Goal: Task Accomplishment & Management: Manage account settings

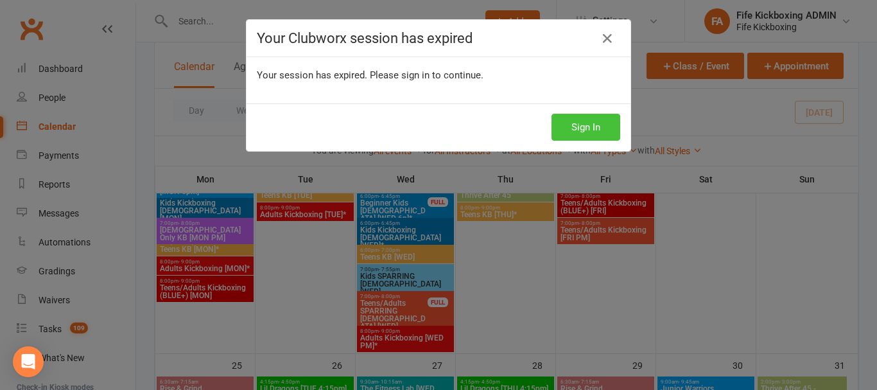
click at [582, 117] on button "Sign In" at bounding box center [585, 127] width 69 height 27
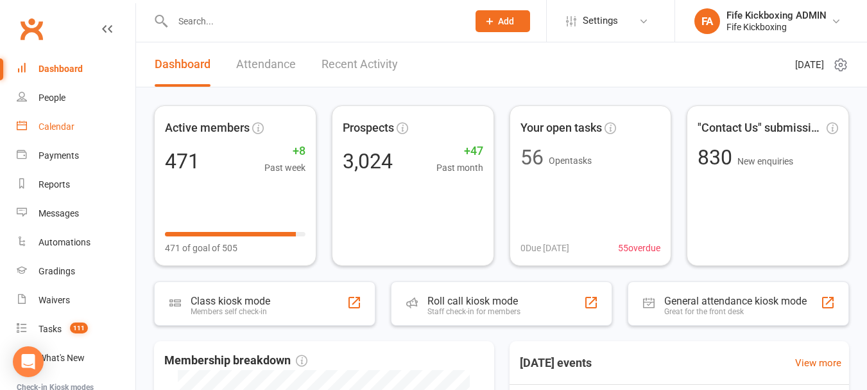
click at [42, 118] on link "Calendar" at bounding box center [76, 126] width 119 height 29
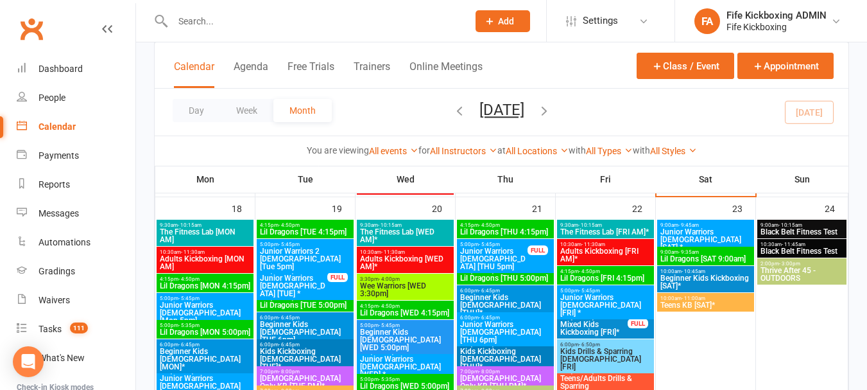
scroll to position [1155, 0]
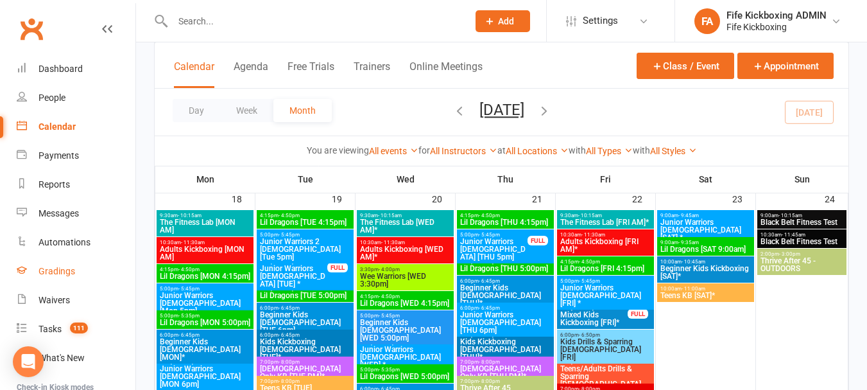
click at [87, 279] on link "Gradings" at bounding box center [76, 271] width 119 height 29
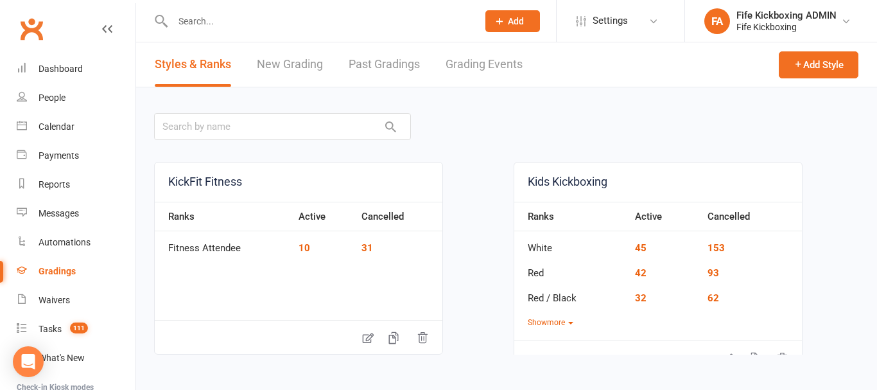
click at [494, 56] on link "Grading Events" at bounding box center [483, 64] width 77 height 44
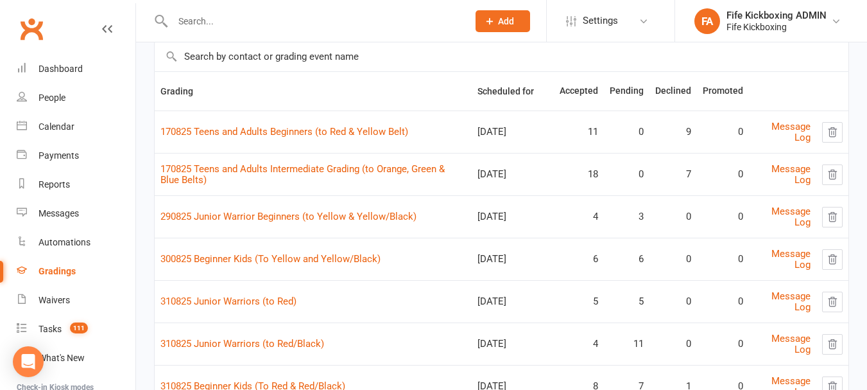
scroll to position [128, 0]
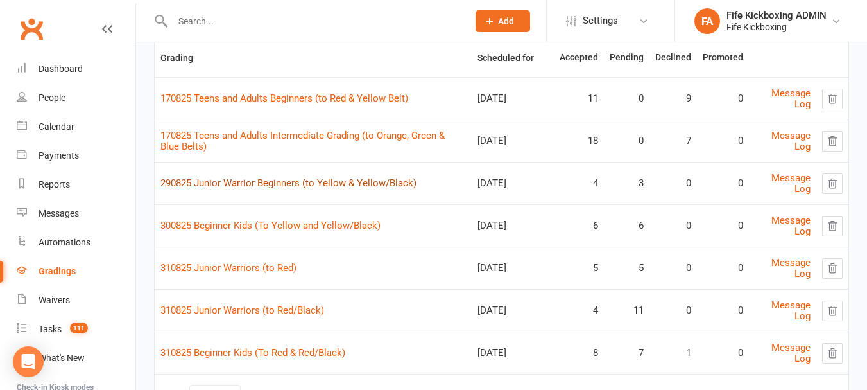
click at [379, 185] on link "290825 Junior Warrior Beginners (to Yellow & Yellow/Black)" at bounding box center [288, 183] width 256 height 12
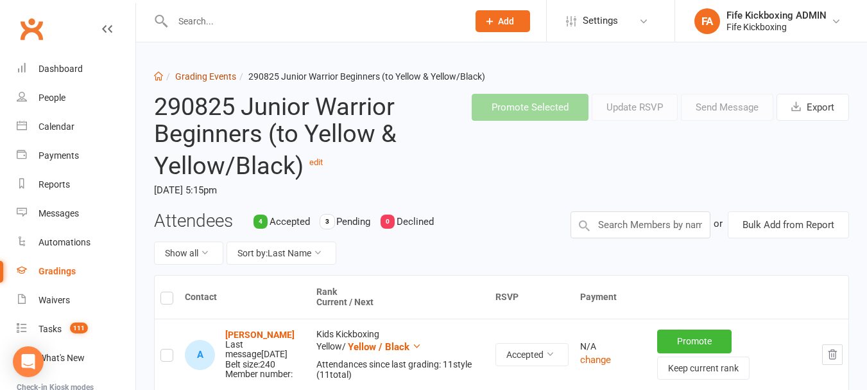
click at [189, 71] on link "Grading Events" at bounding box center [205, 76] width 61 height 10
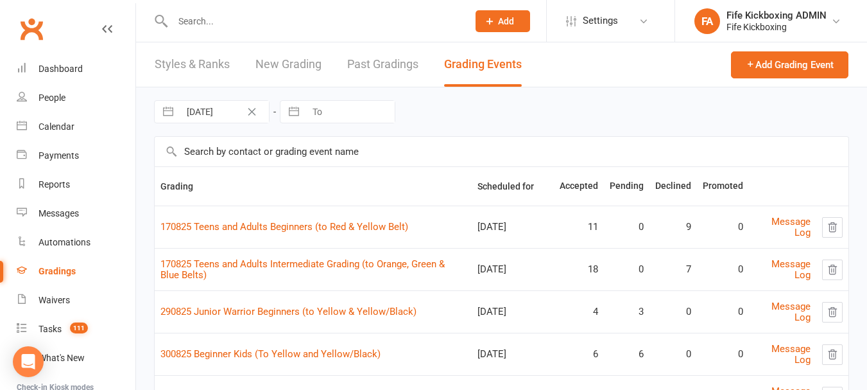
scroll to position [193, 0]
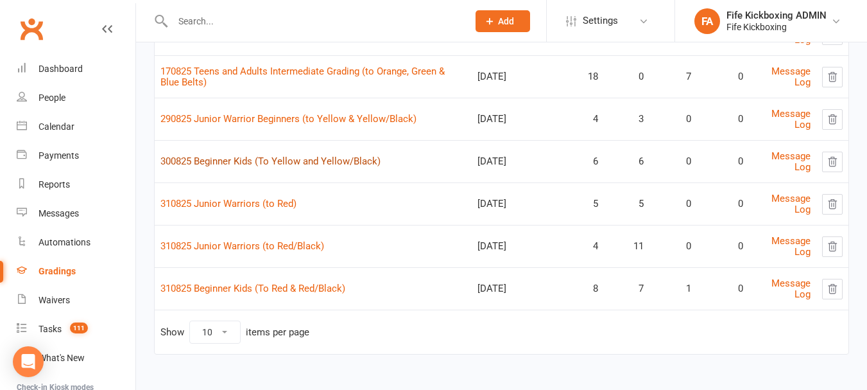
click at [301, 163] on link "300825 Beginner Kids (To Yellow and Yellow/Black)" at bounding box center [270, 161] width 220 height 12
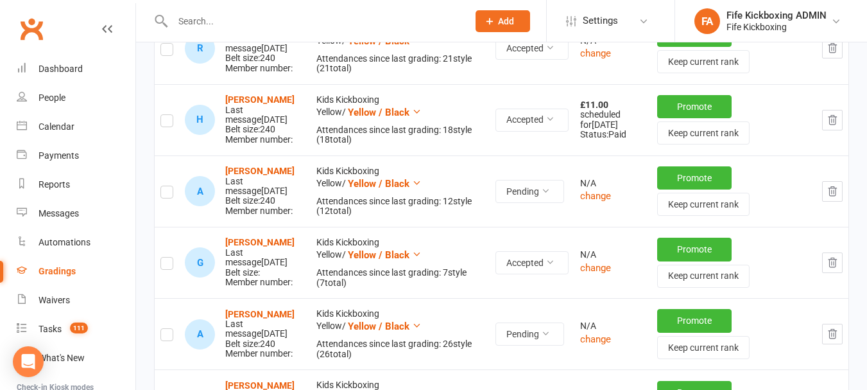
scroll to position [449, 0]
click at [262, 100] on strong "[PERSON_NAME]" at bounding box center [259, 99] width 69 height 10
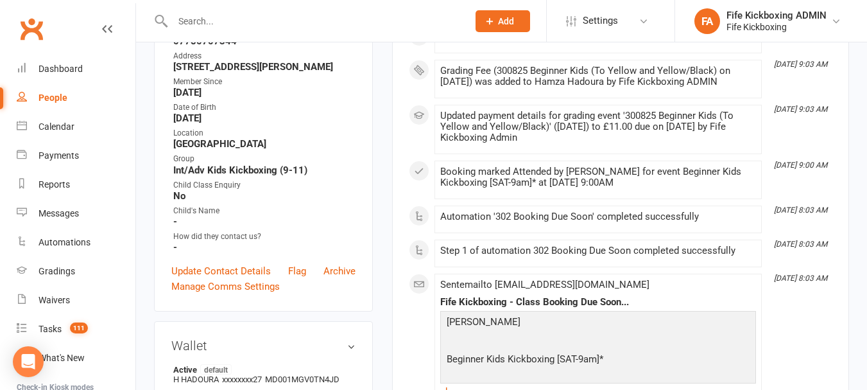
scroll to position [257, 0]
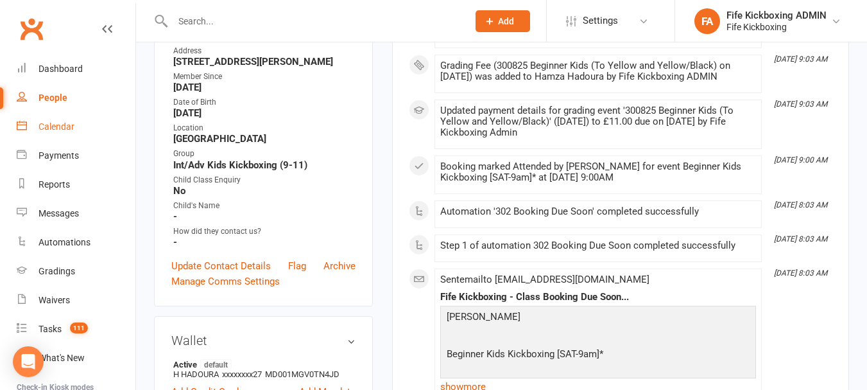
click at [80, 119] on link "Calendar" at bounding box center [76, 126] width 119 height 29
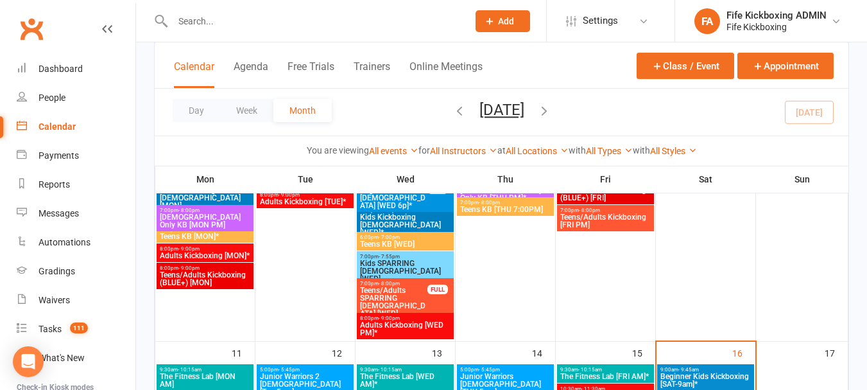
scroll to position [770, 0]
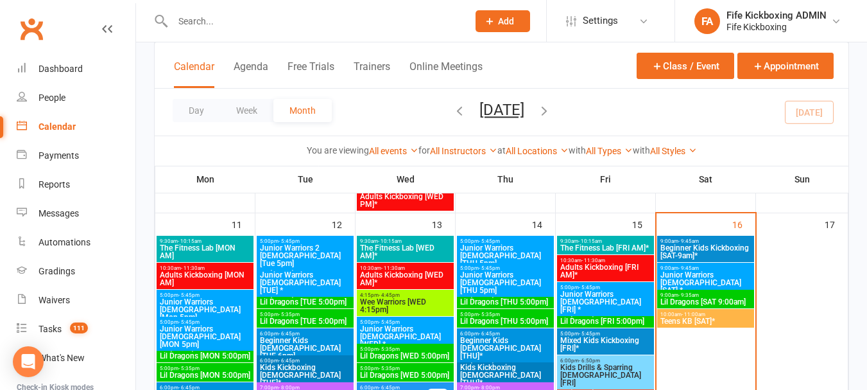
click at [698, 272] on span "Junior Warriors [DEMOGRAPHIC_DATA] [SAT] *" at bounding box center [706, 282] width 92 height 23
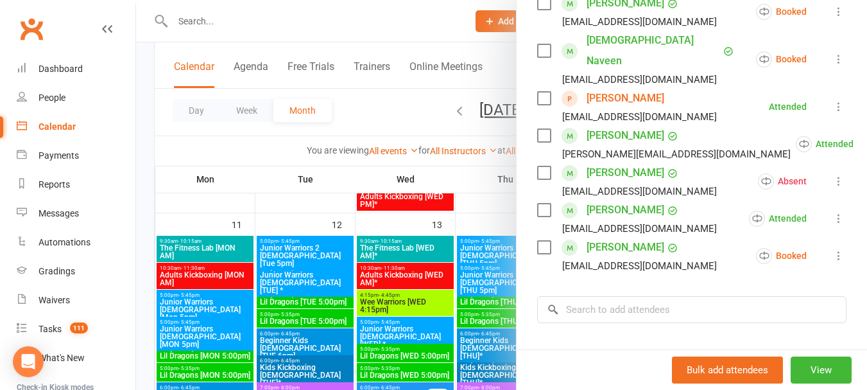
scroll to position [321, 0]
click at [651, 93] on link "[PERSON_NAME]" at bounding box center [626, 97] width 78 height 21
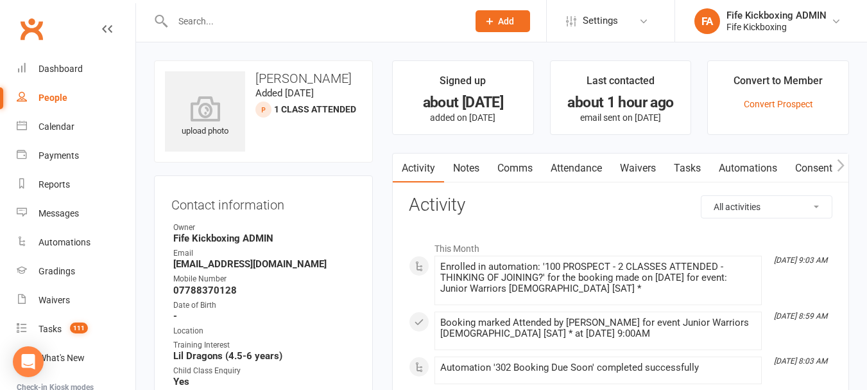
click at [598, 168] on link "Attendance" at bounding box center [576, 168] width 69 height 30
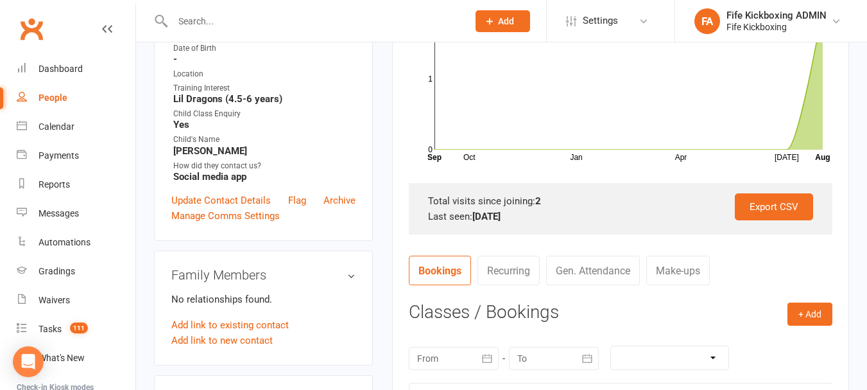
scroll to position [449, 0]
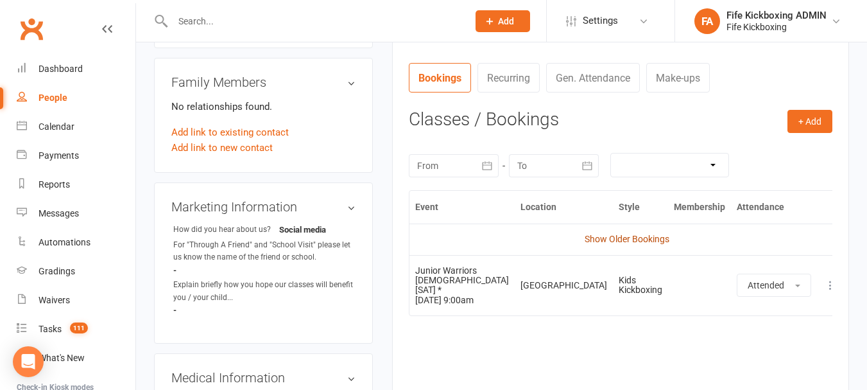
click at [593, 238] on link "Show Older Bookings" at bounding box center [627, 239] width 85 height 10
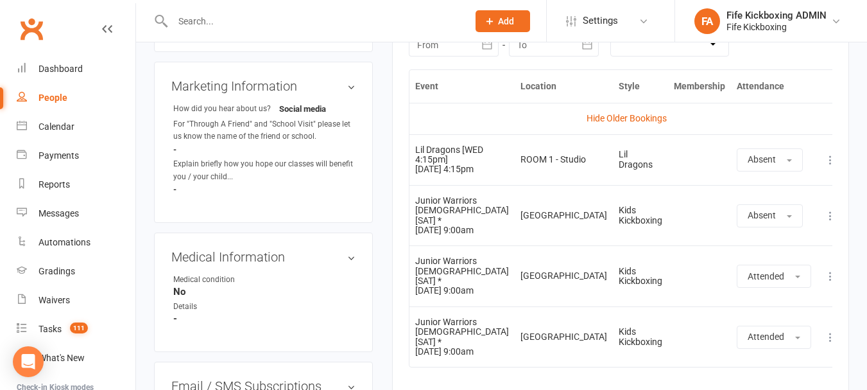
scroll to position [578, 0]
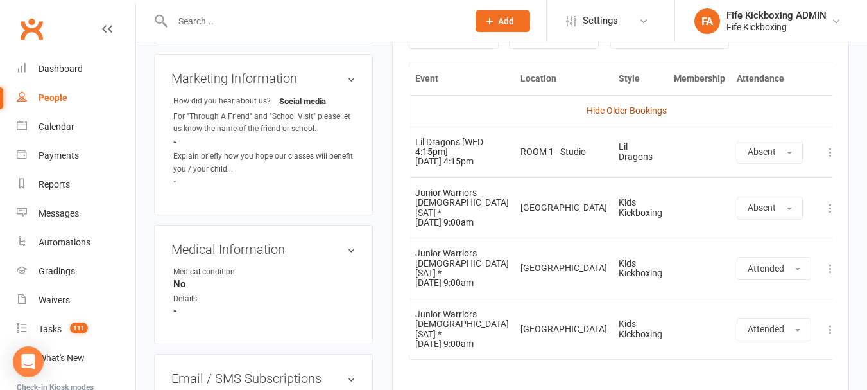
click at [621, 107] on link "Hide Older Bookings" at bounding box center [627, 110] width 80 height 10
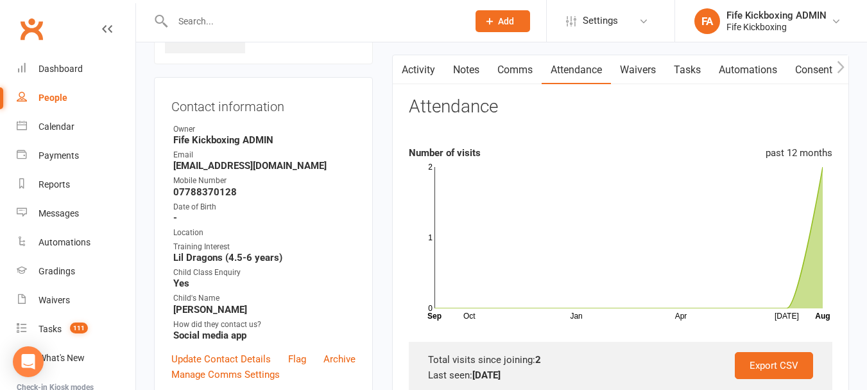
scroll to position [0, 0]
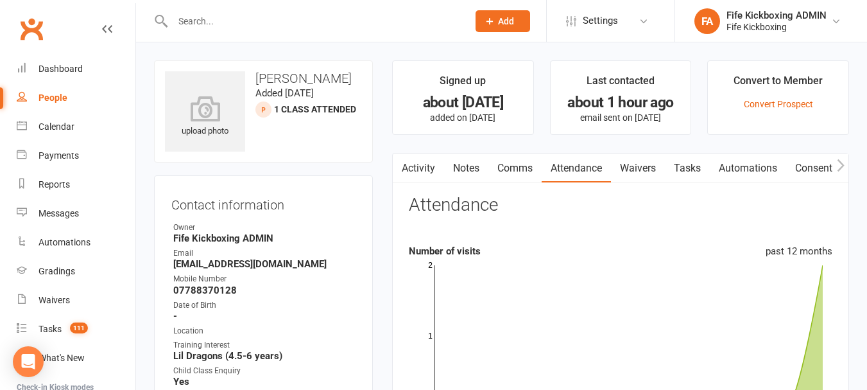
click at [415, 164] on link "Activity" at bounding box center [418, 168] width 51 height 30
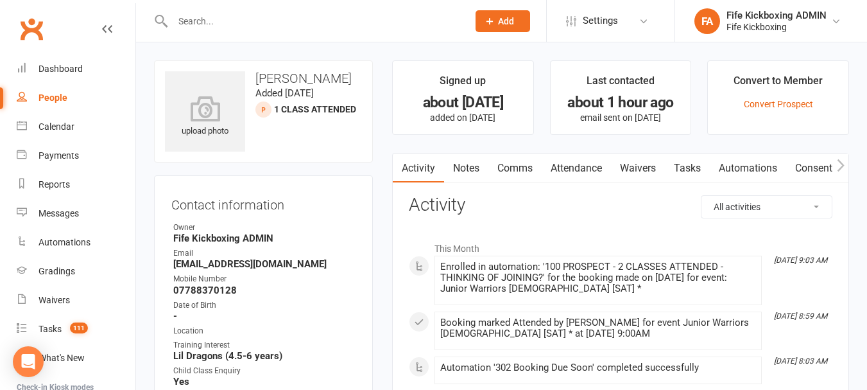
click at [477, 162] on link "Notes" at bounding box center [466, 168] width 44 height 30
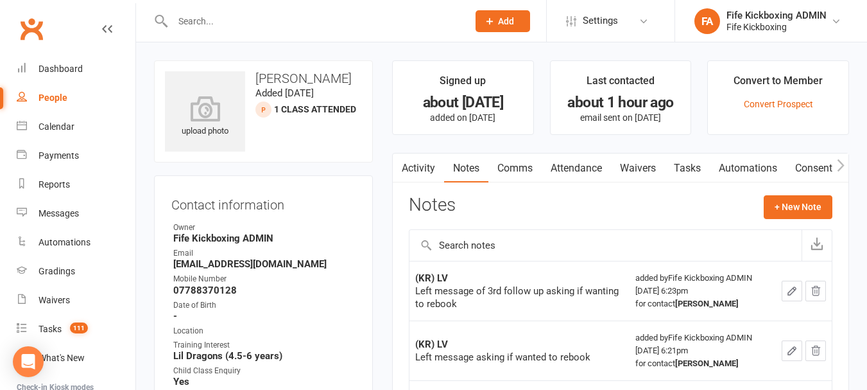
click at [512, 159] on link "Comms" at bounding box center [514, 168] width 53 height 30
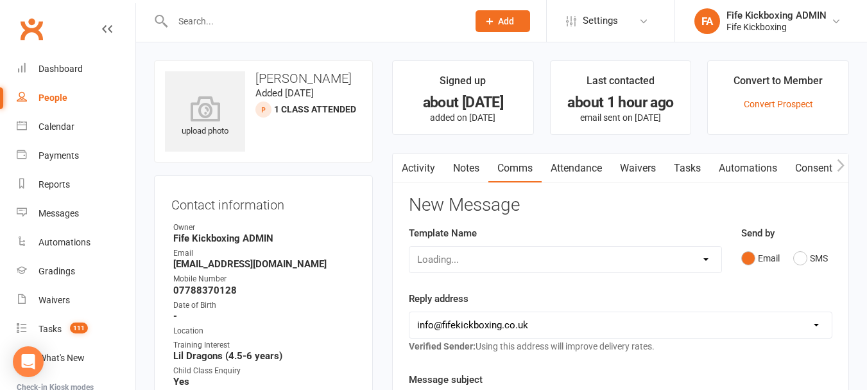
click at [481, 173] on link "Notes" at bounding box center [466, 168] width 44 height 30
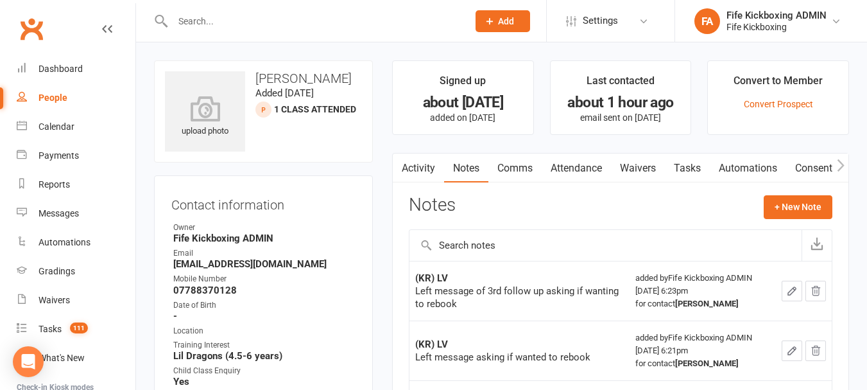
click at [417, 162] on link "Activity" at bounding box center [418, 168] width 51 height 30
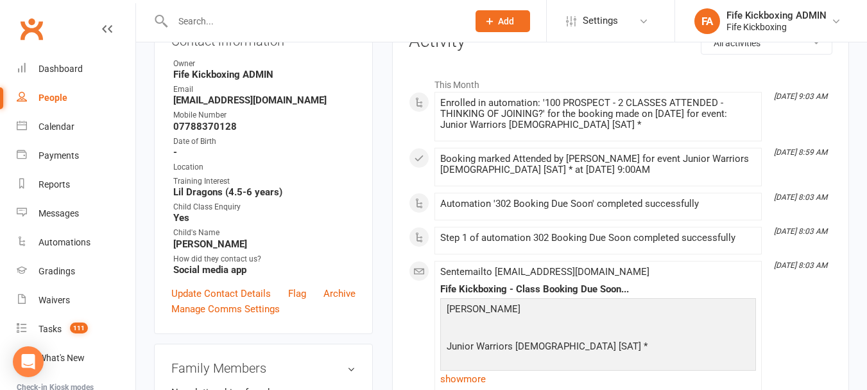
scroll to position [193, 0]
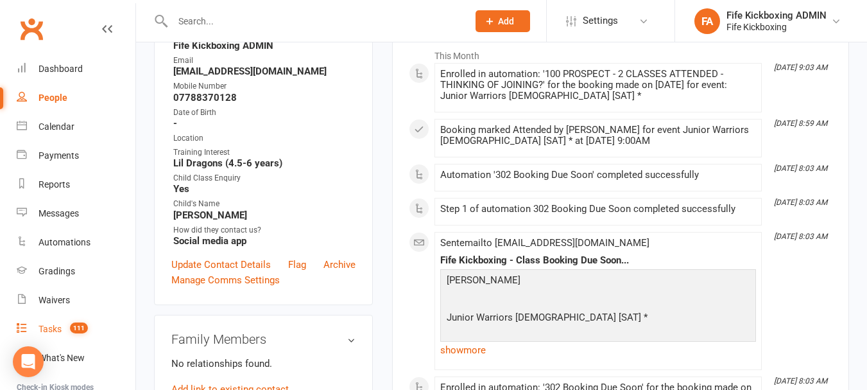
click at [57, 326] on div "Tasks" at bounding box center [50, 328] width 23 height 10
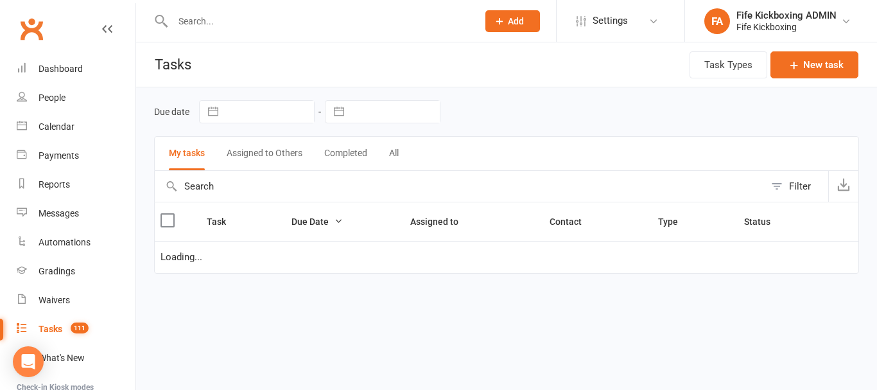
select select "started"
select select "waiting"
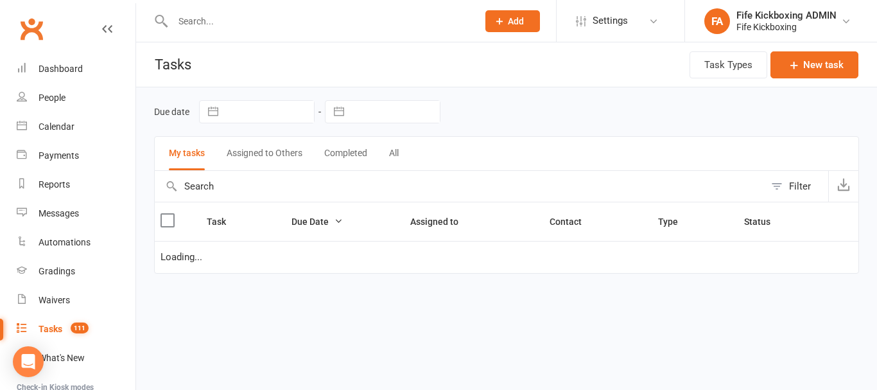
select select "started"
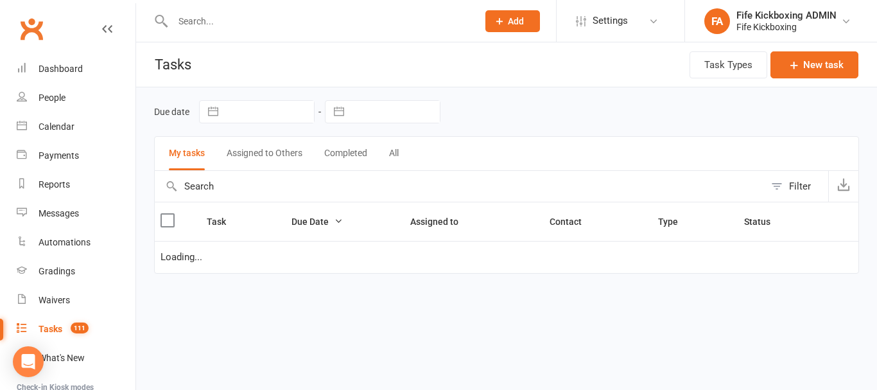
select select "started"
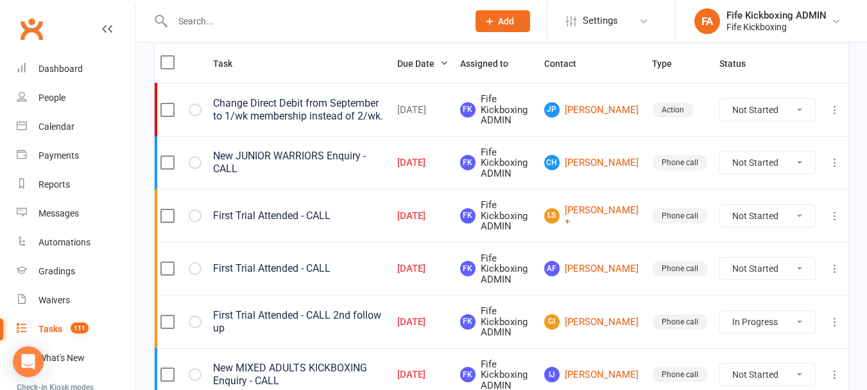
scroll to position [193, 0]
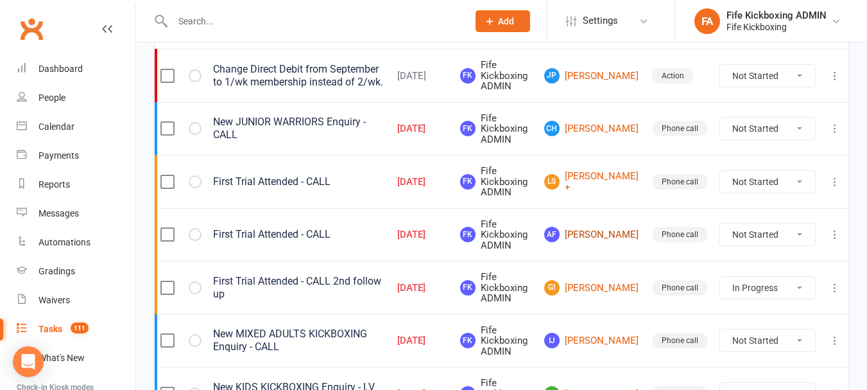
click at [610, 236] on link "AF [PERSON_NAME]" at bounding box center [592, 234] width 96 height 15
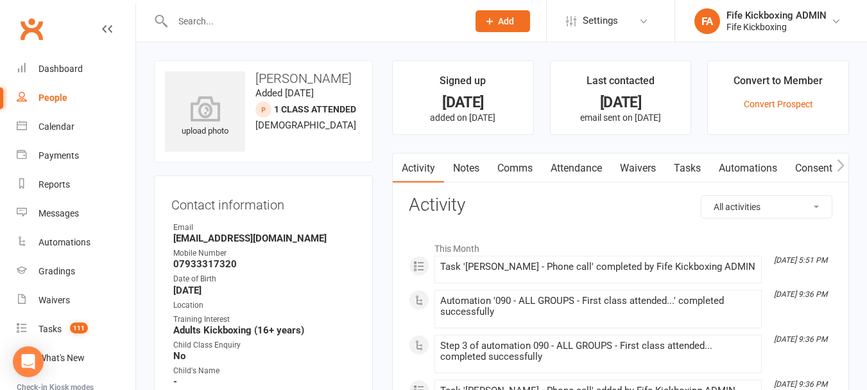
click at [582, 165] on link "Attendance" at bounding box center [576, 168] width 69 height 30
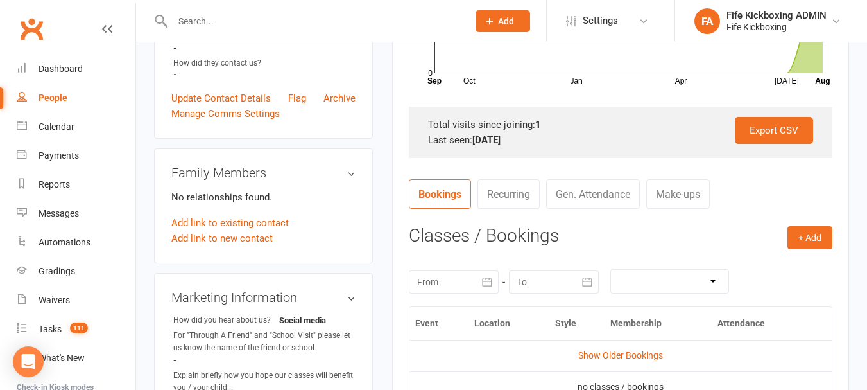
scroll to position [449, 0]
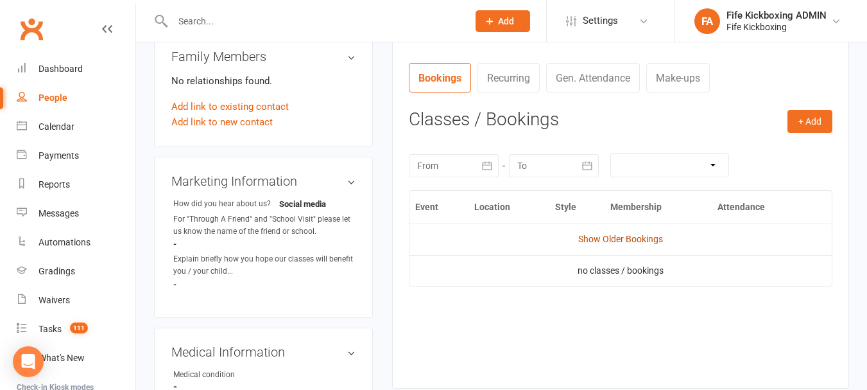
click at [652, 239] on link "Show Older Bookings" at bounding box center [620, 239] width 85 height 10
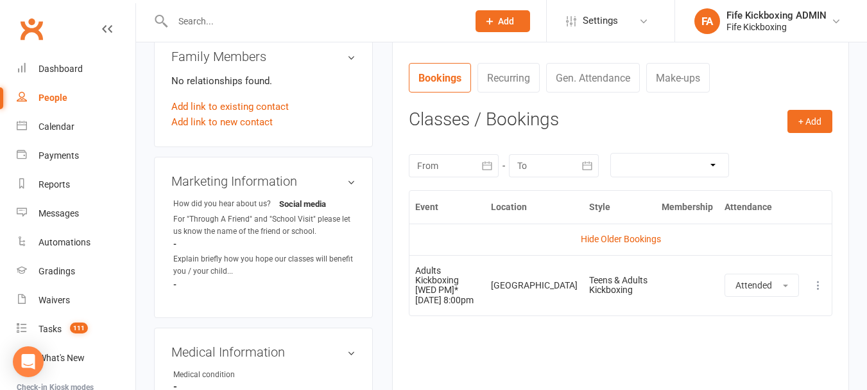
click at [652, 239] on link "Hide Older Bookings" at bounding box center [621, 239] width 80 height 10
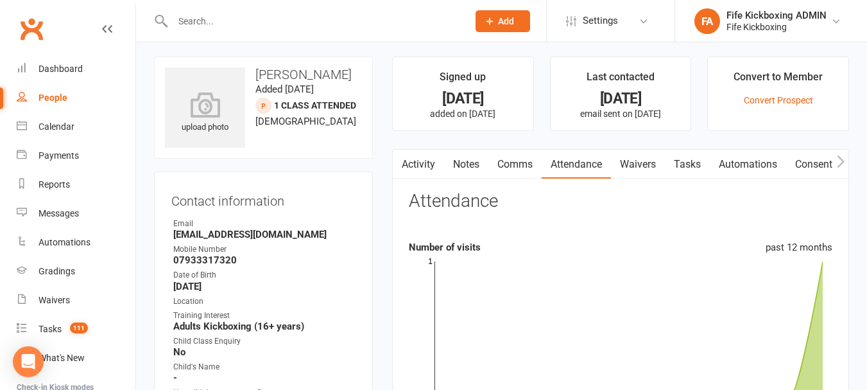
scroll to position [0, 0]
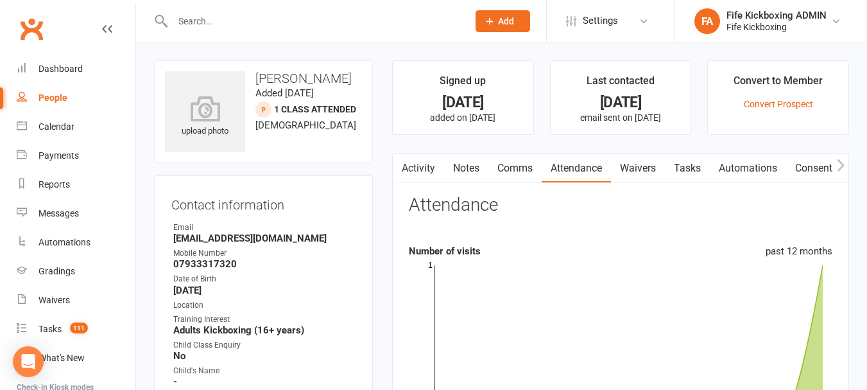
click at [414, 168] on link "Activity" at bounding box center [418, 168] width 51 height 30
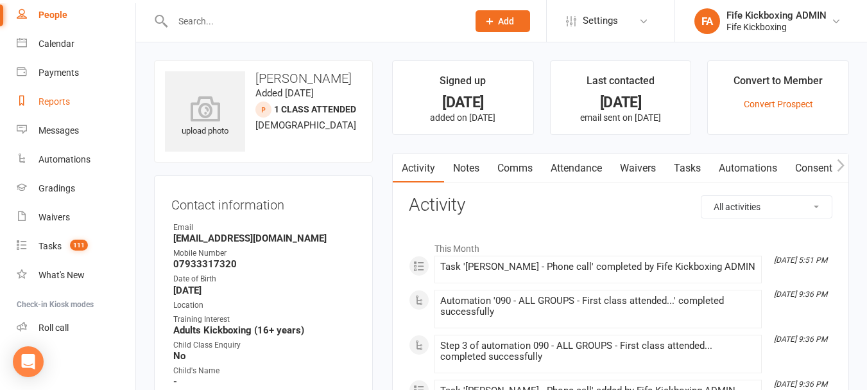
scroll to position [83, 0]
click at [468, 163] on link "Notes" at bounding box center [466, 168] width 44 height 30
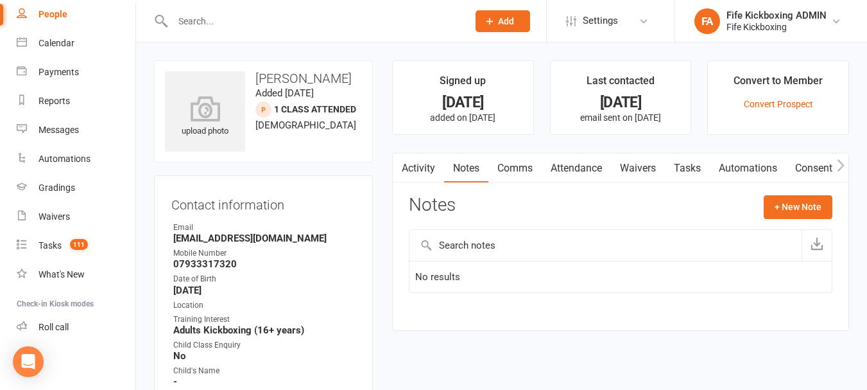
click at [419, 172] on link "Activity" at bounding box center [418, 168] width 51 height 30
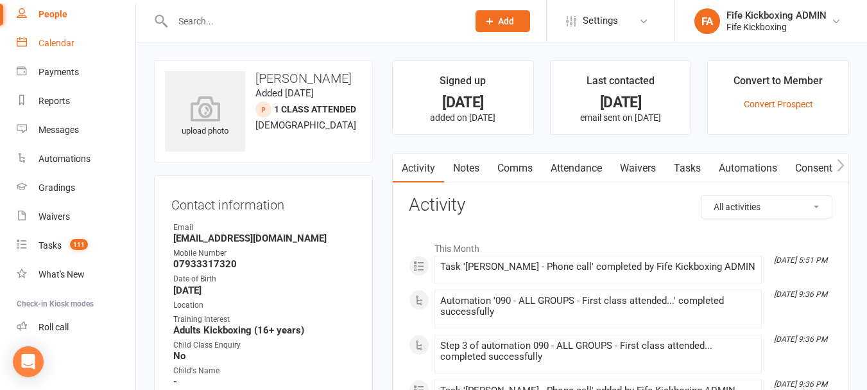
click at [58, 44] on div "Calendar" at bounding box center [57, 43] width 36 height 10
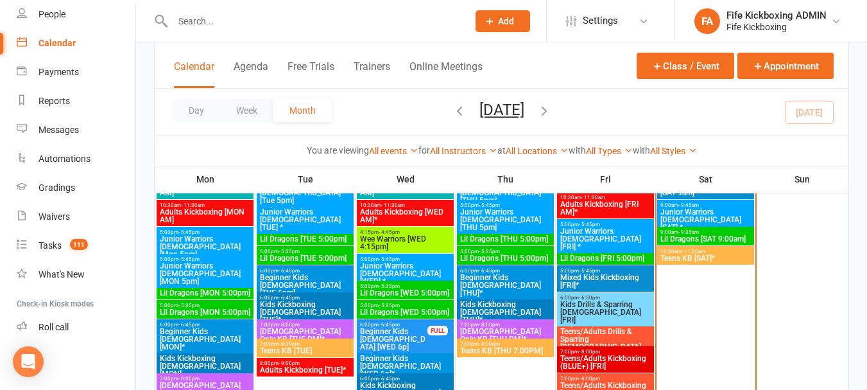
scroll to position [770, 0]
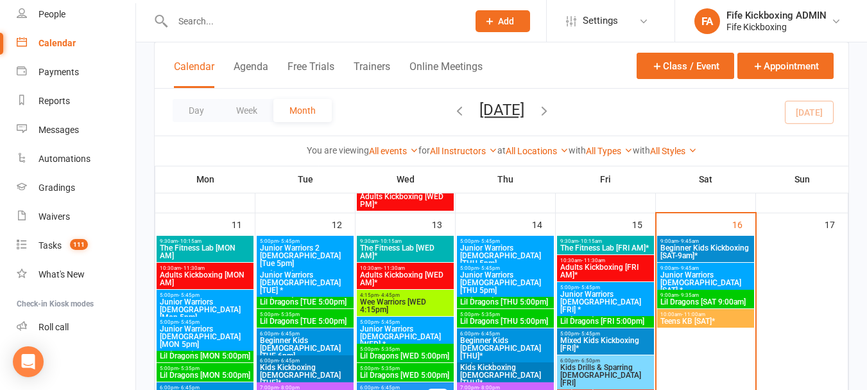
click at [698, 270] on span "- 9:45am" at bounding box center [688, 268] width 21 height 6
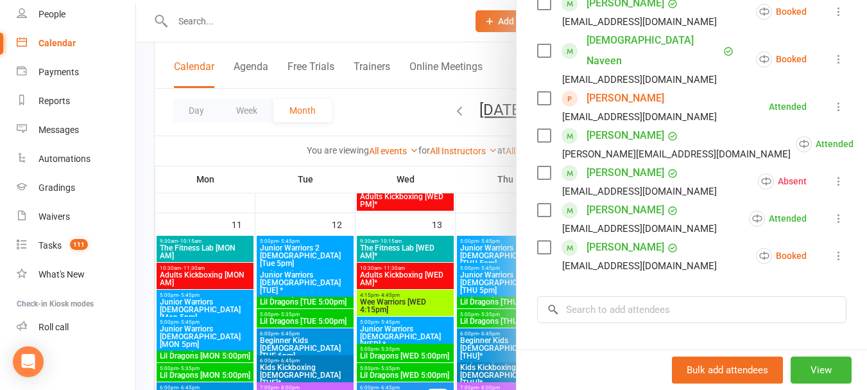
scroll to position [321, 0]
click at [377, 134] on div at bounding box center [501, 195] width 731 height 390
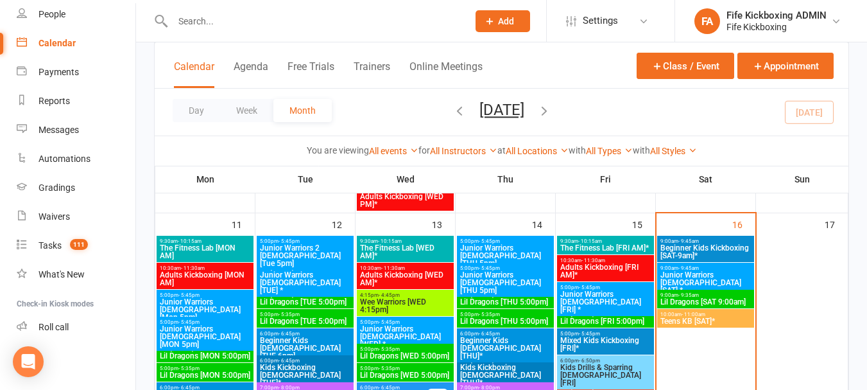
click at [720, 246] on span "Beginner Kids Kickboxing [SAT-9am]*" at bounding box center [706, 251] width 92 height 15
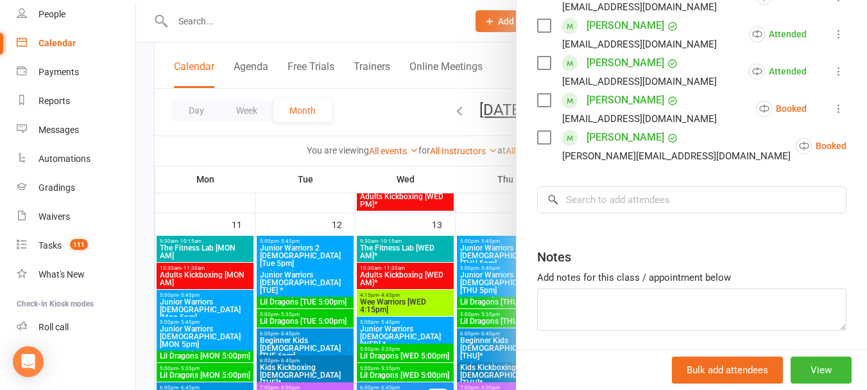
scroll to position [435, 0]
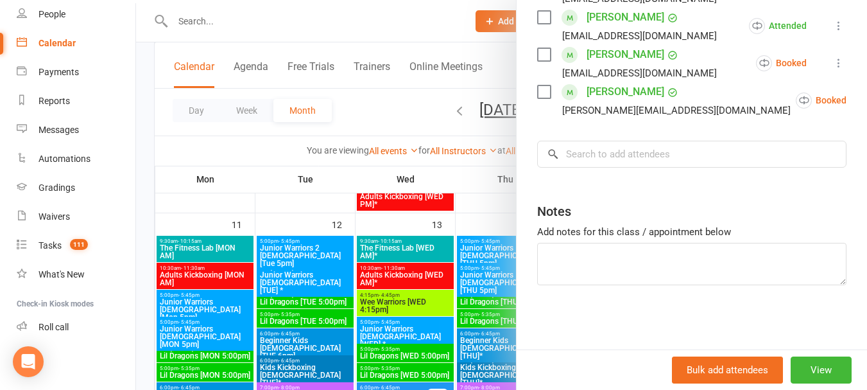
click at [385, 117] on div at bounding box center [501, 195] width 731 height 390
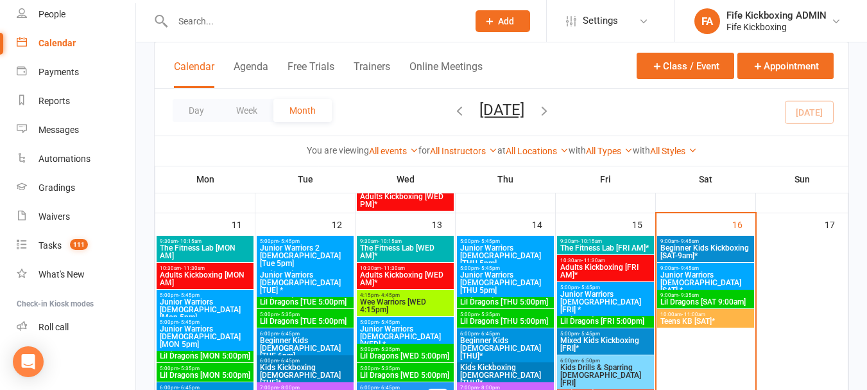
click at [688, 268] on span "- 9:45am" at bounding box center [688, 268] width 21 height 6
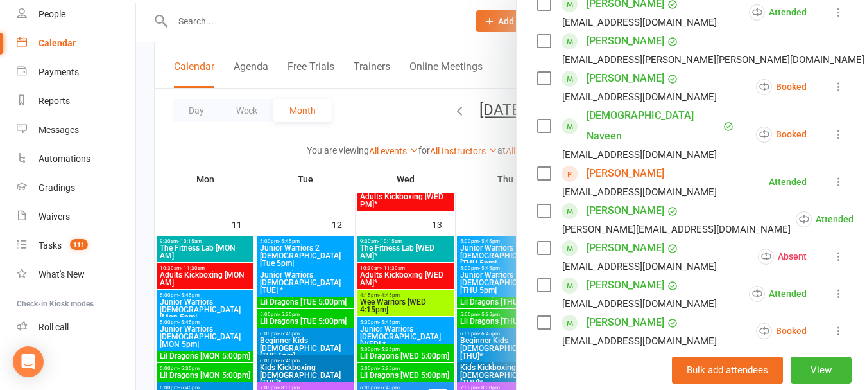
scroll to position [321, 0]
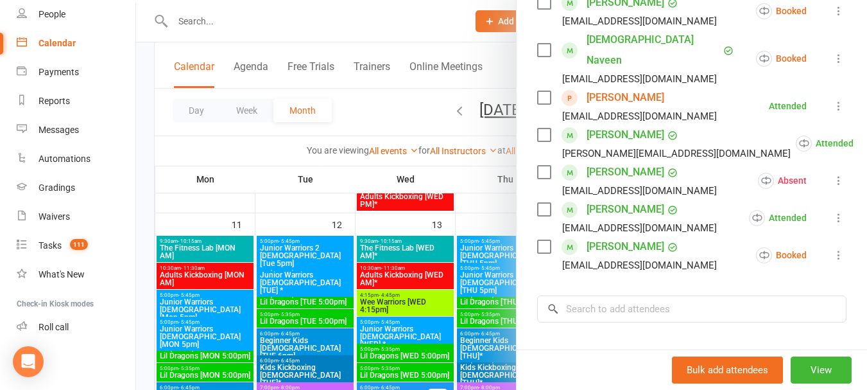
click at [418, 107] on div at bounding box center [501, 195] width 731 height 390
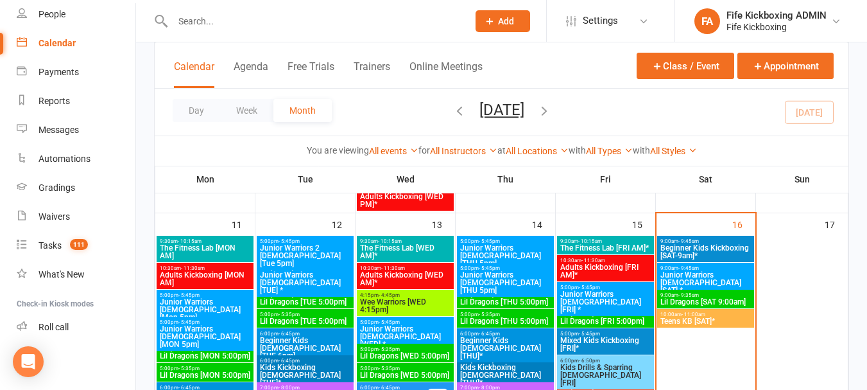
click at [714, 296] on span "9:00am - 9:35am" at bounding box center [706, 295] width 92 height 6
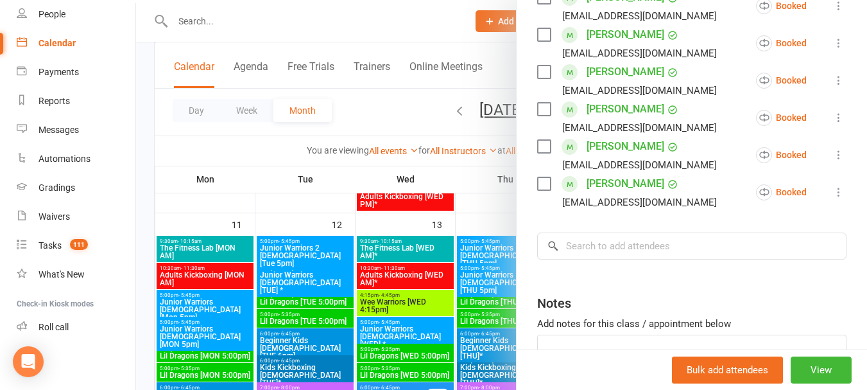
scroll to position [509, 0]
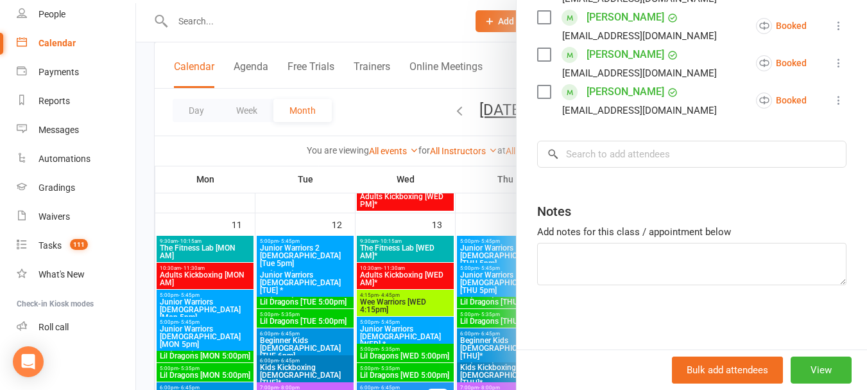
click at [374, 121] on div at bounding box center [501, 195] width 731 height 390
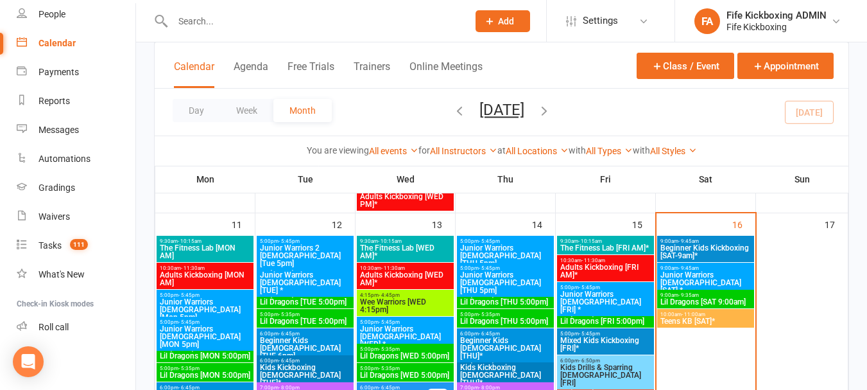
click at [713, 320] on span "Teens KB [SAT]*" at bounding box center [706, 321] width 92 height 8
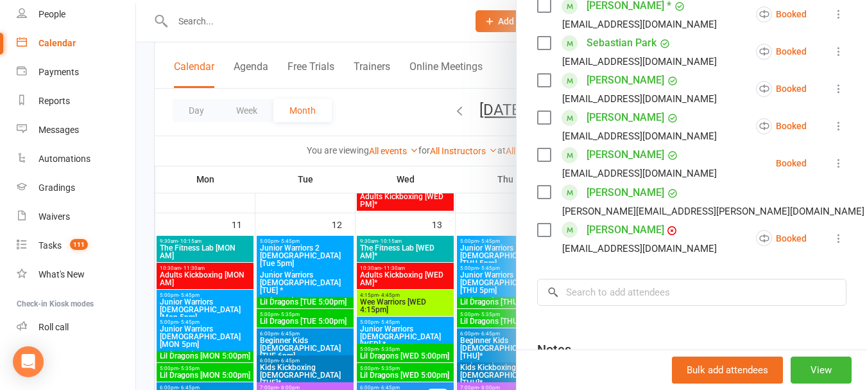
scroll to position [770, 0]
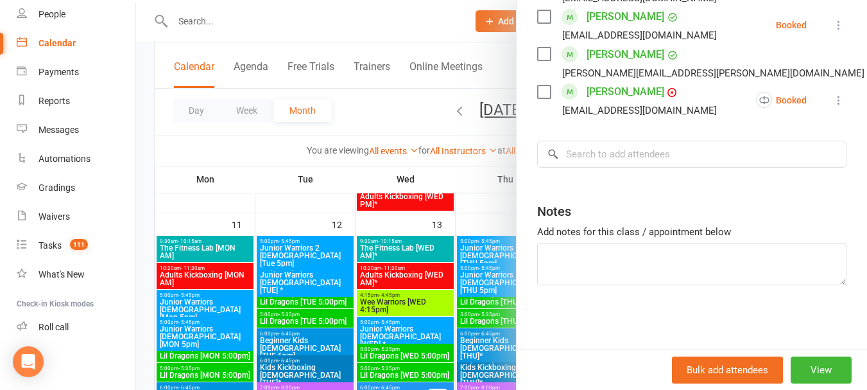
click at [377, 108] on div at bounding box center [501, 195] width 731 height 390
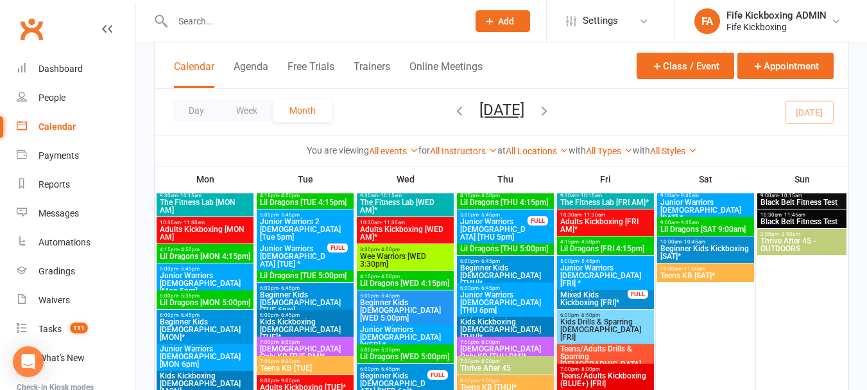
scroll to position [1155, 0]
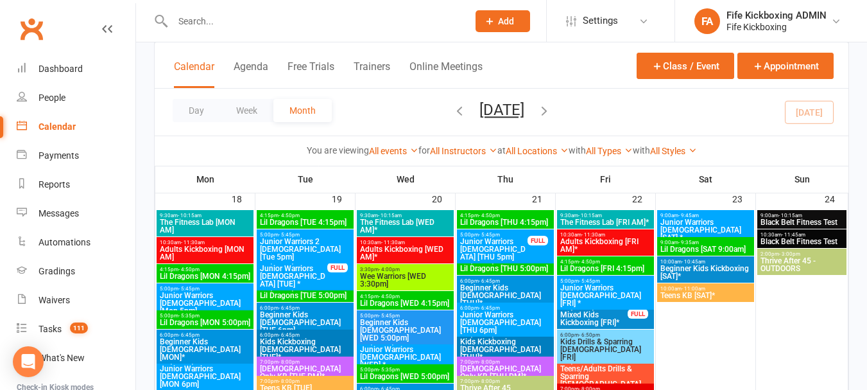
click at [205, 219] on span "The Fitness Lab [MON AM]" at bounding box center [205, 225] width 92 height 15
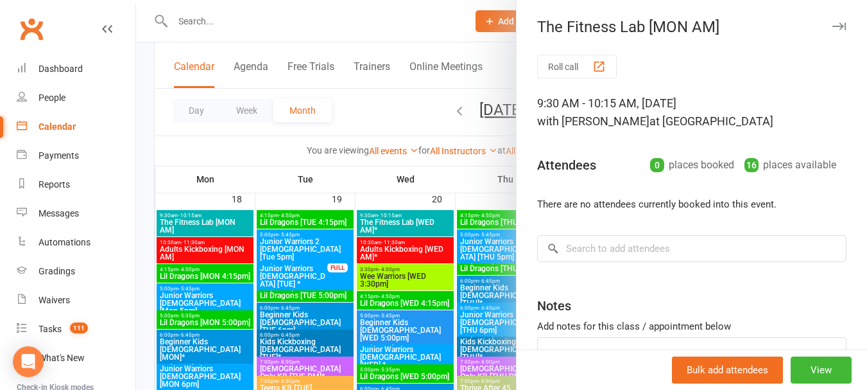
click at [385, 116] on div at bounding box center [501, 195] width 731 height 390
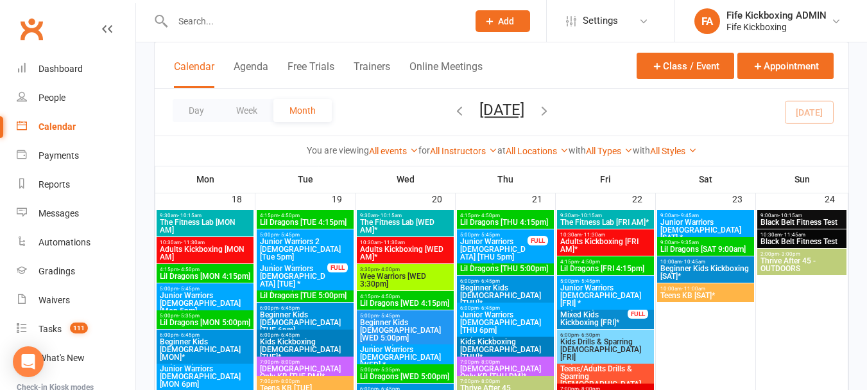
click at [211, 246] on span "Adults Kickboxing [MON AM]" at bounding box center [205, 252] width 92 height 15
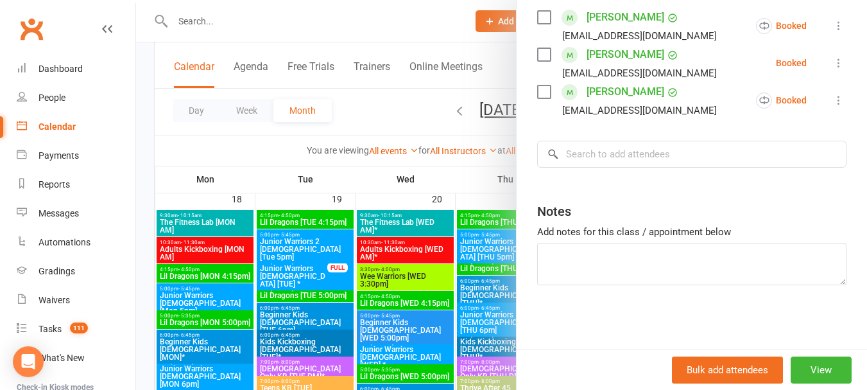
scroll to position [248, 0]
click at [382, 121] on div at bounding box center [501, 195] width 731 height 390
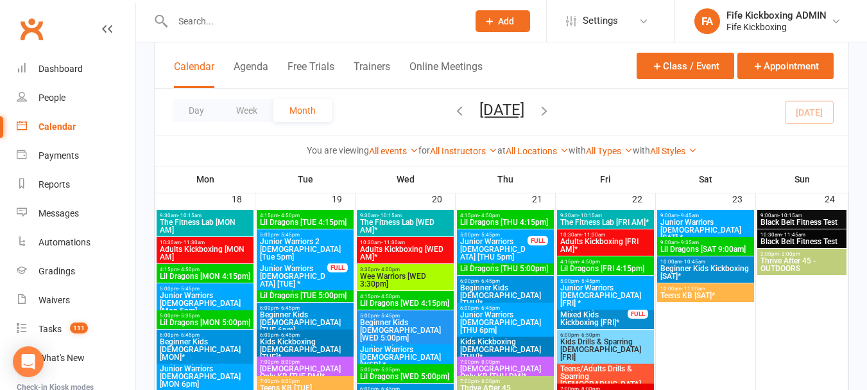
click at [241, 266] on span "4:15pm - 4:50pm" at bounding box center [205, 269] width 92 height 6
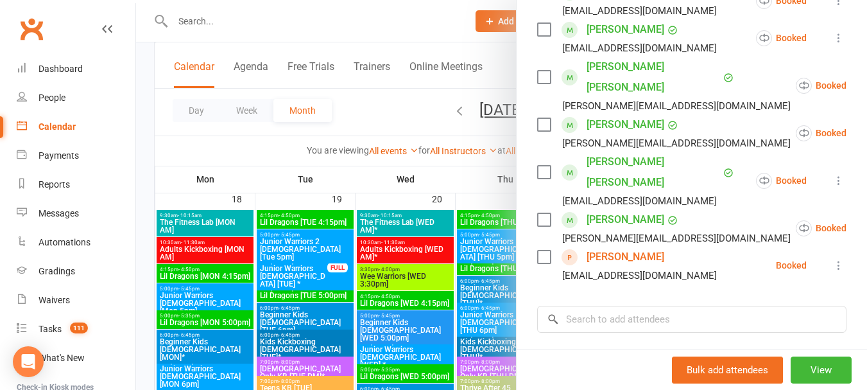
scroll to position [321, 0]
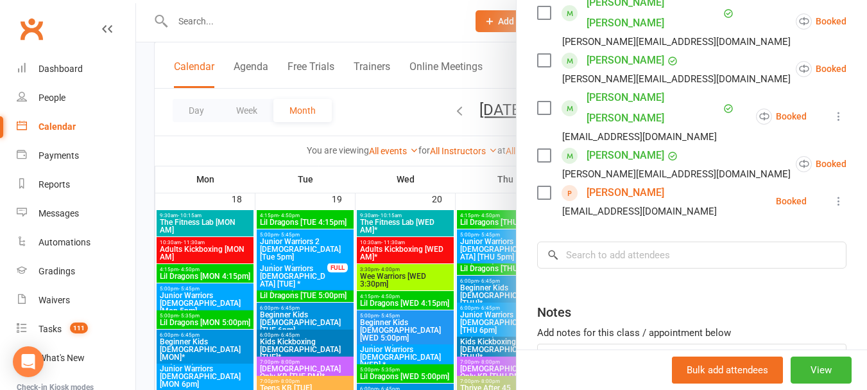
click at [614, 182] on link "[PERSON_NAME]" at bounding box center [626, 192] width 78 height 21
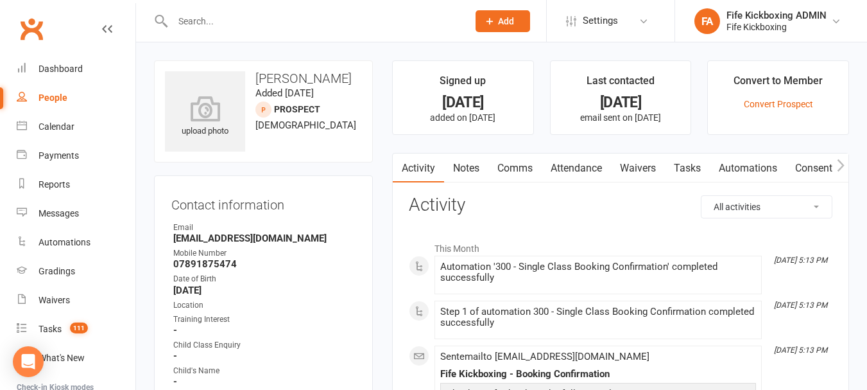
click at [564, 171] on link "Attendance" at bounding box center [576, 168] width 69 height 30
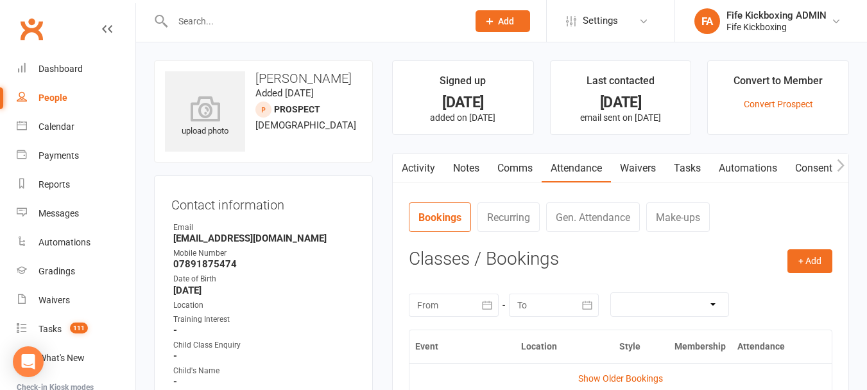
scroll to position [257, 0]
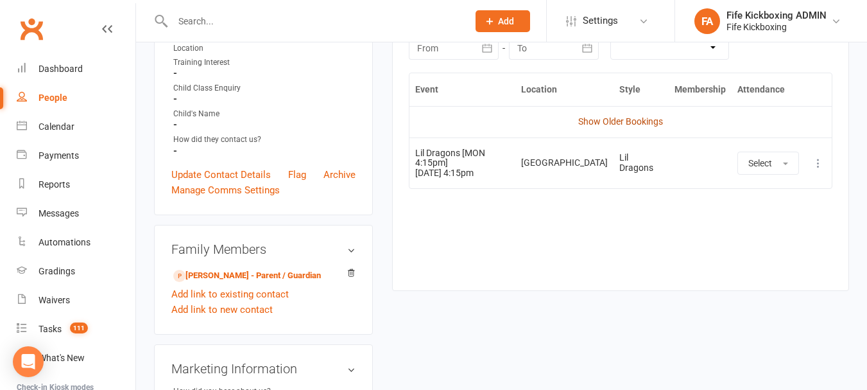
click at [635, 120] on link "Show Older Bookings" at bounding box center [620, 121] width 85 height 10
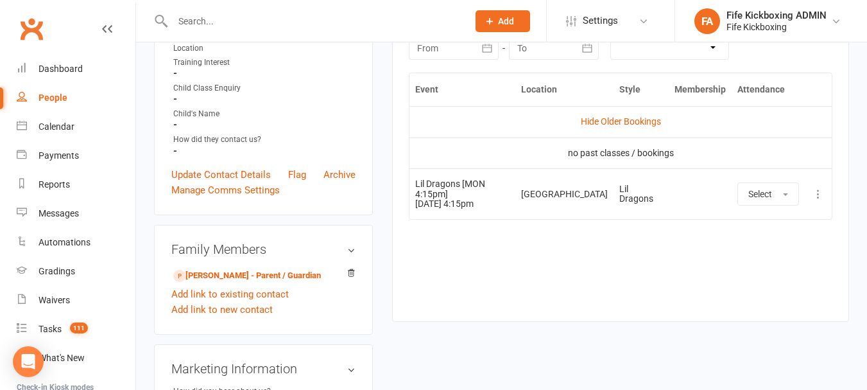
click at [635, 120] on link "Hide Older Bookings" at bounding box center [621, 121] width 80 height 10
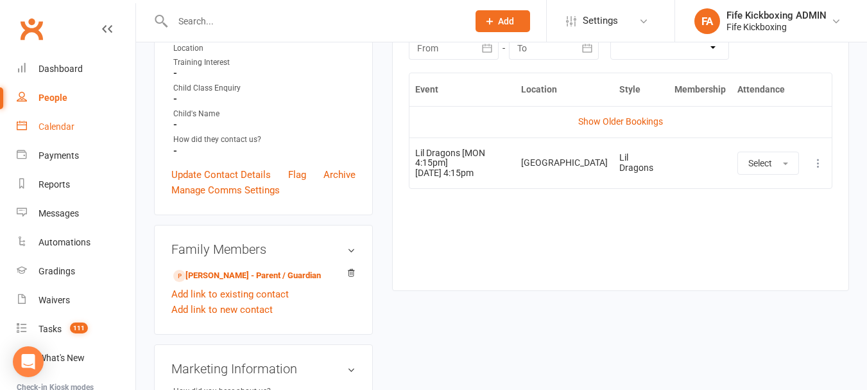
click at [54, 123] on div "Calendar" at bounding box center [57, 126] width 36 height 10
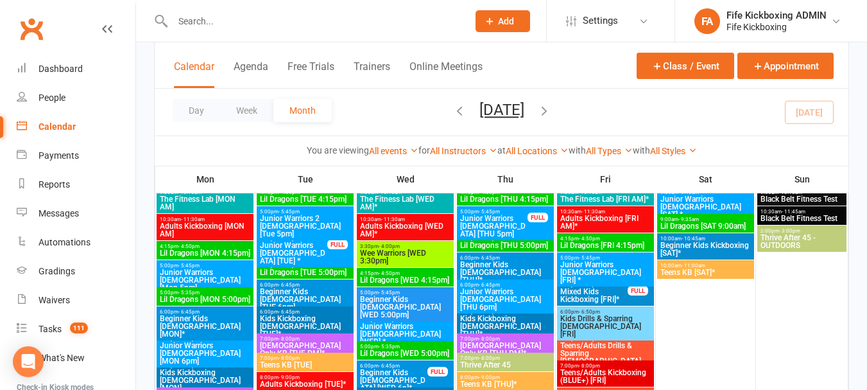
scroll to position [1155, 0]
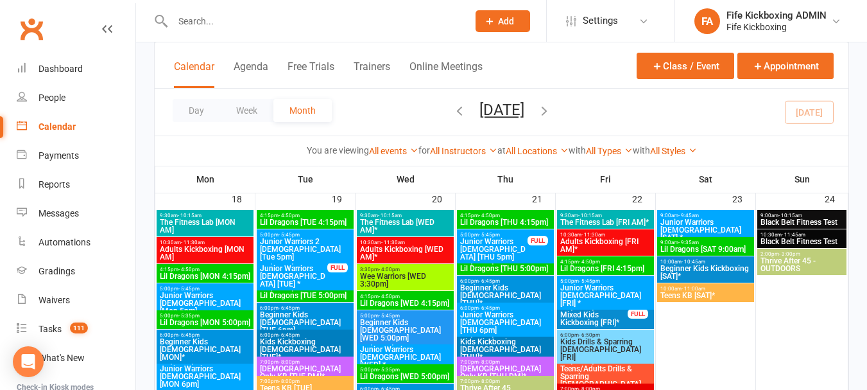
click at [207, 272] on span "Lil Dragons [MON 4:15pm]" at bounding box center [205, 276] width 92 height 8
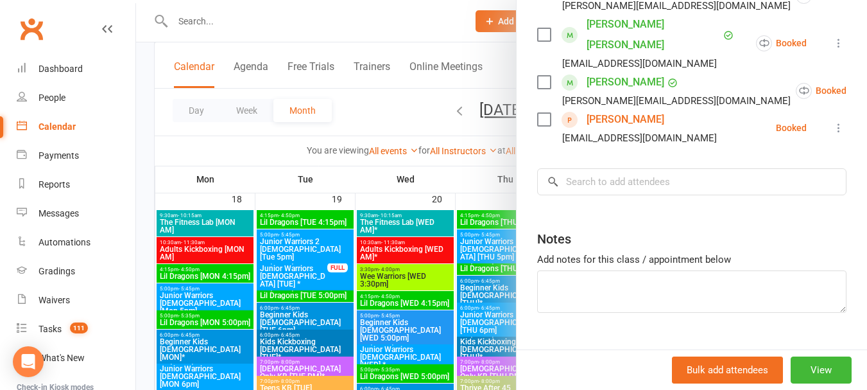
scroll to position [397, 0]
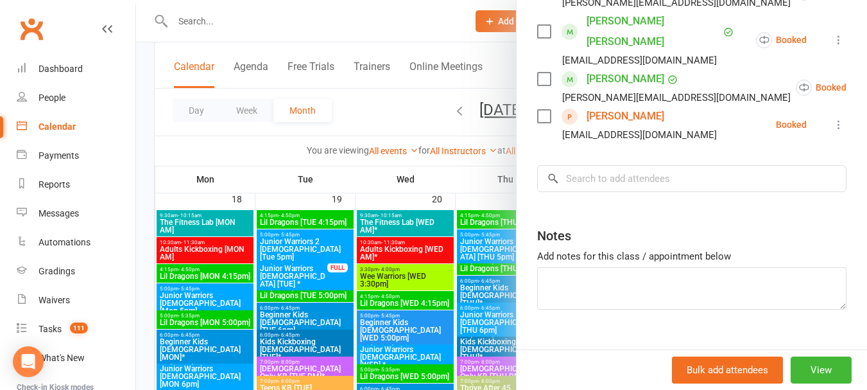
click at [403, 110] on div at bounding box center [501, 195] width 731 height 390
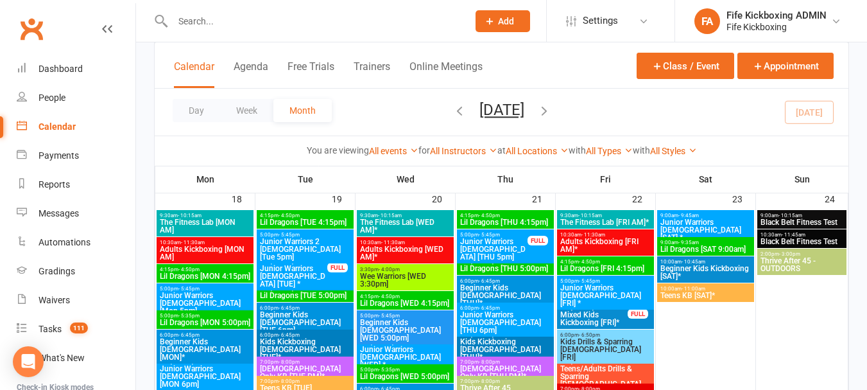
click at [215, 287] on span "5:00pm - 5:45pm" at bounding box center [205, 289] width 92 height 6
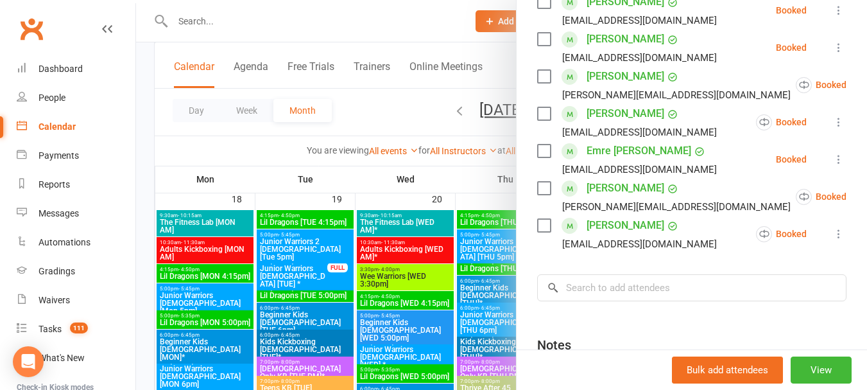
scroll to position [449, 0]
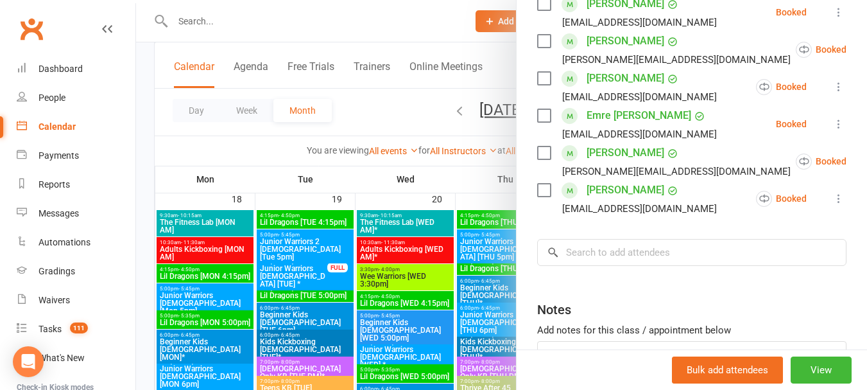
drag, startPoint x: 399, startPoint y: 105, endPoint x: 361, endPoint y: 117, distance: 39.8
click at [398, 105] on div at bounding box center [501, 195] width 731 height 390
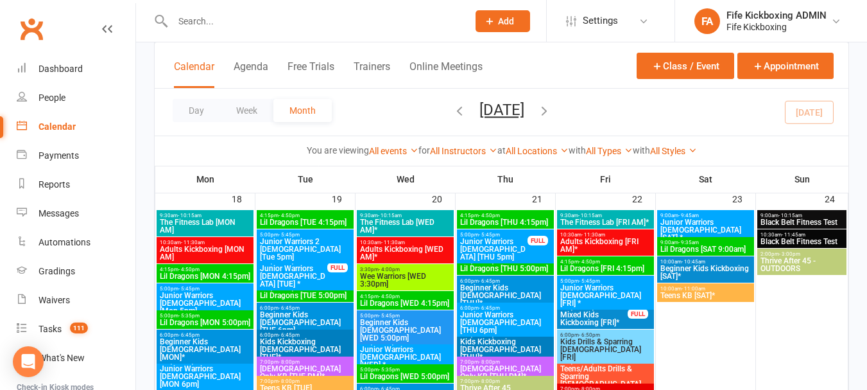
click at [220, 319] on span "Lil Dragons [MON 5:00pm]" at bounding box center [205, 322] width 92 height 8
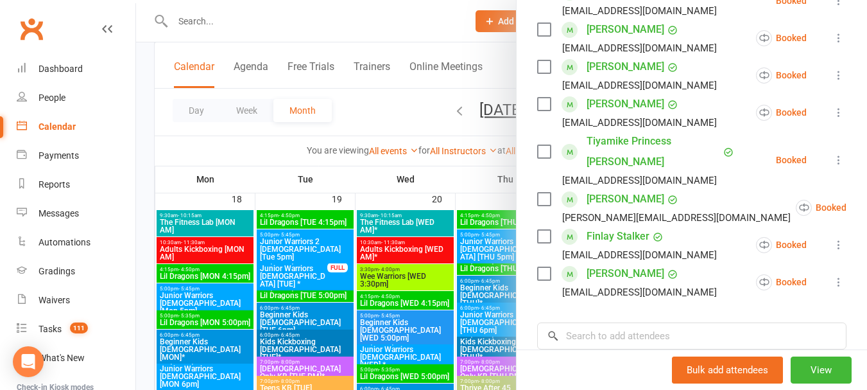
scroll to position [435, 0]
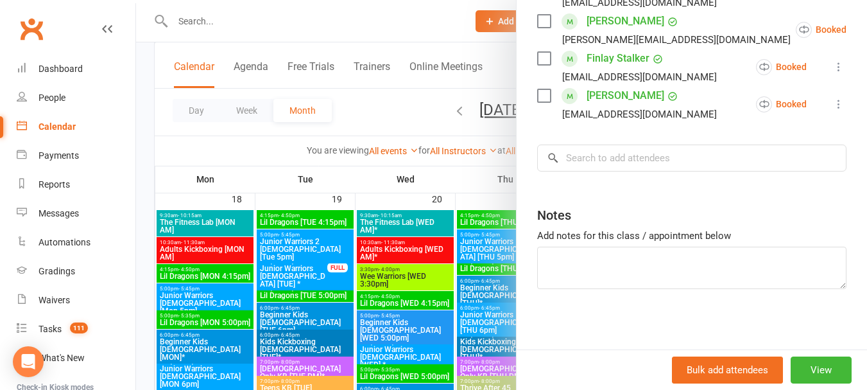
click at [414, 109] on div at bounding box center [501, 195] width 731 height 390
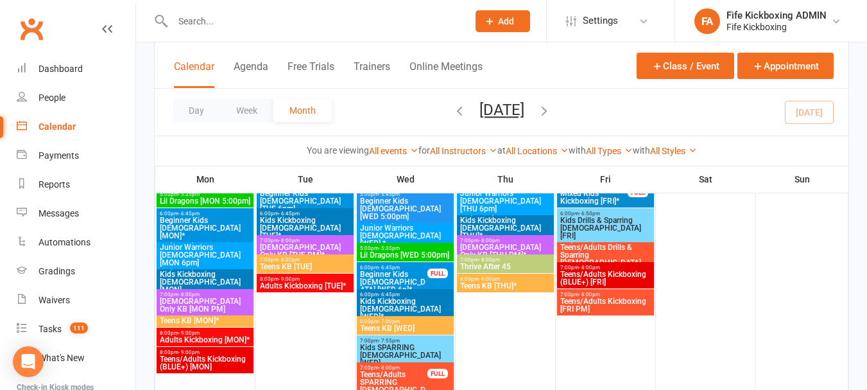
scroll to position [1284, 0]
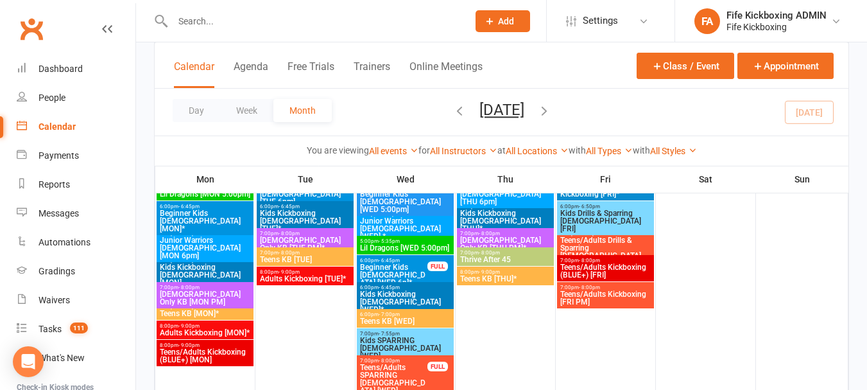
click at [211, 207] on span "6:00pm - 6:45pm" at bounding box center [205, 206] width 92 height 6
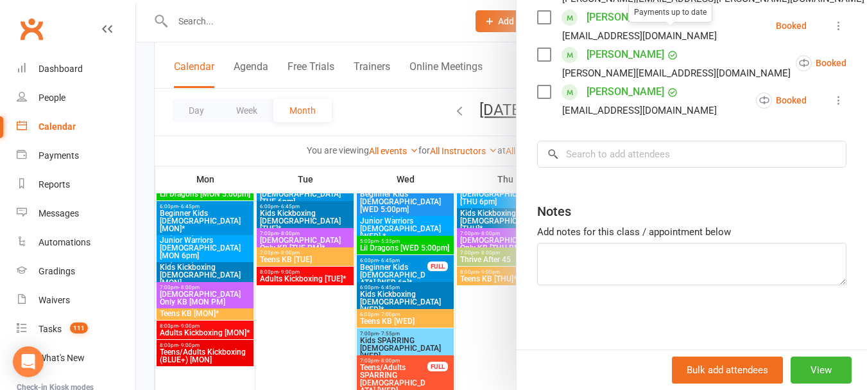
scroll to position [509, 0]
drag, startPoint x: 375, startPoint y: 98, endPoint x: 336, endPoint y: 163, distance: 75.7
click at [375, 99] on div at bounding box center [501, 195] width 731 height 390
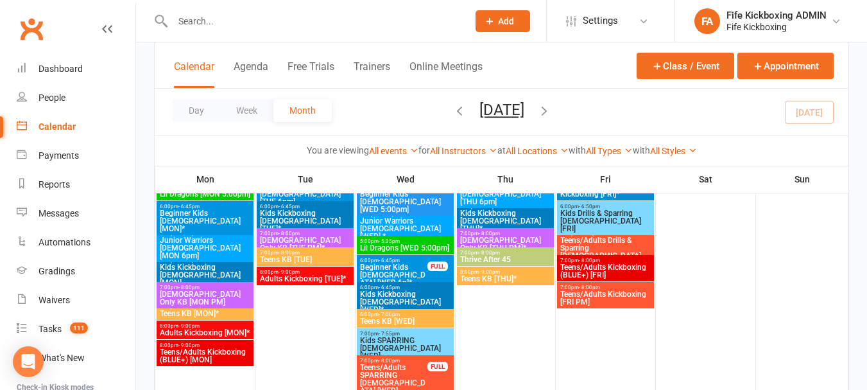
click at [203, 235] on span "6:00pm - 6:45pm" at bounding box center [205, 233] width 92 height 6
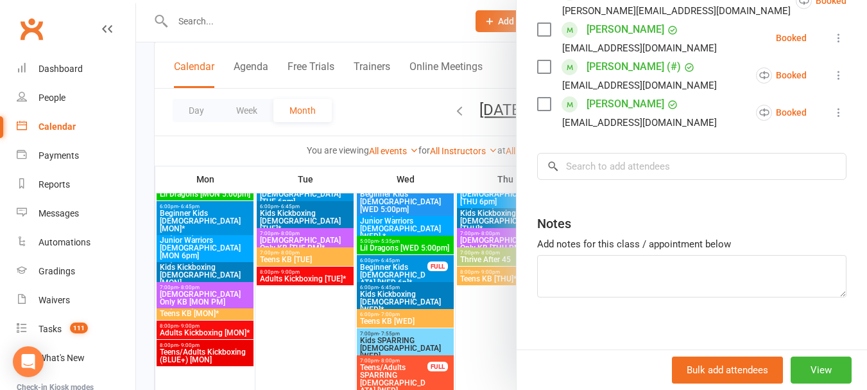
scroll to position [286, 0]
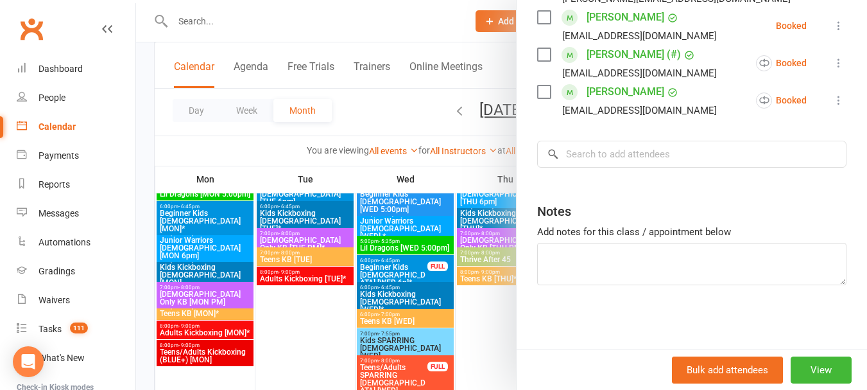
click at [400, 91] on div at bounding box center [501, 195] width 731 height 390
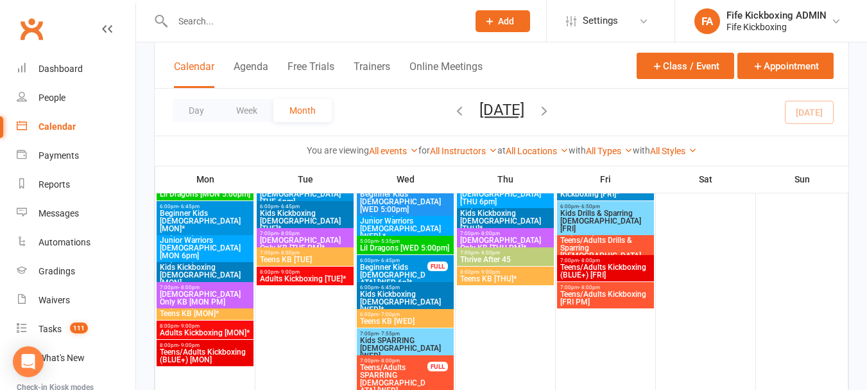
click at [209, 264] on span "Kids Kickboxing [DEMOGRAPHIC_DATA] [MON]" at bounding box center [205, 274] width 92 height 23
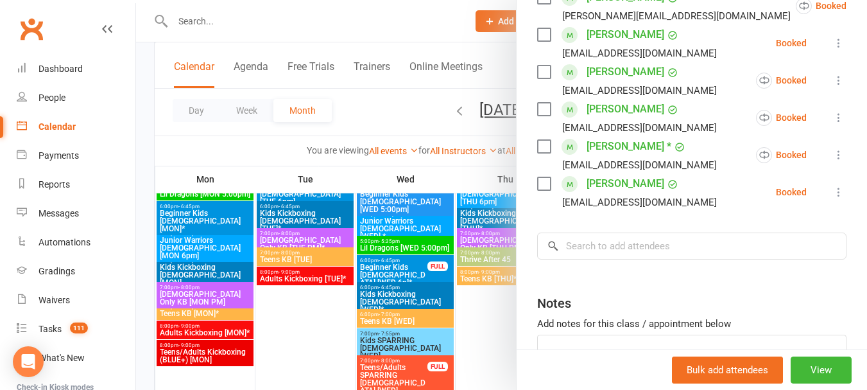
scroll to position [449, 0]
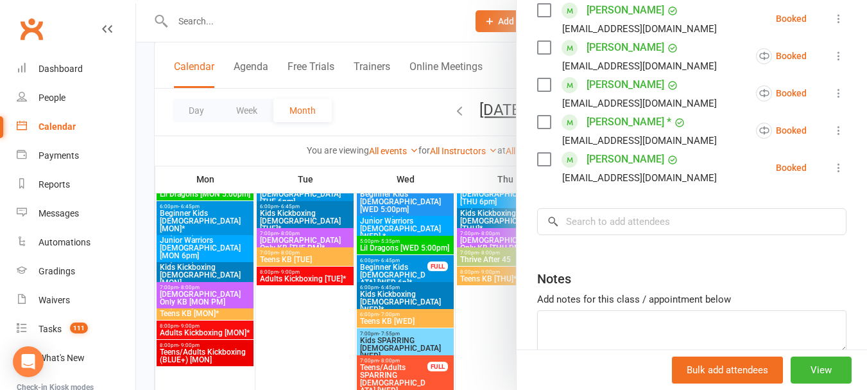
click at [388, 108] on div at bounding box center [501, 195] width 731 height 390
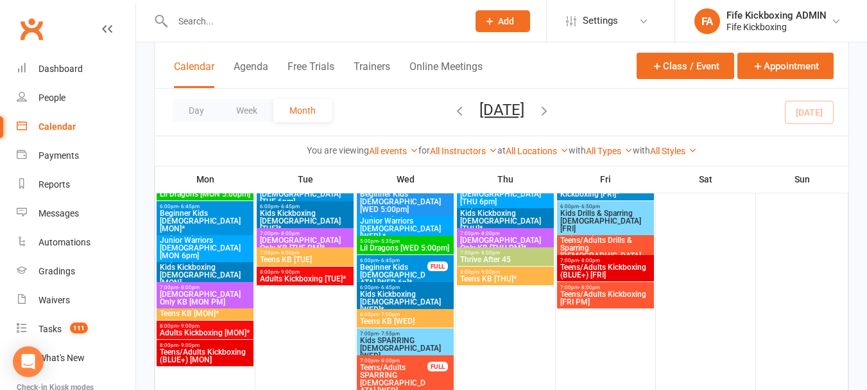
click at [216, 288] on span "7:00pm - 8:00pm" at bounding box center [205, 287] width 92 height 6
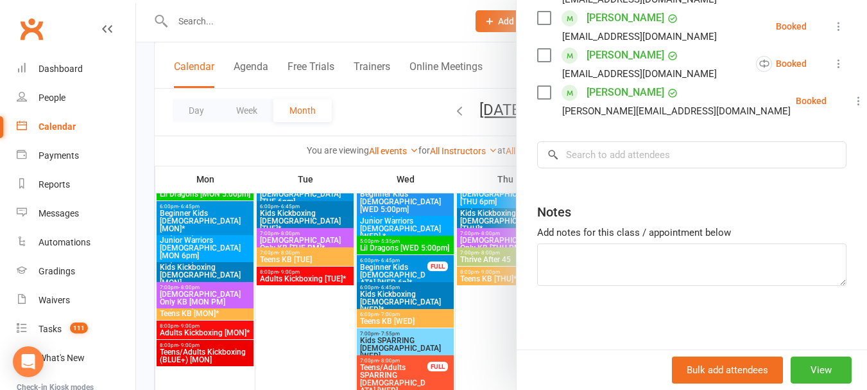
scroll to position [385, 0]
click at [402, 106] on div at bounding box center [501, 195] width 731 height 390
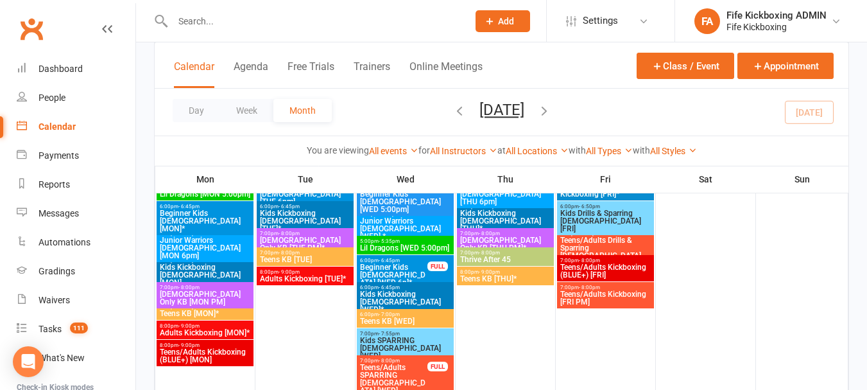
click at [227, 309] on span "Teens KB [MON]*" at bounding box center [205, 313] width 92 height 8
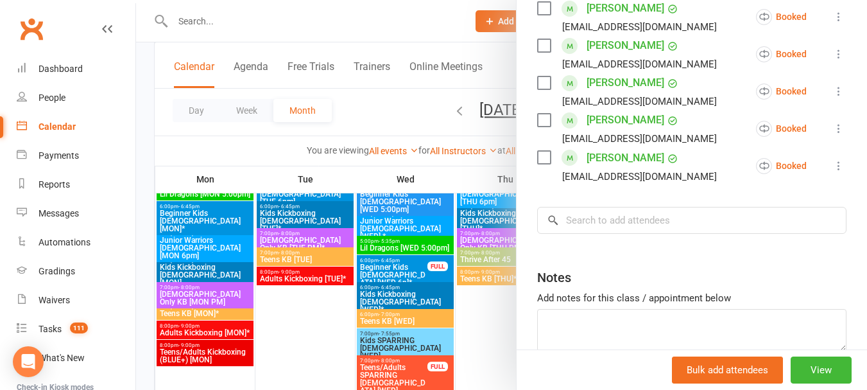
scroll to position [770, 0]
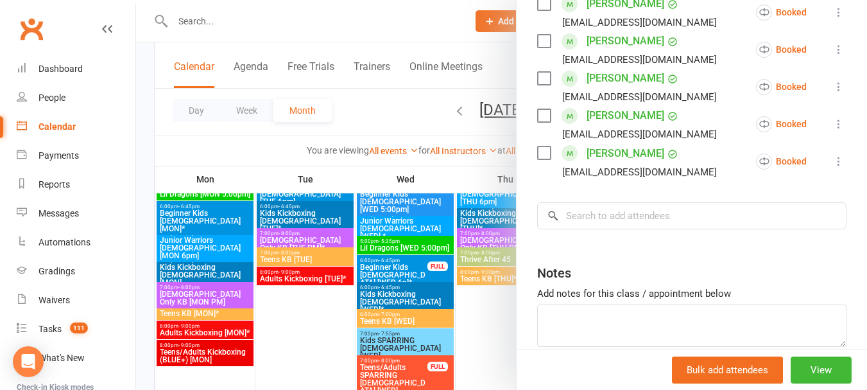
click at [351, 101] on div at bounding box center [501, 195] width 731 height 390
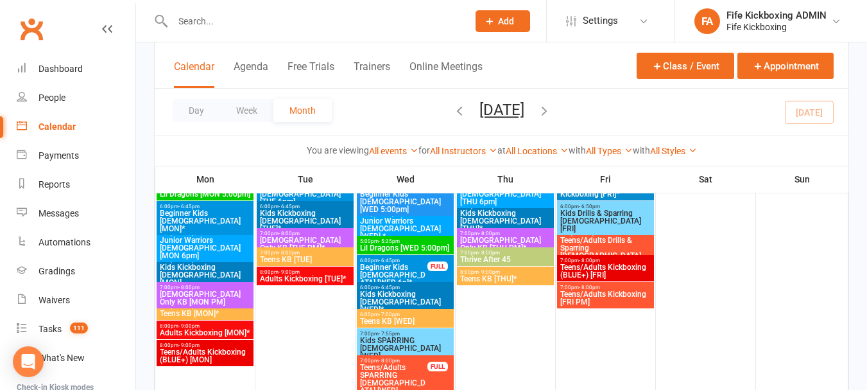
click at [193, 325] on span "- 9:00pm" at bounding box center [188, 326] width 21 height 6
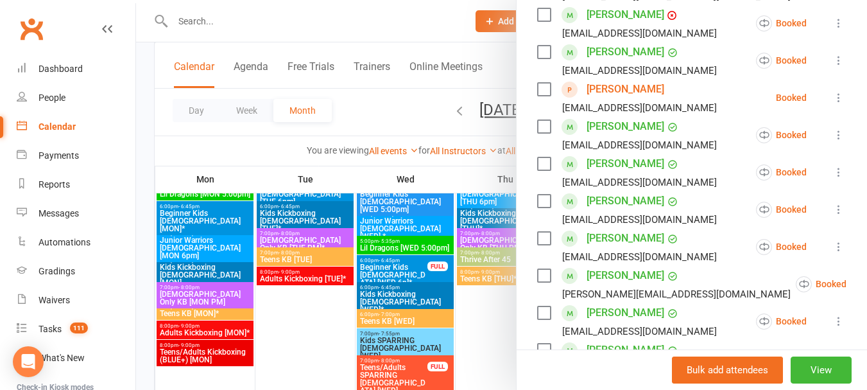
scroll to position [321, 0]
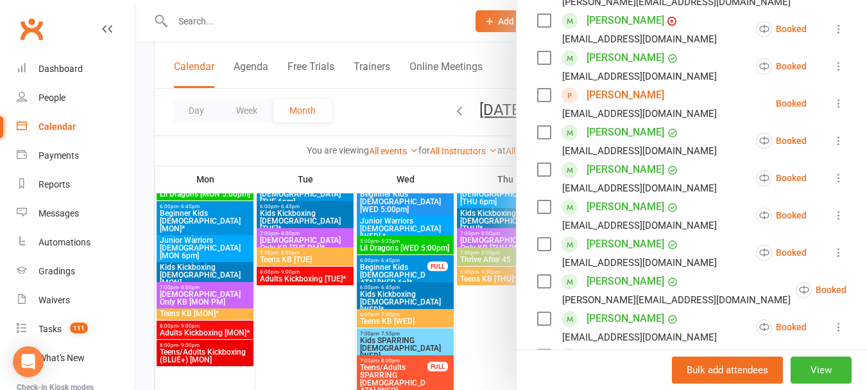
click at [619, 91] on link "[PERSON_NAME]" at bounding box center [626, 95] width 78 height 21
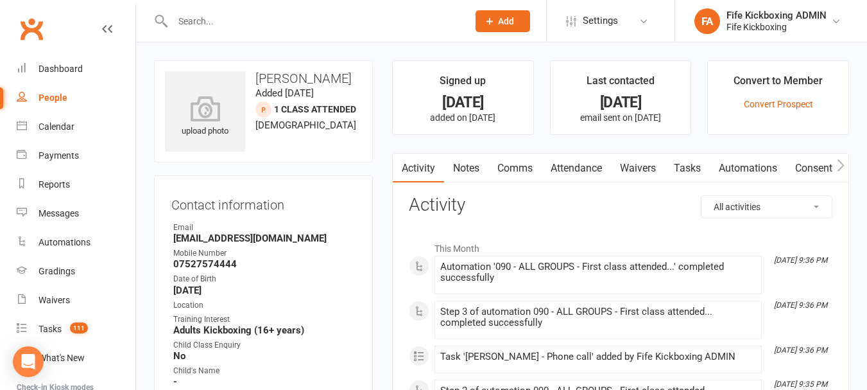
click at [568, 174] on link "Attendance" at bounding box center [576, 168] width 69 height 30
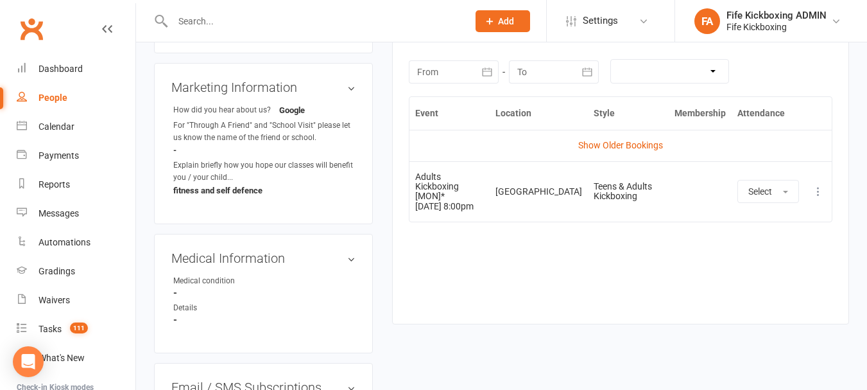
scroll to position [578, 0]
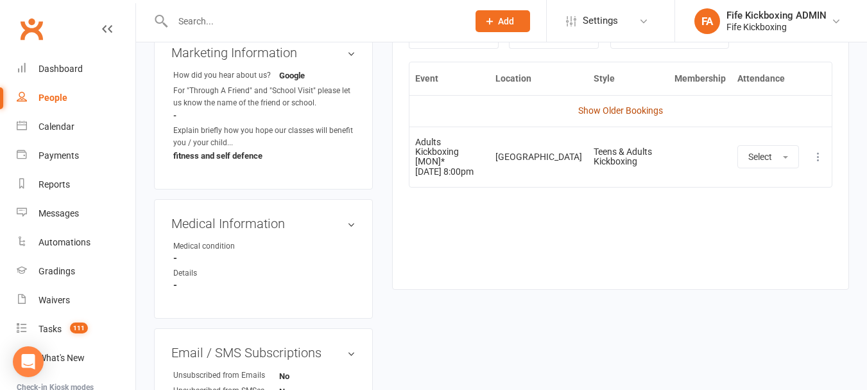
click at [608, 114] on link "Show Older Bookings" at bounding box center [620, 110] width 85 height 10
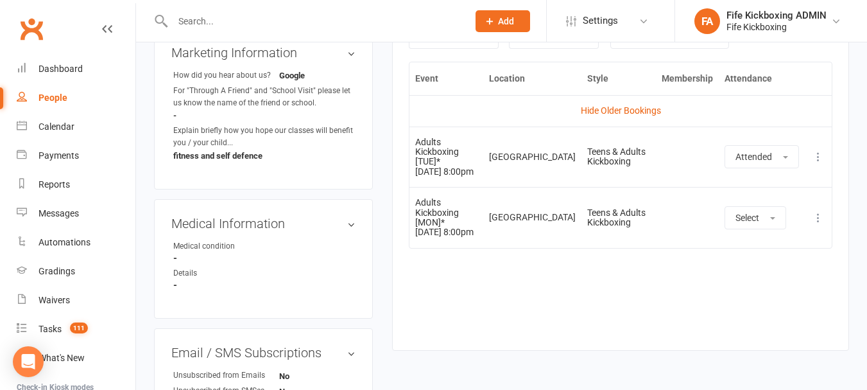
click at [608, 114] on link "Hide Older Bookings" at bounding box center [621, 110] width 80 height 10
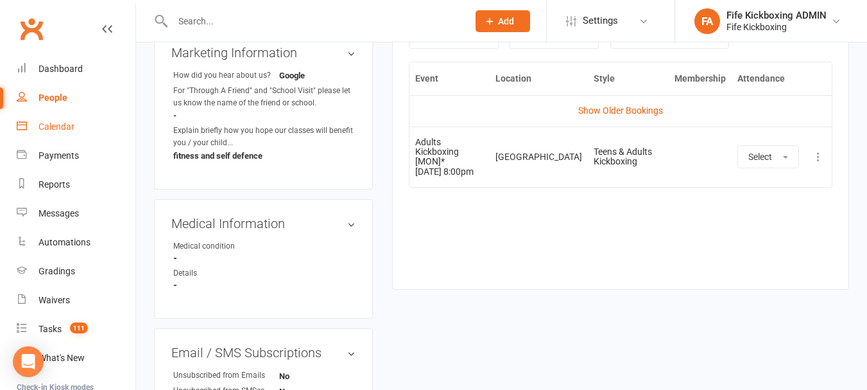
click at [96, 135] on link "Calendar" at bounding box center [76, 126] width 119 height 29
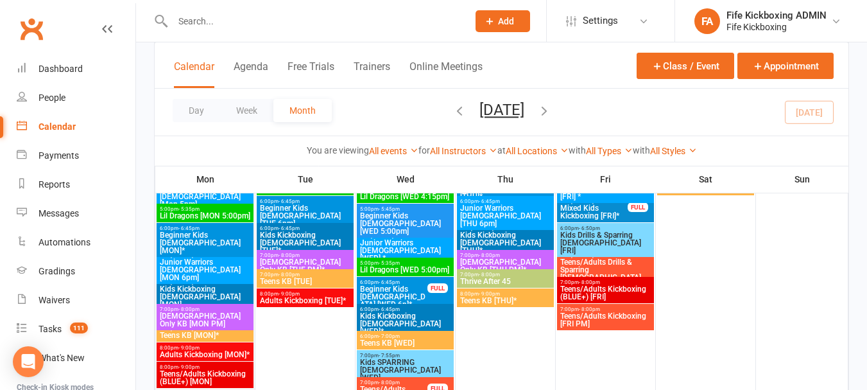
scroll to position [1284, 0]
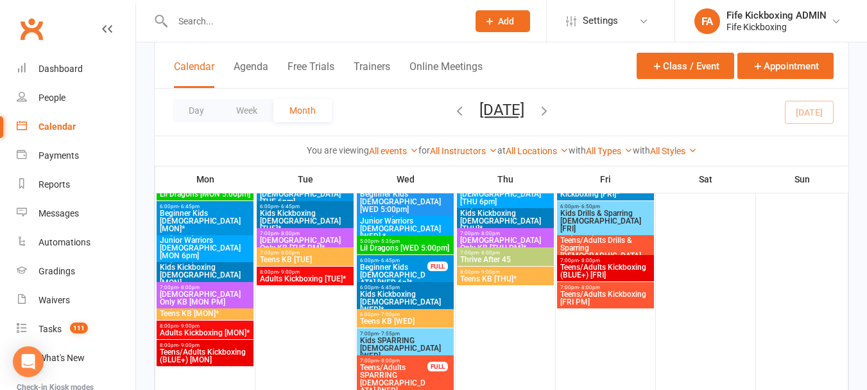
click at [210, 323] on span "8:00pm - 9:00pm" at bounding box center [205, 326] width 92 height 6
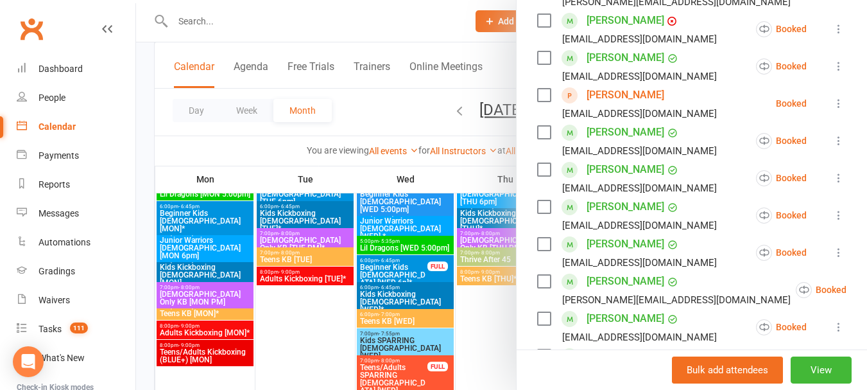
scroll to position [513, 0]
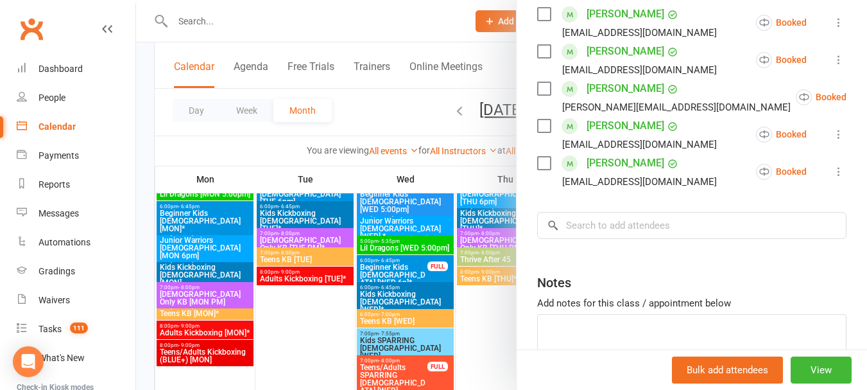
click at [397, 121] on div at bounding box center [501, 195] width 731 height 390
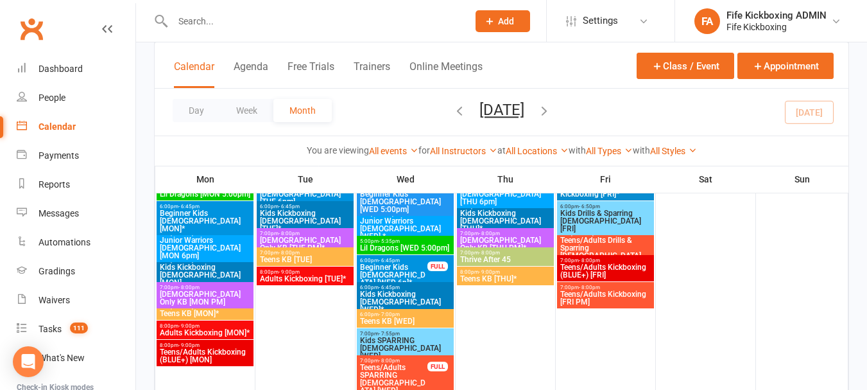
click at [195, 345] on span "- 9:00pm" at bounding box center [188, 345] width 21 height 6
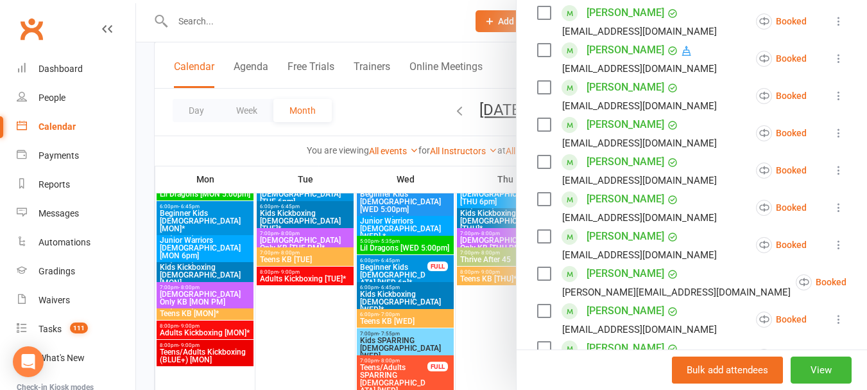
scroll to position [321, 0]
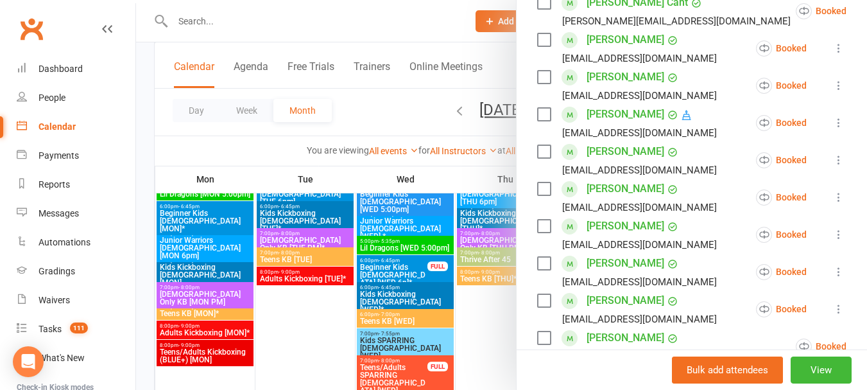
click at [386, 115] on div at bounding box center [501, 195] width 731 height 390
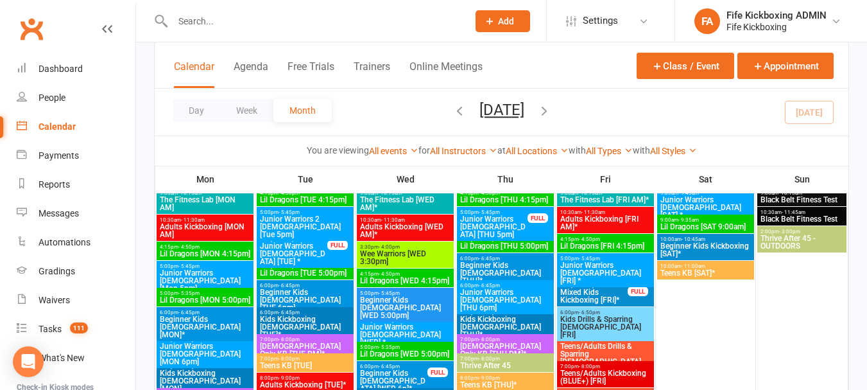
scroll to position [1155, 0]
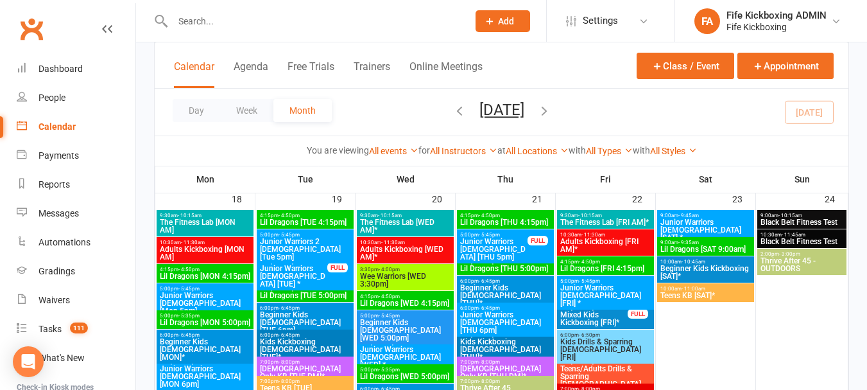
click at [303, 213] on span "4:15pm - 4:50pm" at bounding box center [305, 215] width 92 height 6
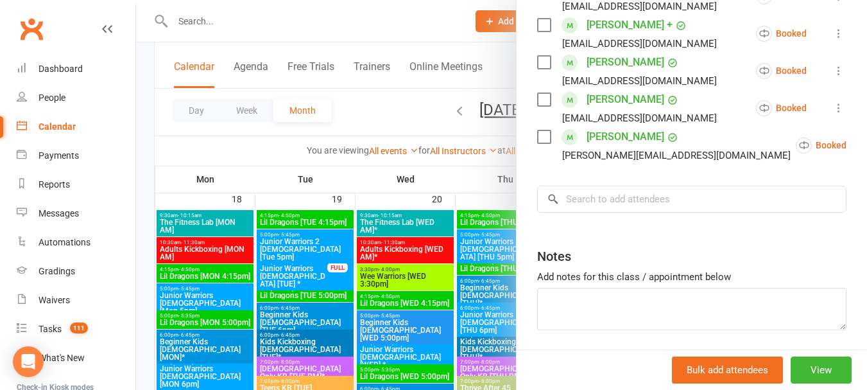
scroll to position [321, 0]
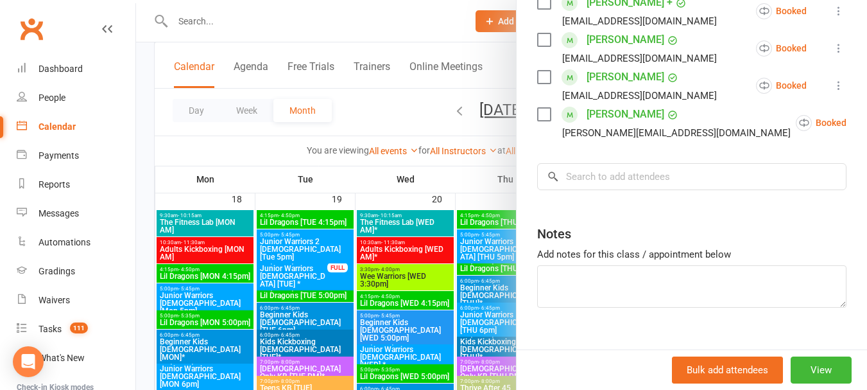
click at [386, 99] on div at bounding box center [501, 195] width 731 height 390
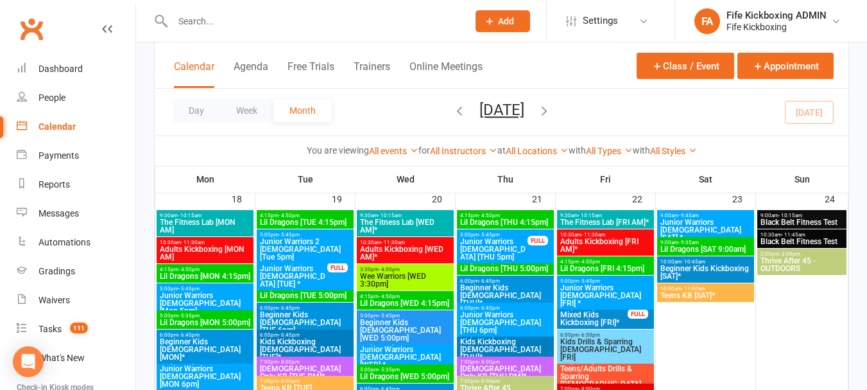
click at [321, 239] on span "Junior Warriors 2 [DEMOGRAPHIC_DATA] [Tue 5pm]" at bounding box center [305, 248] width 92 height 23
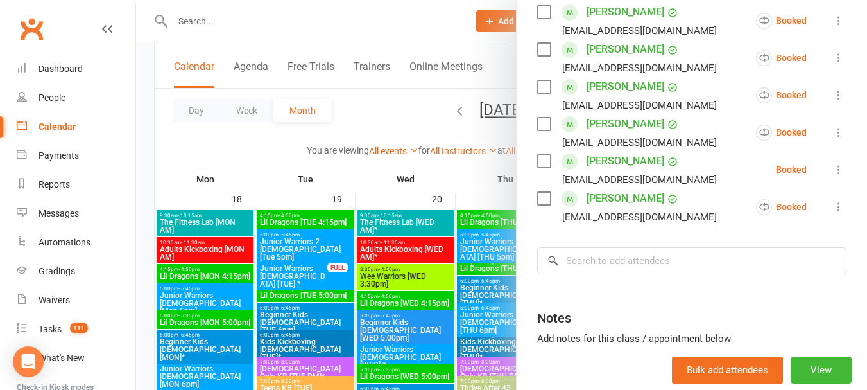
scroll to position [257, 0]
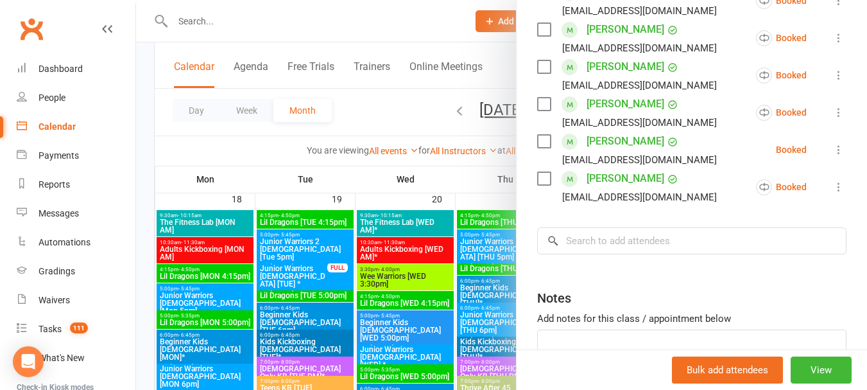
click at [420, 108] on div at bounding box center [501, 195] width 731 height 390
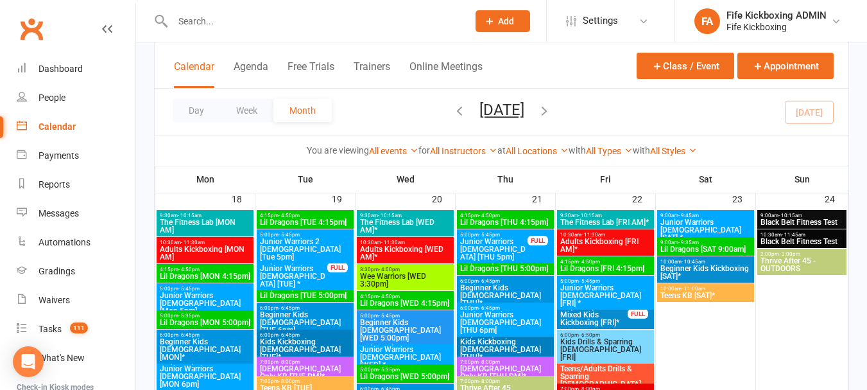
click at [300, 261] on span "5:00pm - 5:45pm" at bounding box center [293, 262] width 69 height 6
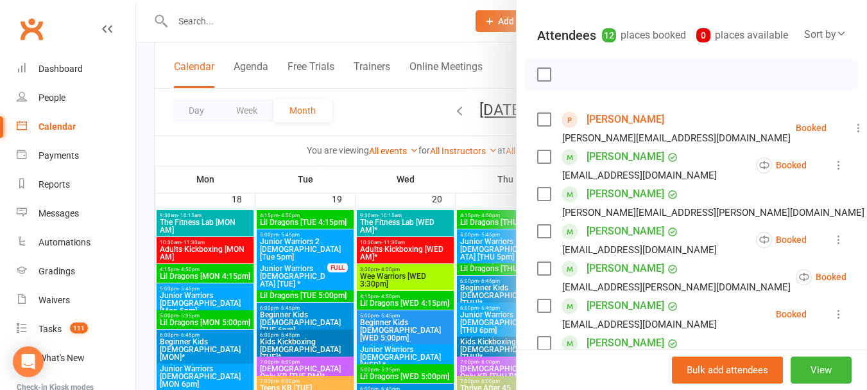
scroll to position [128, 0]
click at [632, 131] on link "[PERSON_NAME]" at bounding box center [626, 120] width 78 height 21
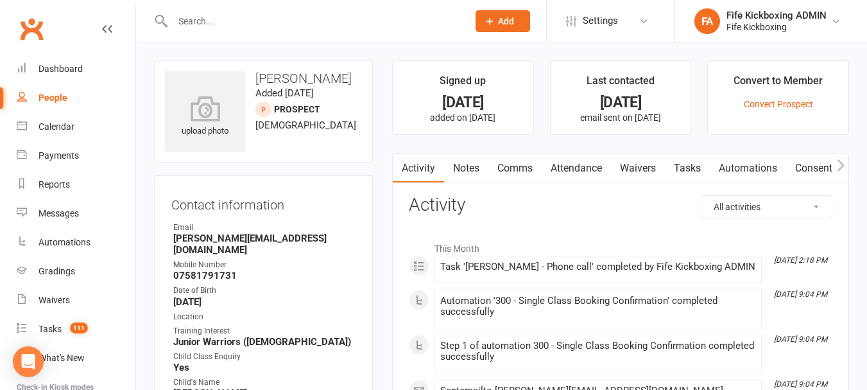
click at [593, 169] on link "Attendance" at bounding box center [576, 168] width 69 height 30
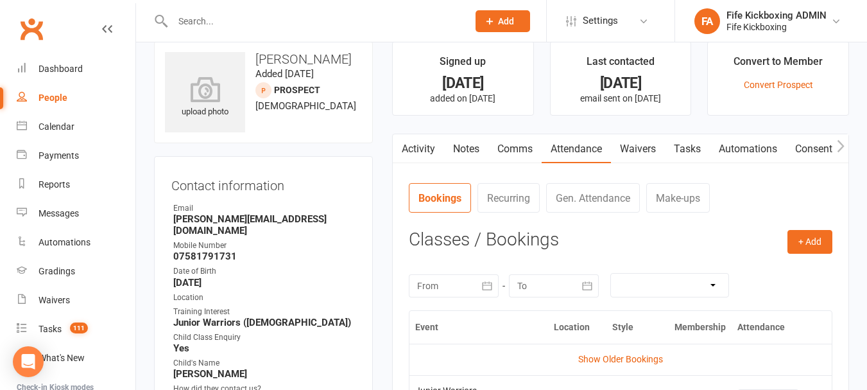
scroll to position [257, 0]
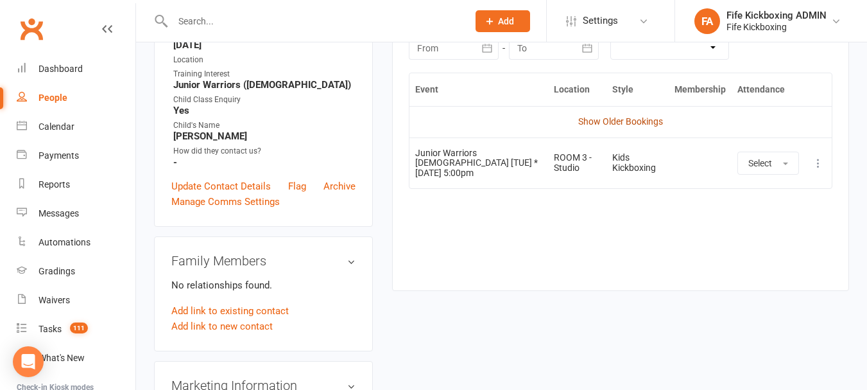
click at [628, 123] on link "Show Older Bookings" at bounding box center [620, 121] width 85 height 10
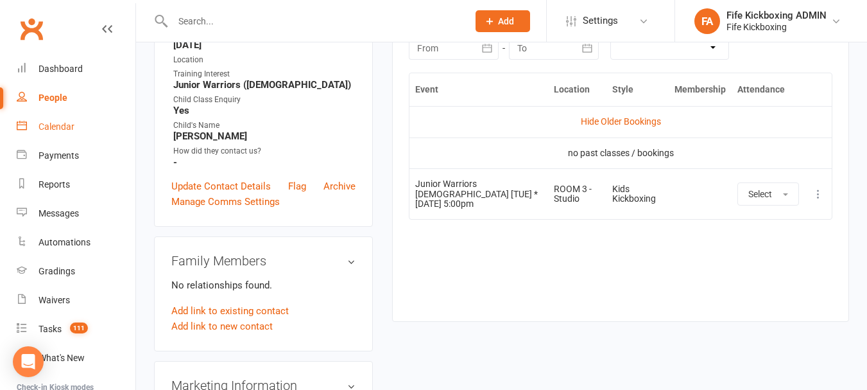
click at [88, 121] on link "Calendar" at bounding box center [76, 126] width 119 height 29
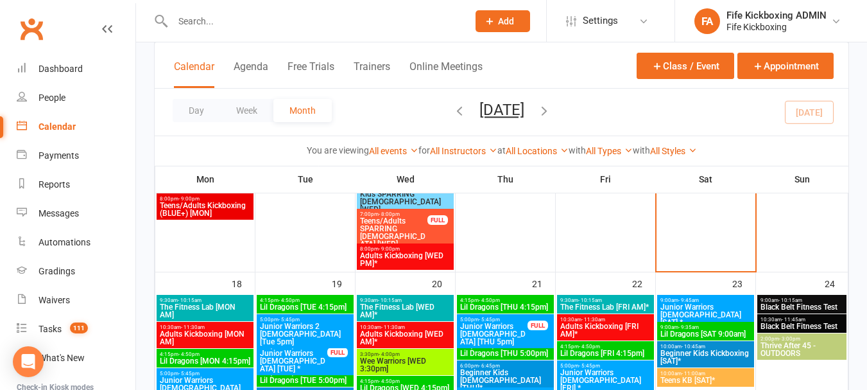
scroll to position [1155, 0]
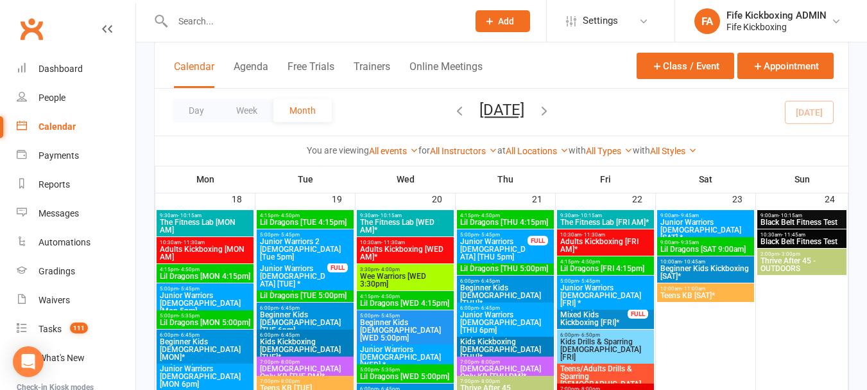
click at [307, 291] on span "Lil Dragons [TUE 5:00pm]" at bounding box center [305, 295] width 92 height 8
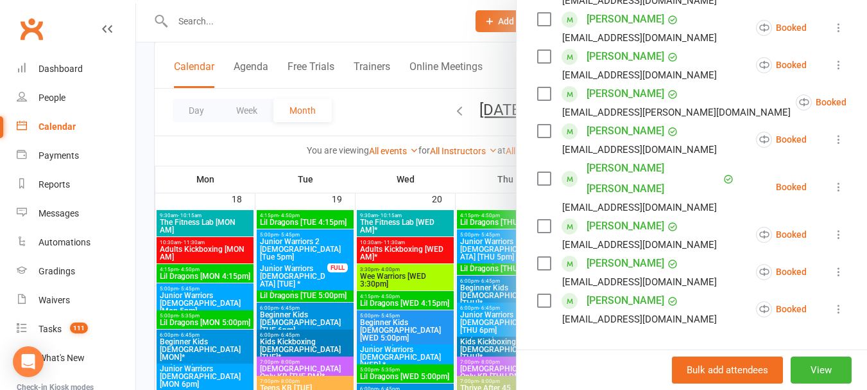
scroll to position [513, 0]
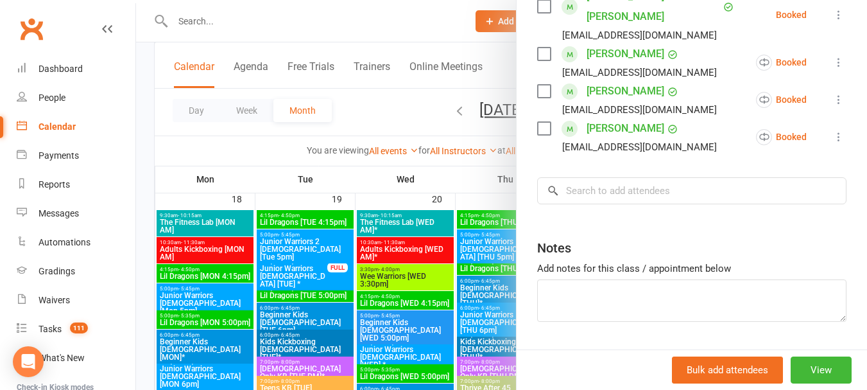
click at [404, 110] on div at bounding box center [501, 195] width 731 height 390
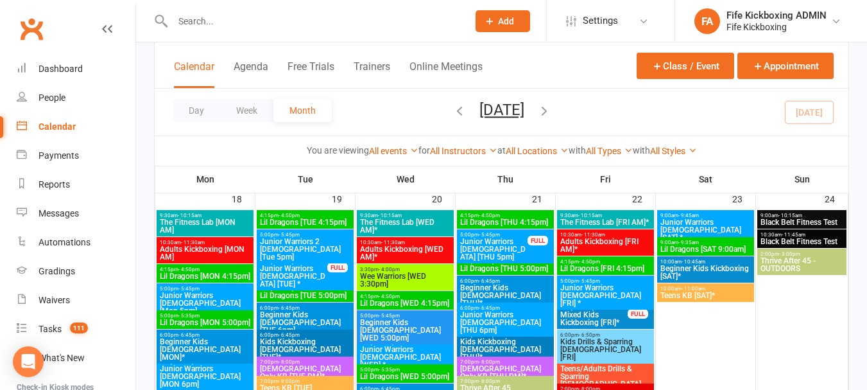
click at [316, 312] on span "Beginner Kids [DEMOGRAPHIC_DATA] [TUE 6pm]" at bounding box center [305, 322] width 92 height 23
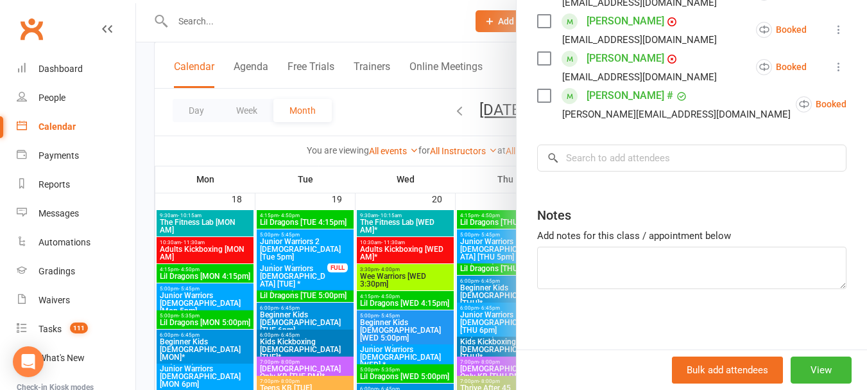
scroll to position [621, 0]
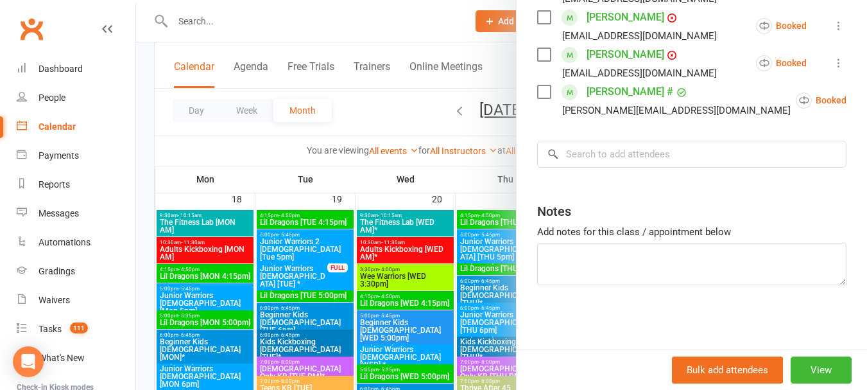
click at [386, 116] on div at bounding box center [501, 195] width 731 height 390
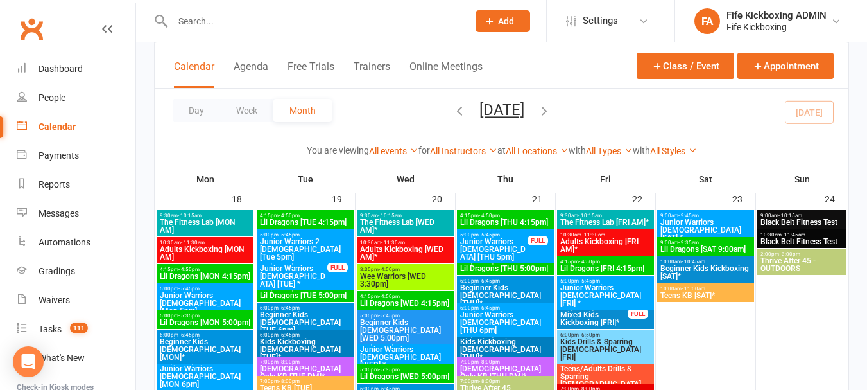
scroll to position [1220, 0]
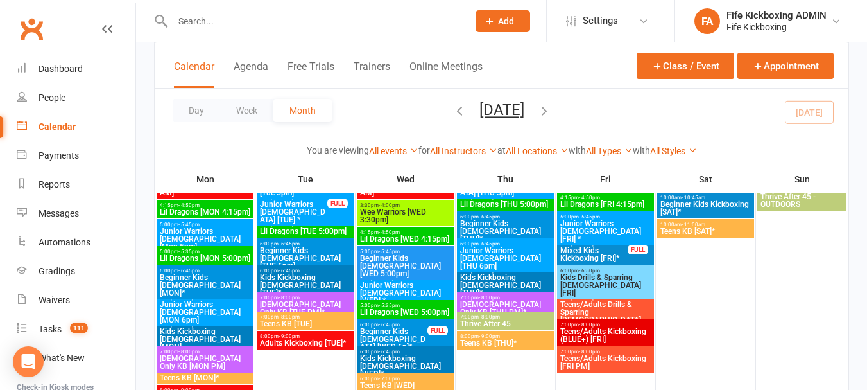
click at [322, 273] on span "Kids Kickboxing [DEMOGRAPHIC_DATA] [TUE]*" at bounding box center [305, 284] width 92 height 23
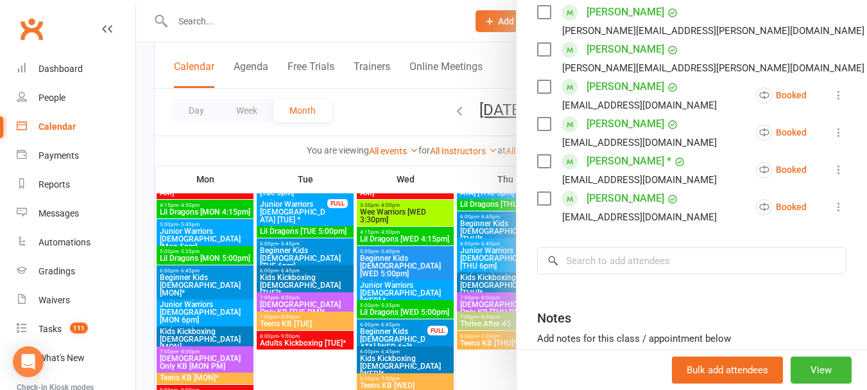
scroll to position [578, 0]
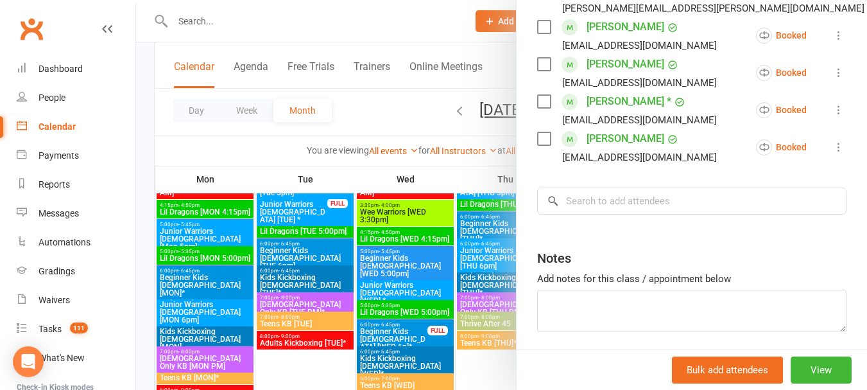
click at [372, 112] on div at bounding box center [501, 195] width 731 height 390
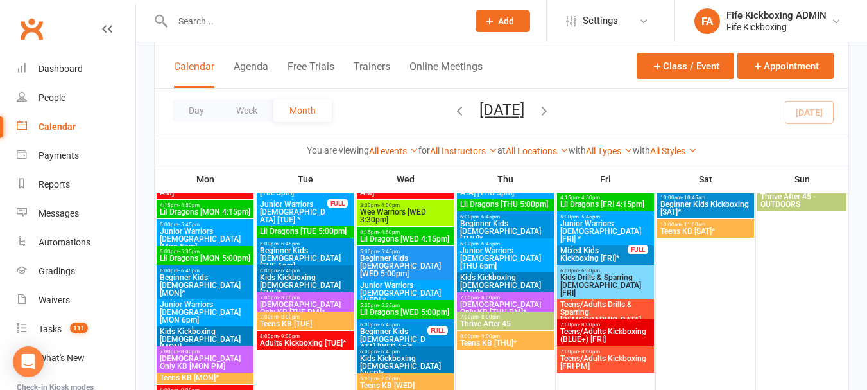
click at [345, 297] on span "7:00pm - 8:00pm" at bounding box center [305, 298] width 92 height 6
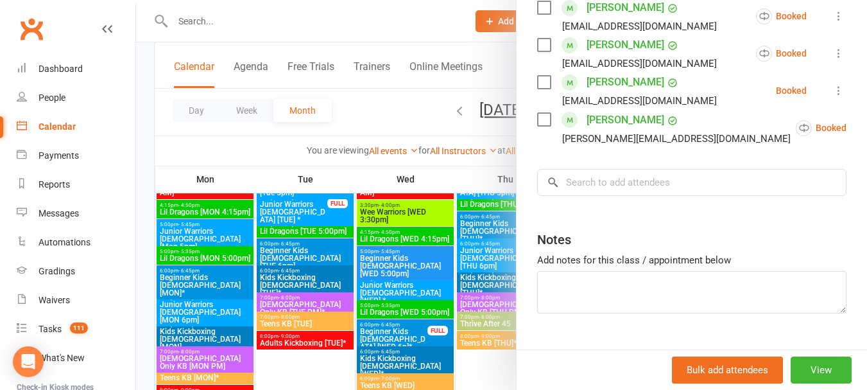
scroll to position [732, 0]
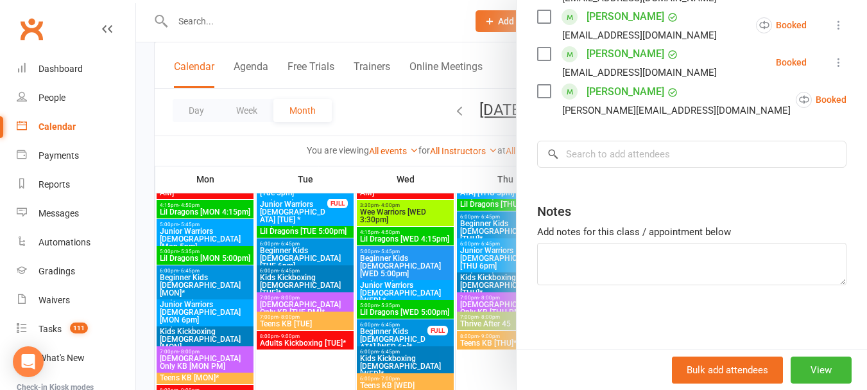
click at [383, 112] on div at bounding box center [501, 195] width 731 height 390
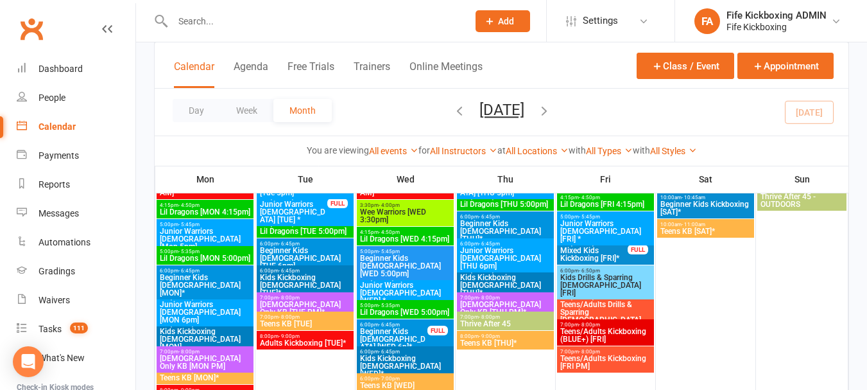
click at [313, 314] on span "7:00pm - 8:00pm" at bounding box center [305, 317] width 92 height 6
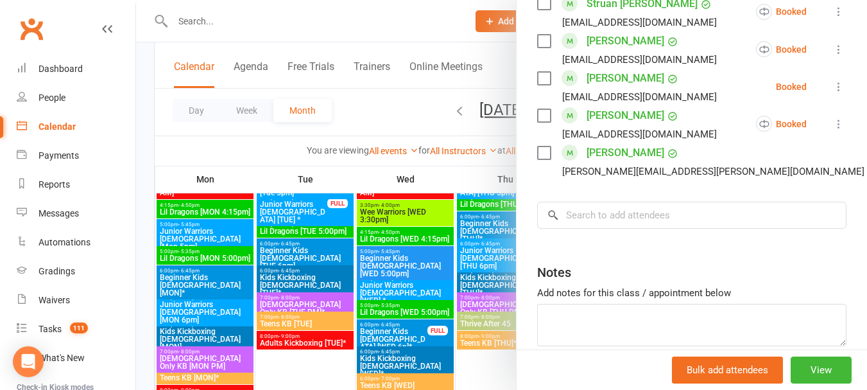
scroll to position [834, 0]
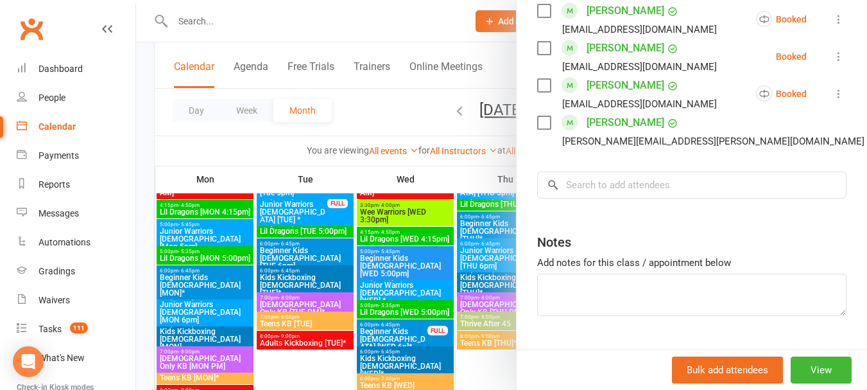
click at [355, 122] on div at bounding box center [501, 195] width 731 height 390
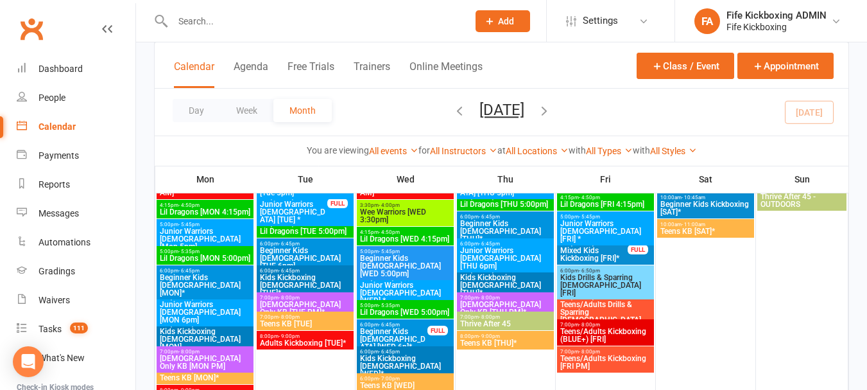
click at [332, 337] on span "8:00pm - 9:00pm" at bounding box center [305, 336] width 92 height 6
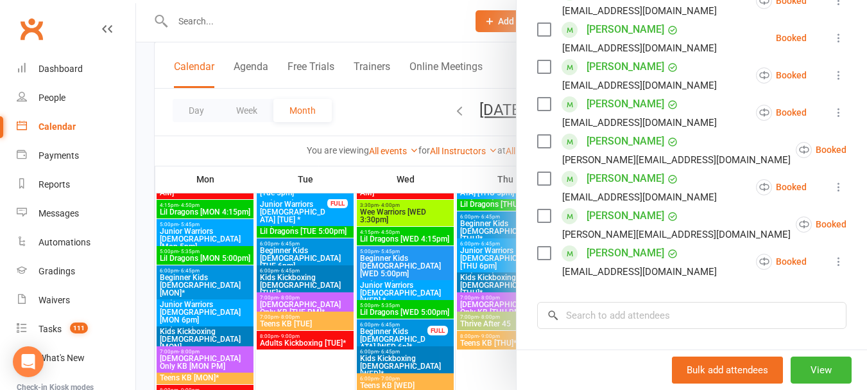
scroll to position [435, 0]
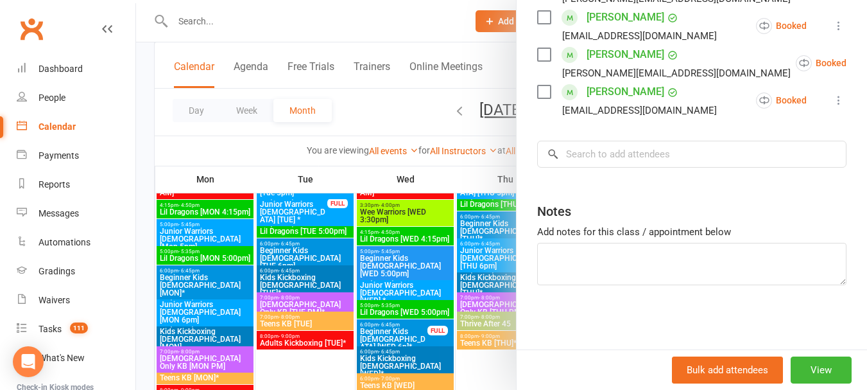
click at [427, 93] on div at bounding box center [501, 195] width 731 height 390
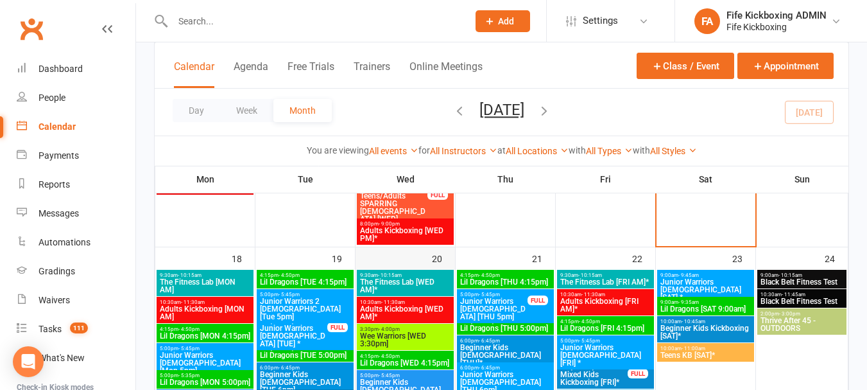
scroll to position [1091, 0]
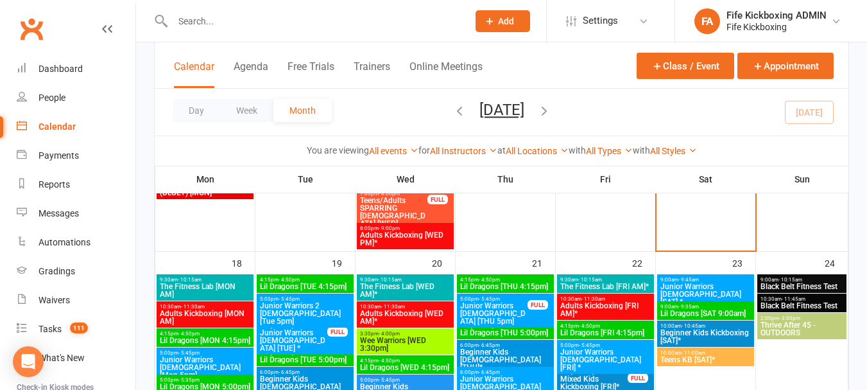
click at [418, 280] on span "9:30am - 10:15am" at bounding box center [405, 280] width 92 height 6
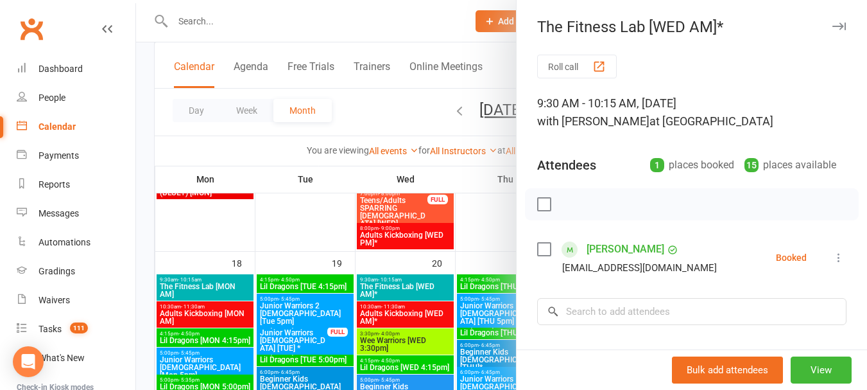
click at [361, 121] on div at bounding box center [501, 195] width 731 height 390
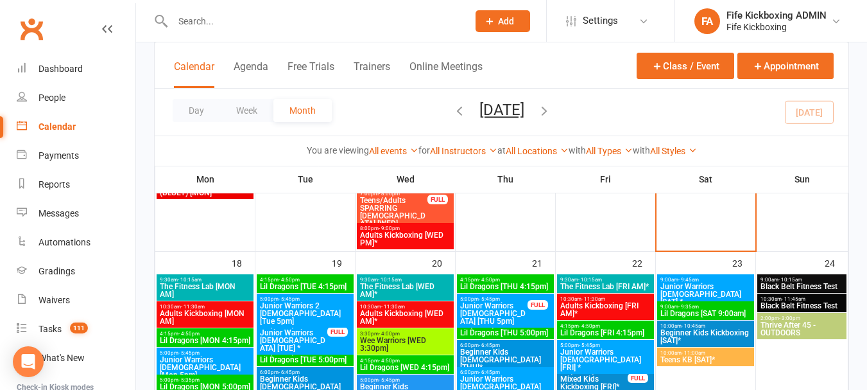
click at [427, 311] on span "Adults Kickboxing [WED AM]*" at bounding box center [405, 316] width 92 height 15
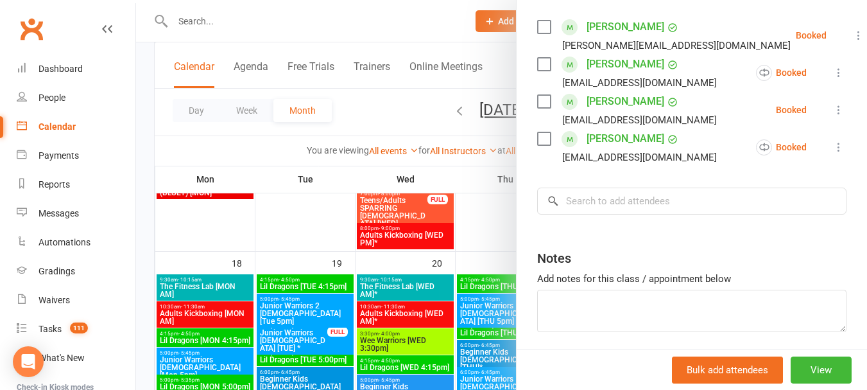
scroll to position [257, 0]
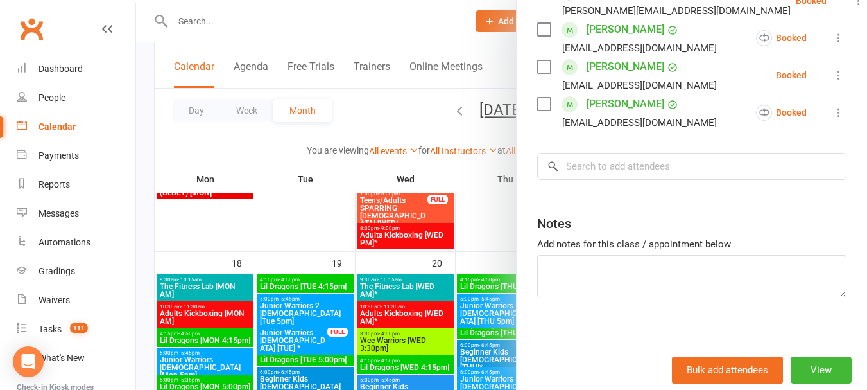
click at [375, 113] on div at bounding box center [501, 195] width 731 height 390
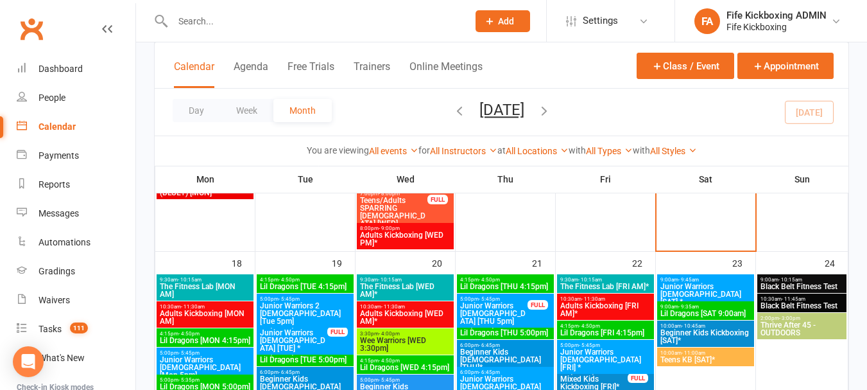
click at [426, 338] on span "Wee Warriors [WED 3:30pm]" at bounding box center [405, 343] width 92 height 15
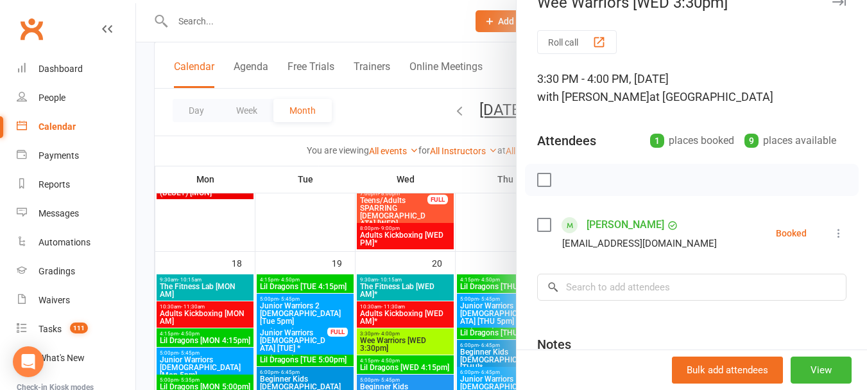
scroll to position [64, 0]
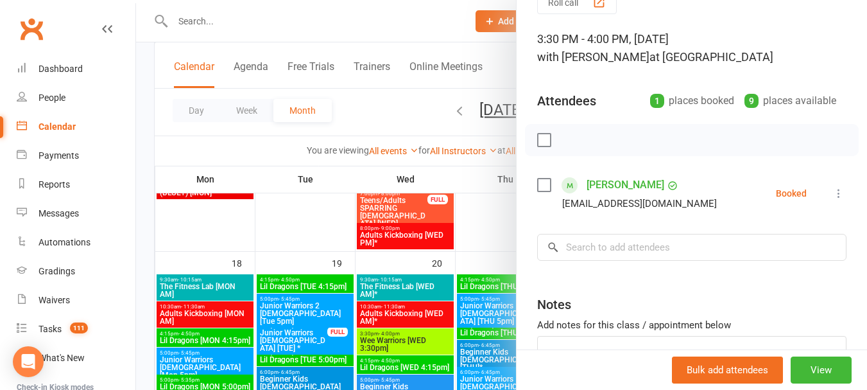
click at [414, 99] on div at bounding box center [501, 195] width 731 height 390
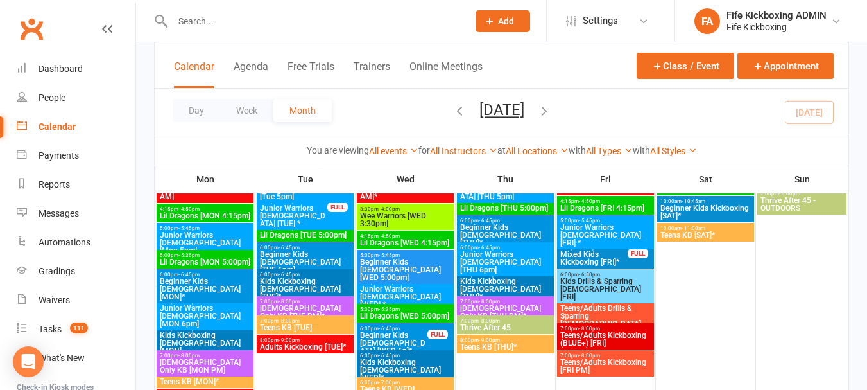
scroll to position [1220, 0]
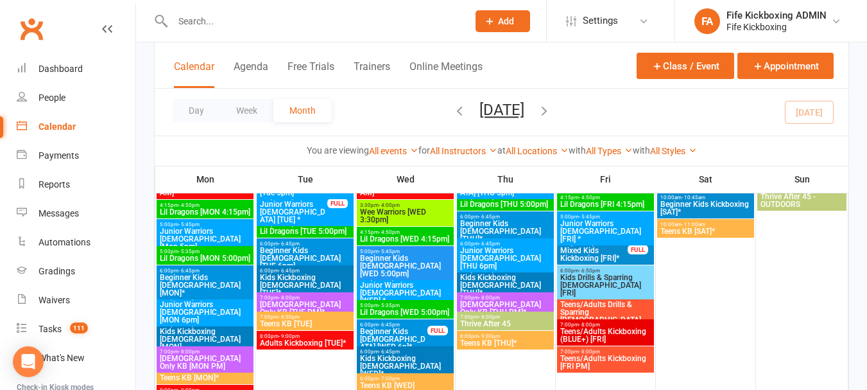
click at [415, 232] on span "4:15pm - 4:50pm" at bounding box center [405, 232] width 92 height 6
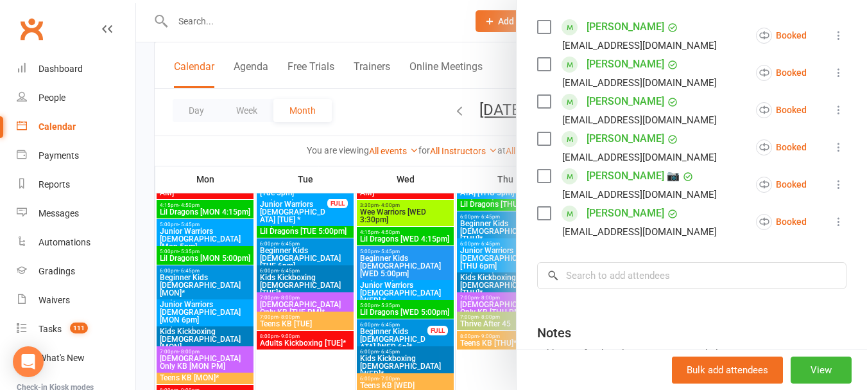
scroll to position [257, 0]
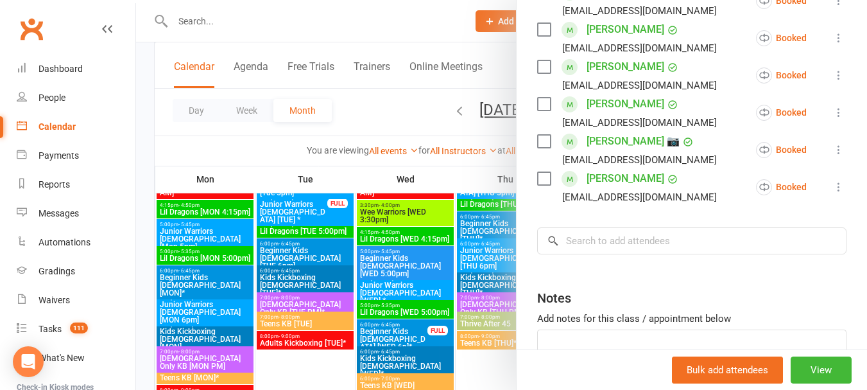
click at [408, 117] on div at bounding box center [501, 195] width 731 height 390
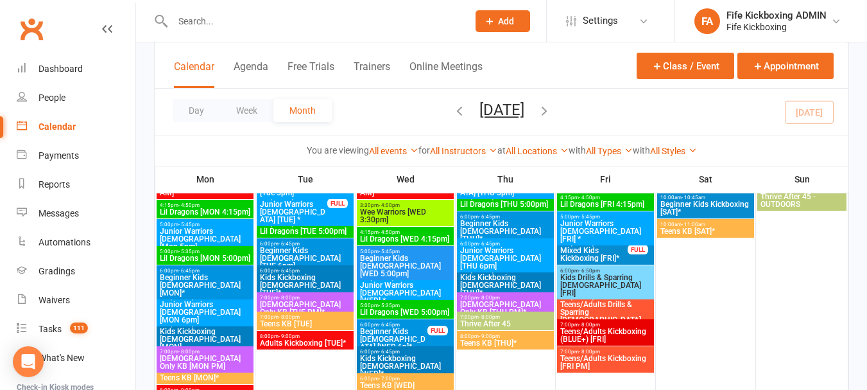
click at [414, 253] on div "5:00pm - 5:45pm Beginner Kids [DEMOGRAPHIC_DATA] [WED 5:00pm]" at bounding box center [405, 263] width 97 height 34
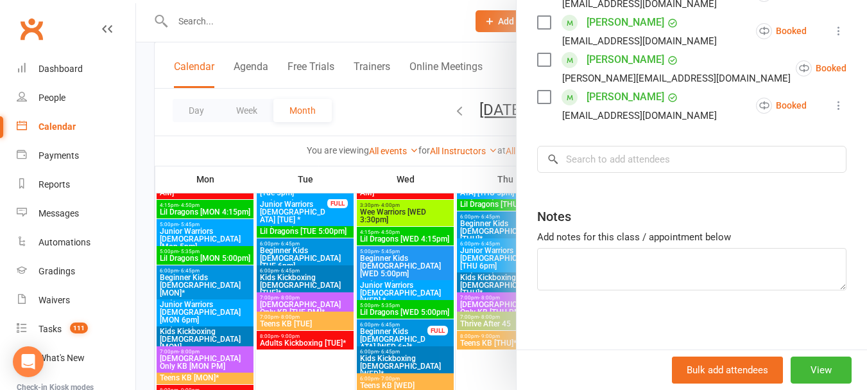
scroll to position [658, 0]
click at [391, 118] on div at bounding box center [501, 195] width 731 height 390
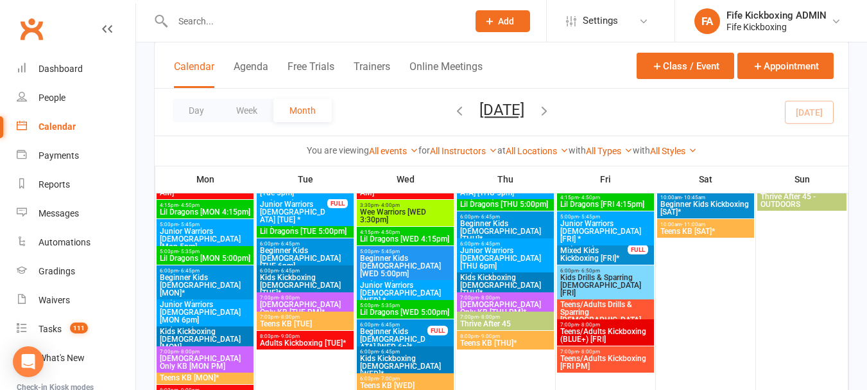
click at [409, 282] on span "Junior Warriors [DEMOGRAPHIC_DATA] [WED] *" at bounding box center [405, 292] width 92 height 23
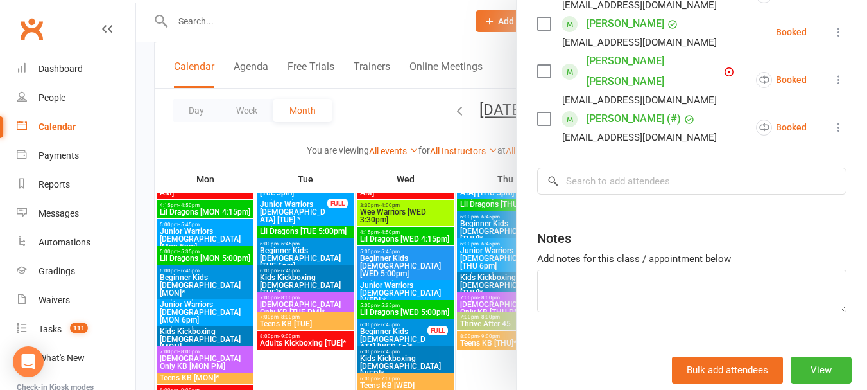
scroll to position [453, 0]
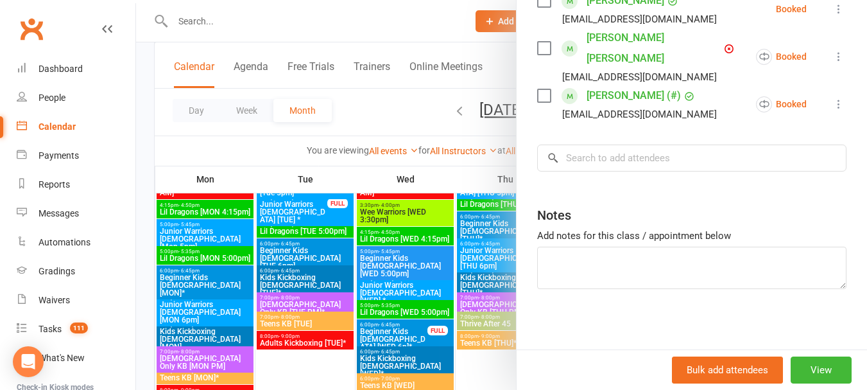
click at [401, 119] on div at bounding box center [501, 195] width 731 height 390
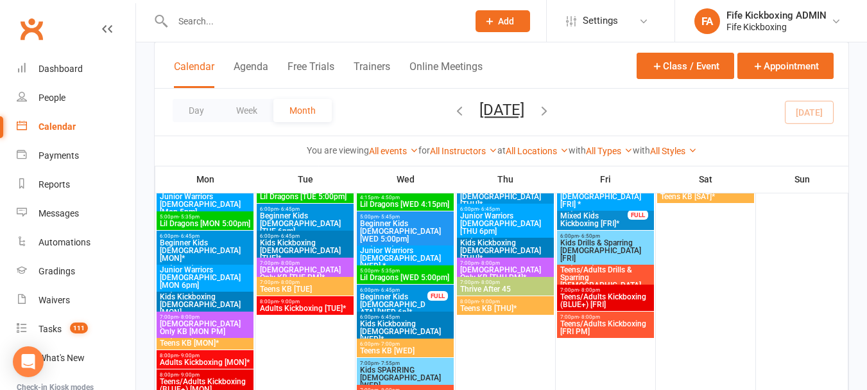
scroll to position [1284, 0]
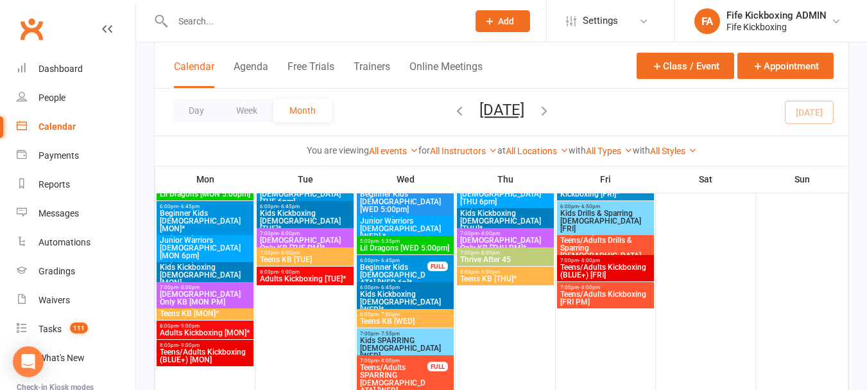
click at [383, 245] on span "Lil Dragons [WED 5:00pm]" at bounding box center [405, 248] width 92 height 8
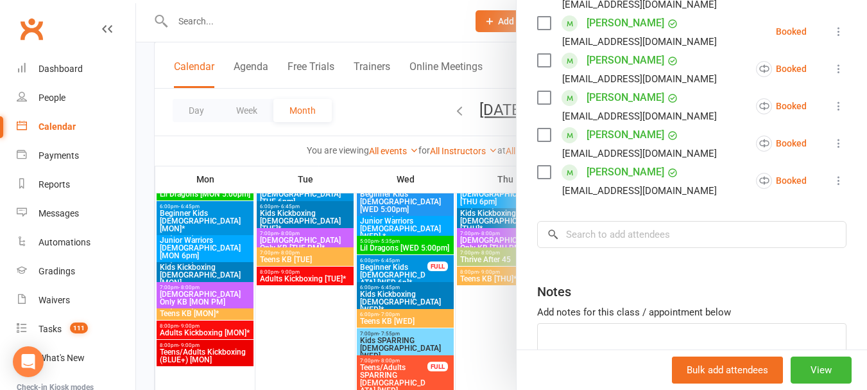
scroll to position [257, 0]
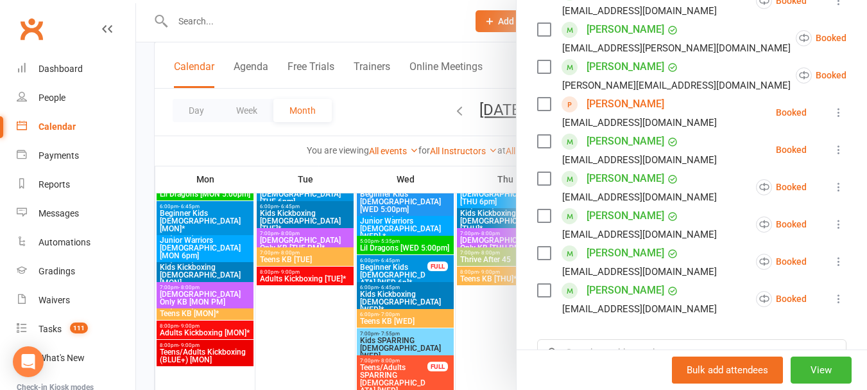
click at [626, 114] on link "[PERSON_NAME]" at bounding box center [626, 104] width 78 height 21
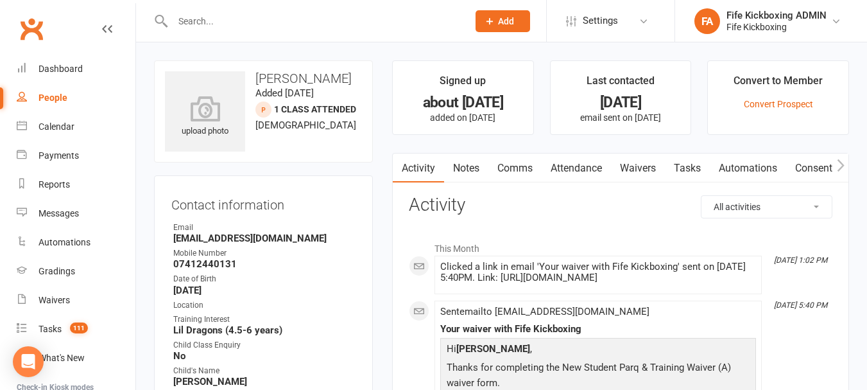
click at [596, 171] on link "Attendance" at bounding box center [576, 168] width 69 height 30
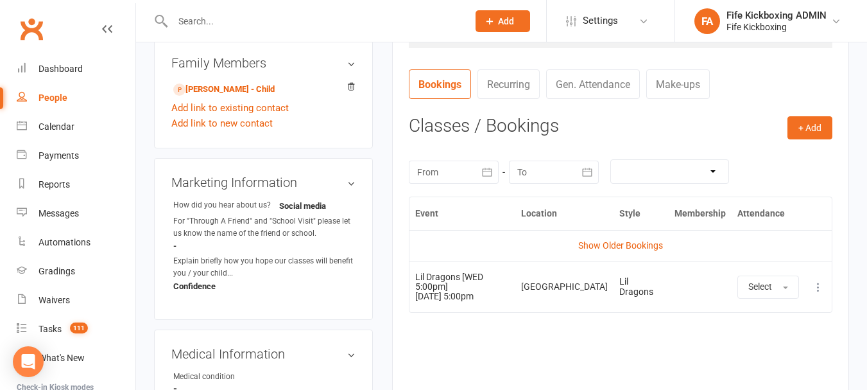
scroll to position [449, 0]
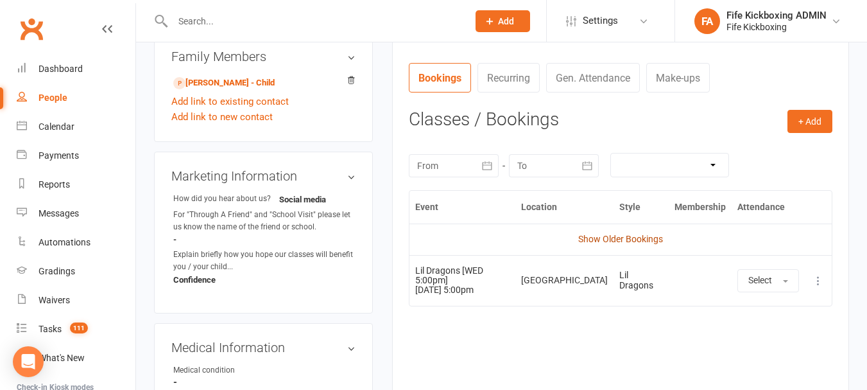
click at [631, 239] on link "Show Older Bookings" at bounding box center [620, 239] width 85 height 10
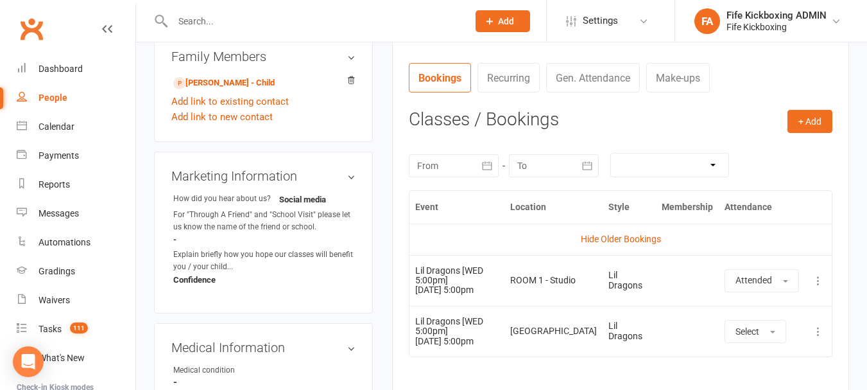
scroll to position [513, 0]
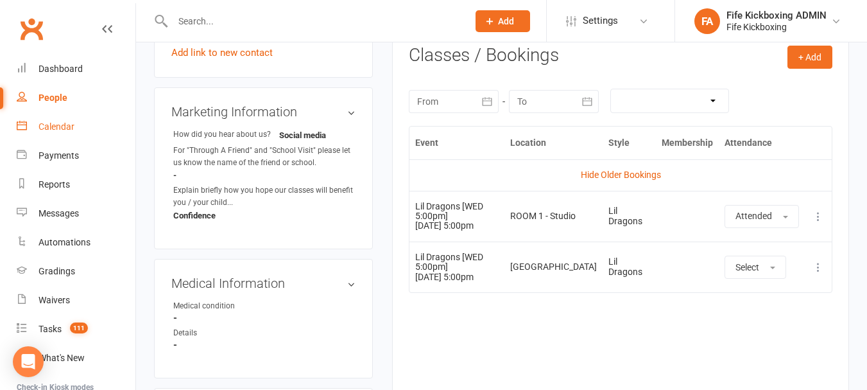
click at [83, 127] on link "Calendar" at bounding box center [76, 126] width 119 height 29
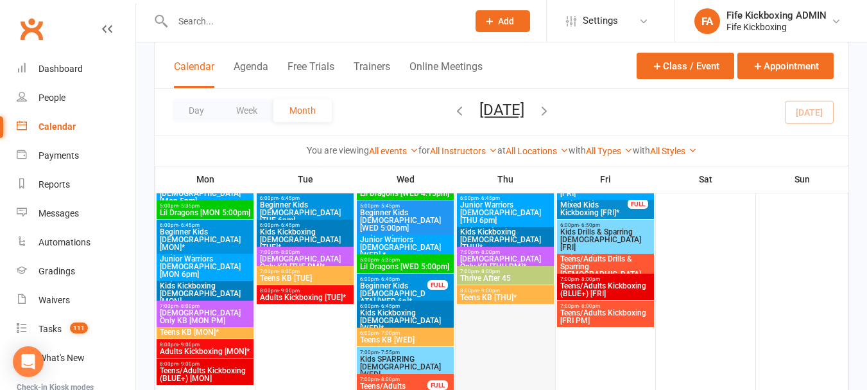
scroll to position [1284, 0]
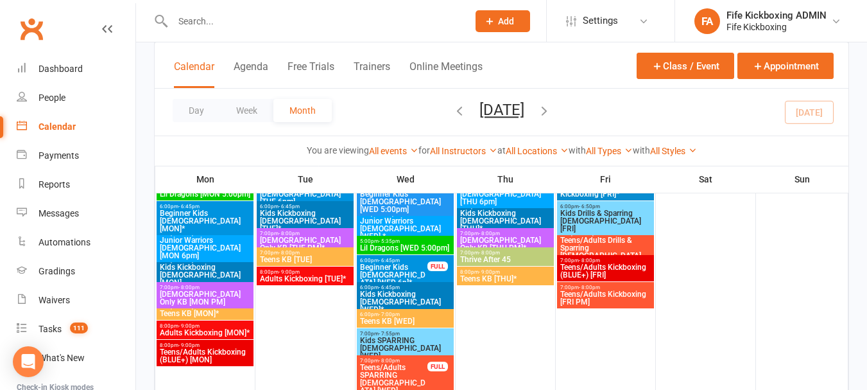
click at [415, 240] on span "5:00pm - 5:35pm" at bounding box center [405, 241] width 92 height 6
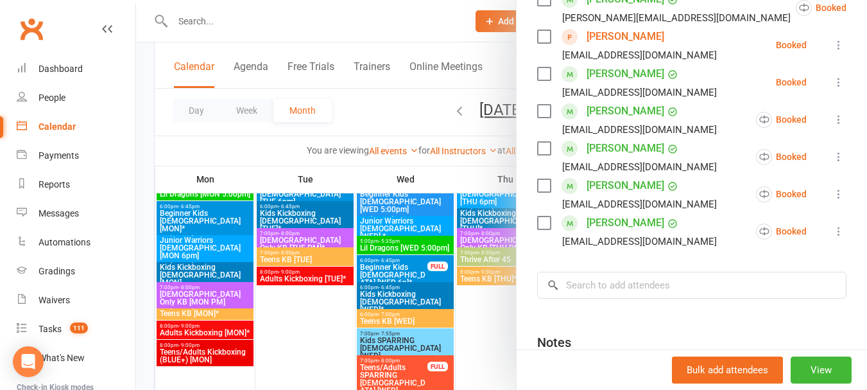
scroll to position [321, 0]
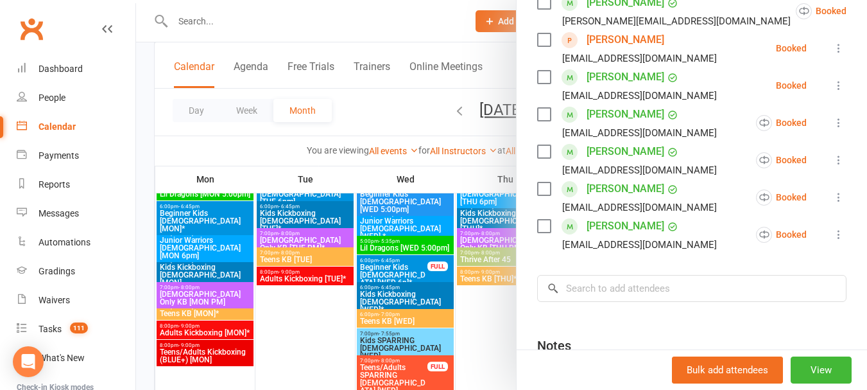
click at [374, 91] on div at bounding box center [501, 195] width 731 height 390
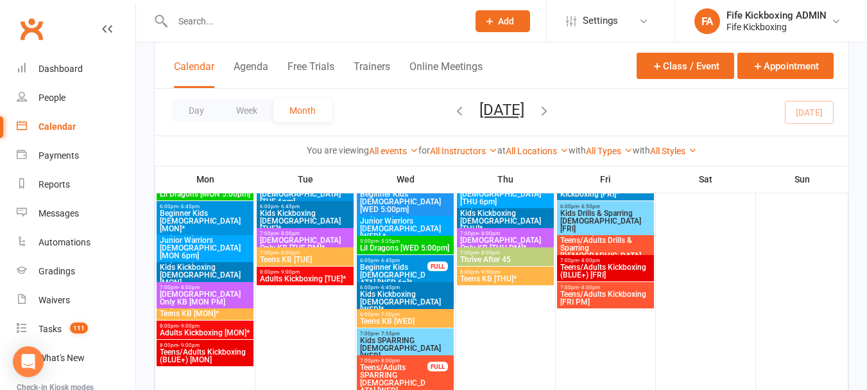
click at [379, 261] on span "- 6:45pm" at bounding box center [389, 260] width 21 height 6
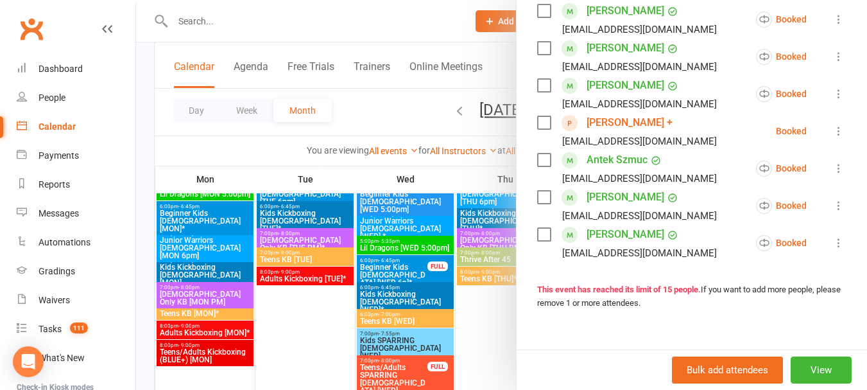
scroll to position [578, 0]
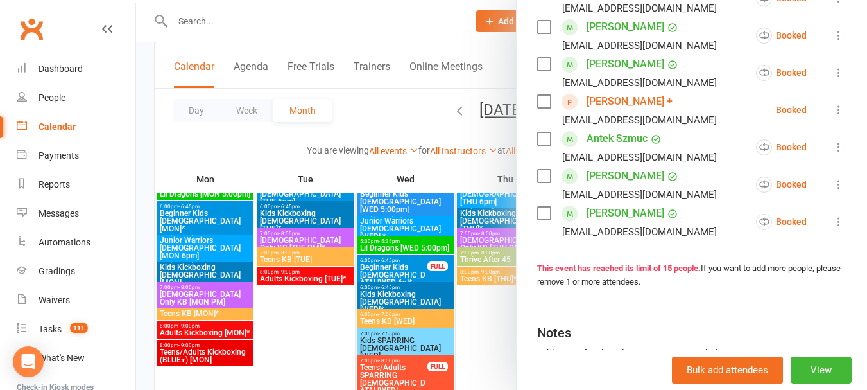
click at [618, 94] on link "[PERSON_NAME] +" at bounding box center [630, 101] width 86 height 21
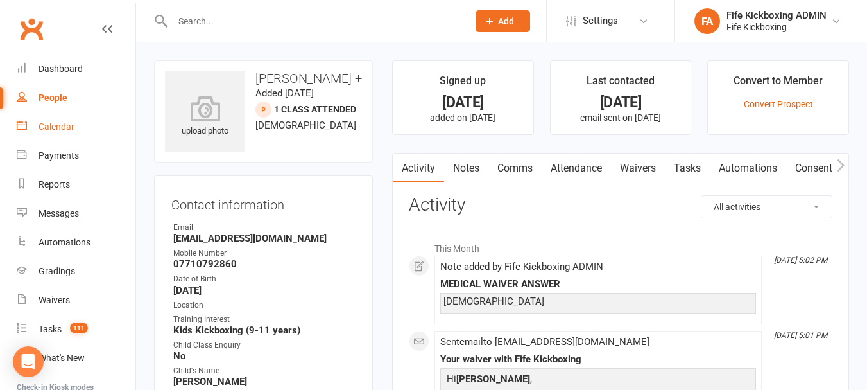
click at [62, 116] on link "Calendar" at bounding box center [76, 126] width 119 height 29
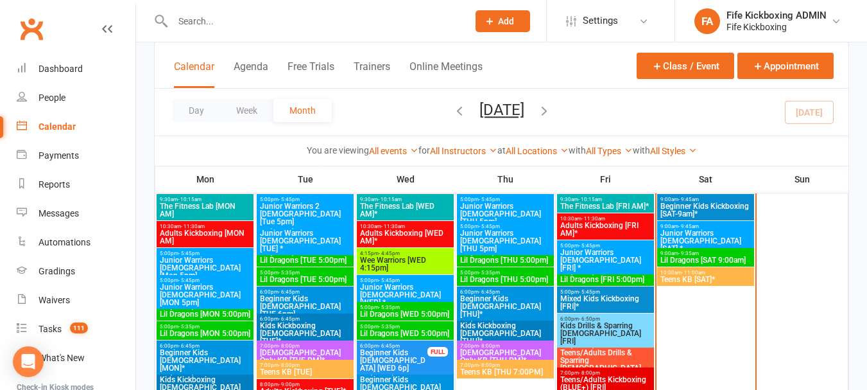
scroll to position [834, 0]
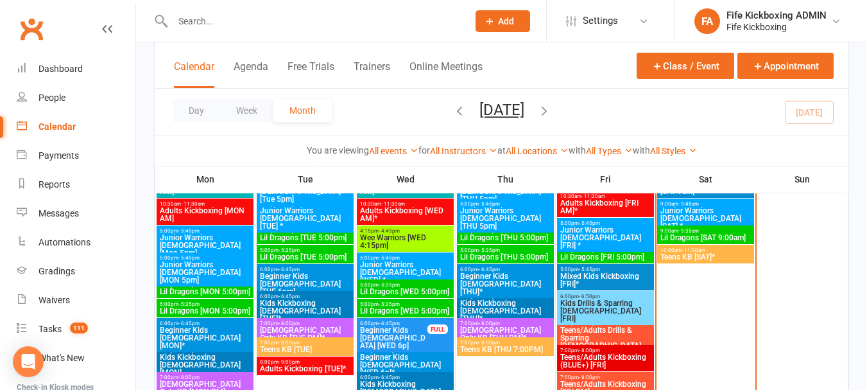
click at [614, 275] on span "Mixed Kids Kickboxing [FRI]*" at bounding box center [606, 279] width 92 height 15
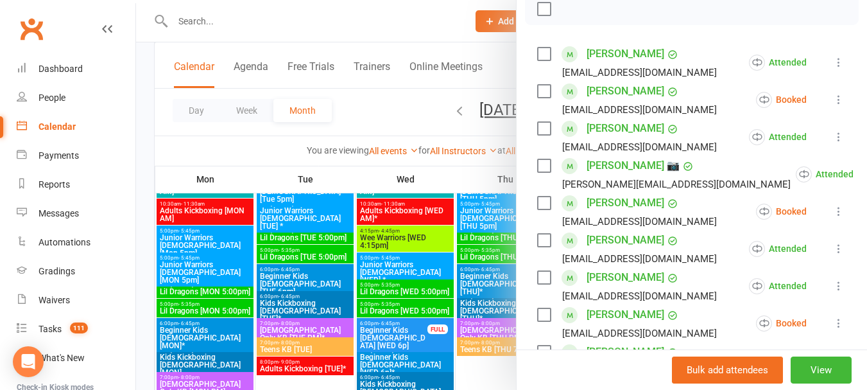
scroll to position [193, 0]
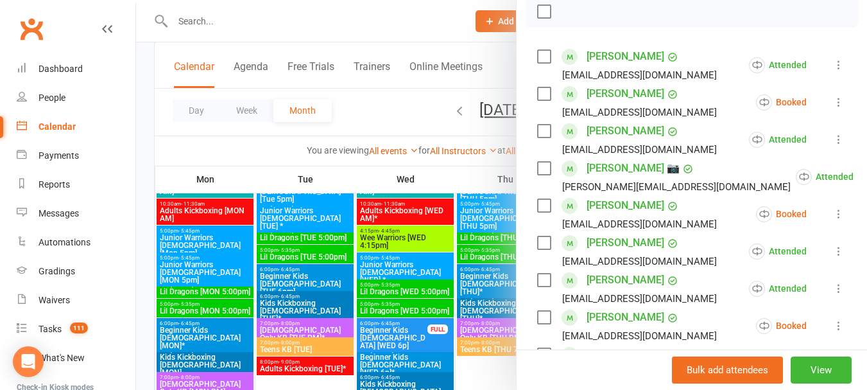
click at [383, 108] on div at bounding box center [501, 195] width 731 height 390
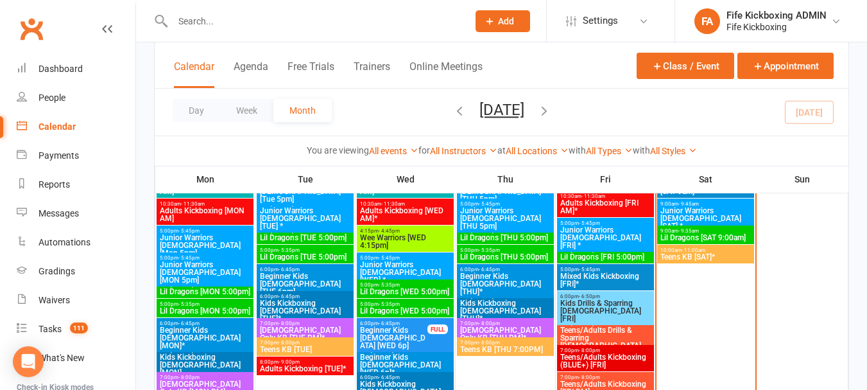
click at [353, 24] on input "text" at bounding box center [314, 21] width 290 height 18
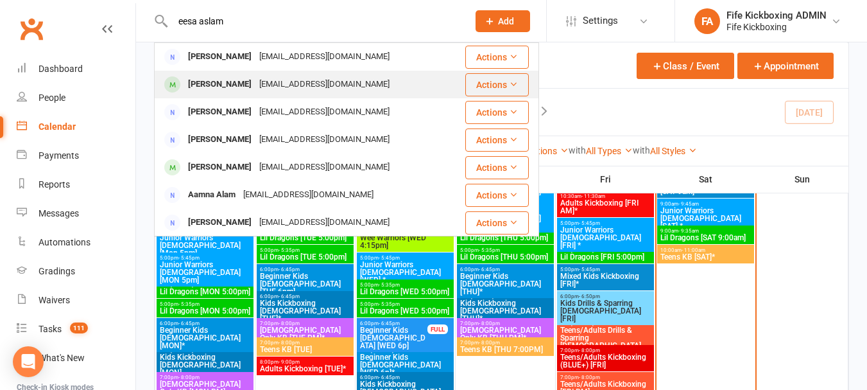
type input "eesa aslam"
click at [325, 87] on div "[EMAIL_ADDRESS][DOMAIN_NAME]" at bounding box center [324, 84] width 138 height 19
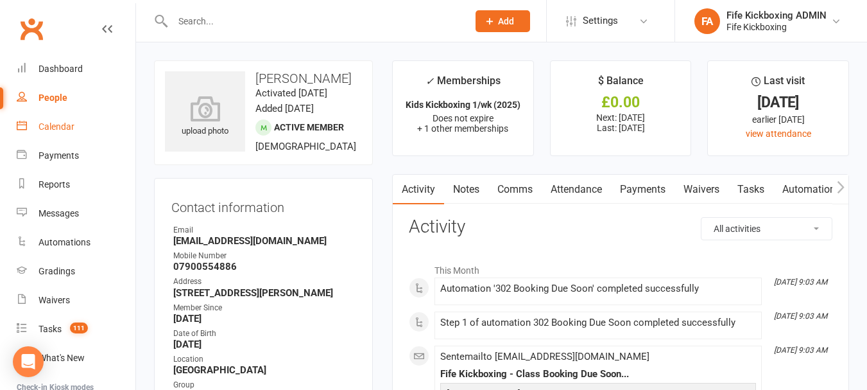
click at [98, 136] on link "Calendar" at bounding box center [76, 126] width 119 height 29
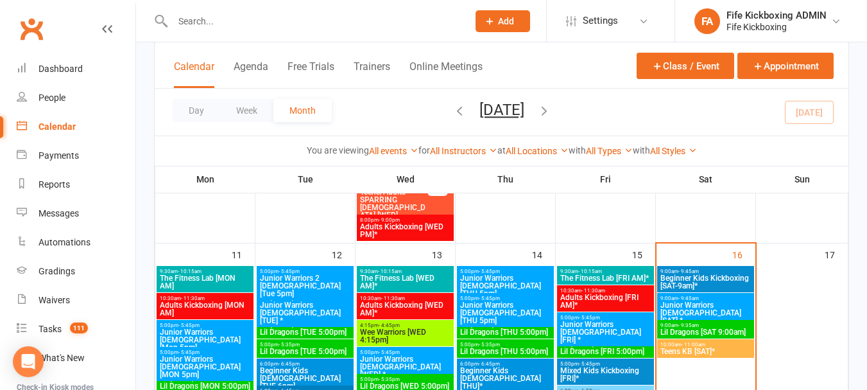
scroll to position [834, 0]
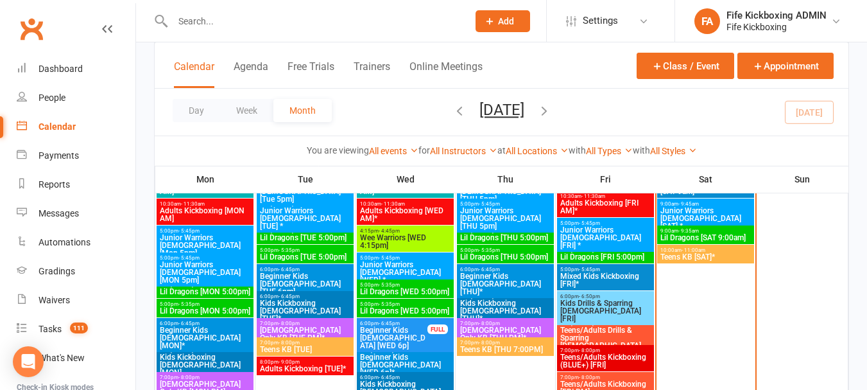
click at [394, 6] on div at bounding box center [306, 21] width 305 height 42
click at [396, 20] on input "text" at bounding box center [314, 21] width 290 height 18
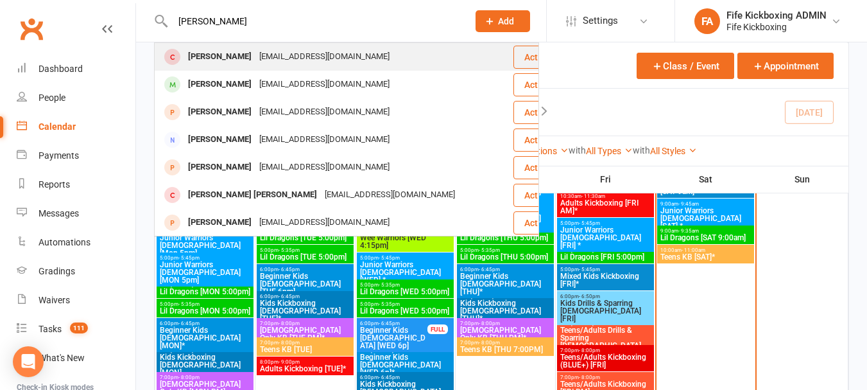
type input "[PERSON_NAME]"
click at [369, 58] on div "[PERSON_NAME] [EMAIL_ADDRESS][DOMAIN_NAME]" at bounding box center [333, 57] width 357 height 26
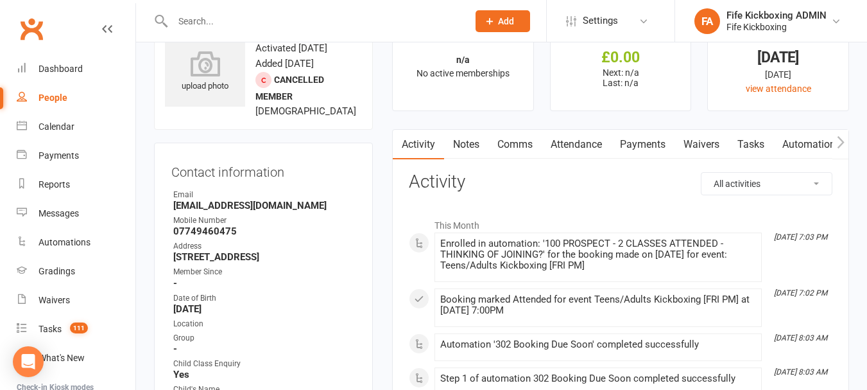
scroll to position [128, 0]
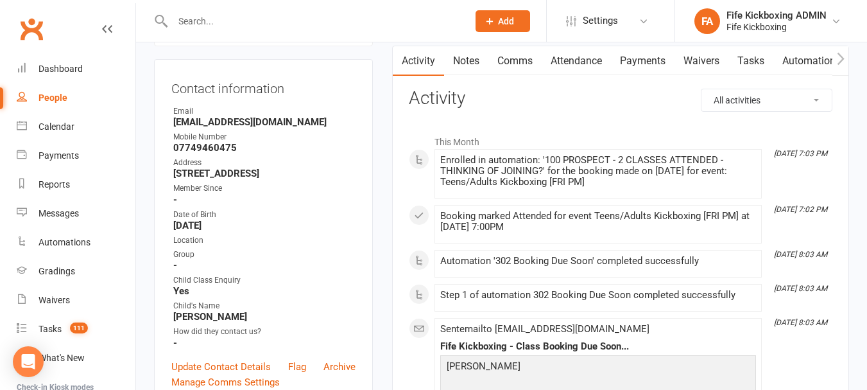
click at [581, 69] on link "Attendance" at bounding box center [576, 61] width 69 height 30
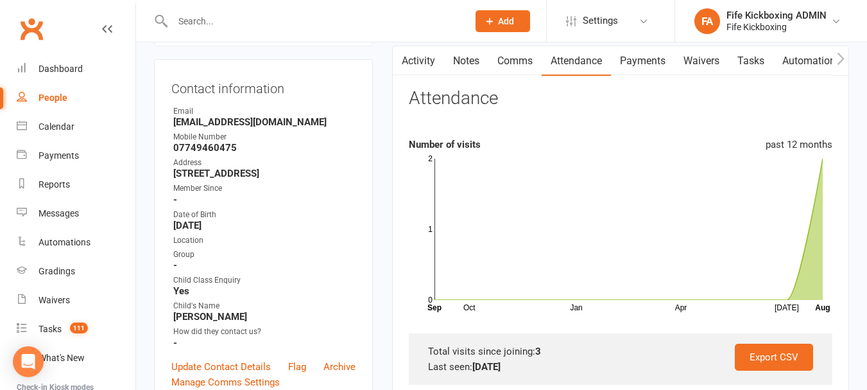
click at [454, 62] on link "Notes" at bounding box center [466, 61] width 44 height 30
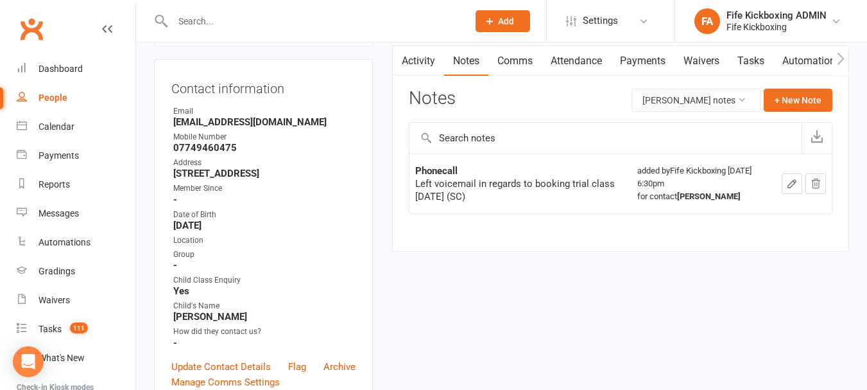
click at [513, 62] on link "Comms" at bounding box center [514, 61] width 53 height 30
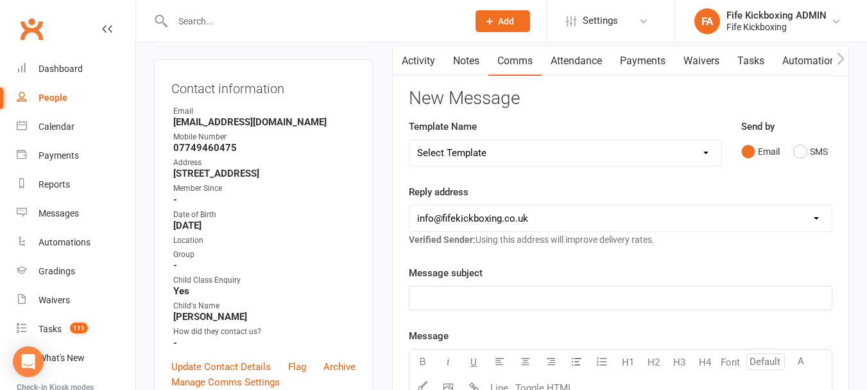
click at [576, 59] on link "Attendance" at bounding box center [576, 61] width 69 height 30
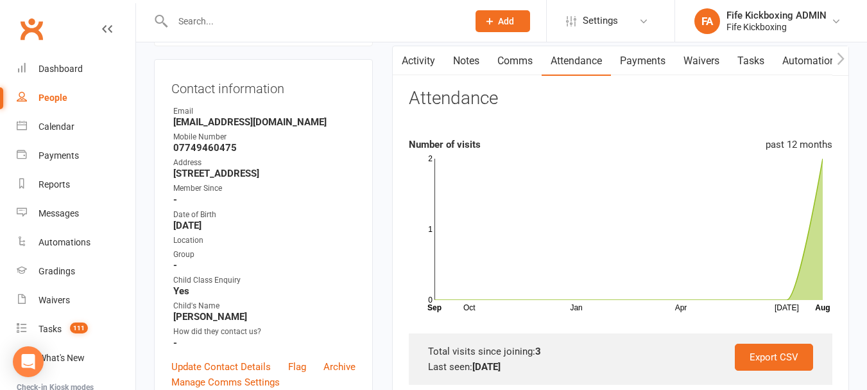
click at [483, 58] on link "Notes" at bounding box center [466, 61] width 44 height 30
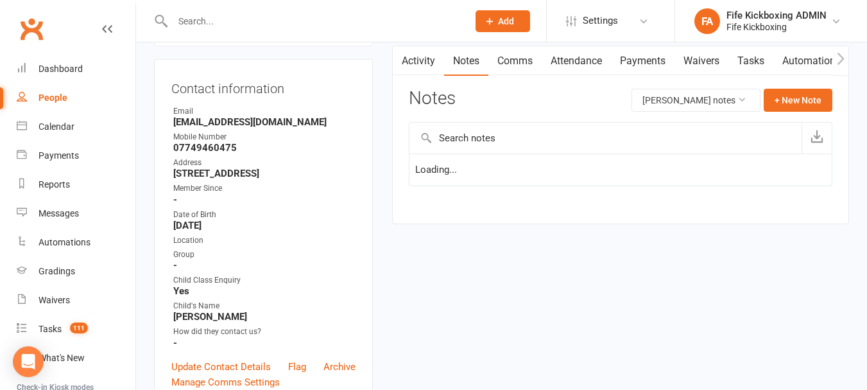
click at [424, 58] on link "Activity" at bounding box center [418, 61] width 51 height 30
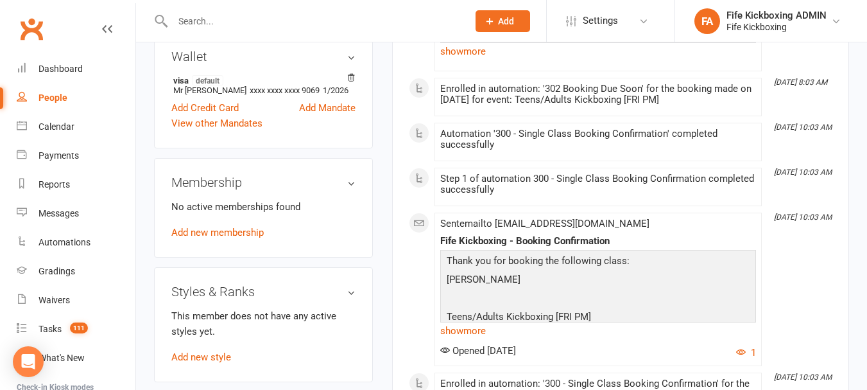
scroll to position [513, 0]
click at [347, 63] on h3 "Wallet" at bounding box center [263, 56] width 184 height 14
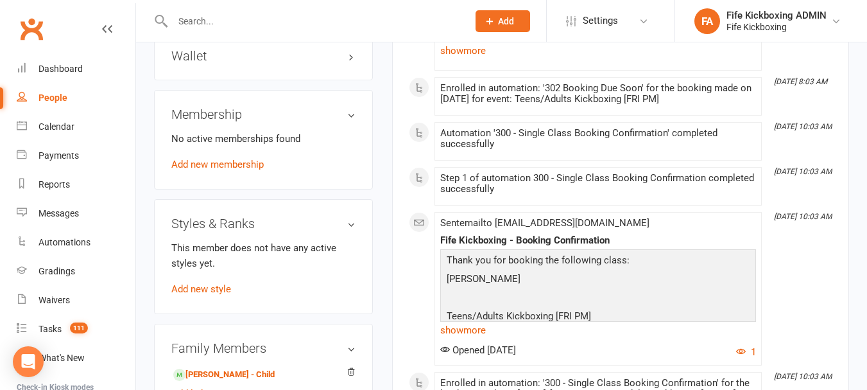
click at [347, 63] on h3 "Wallet" at bounding box center [263, 56] width 184 height 14
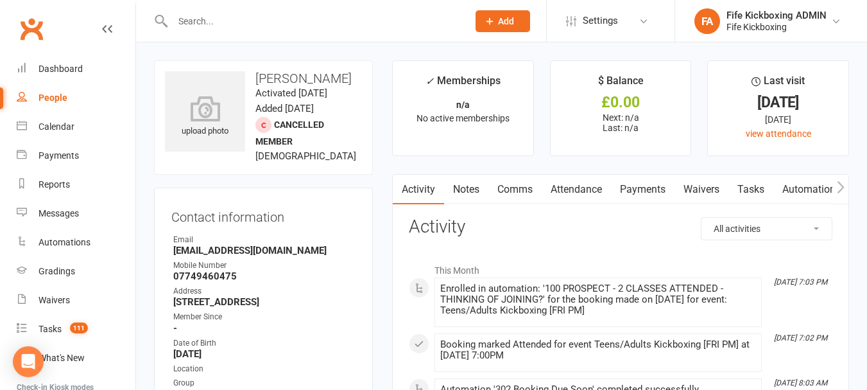
scroll to position [257, 0]
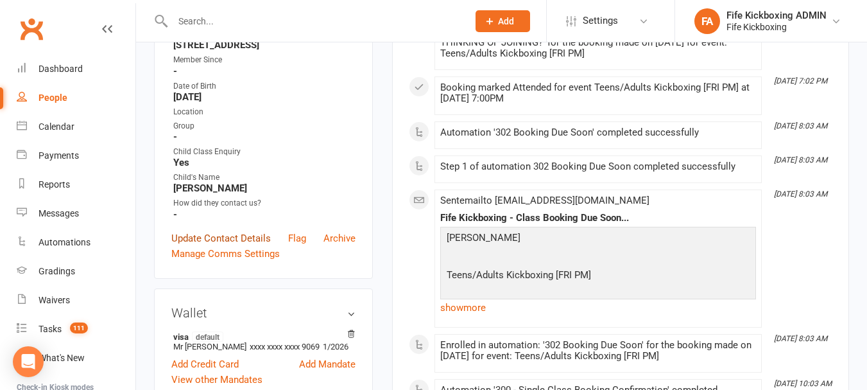
click at [250, 246] on link "Update Contact Details" at bounding box center [220, 237] width 99 height 15
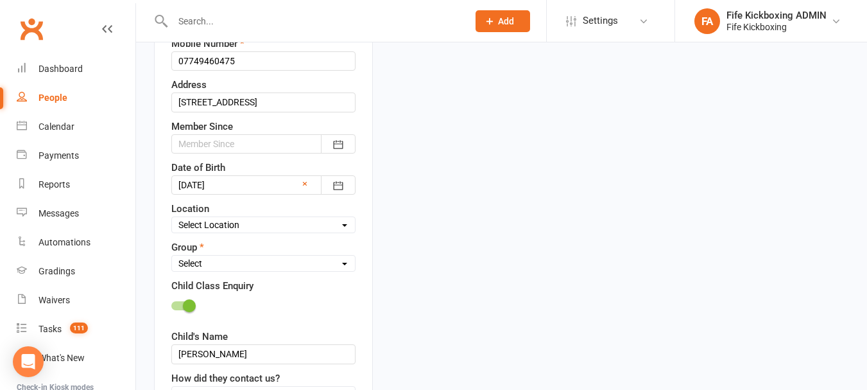
scroll to position [317, 0]
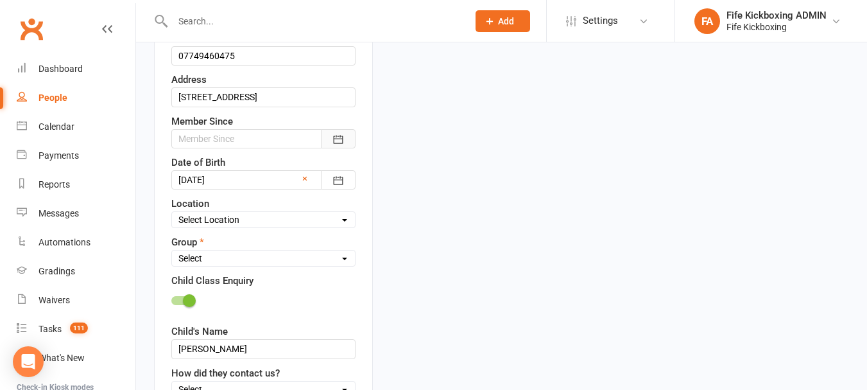
click at [334, 146] on button "button" at bounding box center [338, 138] width 35 height 19
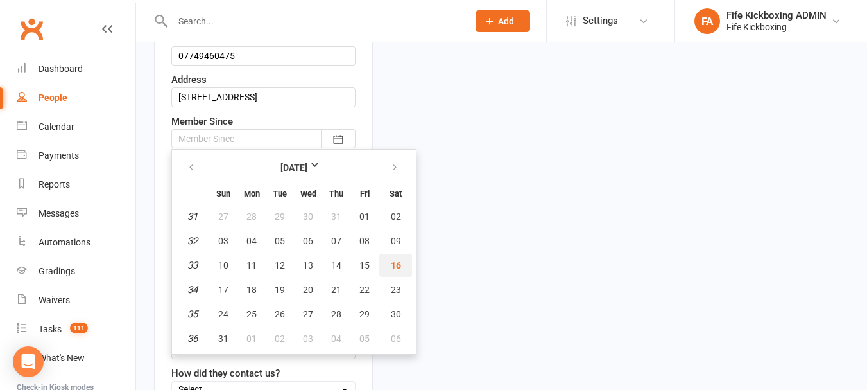
click at [393, 258] on button "16" at bounding box center [395, 265] width 33 height 23
type input "[DATE]"
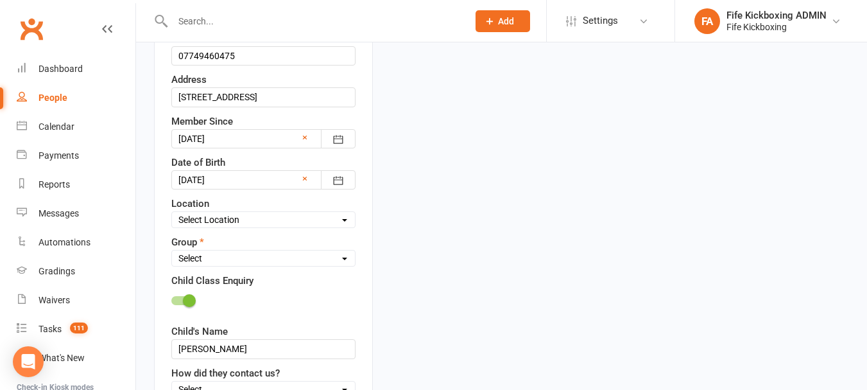
click at [300, 226] on select "Select Location [GEOGRAPHIC_DATA] [GEOGRAPHIC_DATA] ROOM 1 & 2 - Studio ROOM 1 …" at bounding box center [263, 219] width 183 height 14
select select "1"
click at [172, 213] on select "Select Location [GEOGRAPHIC_DATA] [GEOGRAPHIC_DATA] ROOM 1 & 2 - Studio ROOM 1 …" at bounding box center [263, 219] width 183 height 14
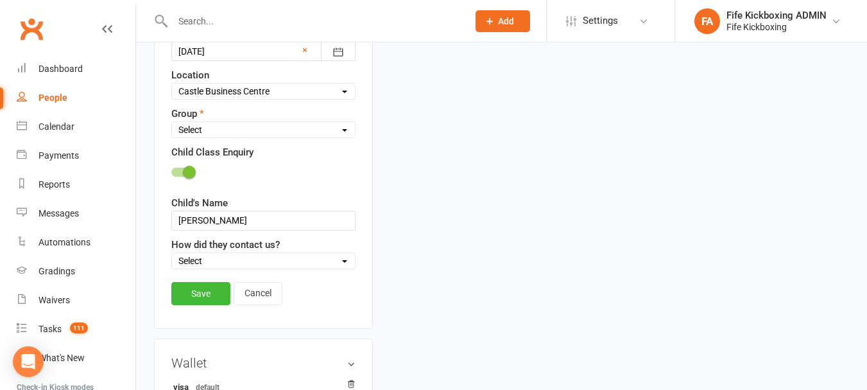
click at [275, 134] on select "Select Wee Warriors (3 - 4½) Lil Dragons (4½-6) Junior Warriors (7-8) Beg Kids …" at bounding box center [263, 130] width 183 height 14
select select "Adults - Mixed Class (16+)"
click at [172, 123] on select "Select Wee Warriors (3 - 4½) Lil Dragons (4½-6) Junior Warriors (7-8) Beg Kids …" at bounding box center [263, 130] width 183 height 14
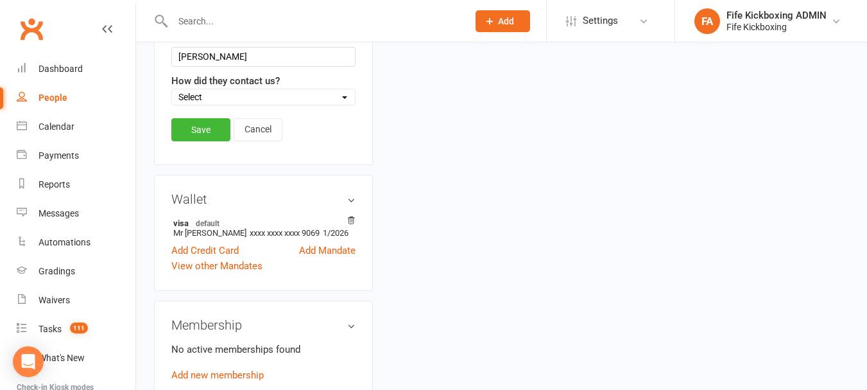
scroll to position [638, 0]
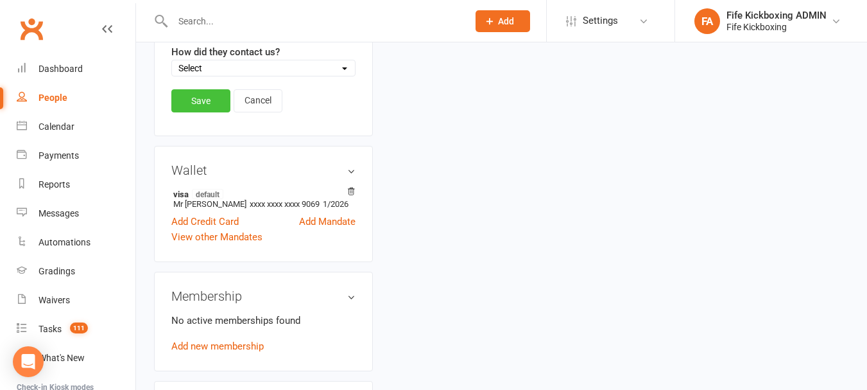
click at [214, 111] on link "Save" at bounding box center [200, 100] width 59 height 23
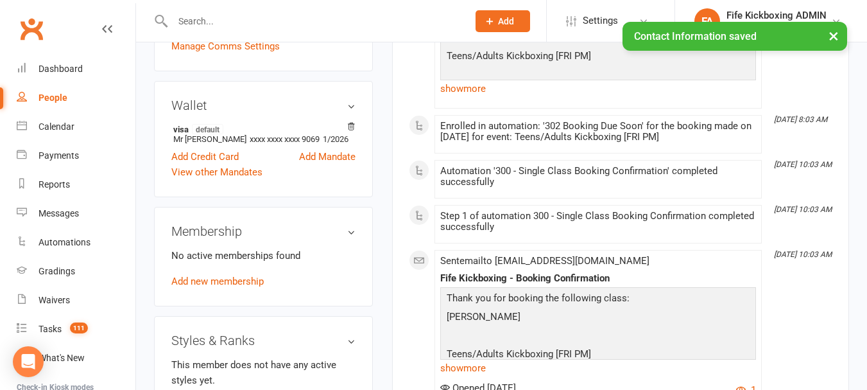
scroll to position [510, 0]
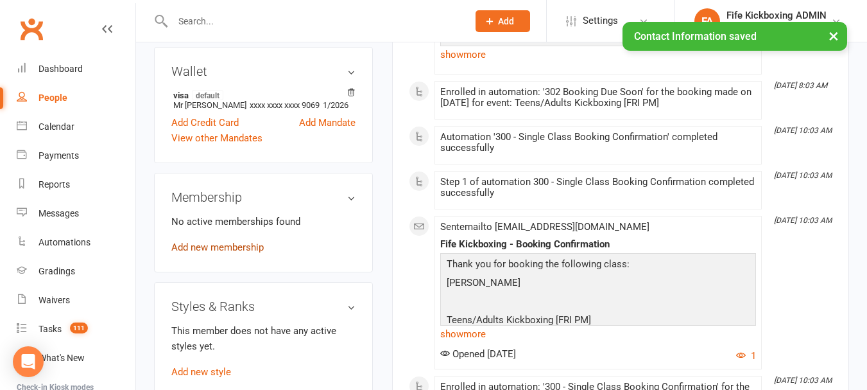
click at [228, 253] on link "Add new membership" at bounding box center [217, 247] width 92 height 12
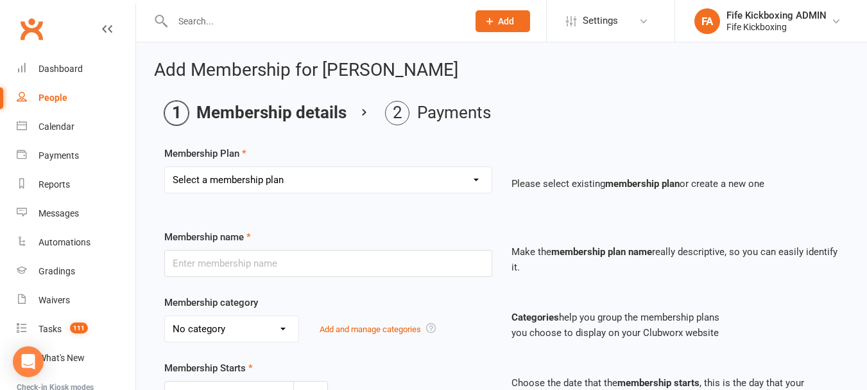
click at [401, 177] on select "Select a membership plan Create new Membership Plan Lil Dragons (2024) Junior W…" at bounding box center [328, 180] width 327 height 26
select select "78"
click at [165, 167] on select "Select a membership plan Create new Membership Plan Lil Dragons (2024) Junior W…" at bounding box center [328, 180] width 327 height 26
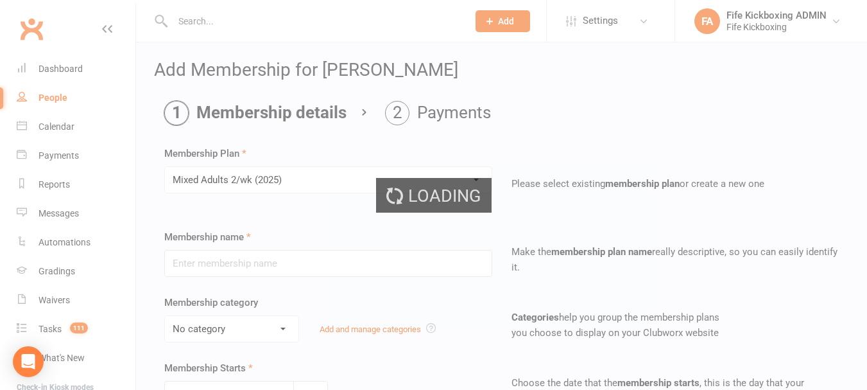
type input "Mixed Adults 2/wk (2025)"
select select "9"
type input "0"
type input "2"
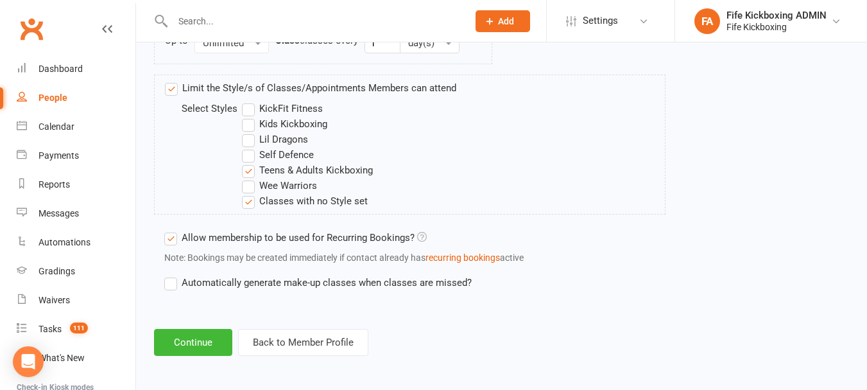
scroll to position [831, 0]
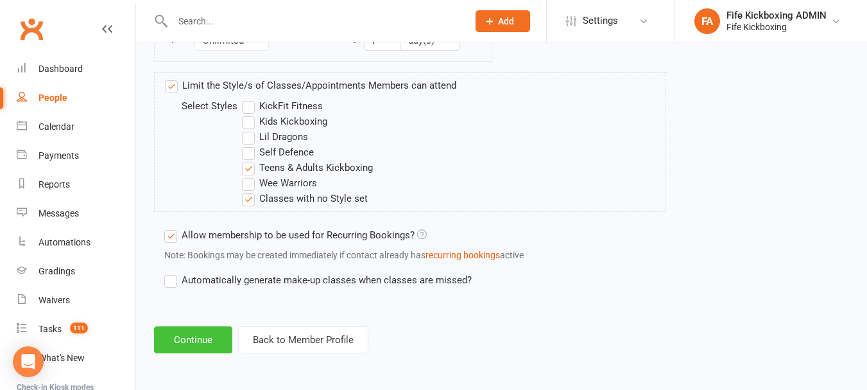
click at [183, 350] on button "Continue" at bounding box center [193, 339] width 78 height 27
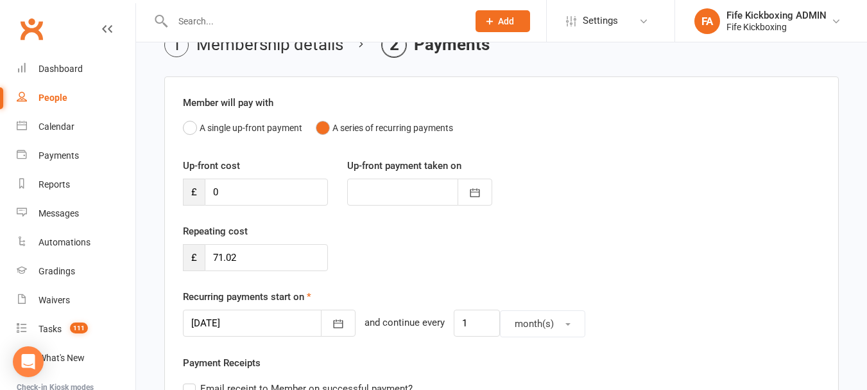
scroll to position [128, 0]
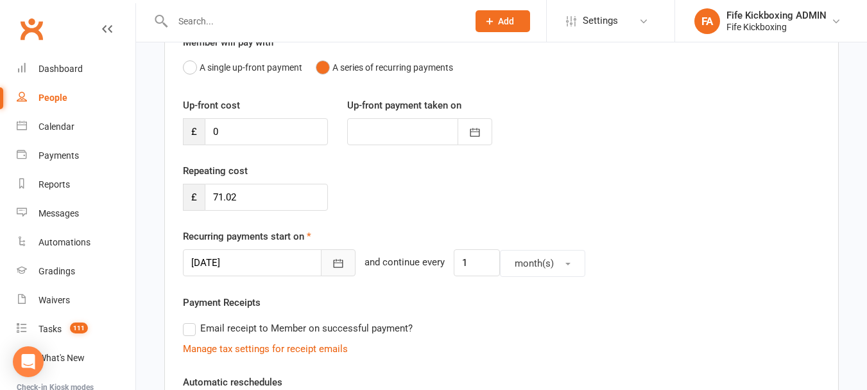
click at [332, 269] on icon "button" at bounding box center [338, 263] width 13 height 13
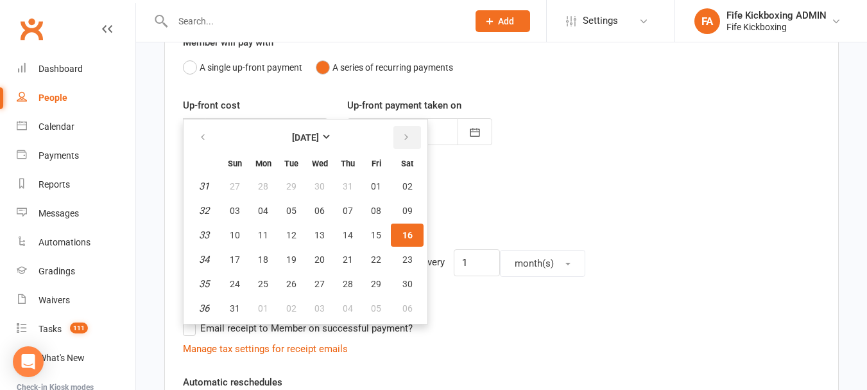
click at [407, 140] on icon "button" at bounding box center [406, 137] width 9 height 10
click at [273, 187] on button "01" at bounding box center [263, 186] width 27 height 23
type input "[DATE]"
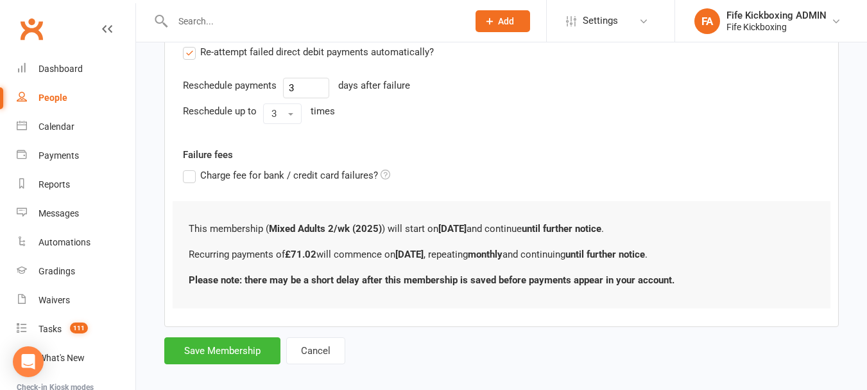
scroll to position [492, 0]
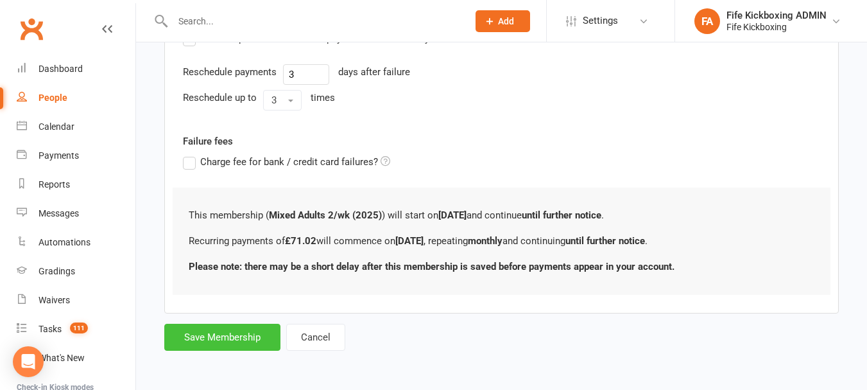
click at [244, 332] on button "Save Membership" at bounding box center [222, 336] width 116 height 27
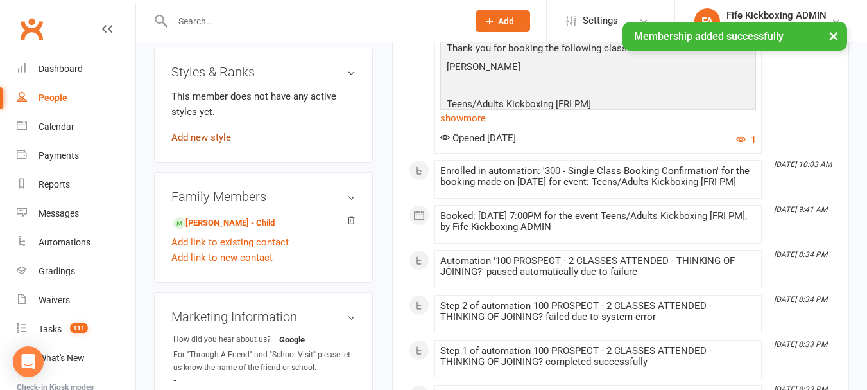
click at [221, 143] on link "Add new style" at bounding box center [201, 138] width 60 height 12
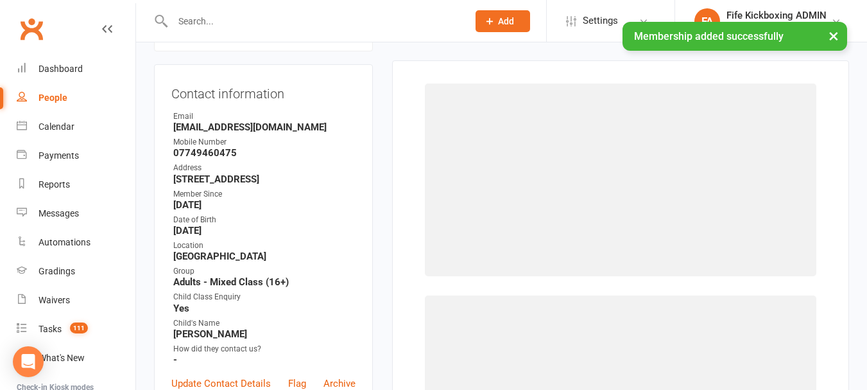
scroll to position [110, 0]
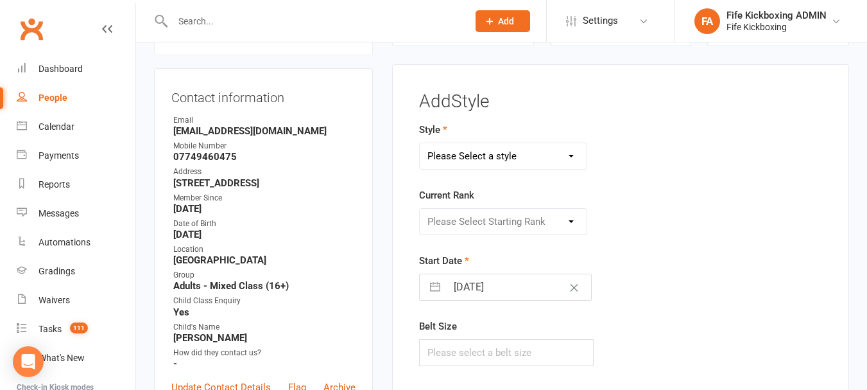
click at [505, 151] on select "Please Select a style KickFit Fitness Kids Kickboxing Lil Dragons Self Defence …" at bounding box center [503, 156] width 167 height 26
select select "1177"
click at [420, 143] on select "Please Select a style KickFit Fitness Kids Kickboxing Lil Dragons Self Defence …" at bounding box center [503, 156] width 167 height 26
click at [522, 230] on select "Please Select Starting Rank White Red Yellow Orange Green Blue Purple Brown Bla…" at bounding box center [503, 222] width 167 height 26
click at [420, 209] on select "Please Select Starting Rank White Red Yellow Orange Green Blue Purple Brown Bla…" at bounding box center [503, 222] width 167 height 26
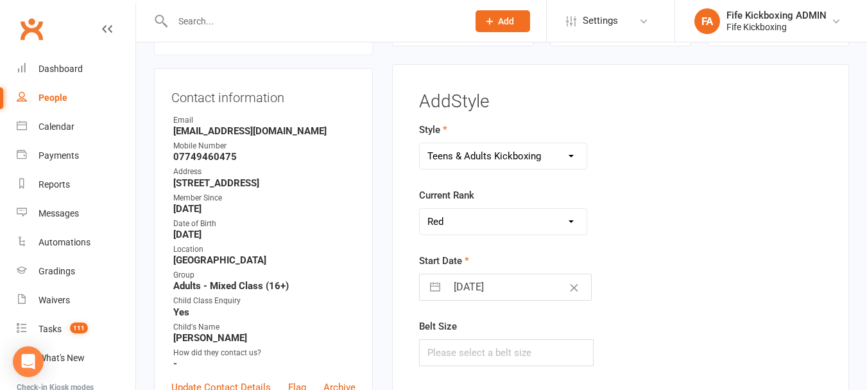
drag, startPoint x: 491, startPoint y: 230, endPoint x: 491, endPoint y: 214, distance: 16.0
click at [491, 230] on select "Please Select Starting Rank White Red Yellow Orange Green Blue Purple Brown Bla…" at bounding box center [503, 222] width 167 height 26
select select "11166"
click at [420, 209] on select "Please Select Starting Rank White Red Yellow Orange Green Blue Purple Brown Bla…" at bounding box center [503, 222] width 167 height 26
click at [530, 351] on input "text" at bounding box center [506, 352] width 175 height 27
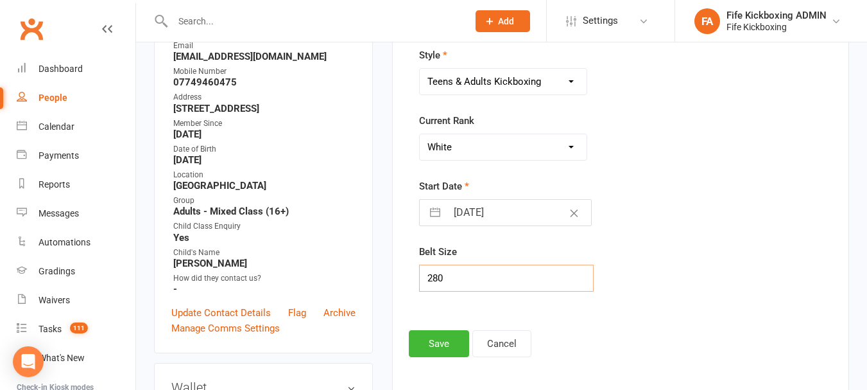
scroll to position [366, 0]
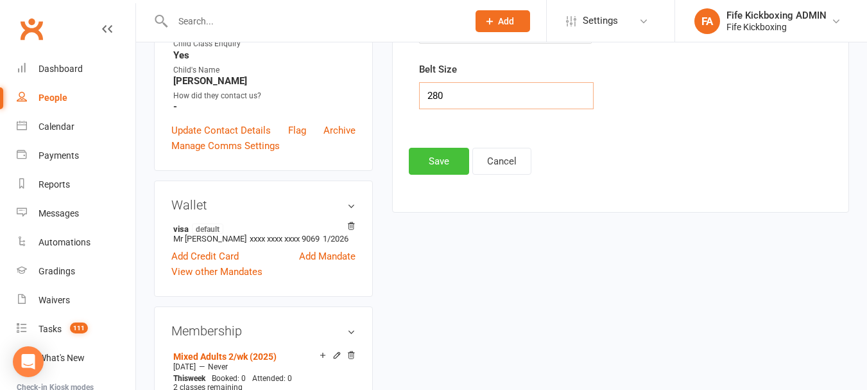
type input "280"
click at [432, 163] on button "Save" at bounding box center [439, 161] width 60 height 27
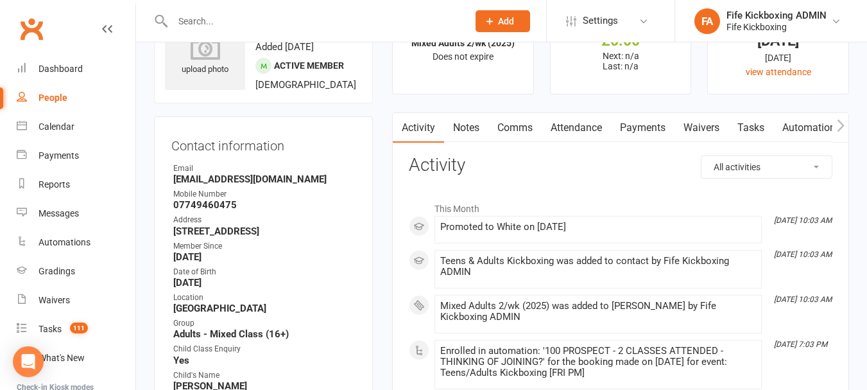
scroll to position [0, 0]
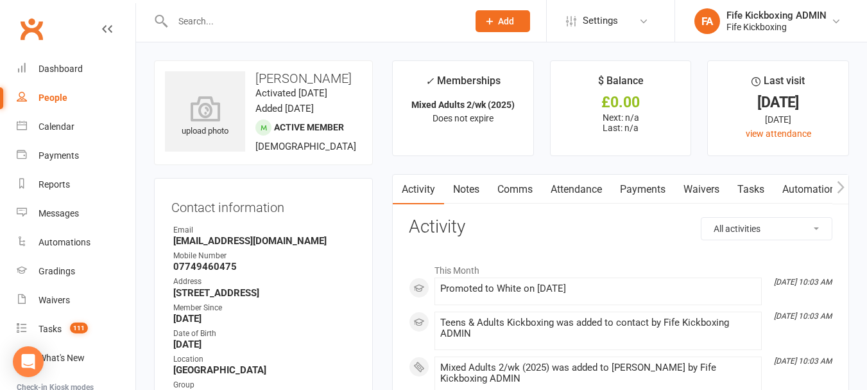
click at [481, 196] on link "Notes" at bounding box center [466, 190] width 44 height 30
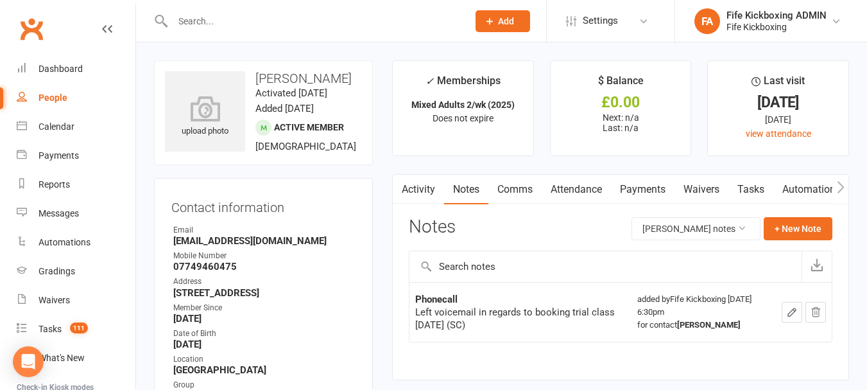
click at [520, 194] on link "Comms" at bounding box center [514, 190] width 53 height 30
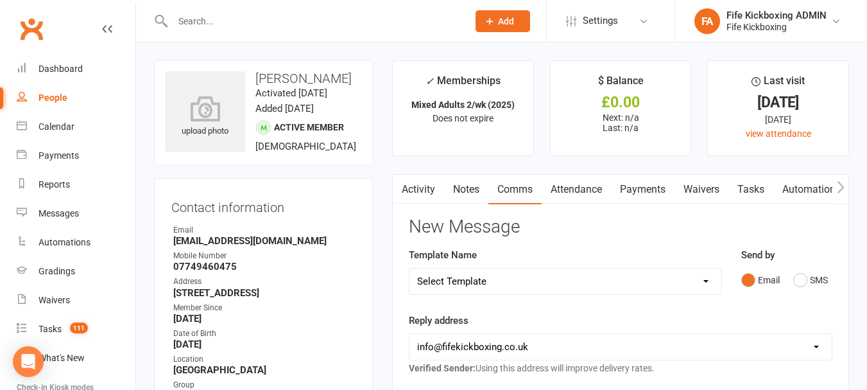
click at [463, 197] on link "Notes" at bounding box center [466, 190] width 44 height 30
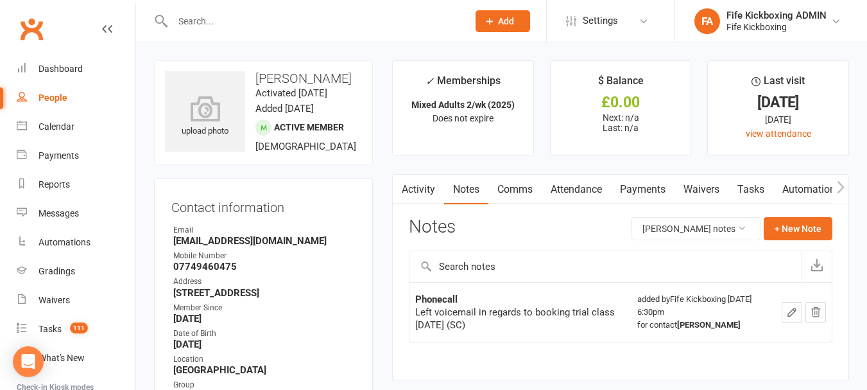
drag, startPoint x: 471, startPoint y: 325, endPoint x: 462, endPoint y: 324, distance: 9.0
click at [462, 324] on div "Left voicemail in regards to booking trial class [DATE] (SC)" at bounding box center [520, 319] width 211 height 26
click at [517, 286] on td "Phonecall Left voicemail in regards to booking trial class [DATE] (SC)" at bounding box center [521, 312] width 222 height 60
click at [519, 182] on link "Comms" at bounding box center [514, 190] width 53 height 30
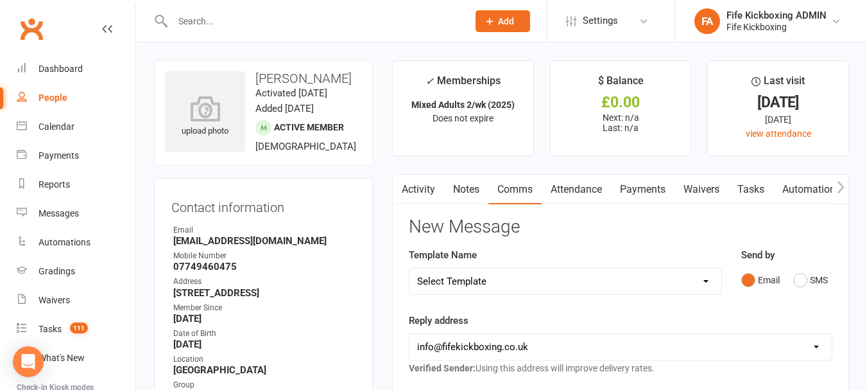
click at [582, 200] on link "Attendance" at bounding box center [576, 190] width 69 height 30
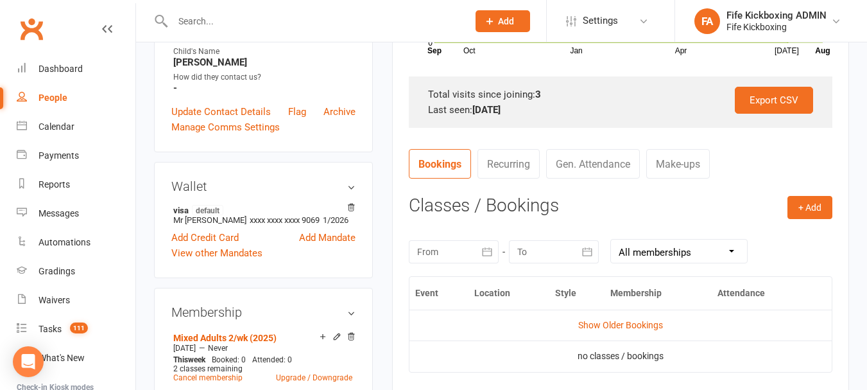
scroll to position [706, 0]
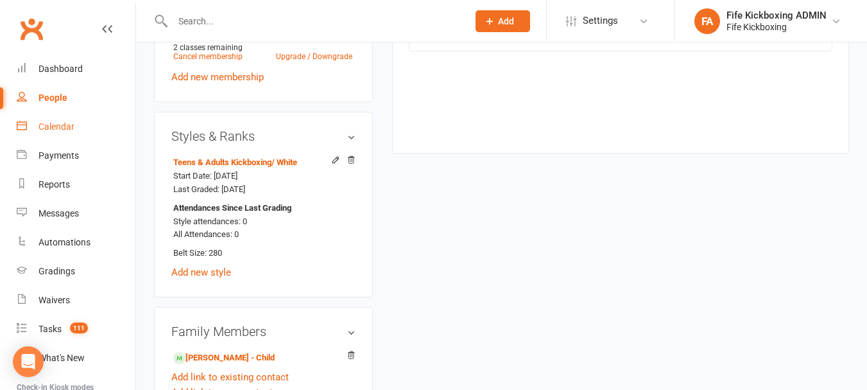
click at [81, 134] on link "Calendar" at bounding box center [76, 126] width 119 height 29
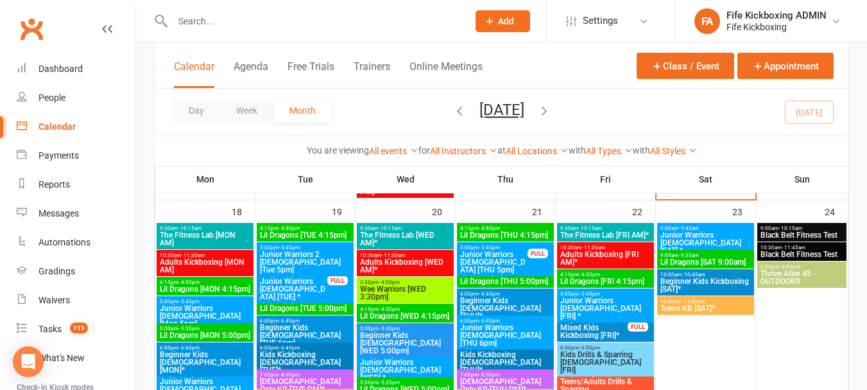
scroll to position [1220, 0]
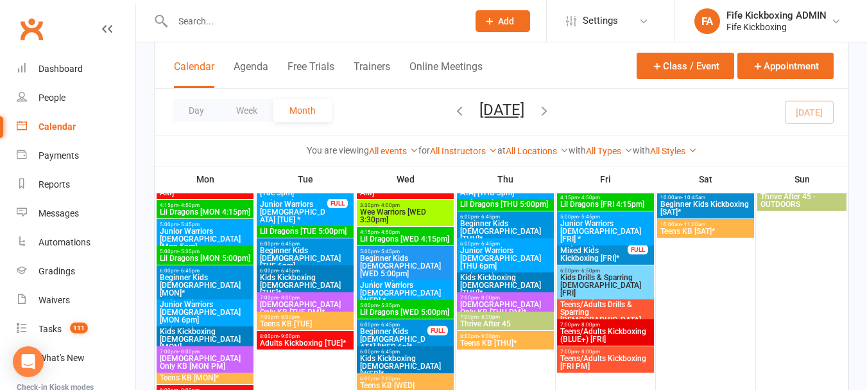
click at [598, 298] on span "- 7:00pm" at bounding box center [589, 298] width 21 height 6
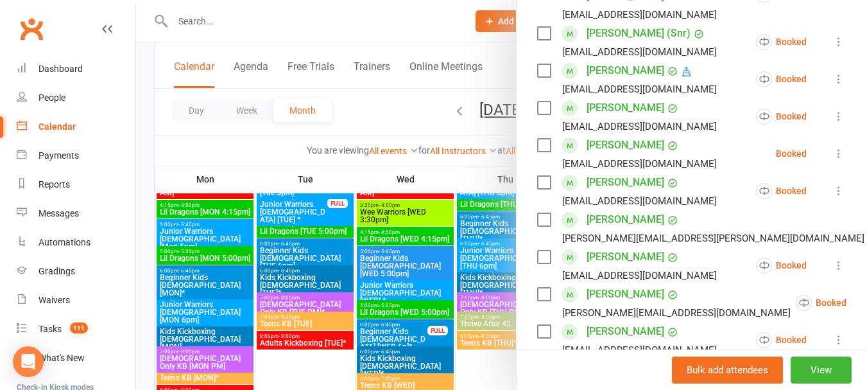
scroll to position [642, 0]
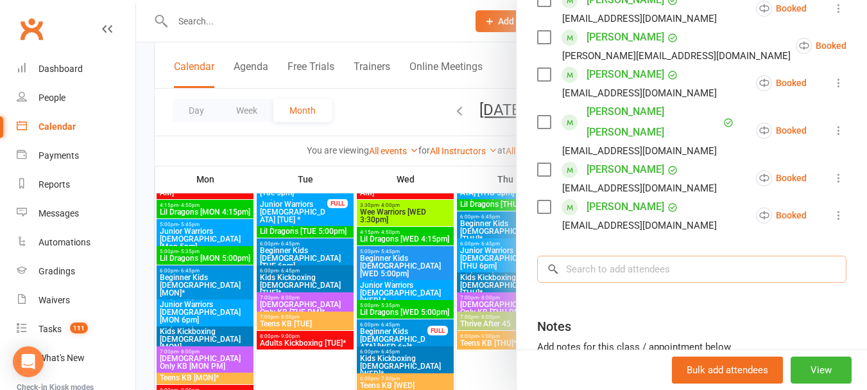
click at [660, 255] on input "search" at bounding box center [691, 268] width 309 height 27
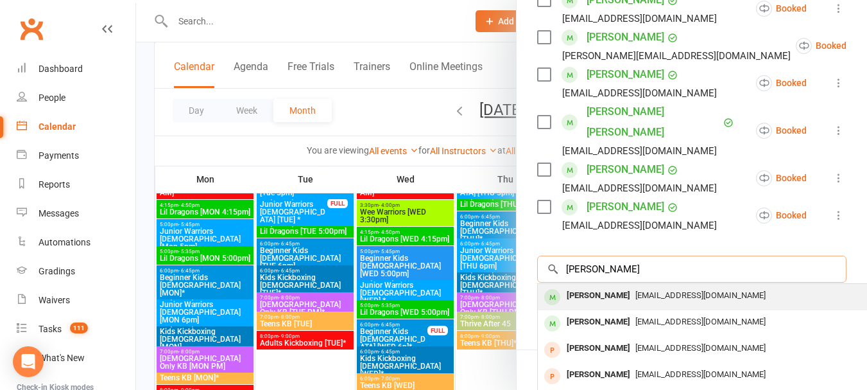
type input "[PERSON_NAME]"
click at [668, 286] on div "[EMAIL_ADDRESS][DOMAIN_NAME]" at bounding box center [730, 295] width 374 height 19
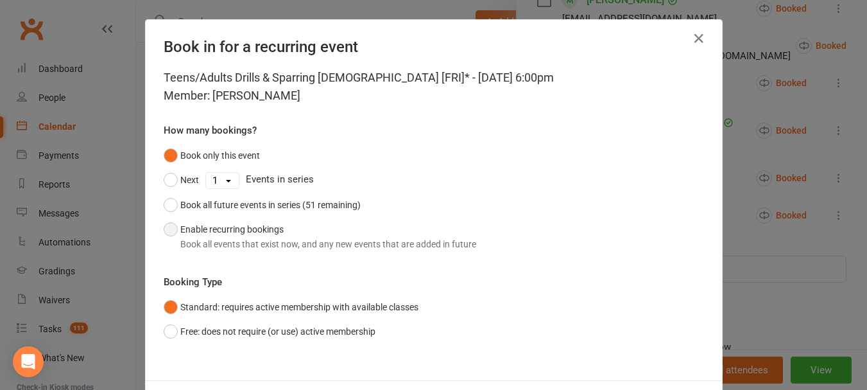
click at [173, 236] on button "Enable recurring bookings Book all events that exist now, and any new events th…" at bounding box center [320, 236] width 313 height 39
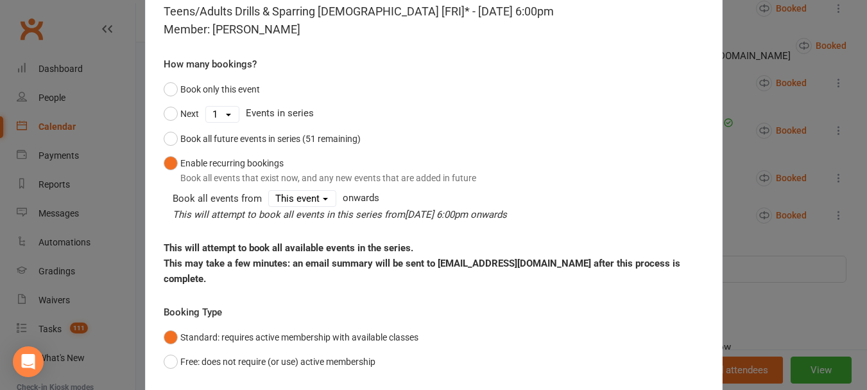
scroll to position [139, 0]
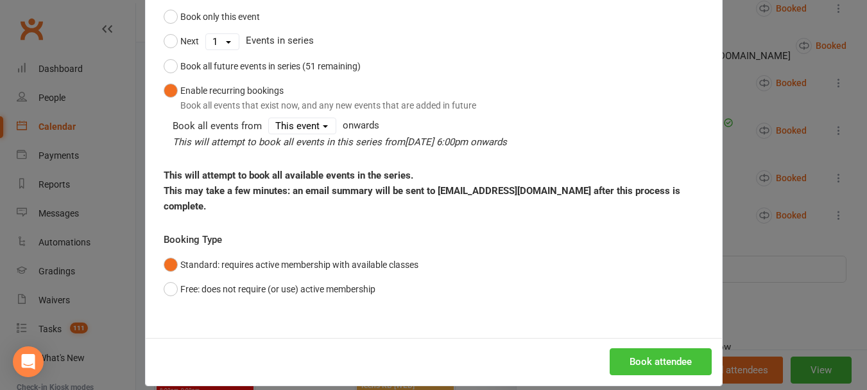
click at [660, 348] on button "Book attendee" at bounding box center [661, 361] width 102 height 27
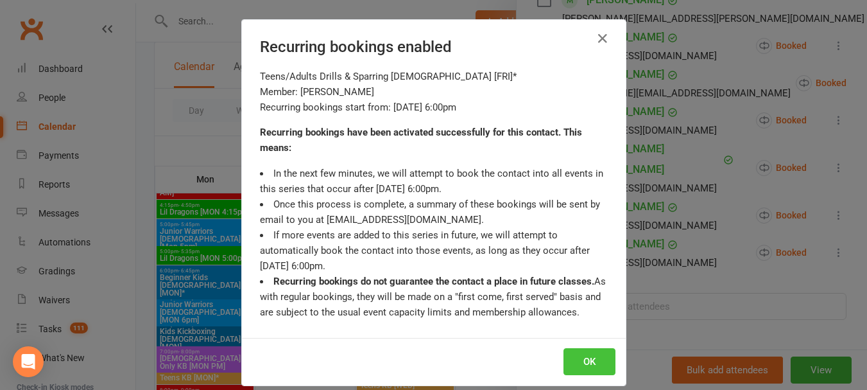
scroll to position [679, 0]
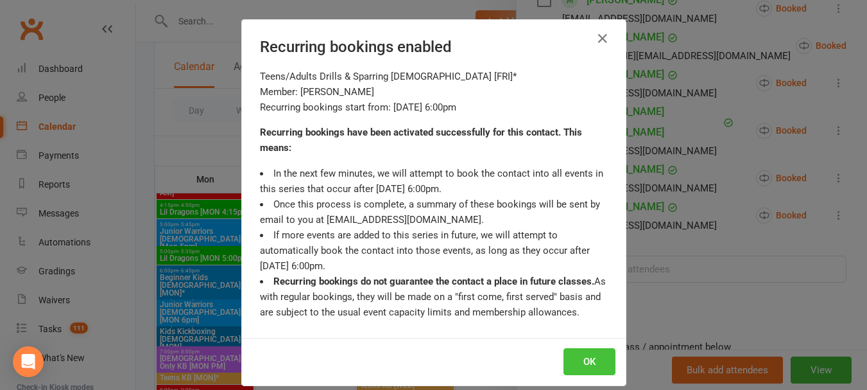
click at [589, 354] on button "OK" at bounding box center [590, 361] width 52 height 27
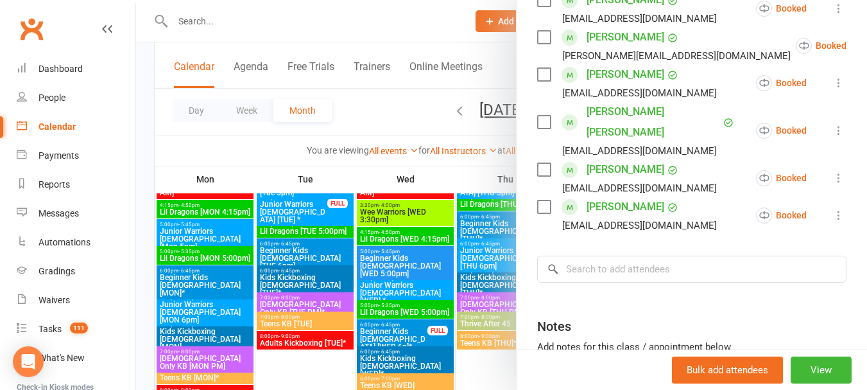
click at [404, 94] on div at bounding box center [501, 195] width 731 height 390
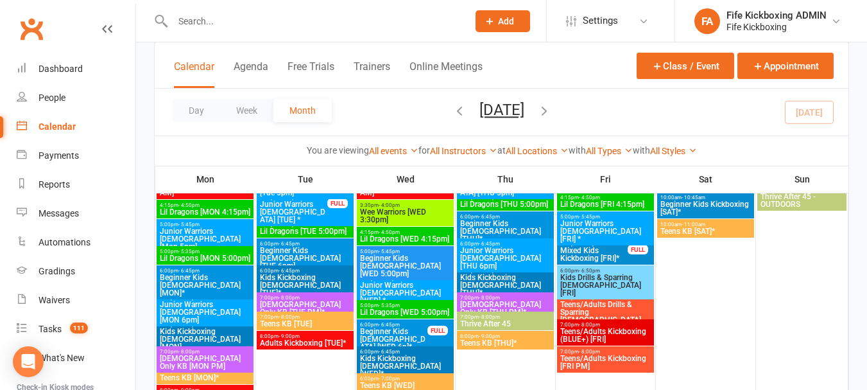
click at [619, 358] on span "Teens/Adults Kickboxing [FRI PM]" at bounding box center [606, 361] width 92 height 15
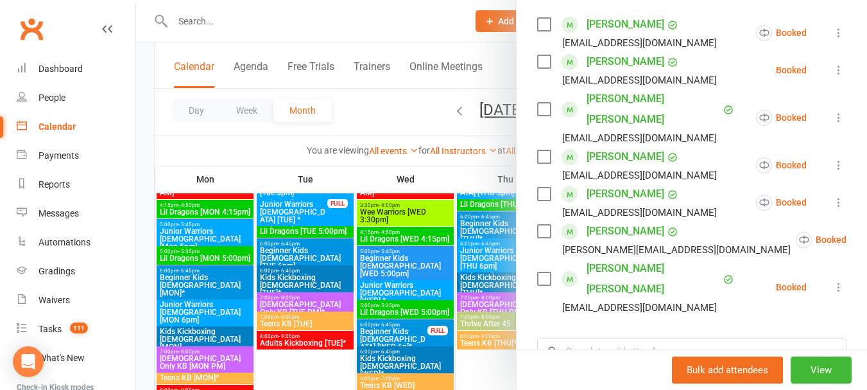
scroll to position [257, 0]
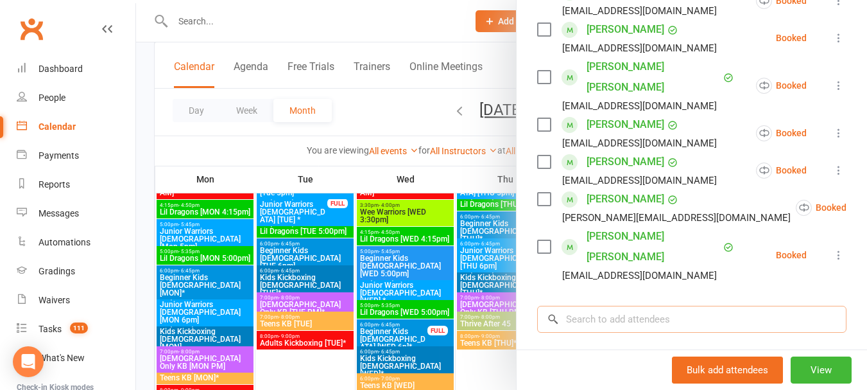
click at [653, 306] on input "search" at bounding box center [691, 319] width 309 height 27
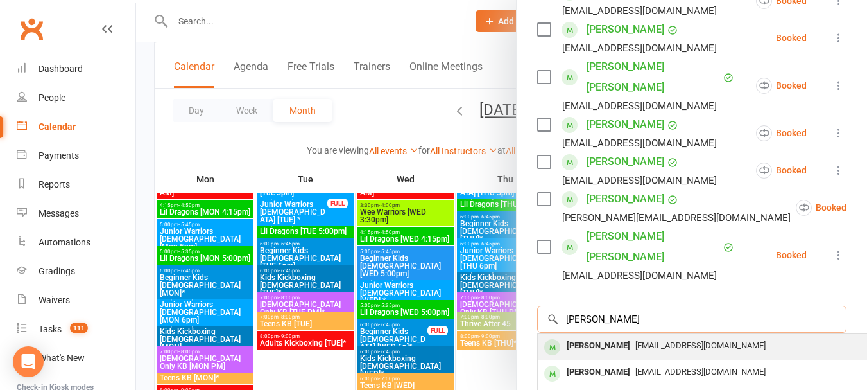
type input "[PERSON_NAME]"
click at [668, 340] on span "[EMAIL_ADDRESS][DOMAIN_NAME]" at bounding box center [700, 345] width 130 height 10
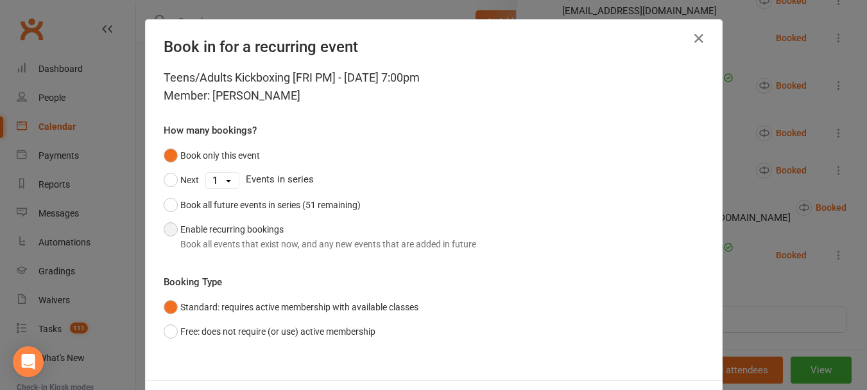
click at [169, 233] on button "Enable recurring bookings Book all events that exist now, and any new events th…" at bounding box center [320, 236] width 313 height 39
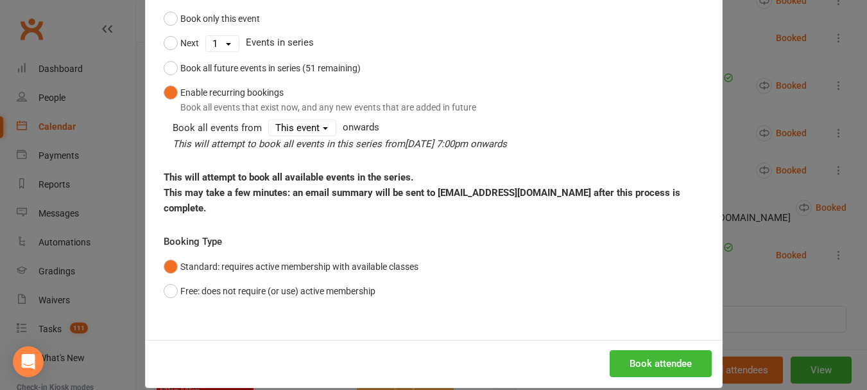
scroll to position [139, 0]
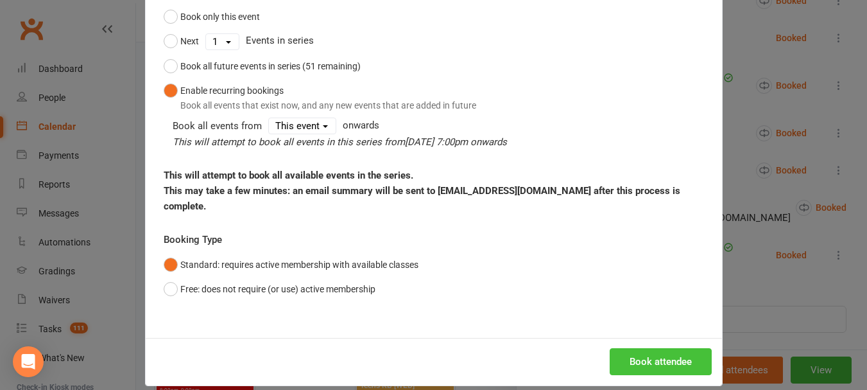
click at [676, 348] on button "Book attendee" at bounding box center [661, 361] width 102 height 27
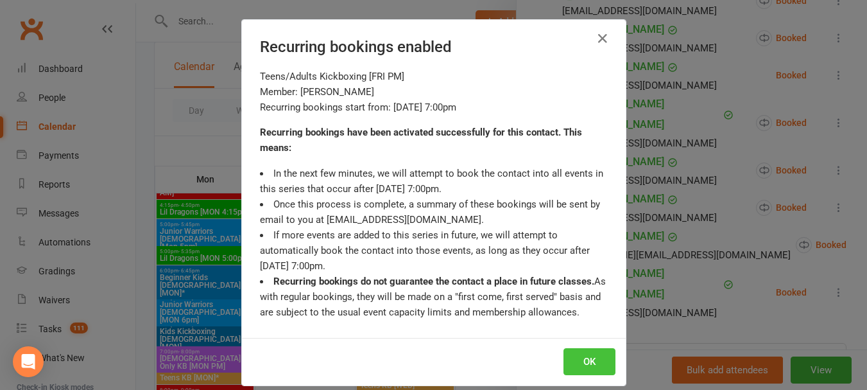
click at [594, 359] on button "OK" at bounding box center [590, 361] width 52 height 27
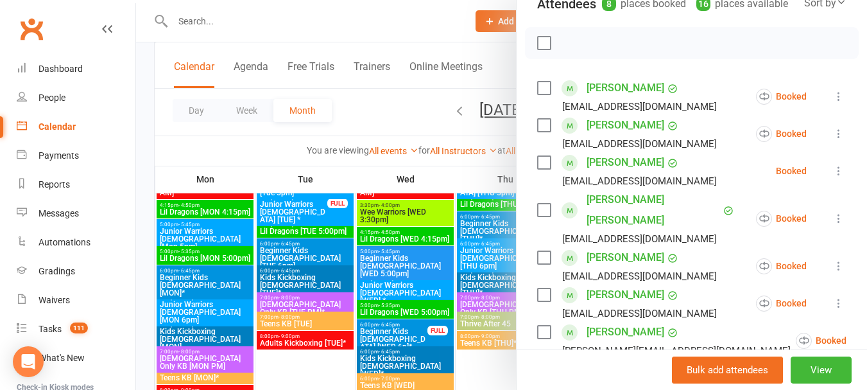
scroll to position [128, 0]
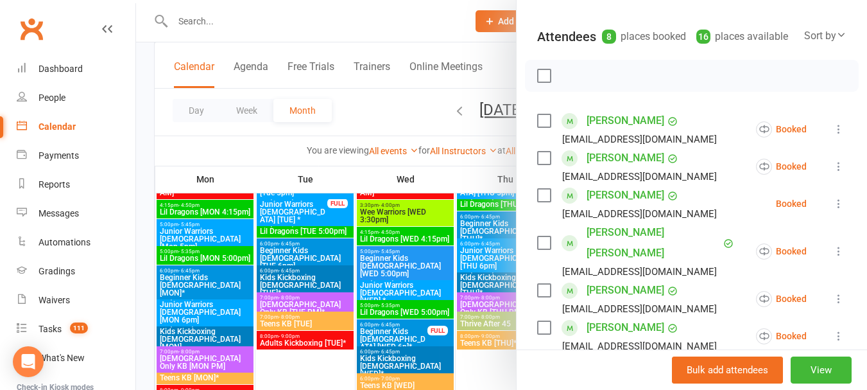
click at [418, 105] on div at bounding box center [501, 195] width 731 height 390
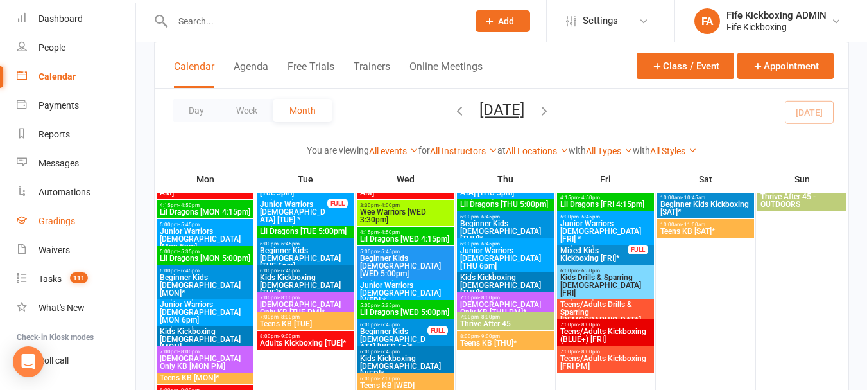
scroll to position [19, 0]
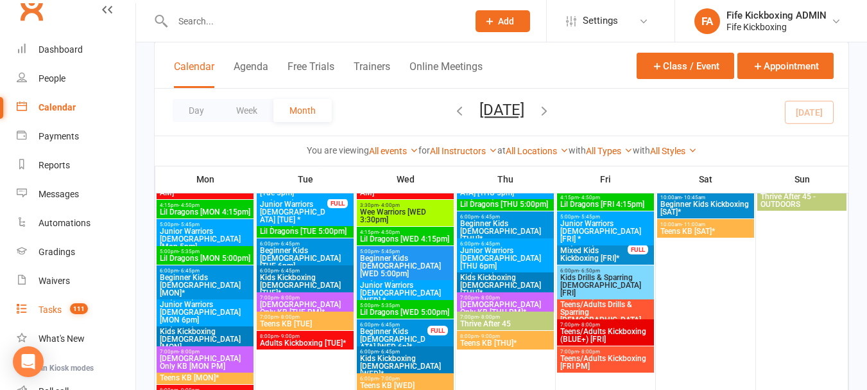
click at [98, 304] on link "Tasks 111" at bounding box center [76, 309] width 119 height 29
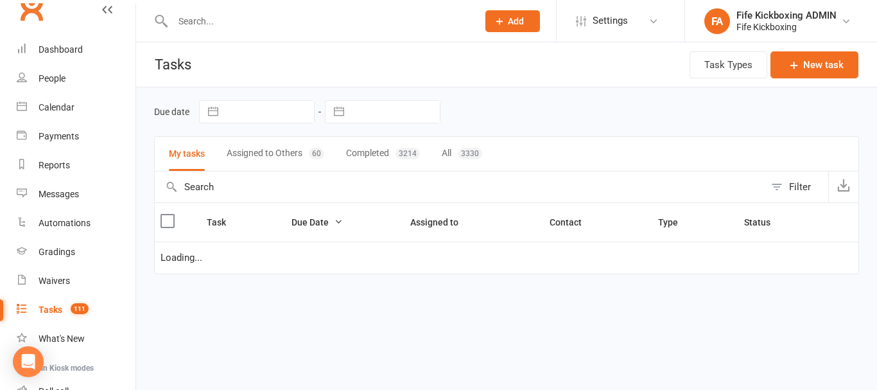
select select "started"
select select "waiting"
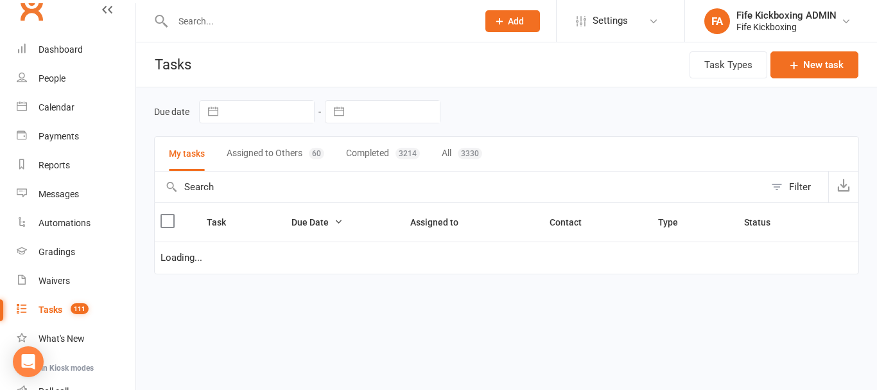
select select "started"
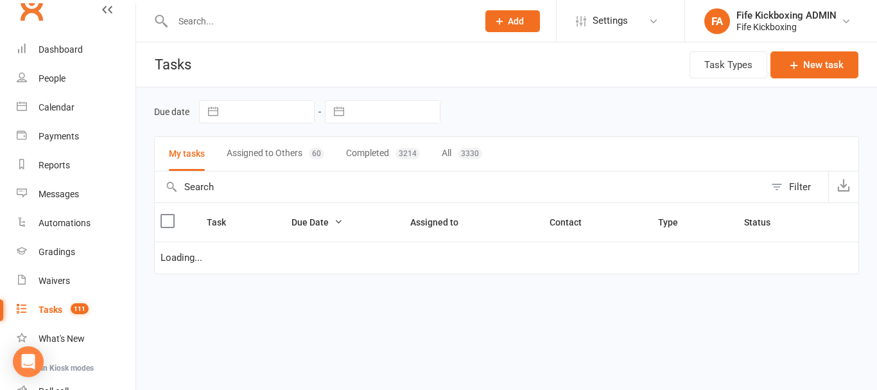
select select "started"
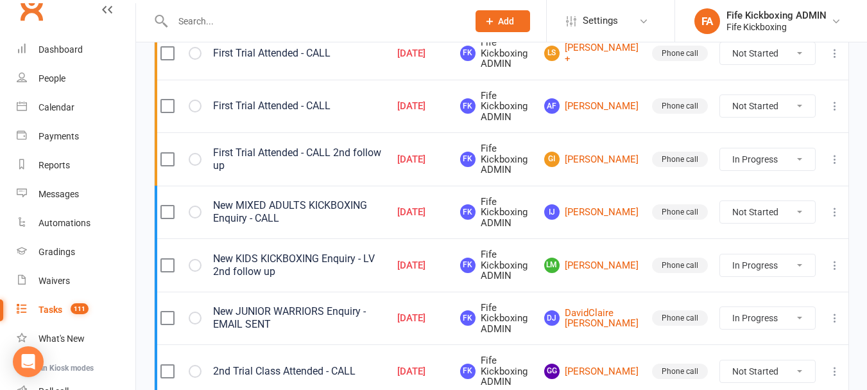
scroll to position [257, 0]
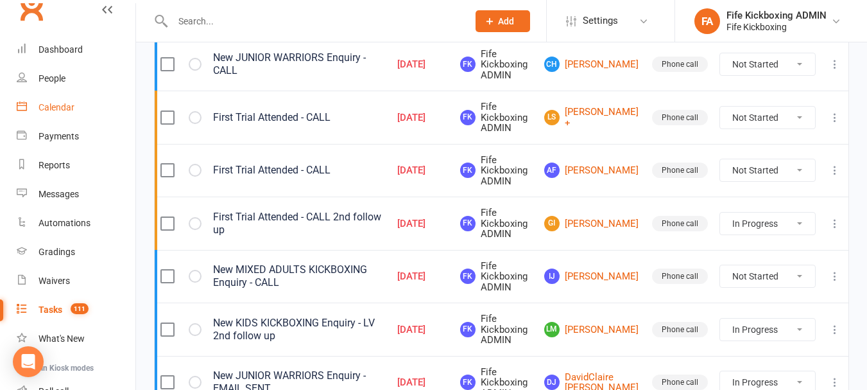
click at [104, 99] on link "Calendar" at bounding box center [76, 107] width 119 height 29
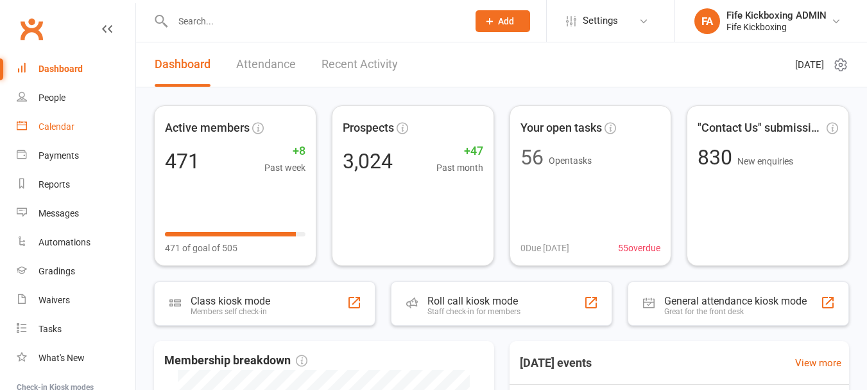
click at [67, 119] on link "Calendar" at bounding box center [76, 126] width 119 height 29
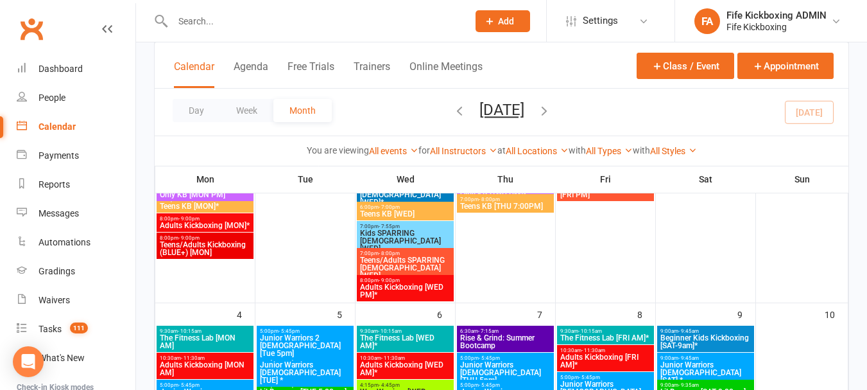
scroll to position [385, 0]
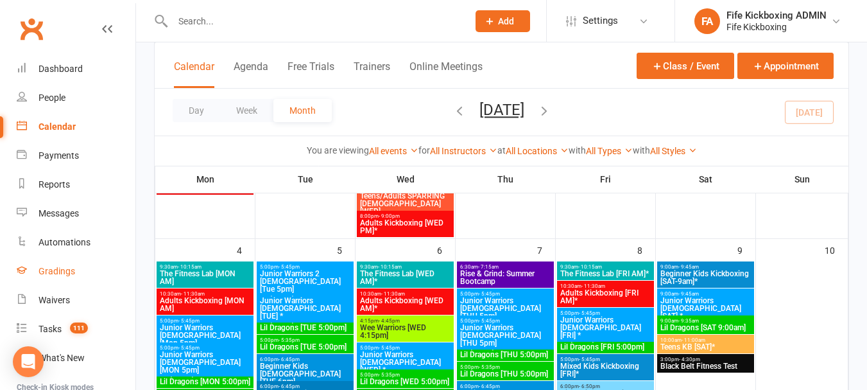
click at [41, 269] on div "Gradings" at bounding box center [57, 271] width 37 height 10
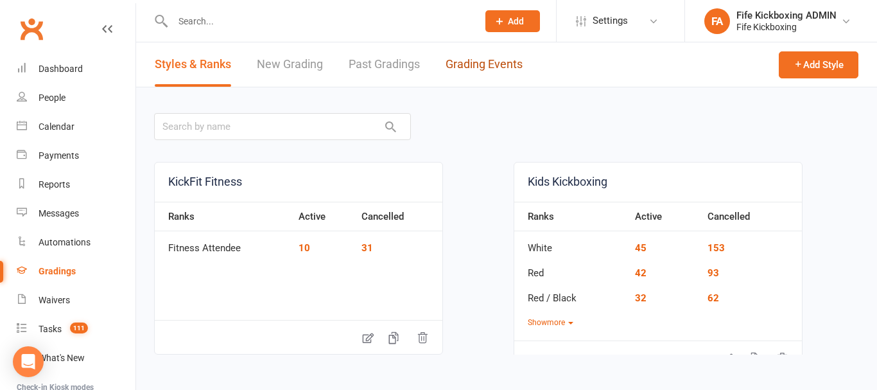
click at [468, 69] on link "Grading Events" at bounding box center [483, 64] width 77 height 44
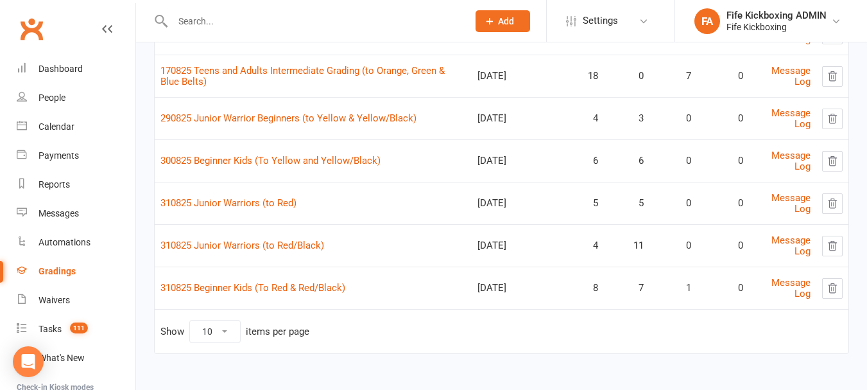
scroll to position [194, 0]
drag, startPoint x: 254, startPoint y: 160, endPoint x: 261, endPoint y: 177, distance: 18.5
click at [255, 160] on link "300825 Beginner Kids (To Yellow and Yellow/Black)" at bounding box center [270, 160] width 220 height 12
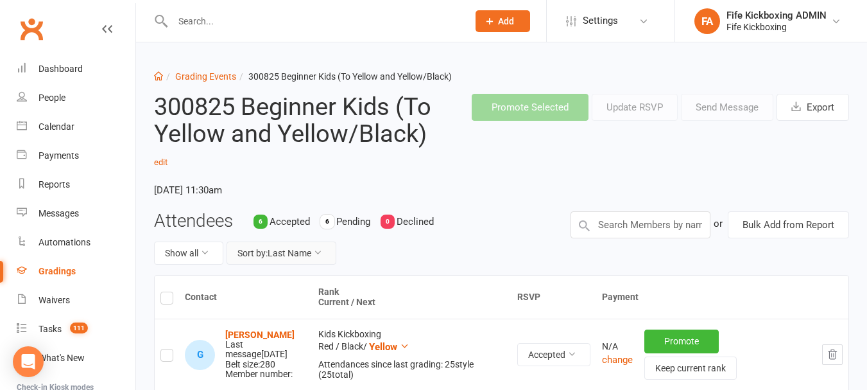
click at [298, 259] on button "Sort by: Last Name" at bounding box center [282, 252] width 110 height 23
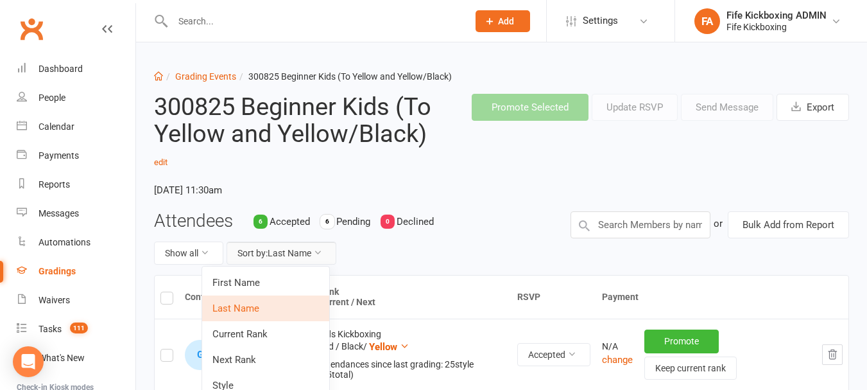
click at [289, 288] on link "First Name" at bounding box center [265, 283] width 127 height 26
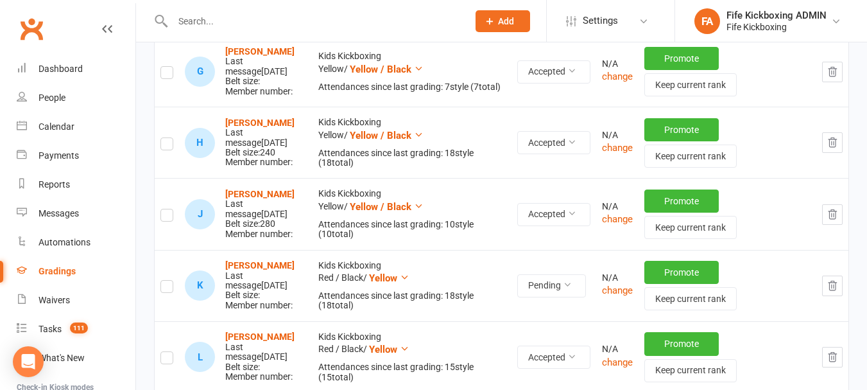
scroll to position [642, 0]
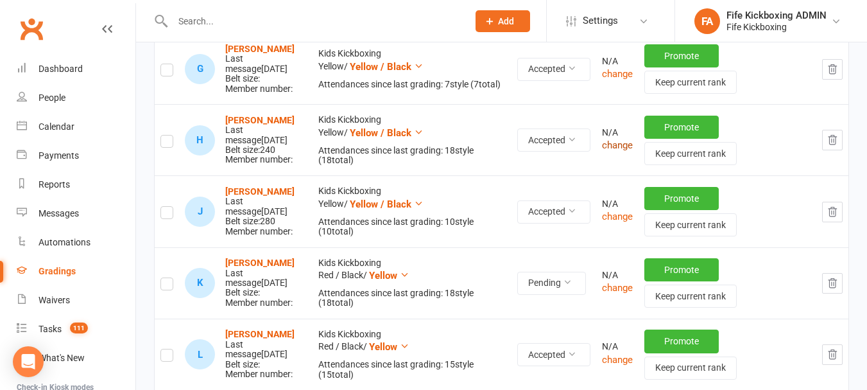
click at [629, 146] on button "change" at bounding box center [617, 144] width 31 height 15
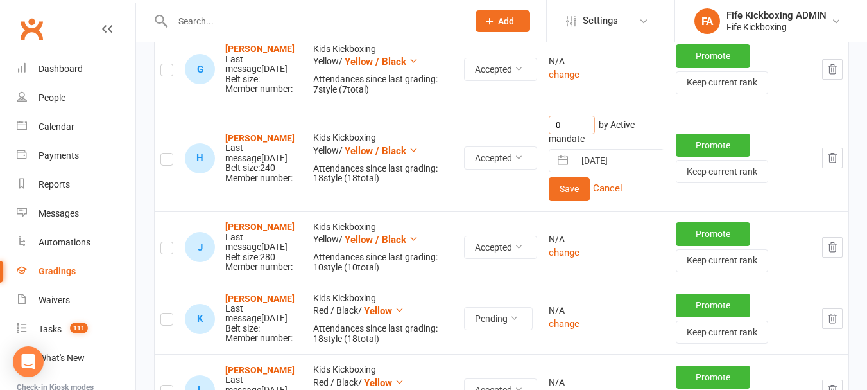
click at [575, 132] on input "0" at bounding box center [572, 125] width 46 height 19
type input "11"
click at [584, 197] on button "Save" at bounding box center [569, 188] width 41 height 23
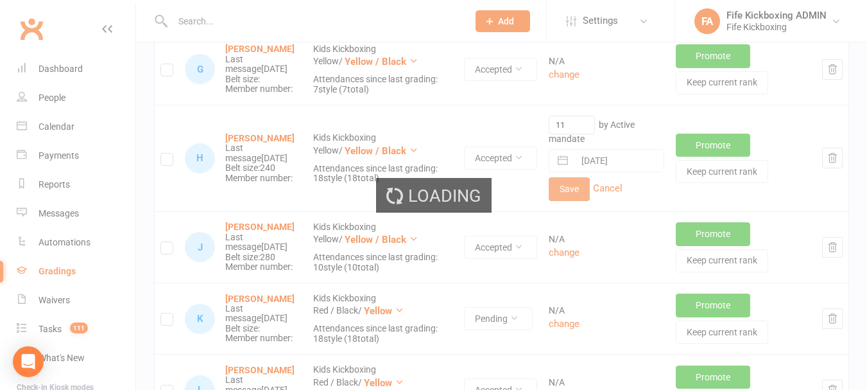
scroll to position [637, 0]
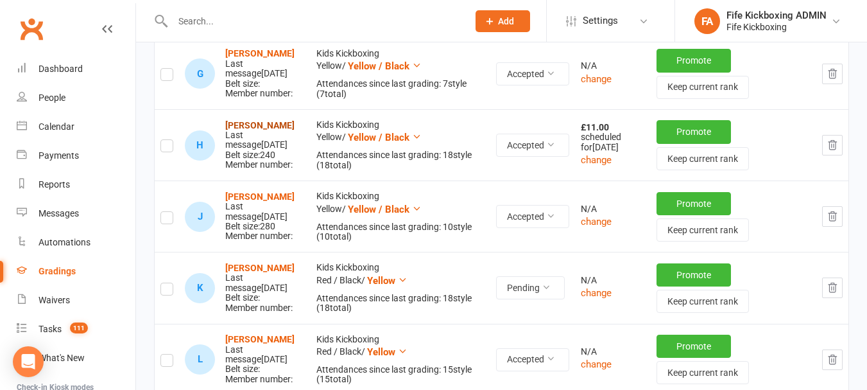
click at [273, 128] on strong "[PERSON_NAME]" at bounding box center [259, 125] width 69 height 10
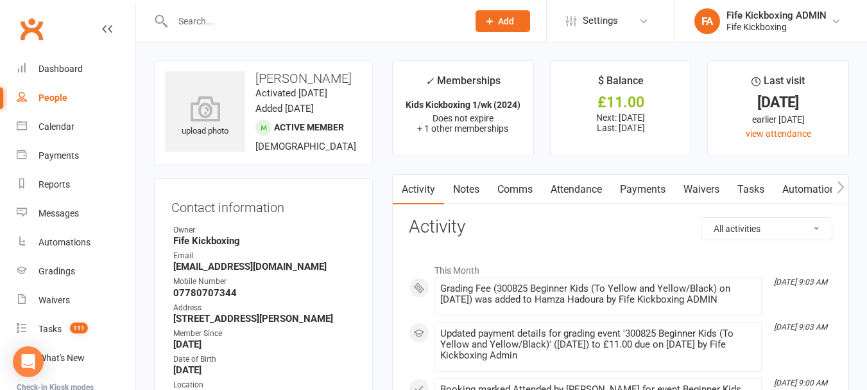
click at [626, 194] on link "Payments" at bounding box center [643, 190] width 64 height 30
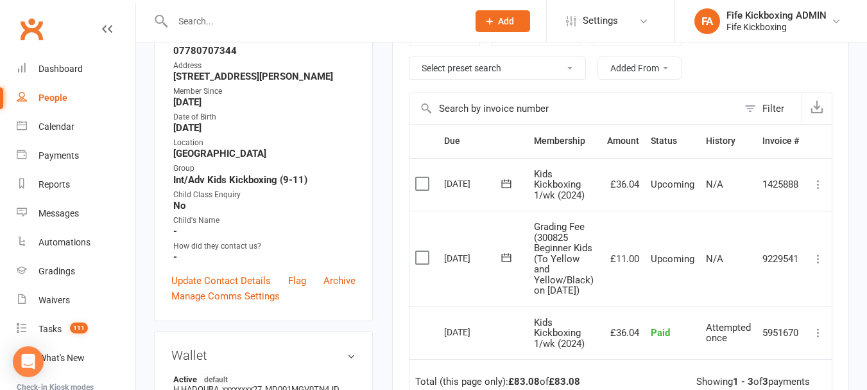
scroll to position [257, 0]
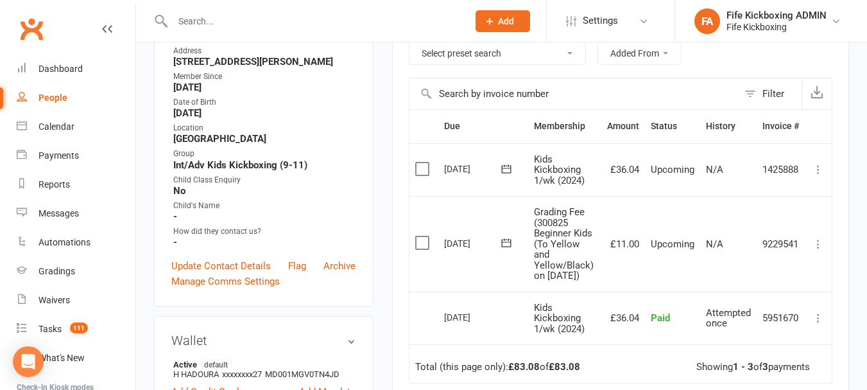
click at [820, 250] on icon at bounding box center [818, 243] width 13 height 13
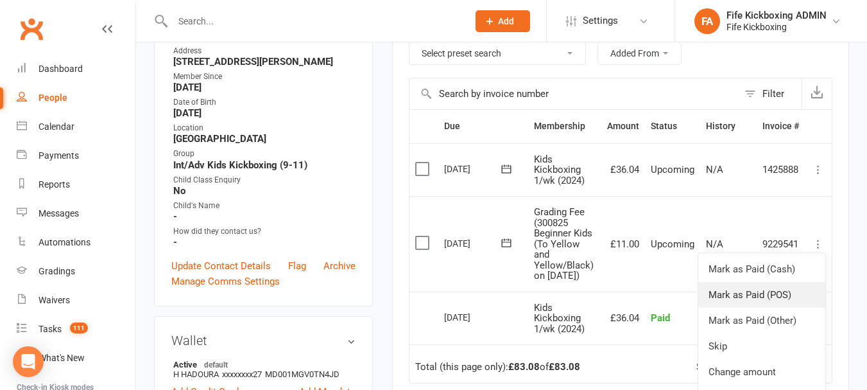
click at [782, 296] on link "Mark as Paid (POS)" at bounding box center [761, 295] width 127 height 26
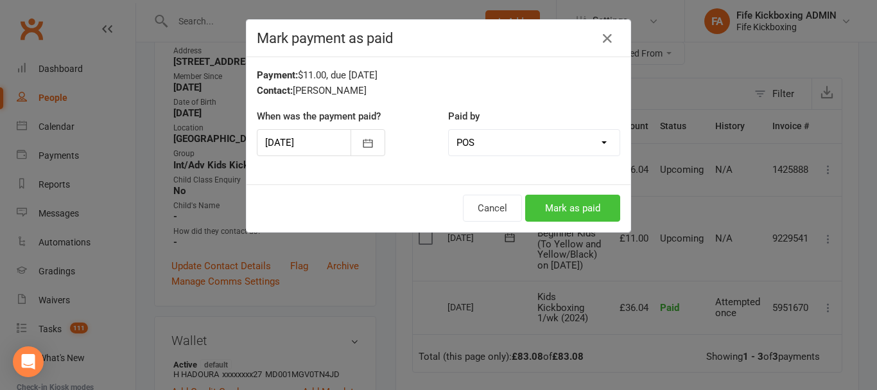
click at [548, 212] on button "Mark as paid" at bounding box center [572, 207] width 95 height 27
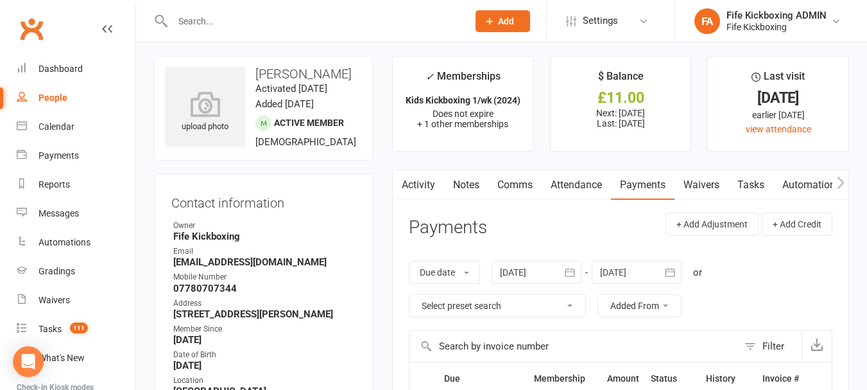
scroll to position [0, 0]
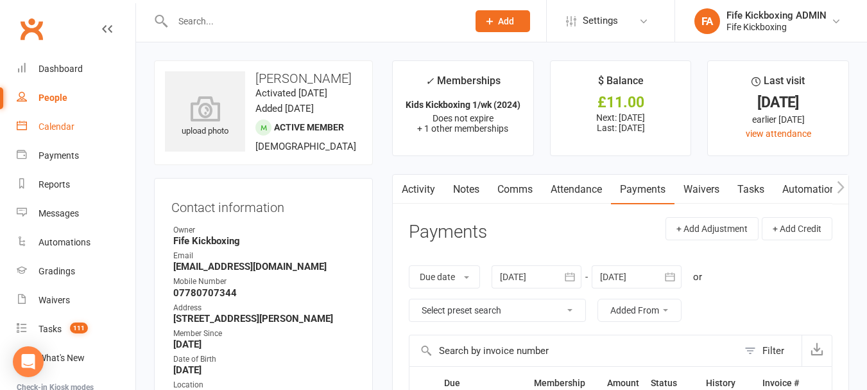
click at [68, 124] on div "Calendar" at bounding box center [57, 126] width 36 height 10
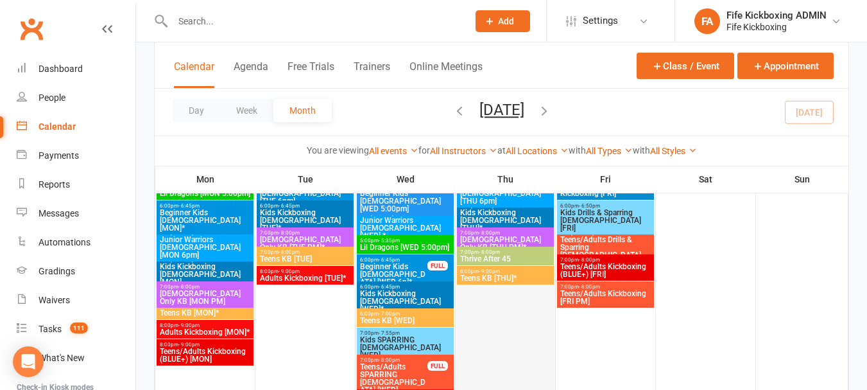
scroll to position [1284, 0]
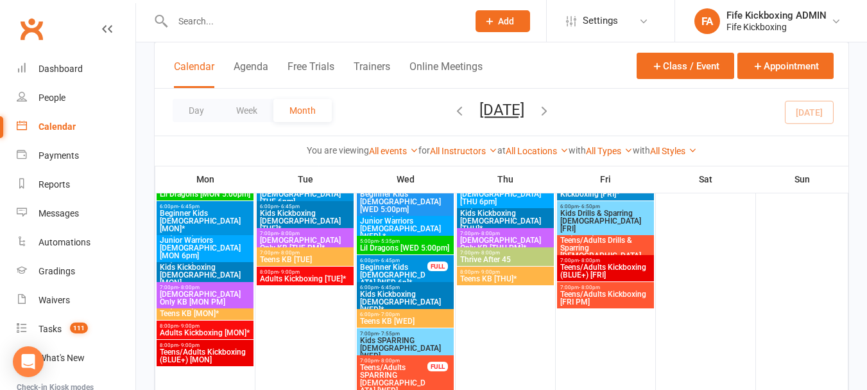
click at [415, 260] on span "6:00pm - 6:45pm" at bounding box center [393, 260] width 69 height 6
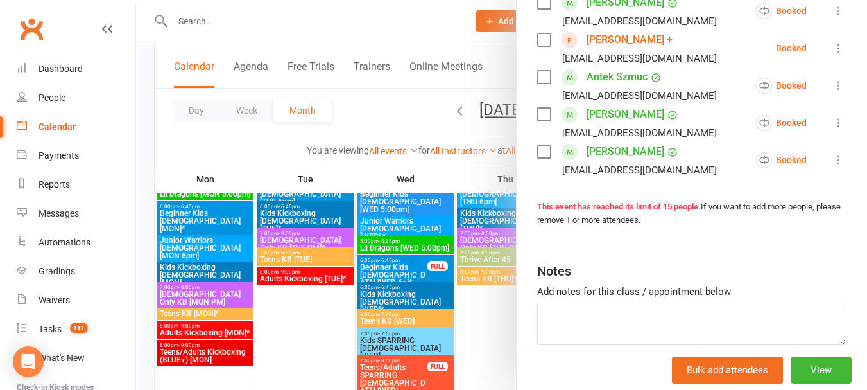
scroll to position [642, 0]
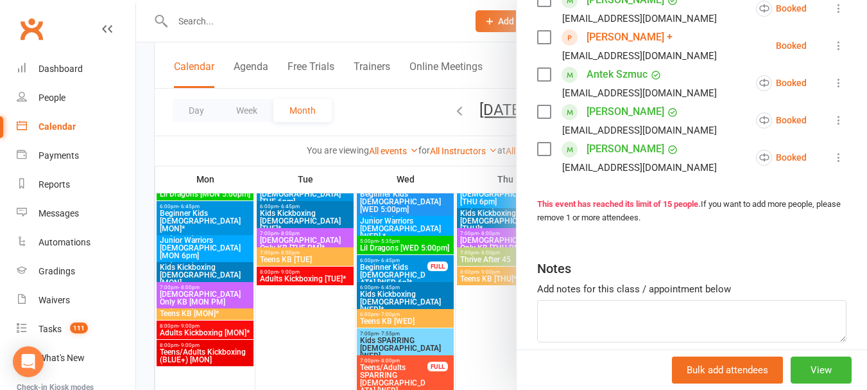
click at [389, 112] on div at bounding box center [501, 195] width 731 height 390
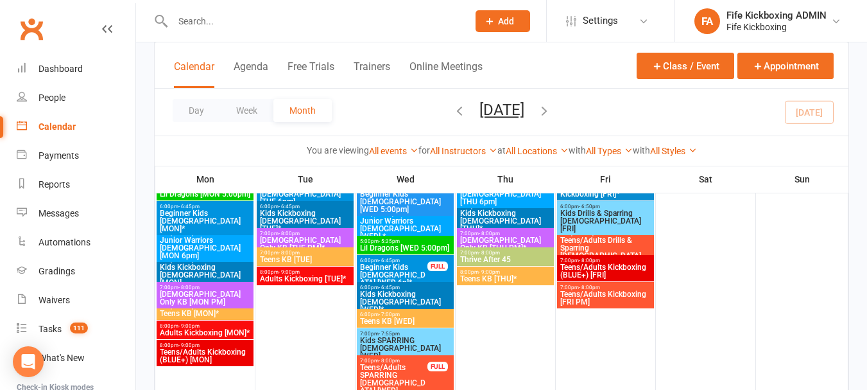
click at [425, 285] on span "6:00pm - 6:45pm" at bounding box center [405, 287] width 92 height 6
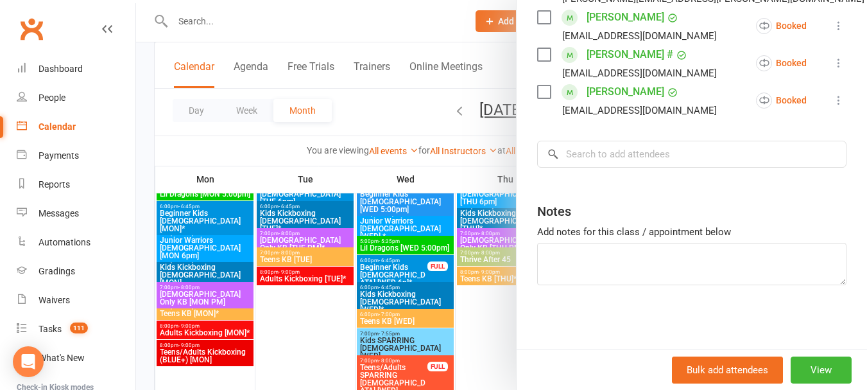
scroll to position [397, 0]
click at [393, 117] on div at bounding box center [501, 195] width 731 height 390
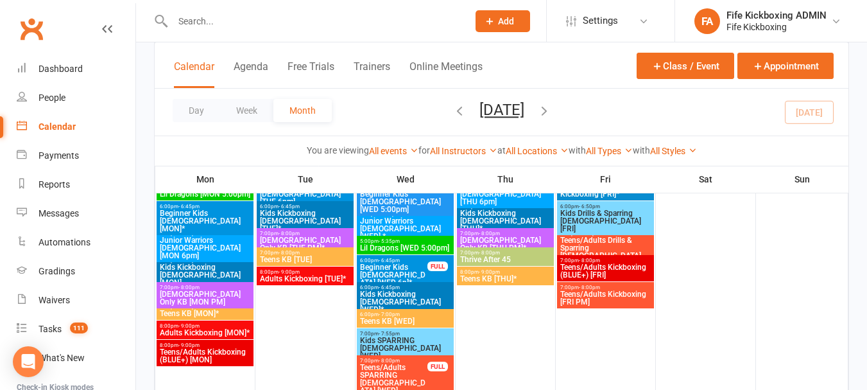
click at [408, 313] on span "6:00pm - 7:00pm" at bounding box center [405, 314] width 92 height 6
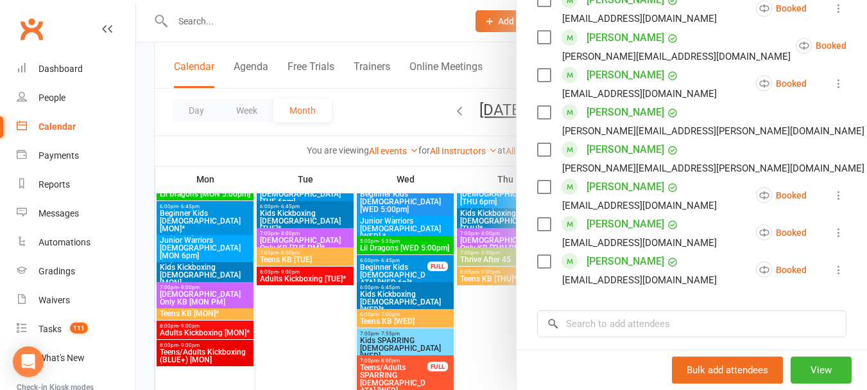
scroll to position [899, 0]
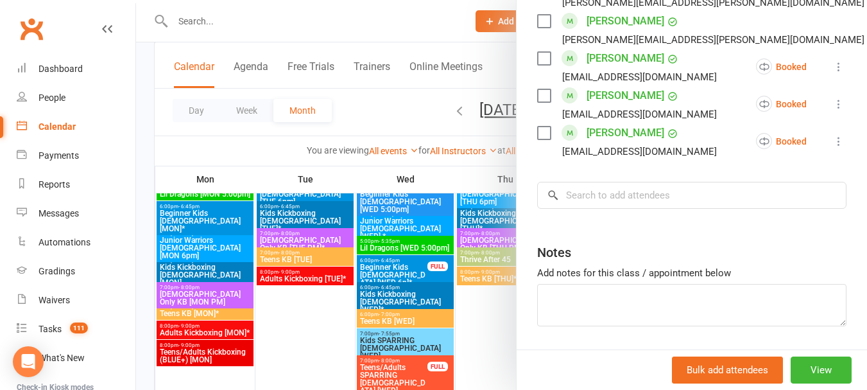
click at [388, 112] on div at bounding box center [501, 195] width 731 height 390
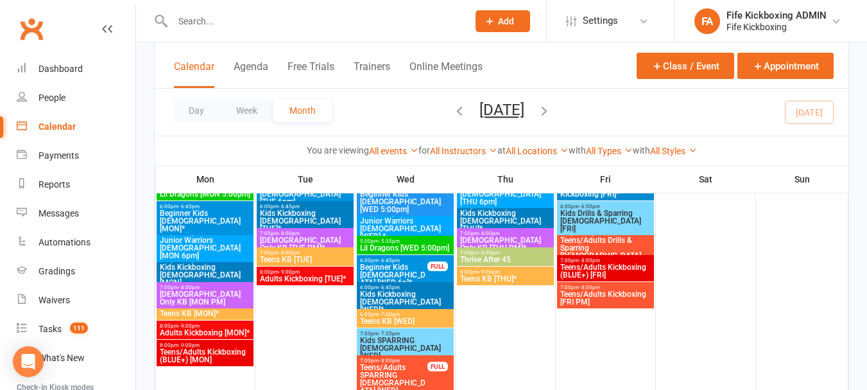
click at [409, 334] on span "7:00pm - 7:55pm" at bounding box center [405, 334] width 92 height 6
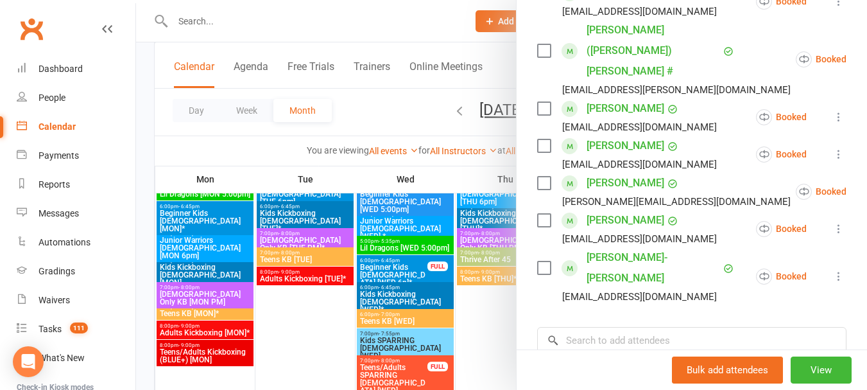
scroll to position [257, 0]
click at [418, 109] on div at bounding box center [501, 195] width 731 height 390
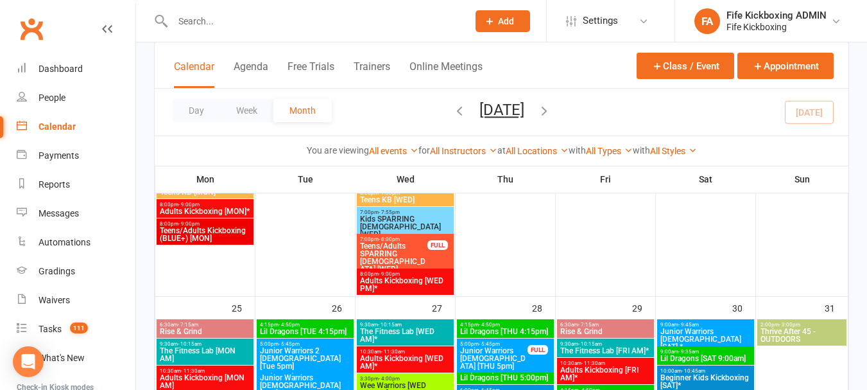
scroll to position [1412, 0]
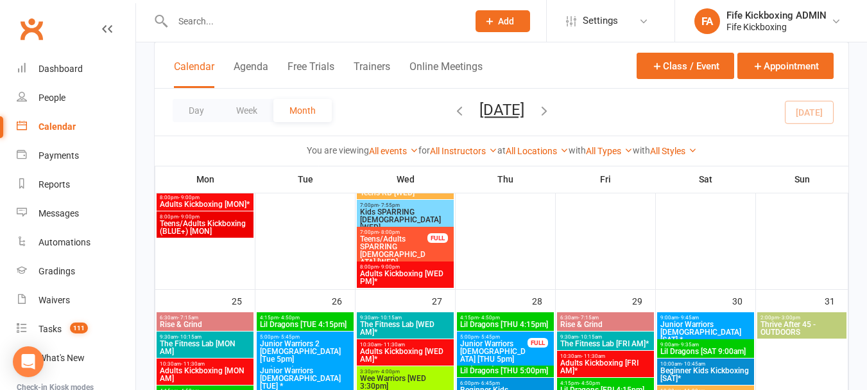
click at [401, 240] on span "Teens/Adults SPARRING [DEMOGRAPHIC_DATA] [WED]" at bounding box center [393, 250] width 69 height 31
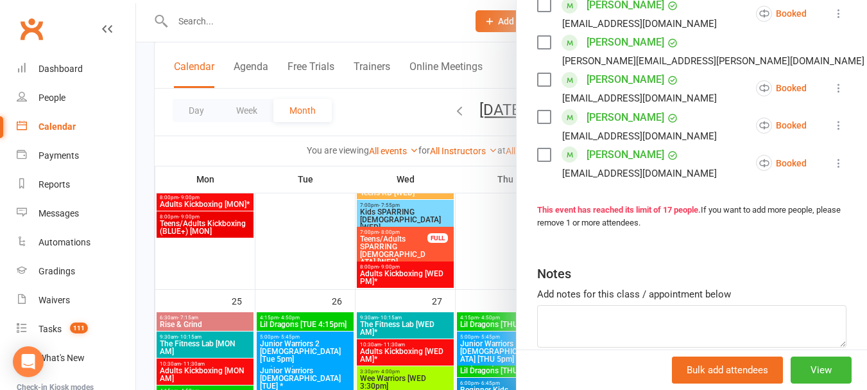
scroll to position [706, 0]
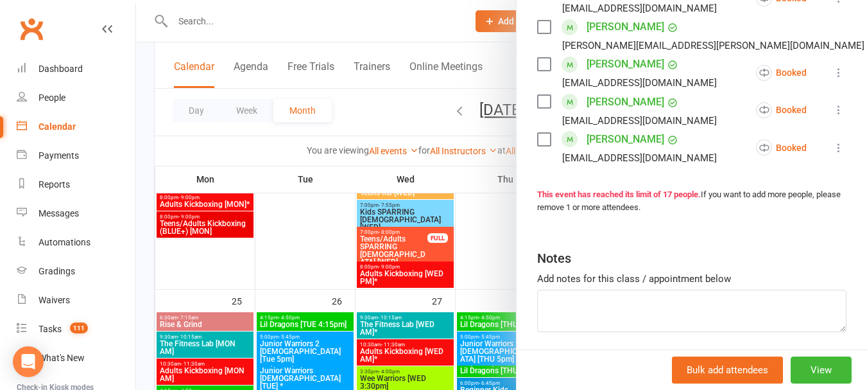
click at [402, 116] on div at bounding box center [501, 195] width 731 height 390
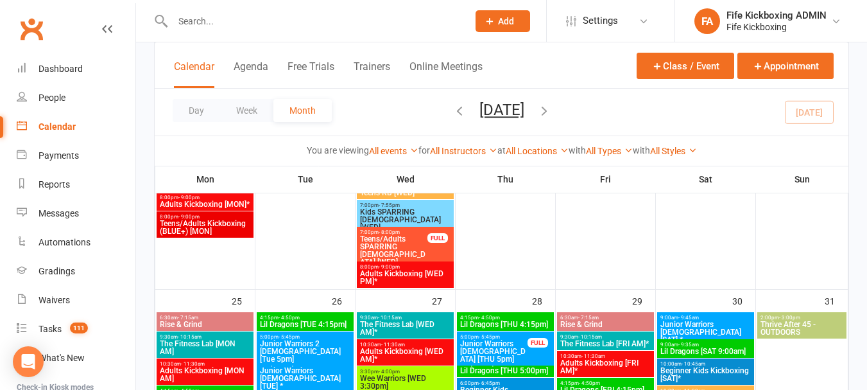
click at [415, 272] on span "Adults Kickboxing [WED PM]*" at bounding box center [405, 277] width 92 height 15
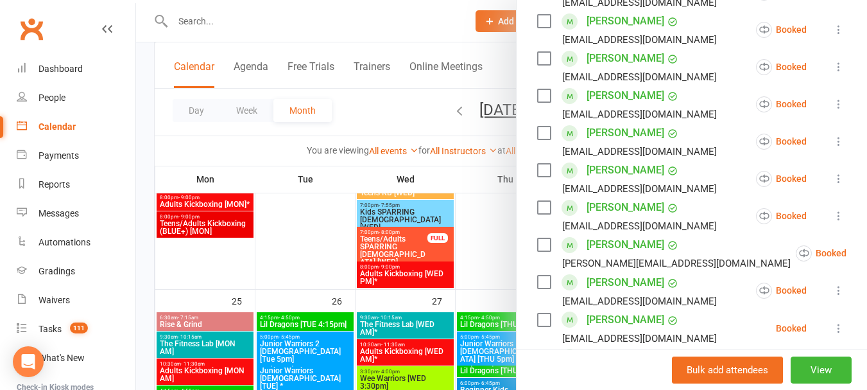
scroll to position [642, 0]
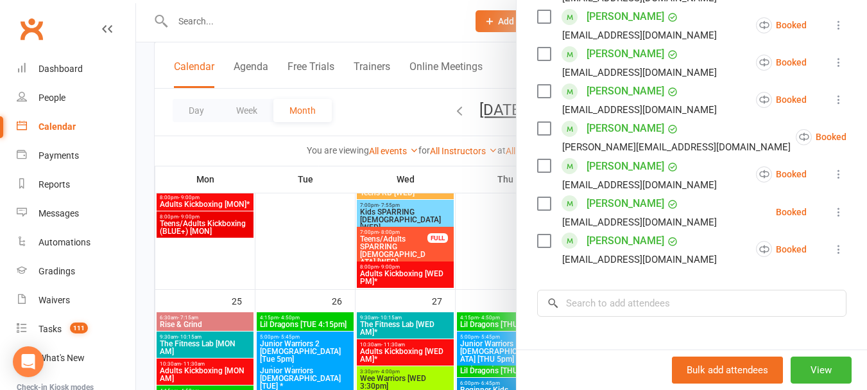
click at [444, 113] on div at bounding box center [501, 195] width 731 height 390
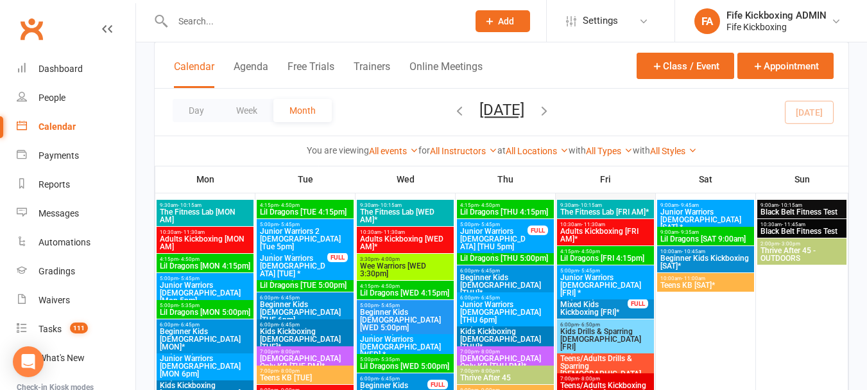
scroll to position [1155, 0]
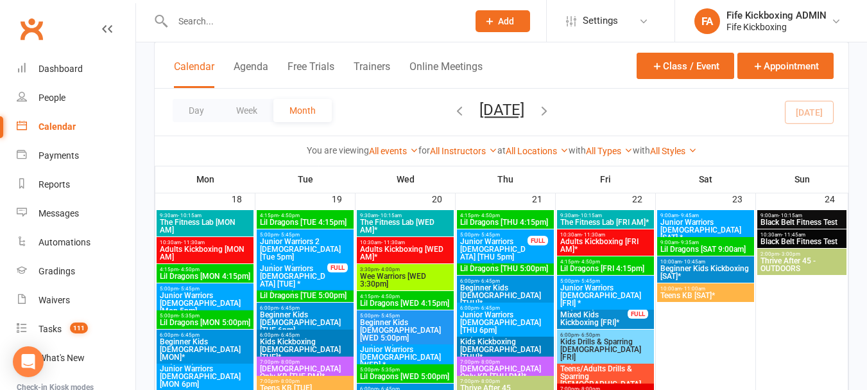
click at [503, 211] on div "4:15pm - 4:50pm Lil Dragons [THU 4:15pm]" at bounding box center [505, 219] width 97 height 19
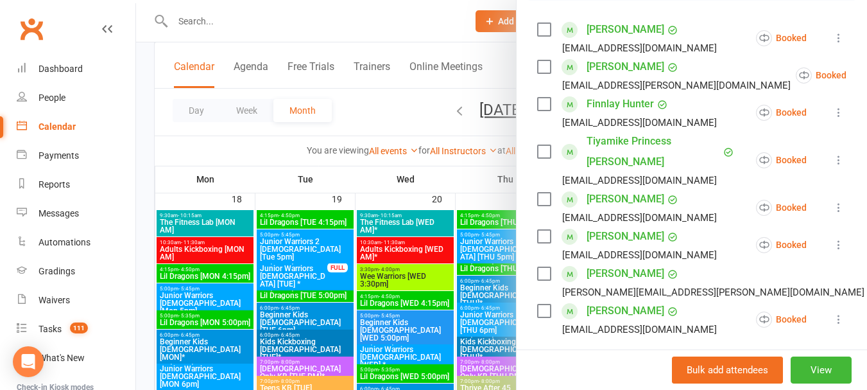
scroll to position [257, 0]
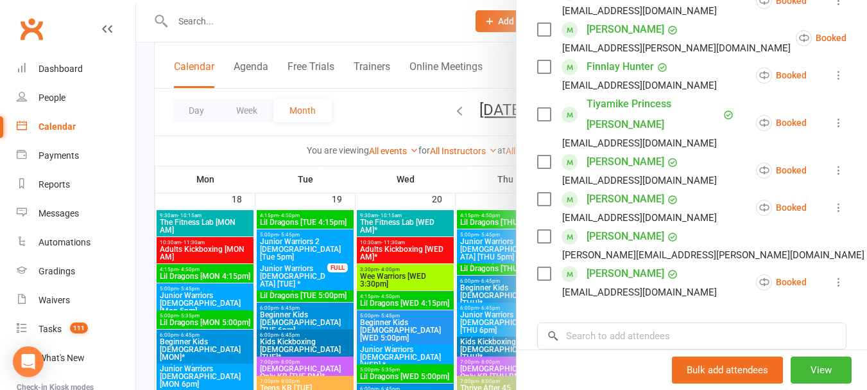
click at [419, 110] on div at bounding box center [501, 195] width 731 height 390
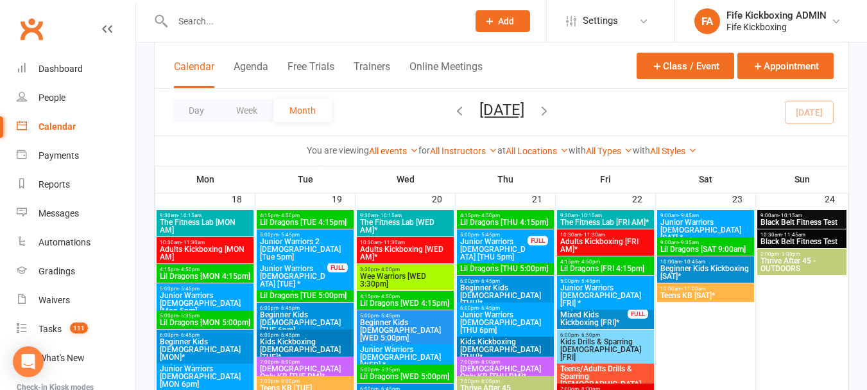
click at [525, 240] on span "Junior Warriors [DEMOGRAPHIC_DATA] [THU 5pm]" at bounding box center [494, 248] width 69 height 23
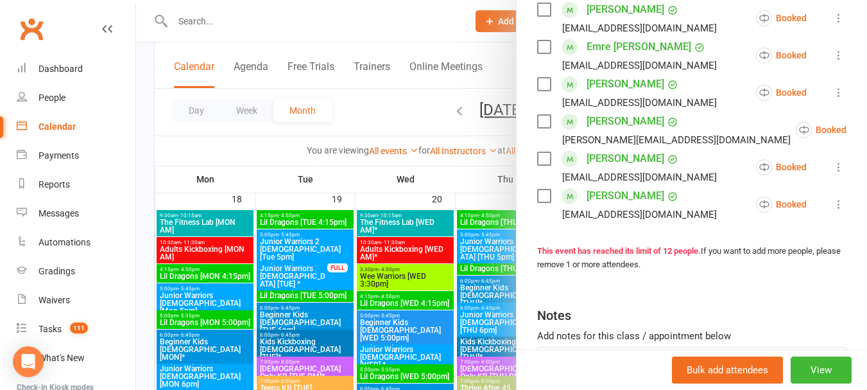
scroll to position [513, 0]
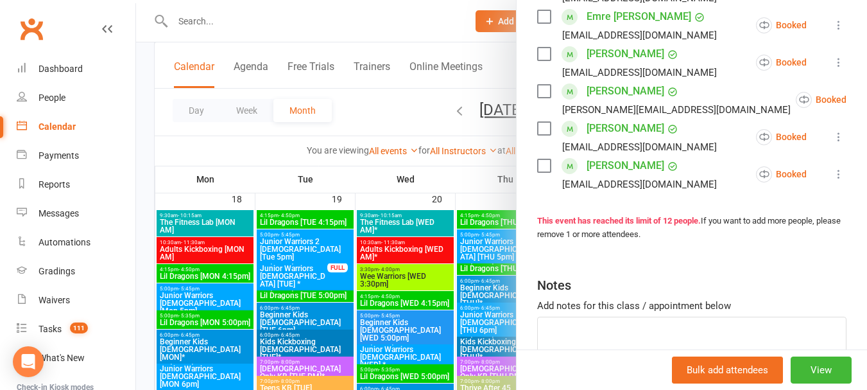
click at [362, 119] on div at bounding box center [501, 195] width 731 height 390
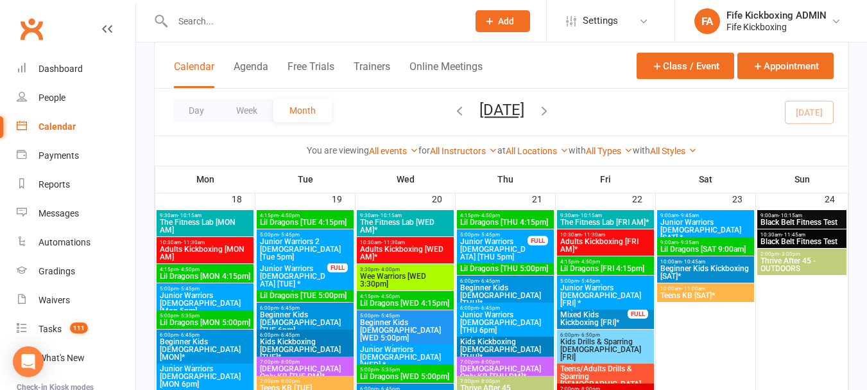
click at [533, 261] on span "5:00pm - 5:35pm" at bounding box center [506, 262] width 92 height 6
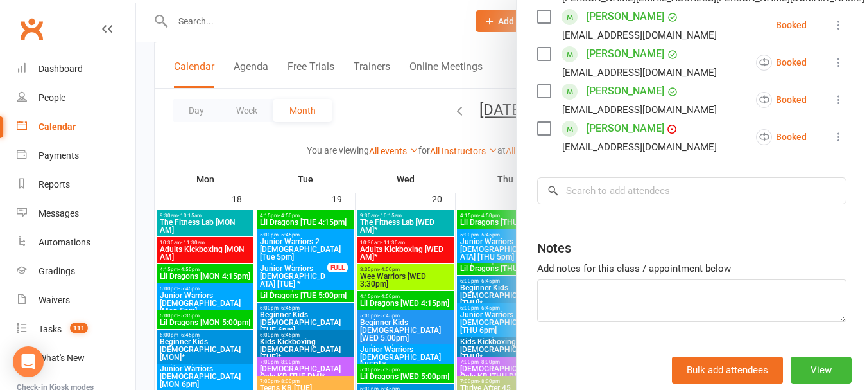
click at [374, 112] on div at bounding box center [501, 195] width 731 height 390
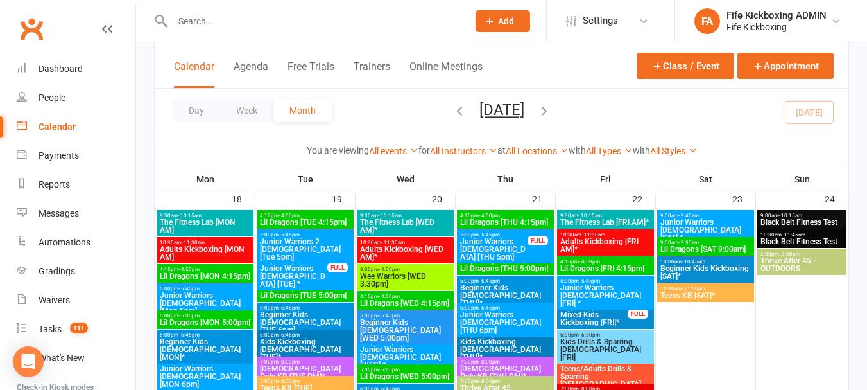
click at [504, 282] on span "6:00pm - 6:45pm" at bounding box center [506, 281] width 92 height 6
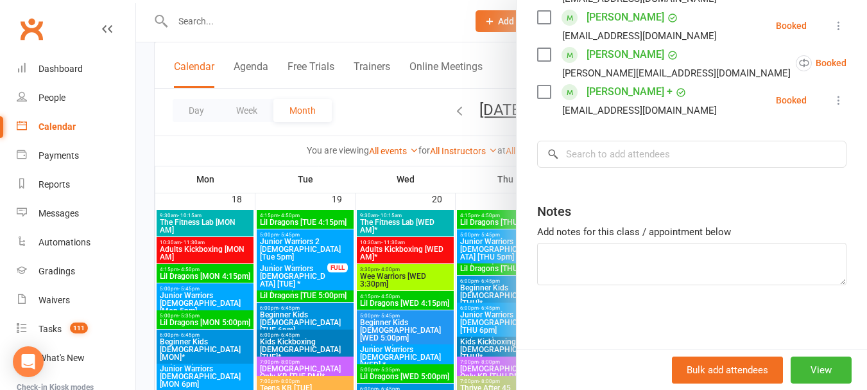
scroll to position [472, 0]
click at [398, 100] on div at bounding box center [501, 195] width 731 height 390
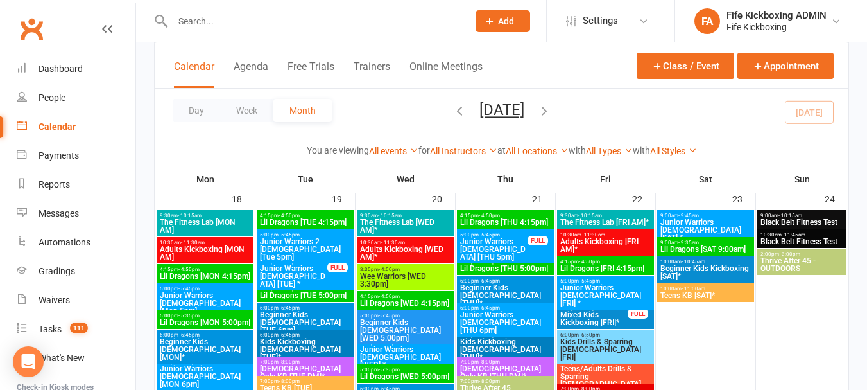
click at [531, 311] on span "Junior Warriors [DEMOGRAPHIC_DATA] [THU 6pm]" at bounding box center [506, 322] width 92 height 23
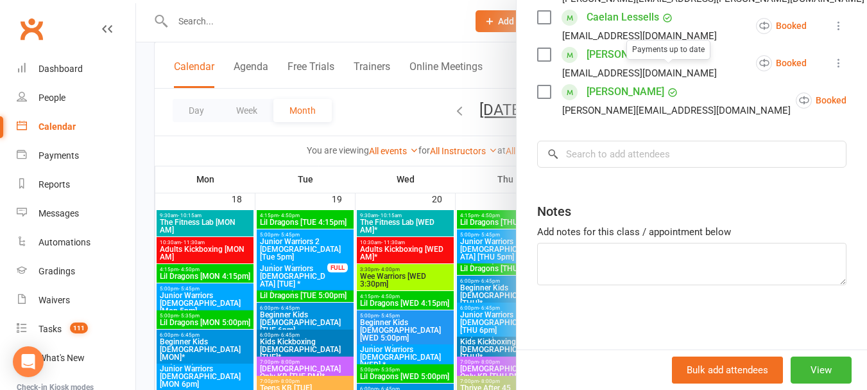
scroll to position [435, 0]
click at [400, 121] on div at bounding box center [501, 195] width 731 height 390
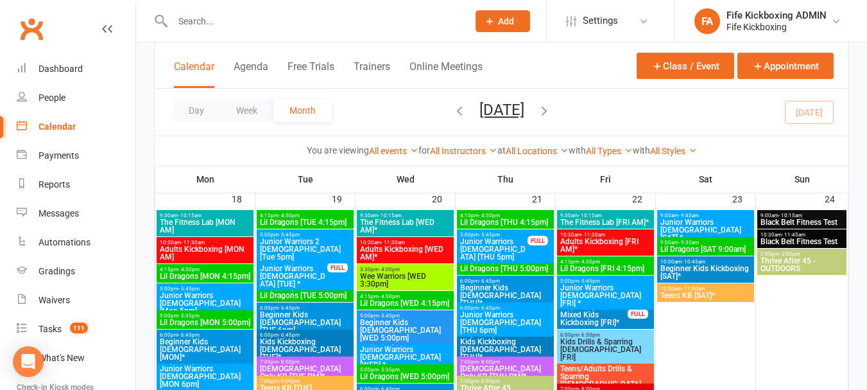
click at [524, 340] on span "Kids Kickboxing [DEMOGRAPHIC_DATA] [THU]*" at bounding box center [506, 349] width 92 height 23
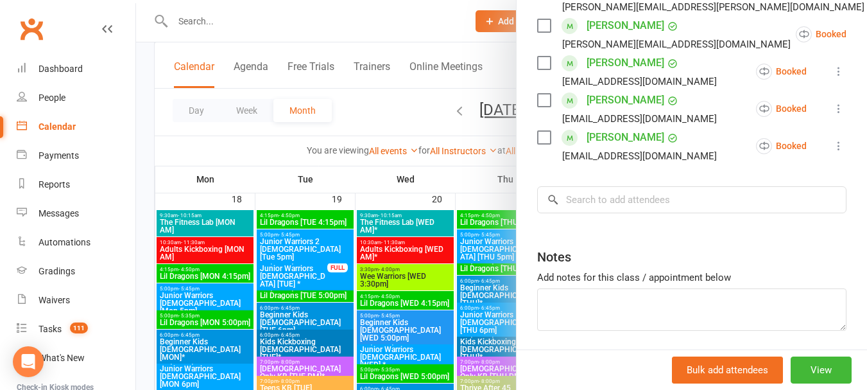
scroll to position [509, 0]
click at [366, 121] on div at bounding box center [501, 195] width 731 height 390
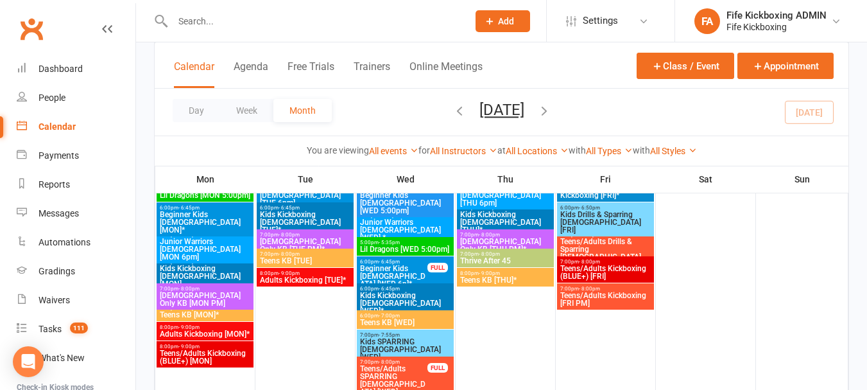
scroll to position [1284, 0]
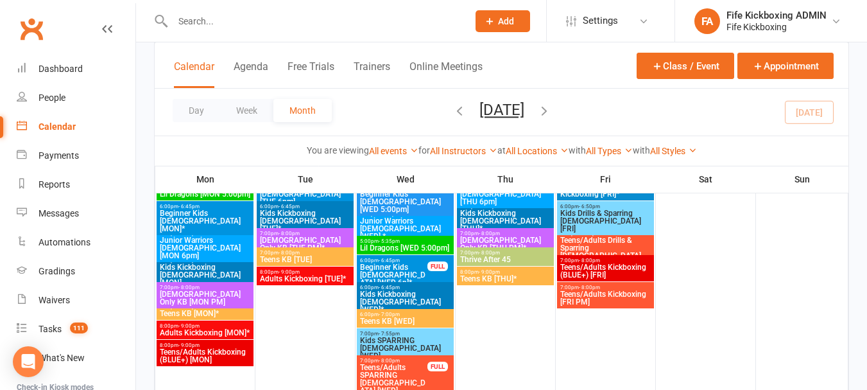
click at [533, 233] on span "7:00pm - 8:00pm" at bounding box center [506, 233] width 92 height 6
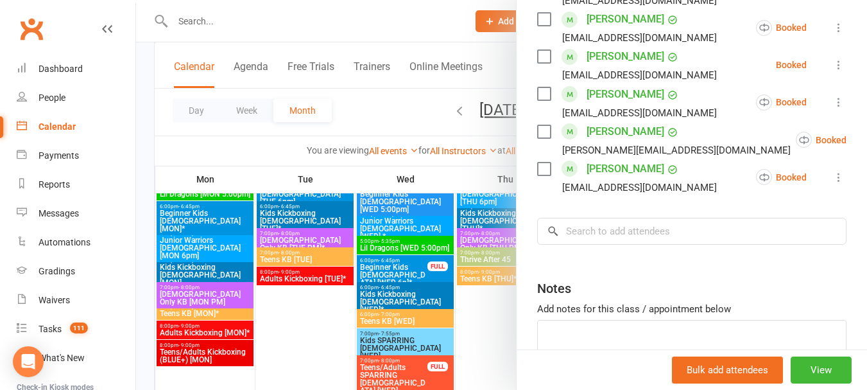
scroll to position [807, 0]
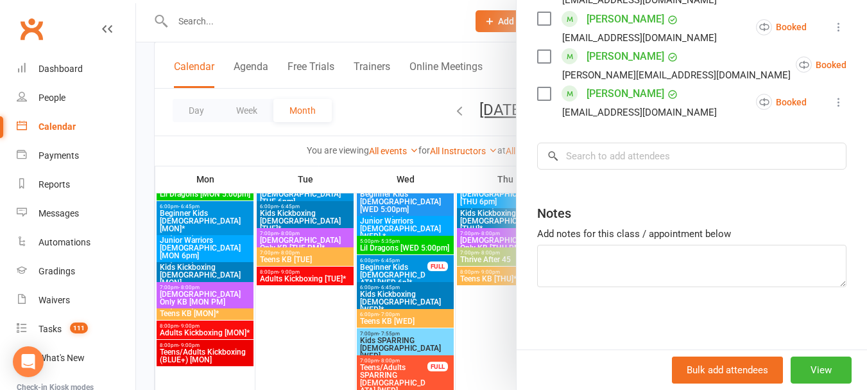
click at [392, 111] on div at bounding box center [501, 195] width 731 height 390
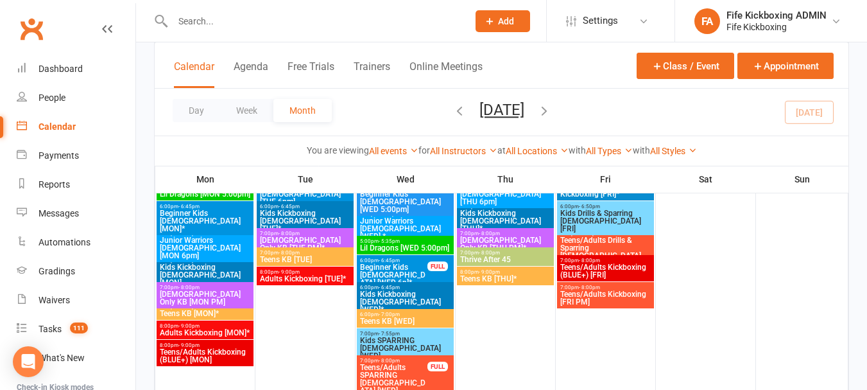
click at [533, 251] on span "7:00pm - 8:00pm" at bounding box center [506, 253] width 92 height 6
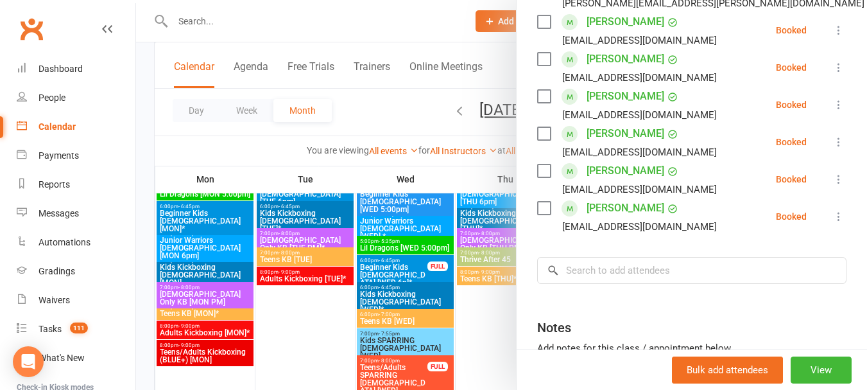
scroll to position [321, 0]
click at [390, 117] on div at bounding box center [501, 195] width 731 height 390
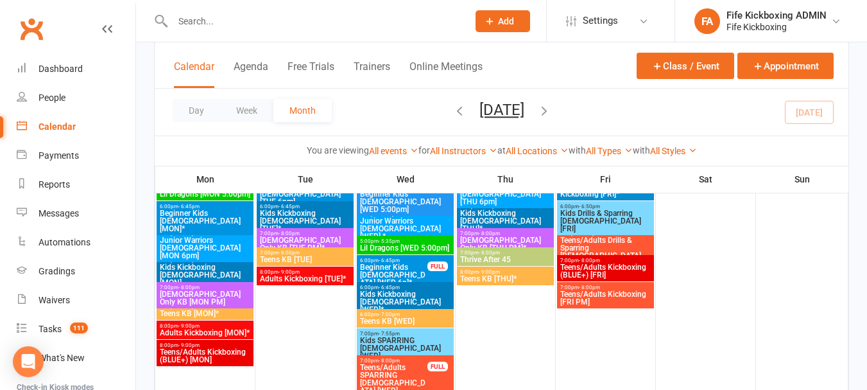
click at [512, 275] on span "Teens KB [THU]*" at bounding box center [506, 279] width 92 height 8
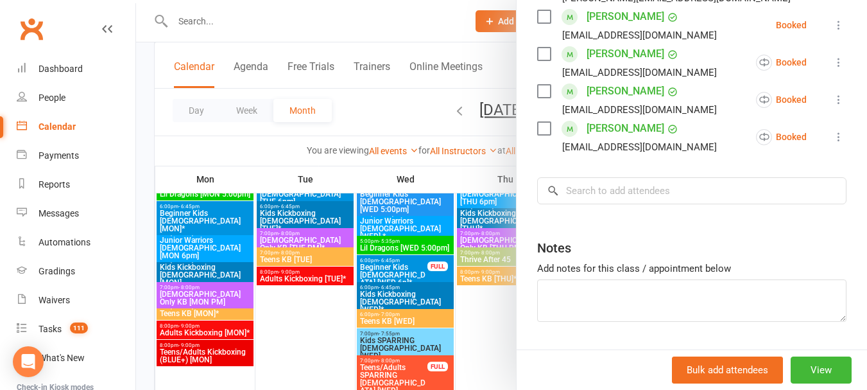
scroll to position [621, 0]
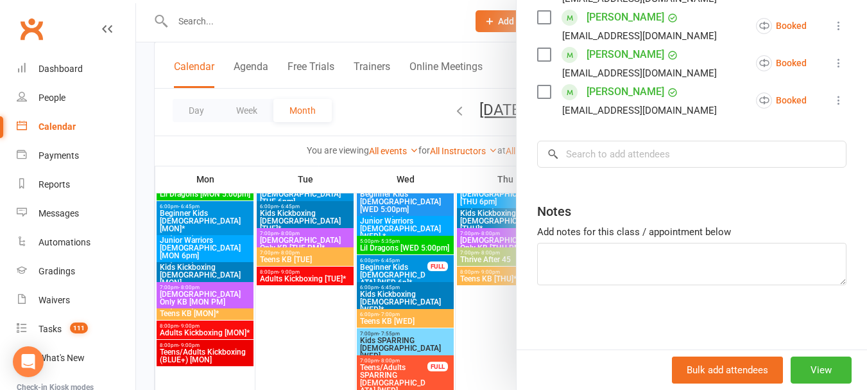
click at [419, 111] on div at bounding box center [501, 195] width 731 height 390
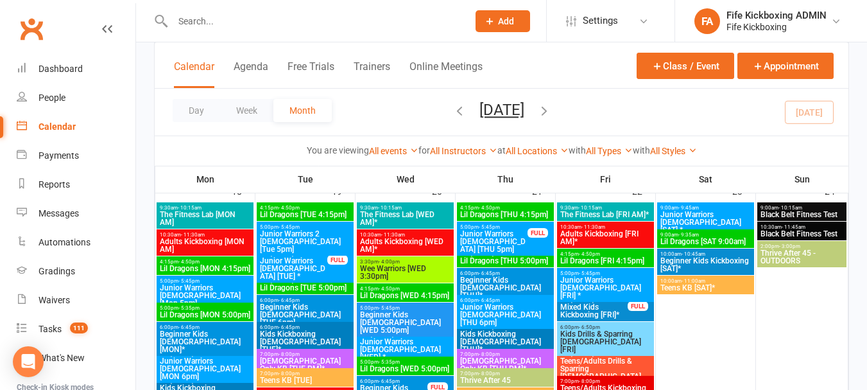
scroll to position [1155, 0]
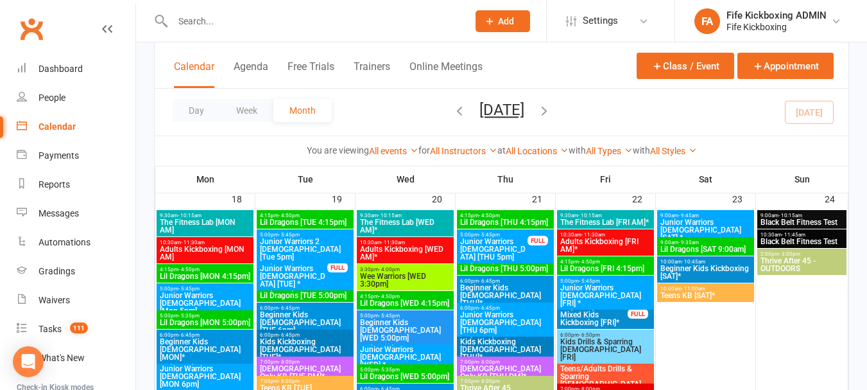
click at [621, 216] on span "9:30am - 10:15am" at bounding box center [606, 215] width 92 height 6
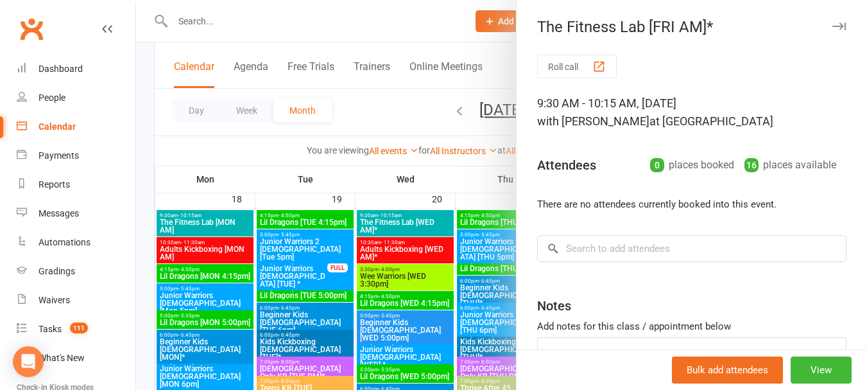
click at [380, 118] on div at bounding box center [501, 195] width 731 height 390
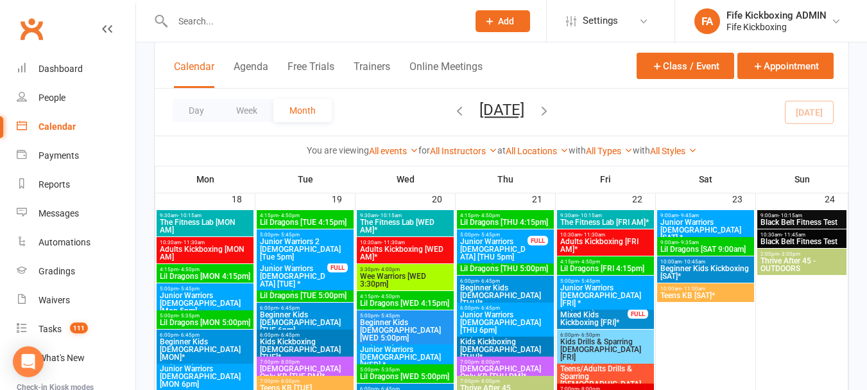
click at [596, 236] on span "- 11:30am" at bounding box center [594, 235] width 24 height 6
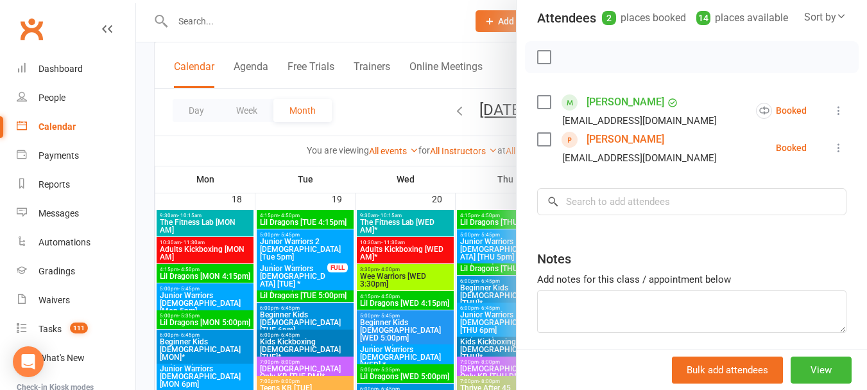
scroll to position [193, 0]
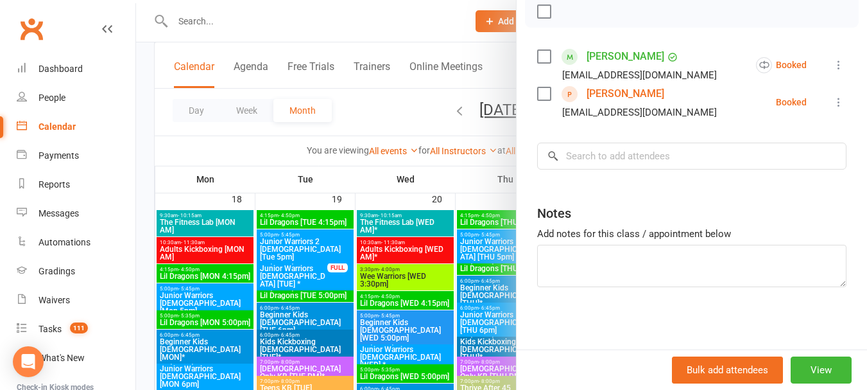
click at [606, 104] on link "Sharon Laing" at bounding box center [626, 93] width 78 height 21
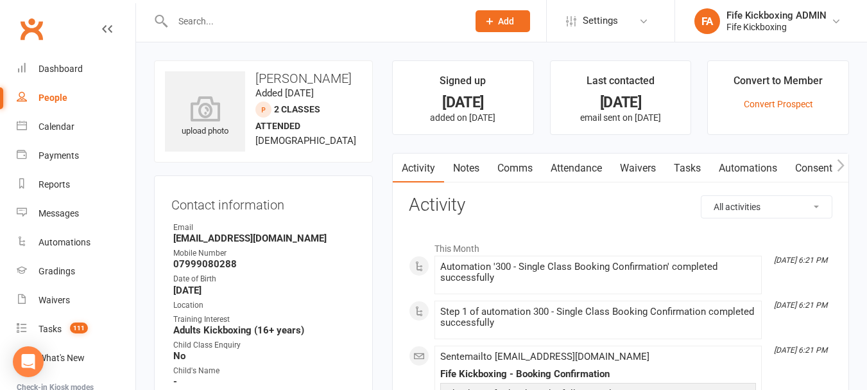
click at [466, 177] on link "Notes" at bounding box center [466, 168] width 44 height 30
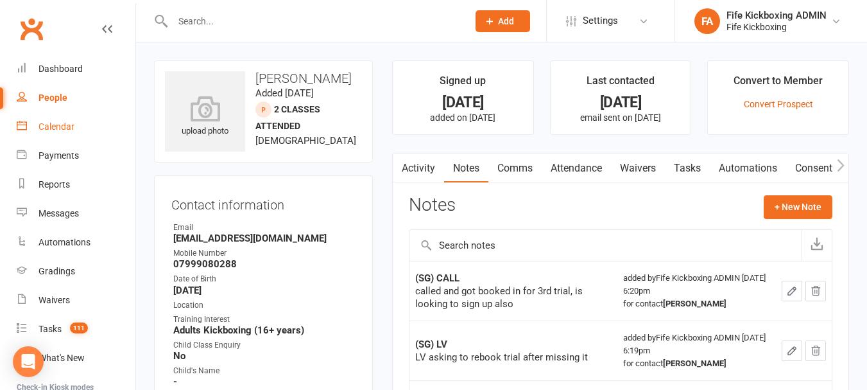
click at [75, 137] on link "Calendar" at bounding box center [76, 126] width 119 height 29
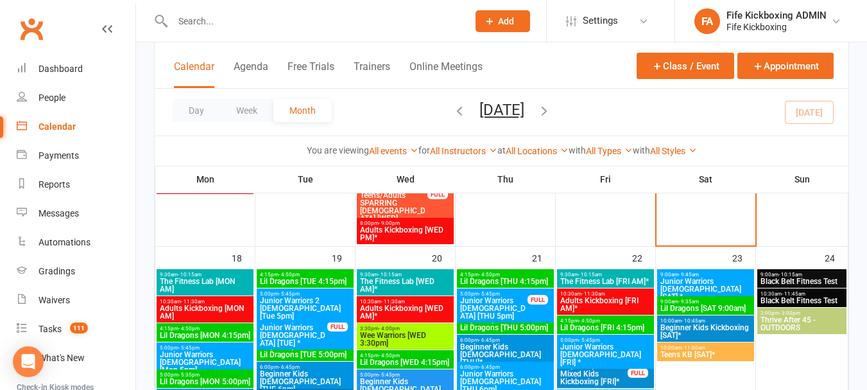
scroll to position [1091, 0]
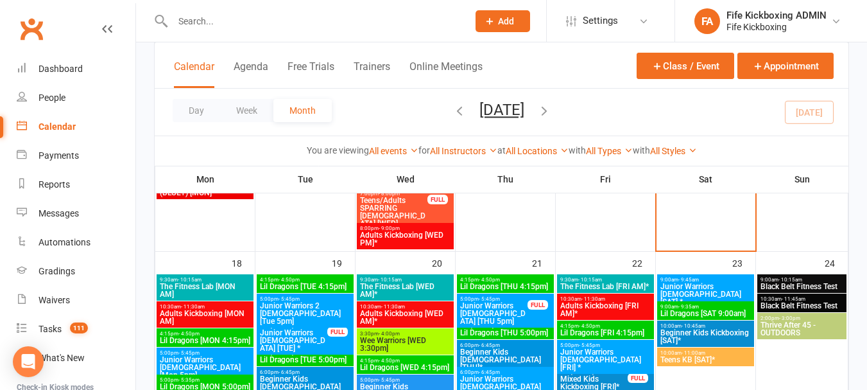
click at [601, 298] on span "- 11:30am" at bounding box center [594, 299] width 24 height 6
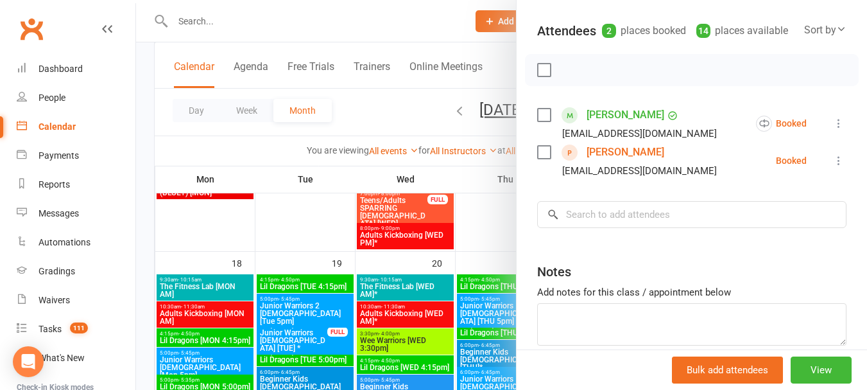
scroll to position [128, 0]
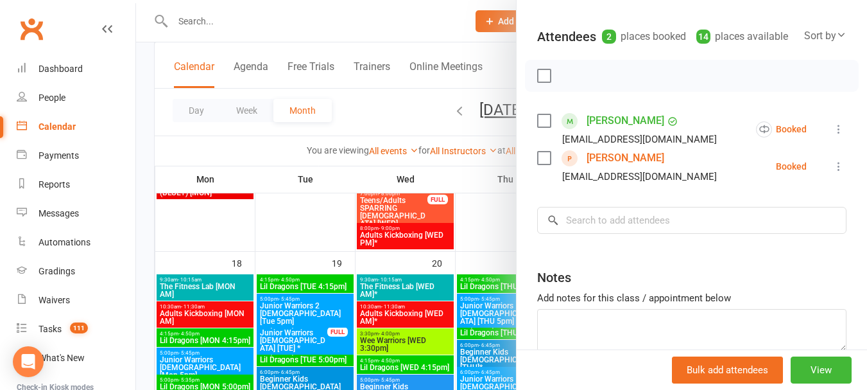
click at [402, 100] on div at bounding box center [501, 195] width 731 height 390
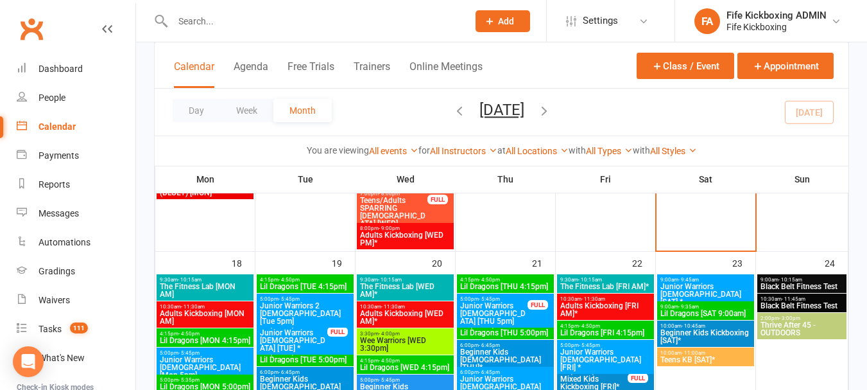
click at [607, 323] on span "4:15pm - 4:50pm" at bounding box center [606, 326] width 92 height 6
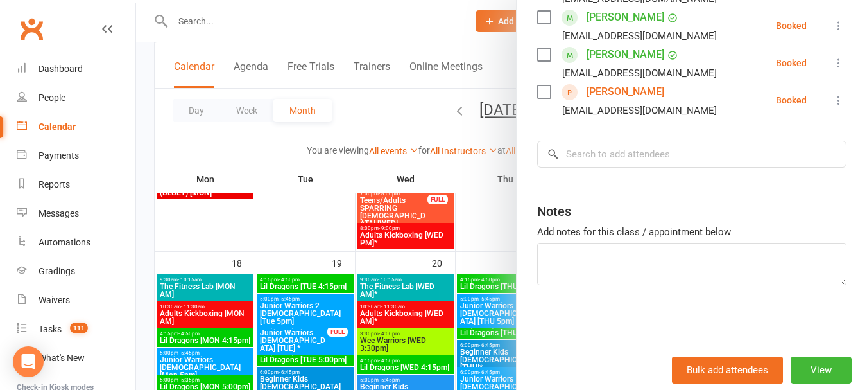
scroll to position [546, 0]
click at [607, 91] on link "Melanie Young" at bounding box center [626, 92] width 78 height 21
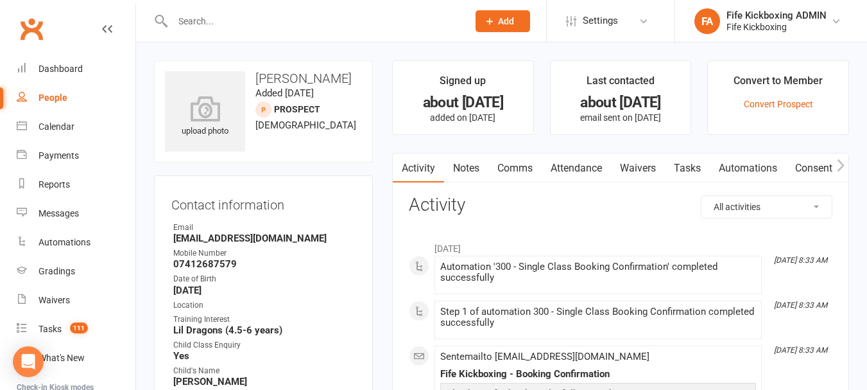
click at [604, 168] on link "Attendance" at bounding box center [576, 168] width 69 height 30
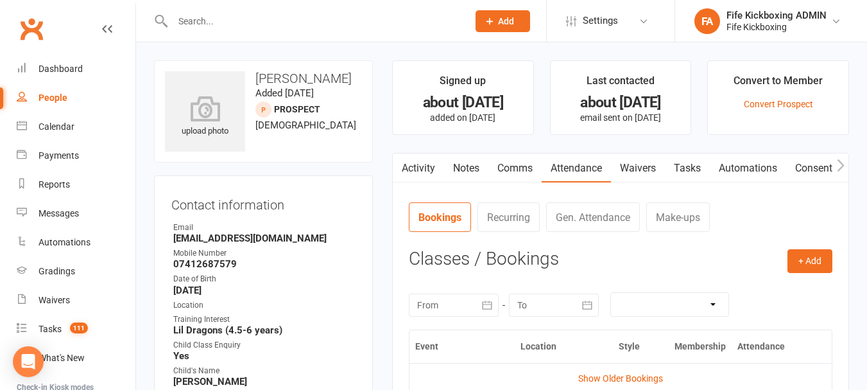
scroll to position [257, 0]
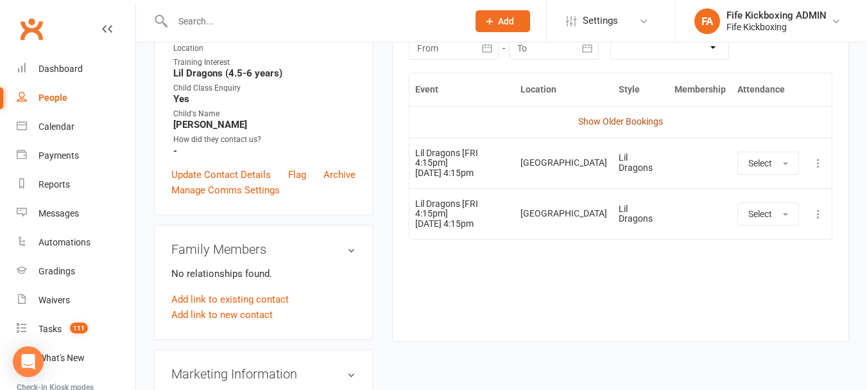
click at [625, 123] on link "Show Older Bookings" at bounding box center [620, 121] width 85 height 10
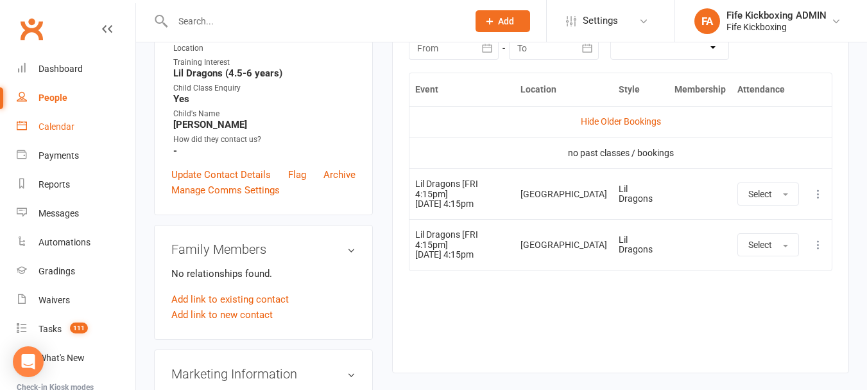
click at [31, 130] on link "Calendar" at bounding box center [76, 126] width 119 height 29
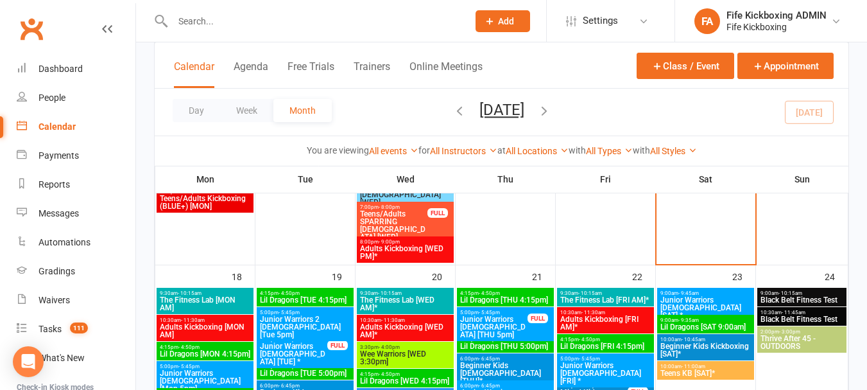
scroll to position [1220, 0]
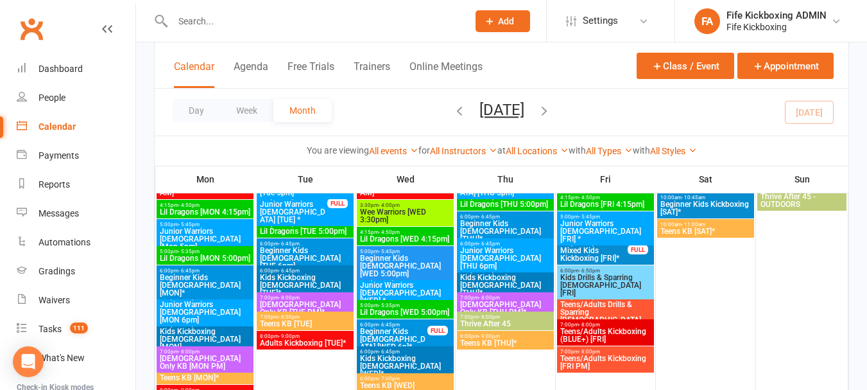
click at [632, 200] on span "Lil Dragons [FRI 4:15pm]" at bounding box center [606, 204] width 92 height 8
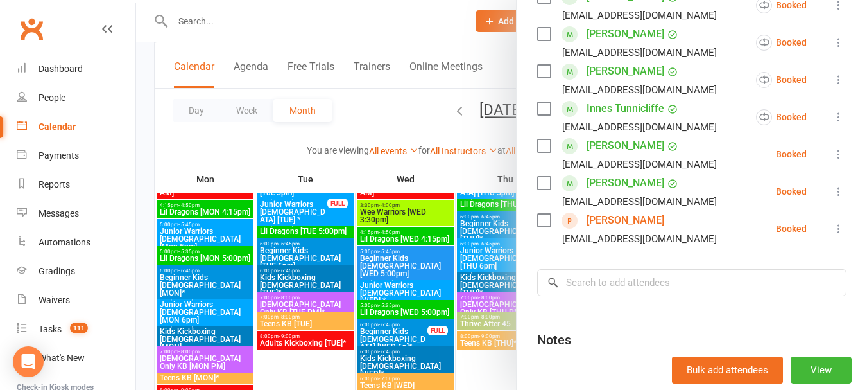
scroll to position [513, 0]
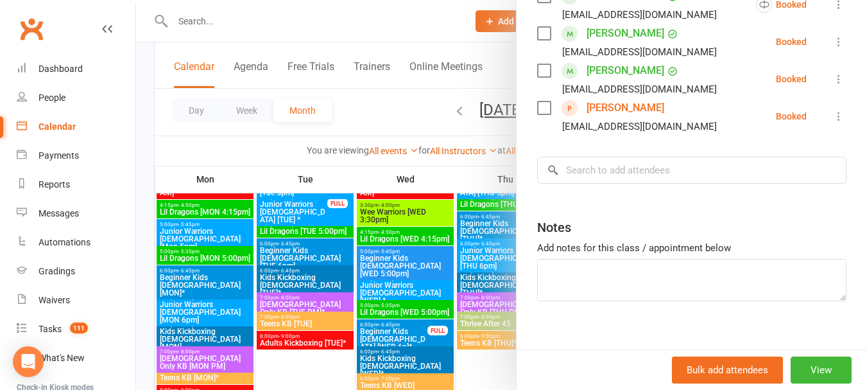
click at [386, 133] on div at bounding box center [501, 195] width 731 height 390
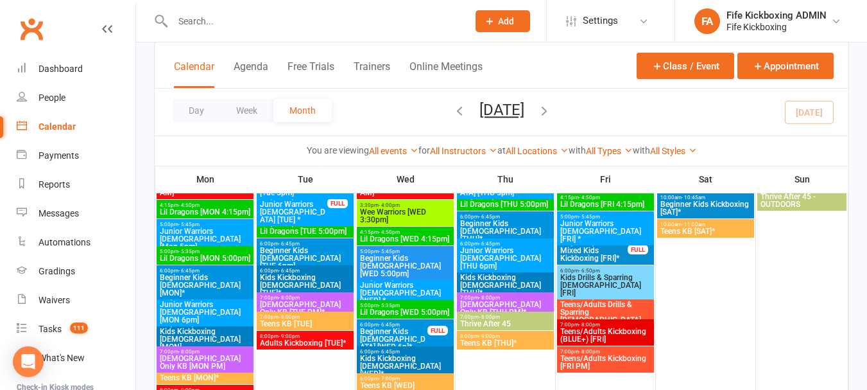
click at [599, 221] on span "Junior Warriors [DEMOGRAPHIC_DATA] [FRI] *" at bounding box center [606, 231] width 92 height 23
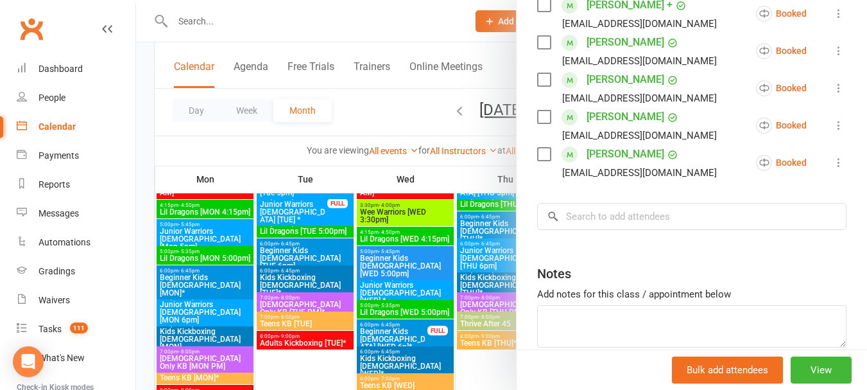
scroll to position [397, 0]
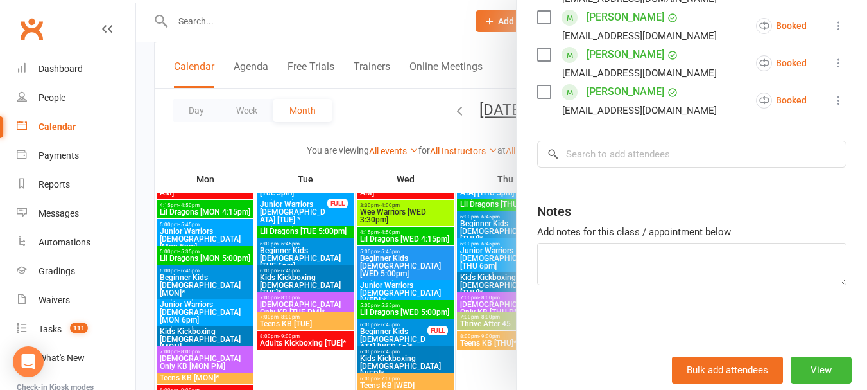
click at [369, 129] on div at bounding box center [501, 195] width 731 height 390
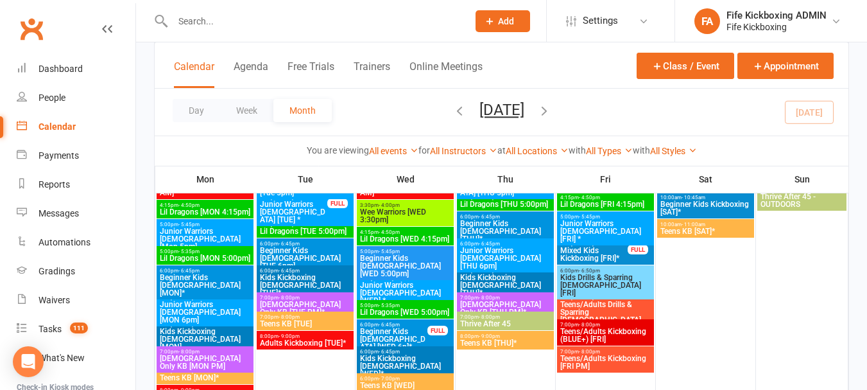
click at [596, 244] on span "- 5:45pm" at bounding box center [589, 244] width 21 height 6
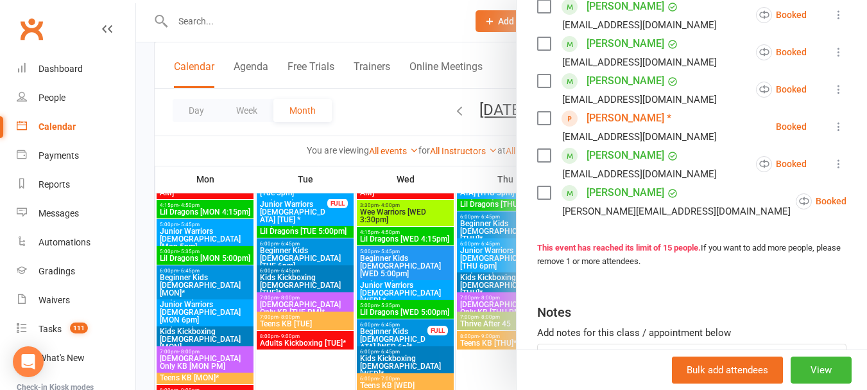
scroll to position [695, 0]
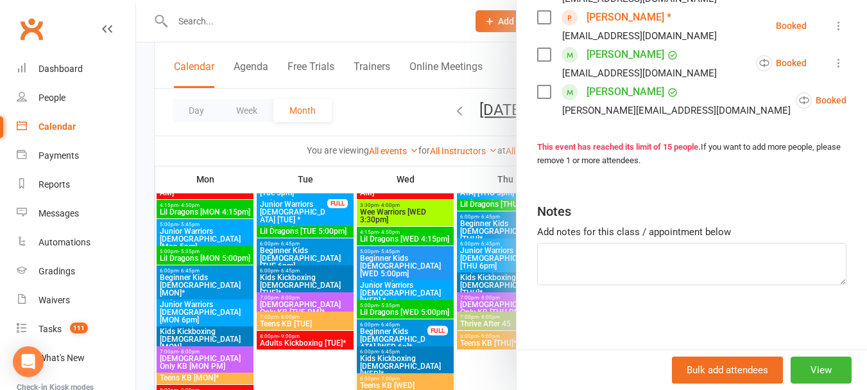
click at [660, 15] on link "Mohammad Tasha Sarwar *" at bounding box center [629, 17] width 85 height 21
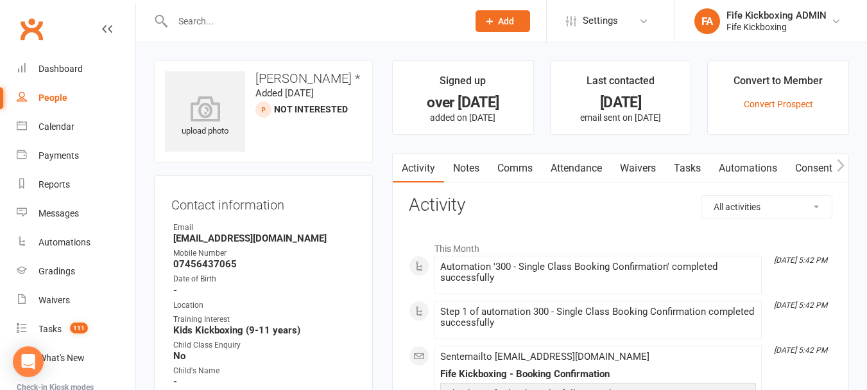
click at [586, 171] on link "Attendance" at bounding box center [576, 168] width 69 height 30
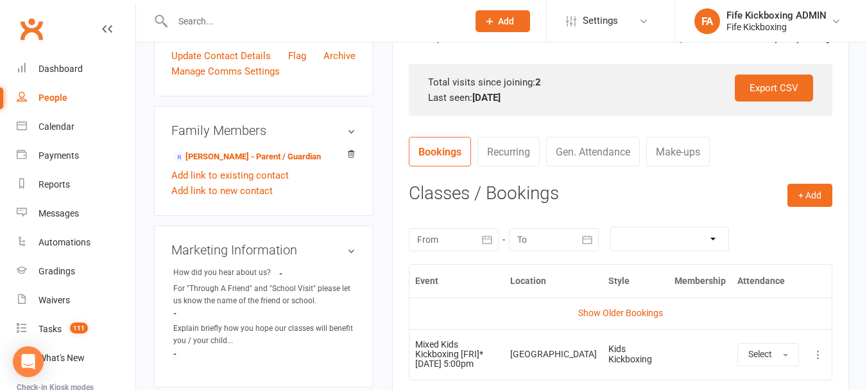
scroll to position [449, 0]
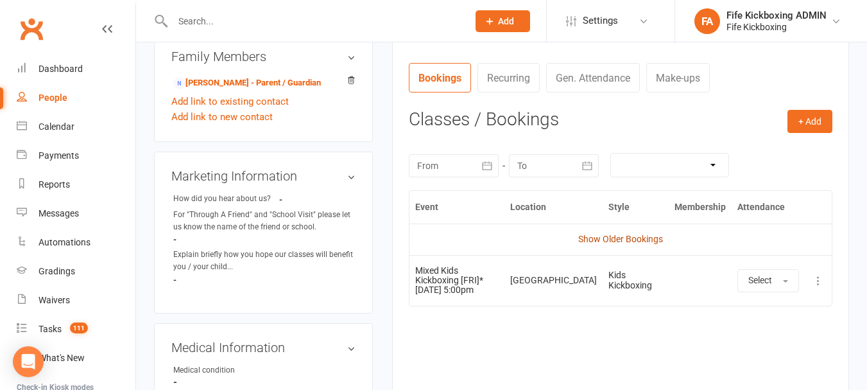
click at [634, 241] on link "Show Older Bookings" at bounding box center [620, 239] width 85 height 10
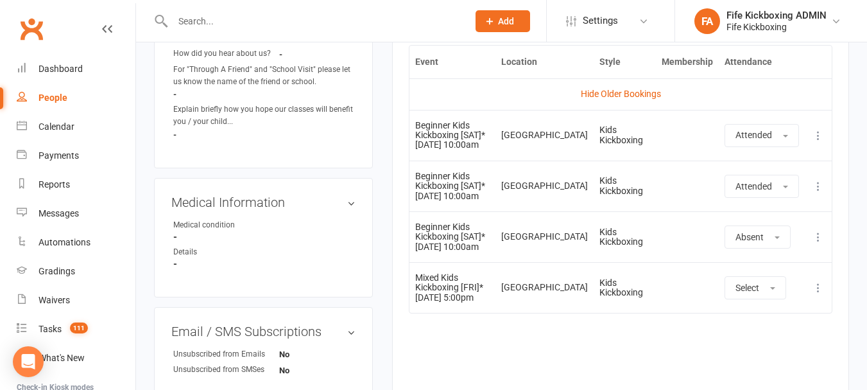
scroll to position [642, 0]
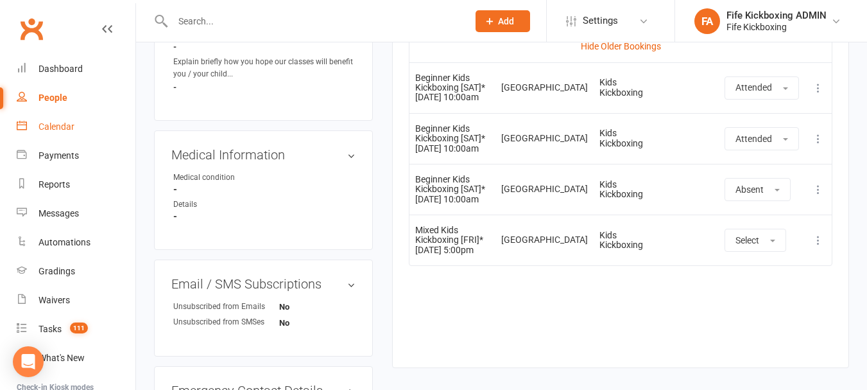
click at [93, 130] on link "Calendar" at bounding box center [76, 126] width 119 height 29
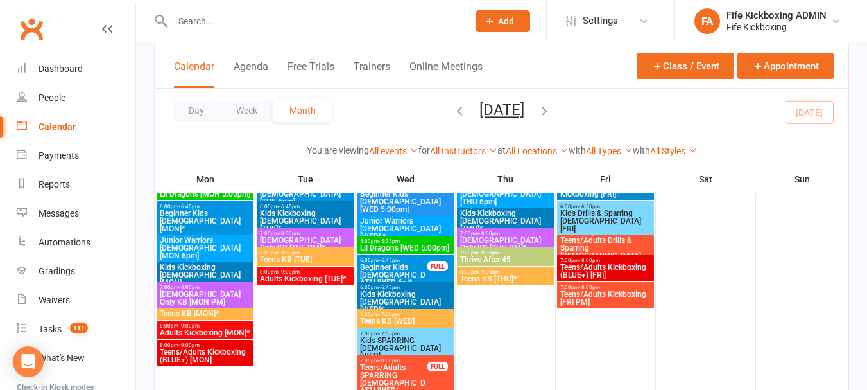
scroll to position [1220, 0]
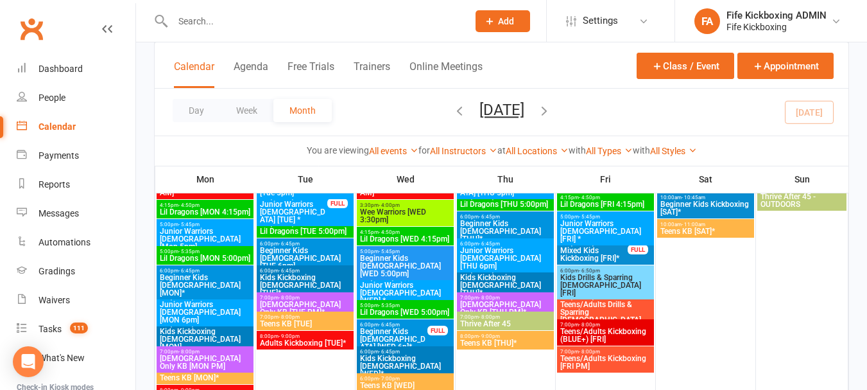
click at [601, 251] on span "Mixed Kids Kickboxing [FRI]*" at bounding box center [594, 253] width 69 height 15
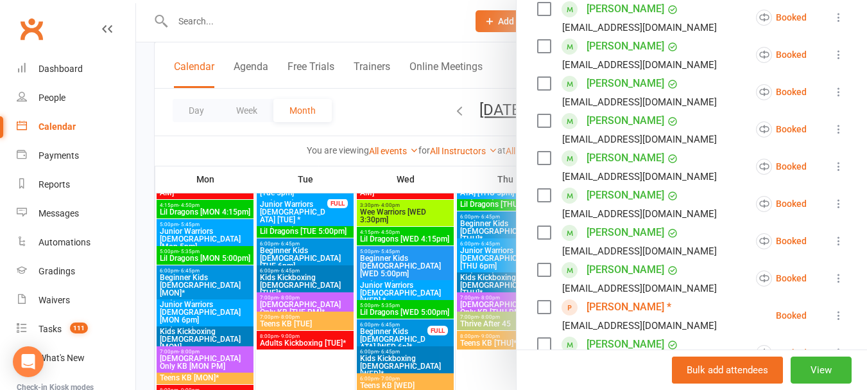
scroll to position [642, 0]
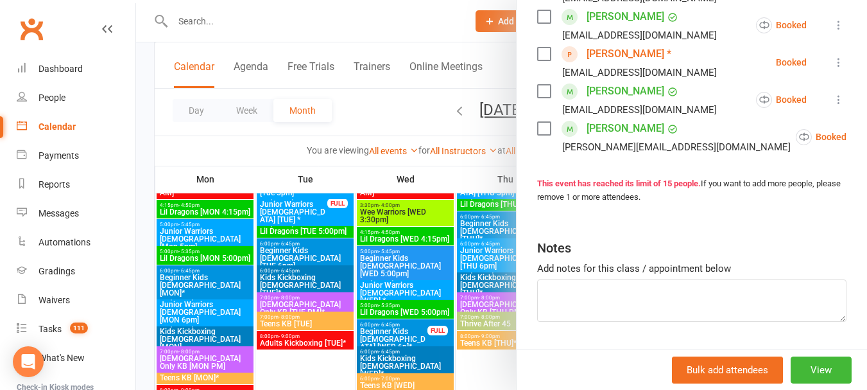
click at [383, 119] on div at bounding box center [501, 195] width 731 height 390
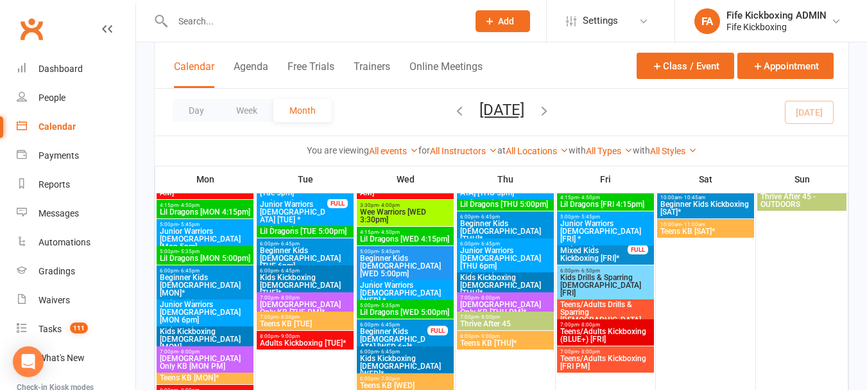
click at [614, 270] on span "6:00pm - 6:50pm" at bounding box center [606, 271] width 92 height 6
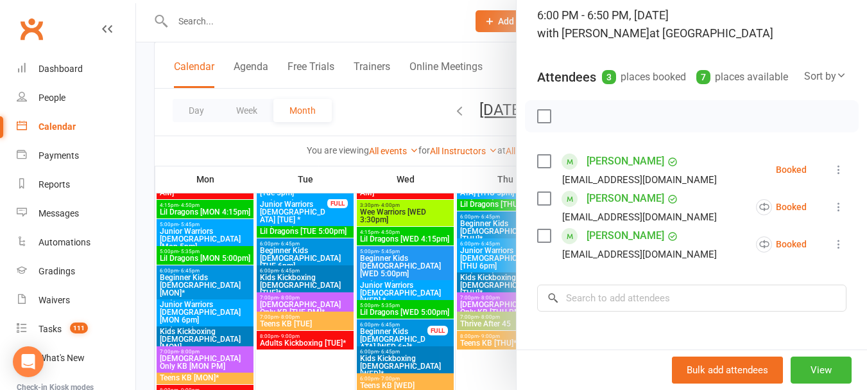
scroll to position [248, 0]
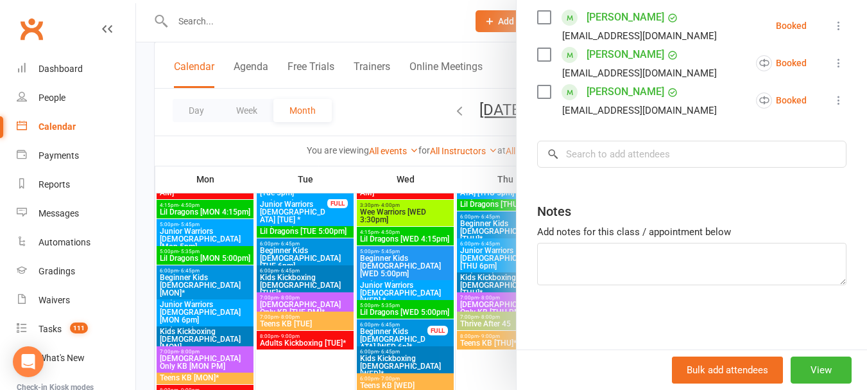
click at [375, 122] on div at bounding box center [501, 195] width 731 height 390
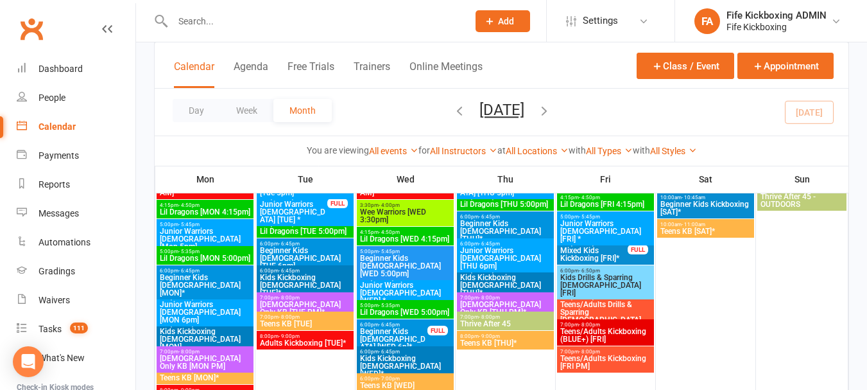
click at [599, 303] on span "Teens/Adults Drills & Sparring [DEMOGRAPHIC_DATA] [FRI]*" at bounding box center [606, 315] width 92 height 31
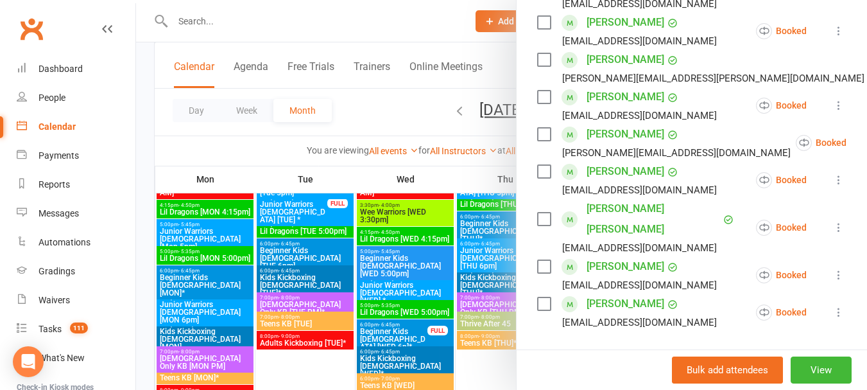
scroll to position [578, 0]
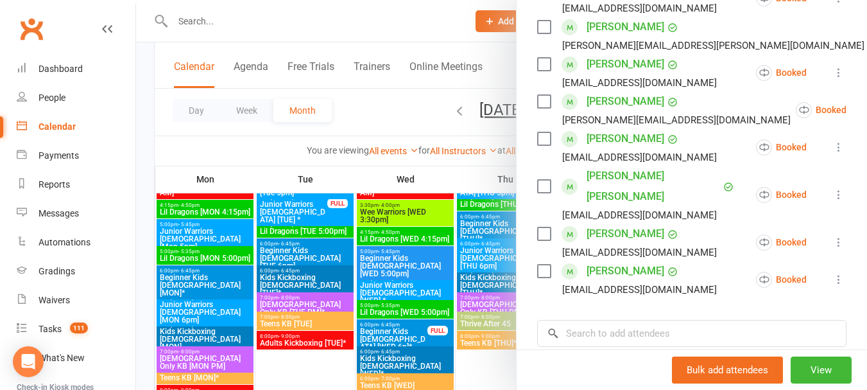
click at [368, 103] on div at bounding box center [501, 195] width 731 height 390
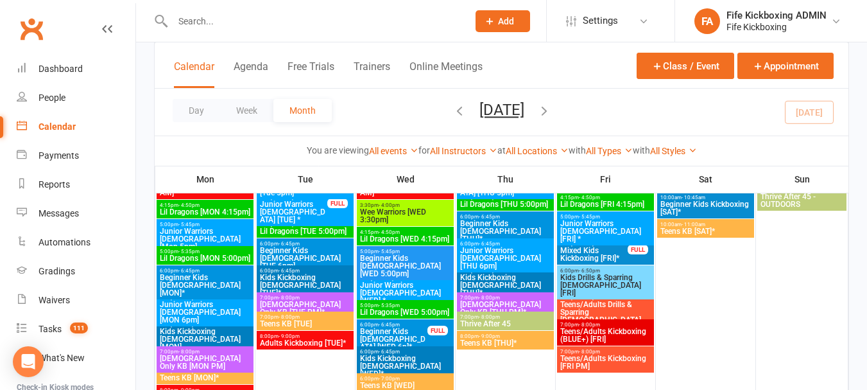
click at [606, 325] on span "7:00pm - 8:00pm" at bounding box center [606, 325] width 92 height 6
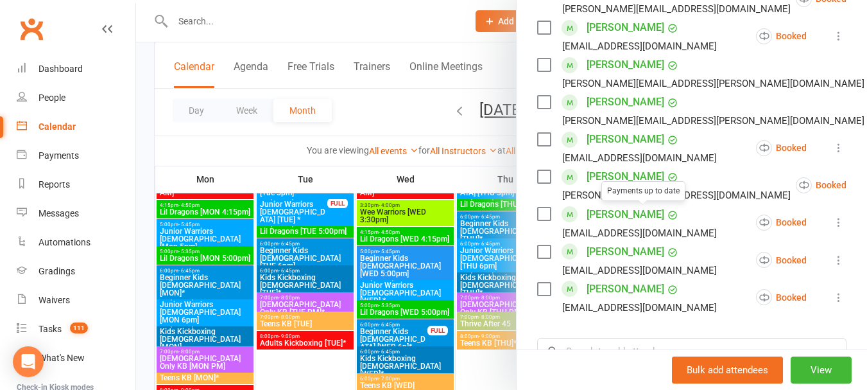
scroll to position [770, 0]
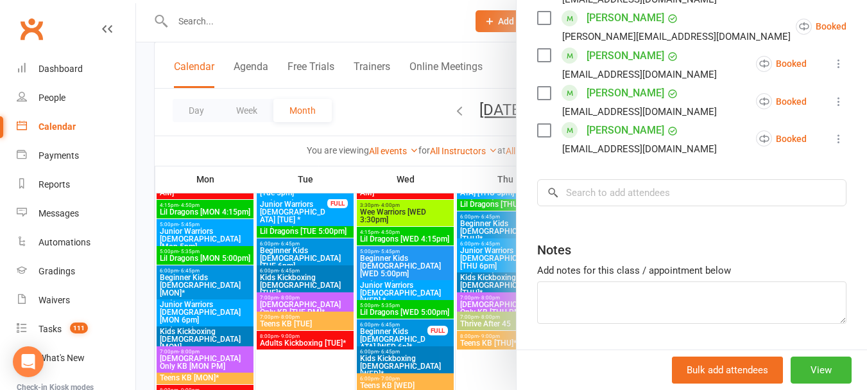
click at [371, 124] on div at bounding box center [501, 195] width 731 height 390
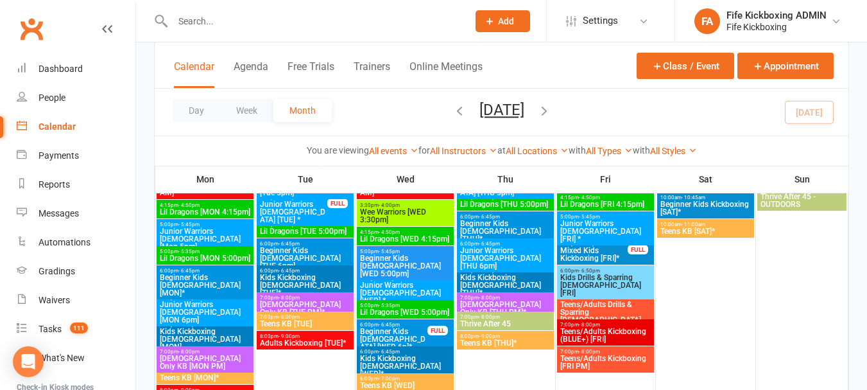
click at [593, 356] on span "Teens/Adults Kickboxing [FRI PM]" at bounding box center [606, 361] width 92 height 15
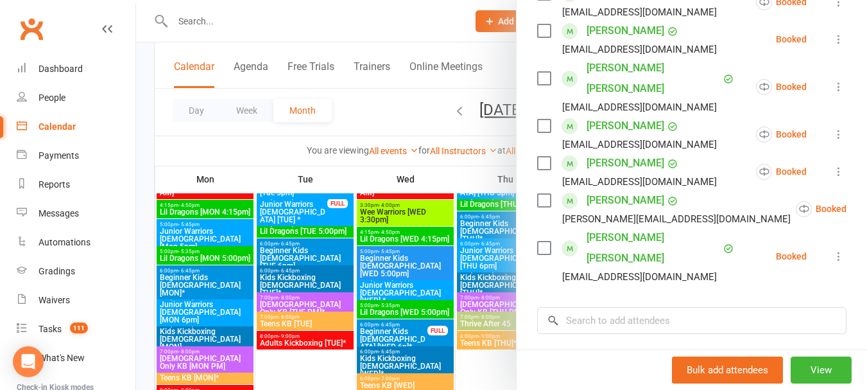
scroll to position [257, 0]
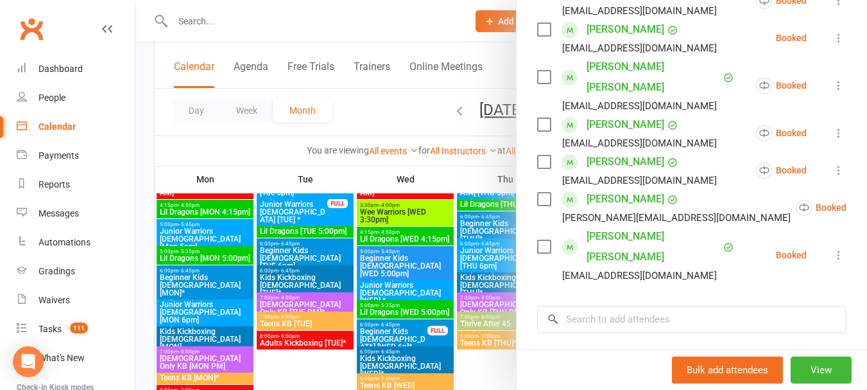
click at [366, 113] on div at bounding box center [501, 195] width 731 height 390
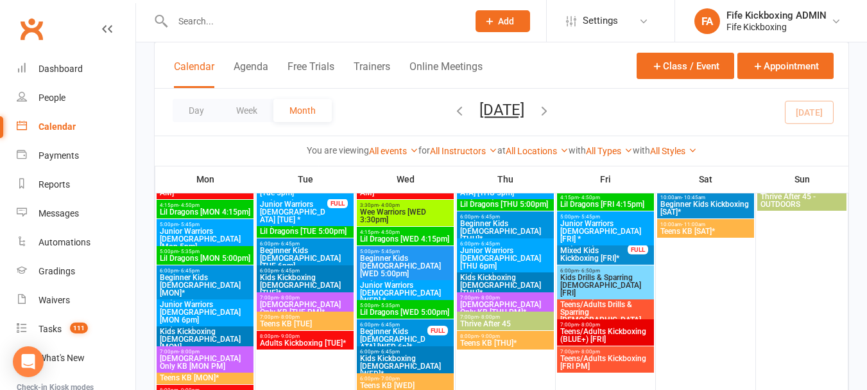
scroll to position [1155, 0]
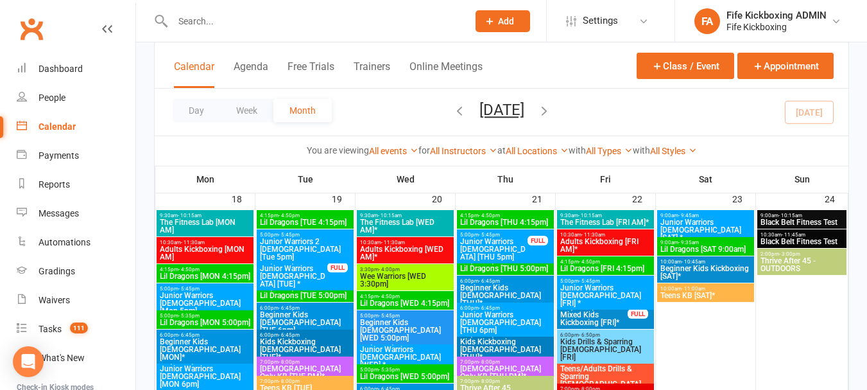
click at [696, 218] on span "Junior Warriors [DEMOGRAPHIC_DATA] [SAT] *" at bounding box center [706, 229] width 92 height 23
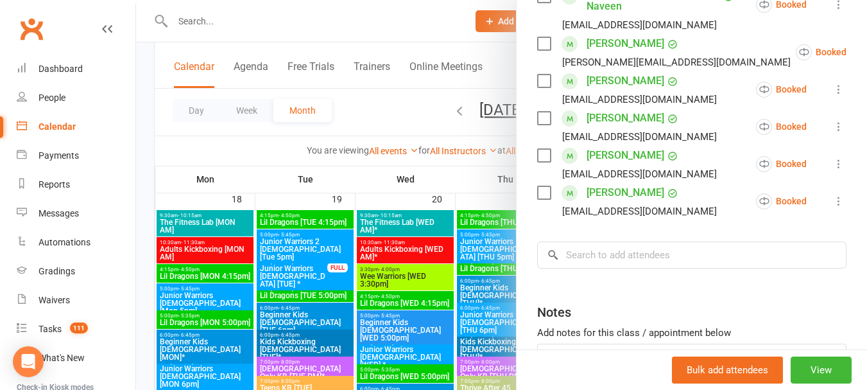
scroll to position [257, 0]
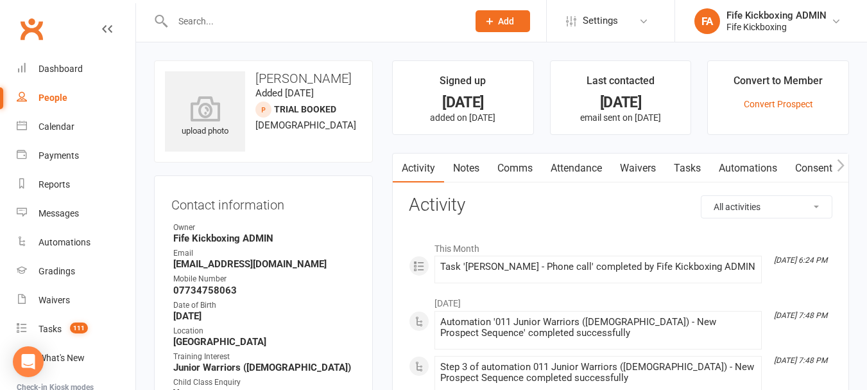
click at [581, 170] on link "Attendance" at bounding box center [576, 168] width 69 height 30
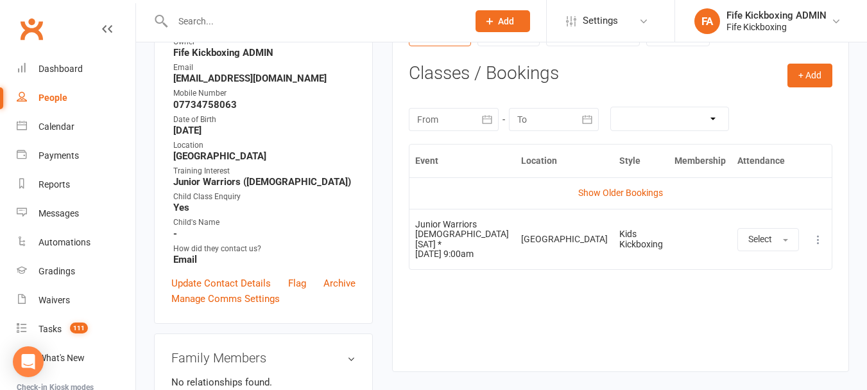
scroll to position [193, 0]
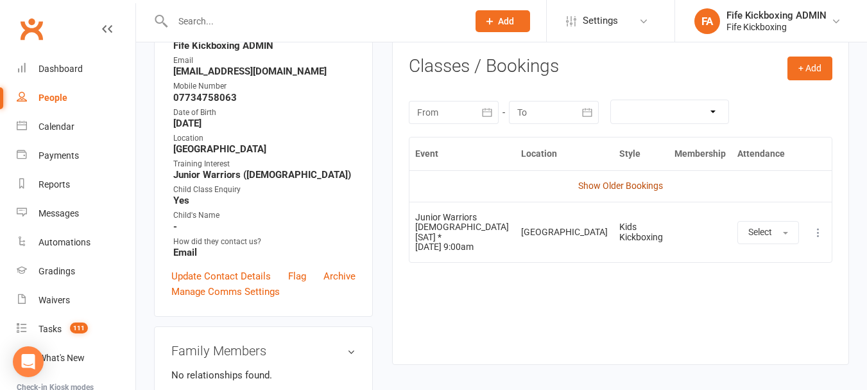
click at [610, 188] on link "Show Older Bookings" at bounding box center [620, 185] width 85 height 10
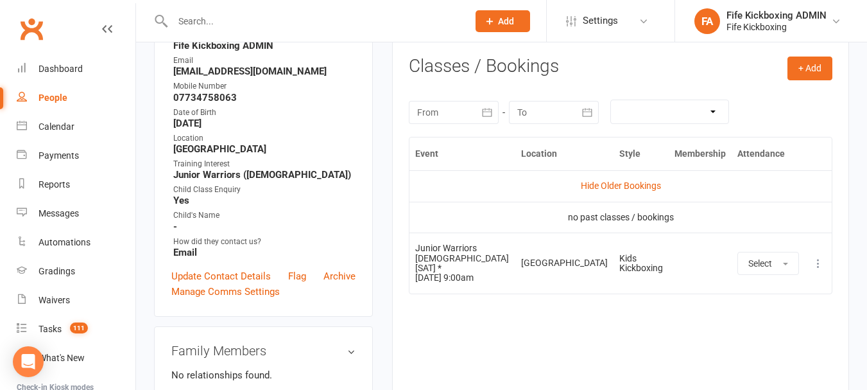
click at [610, 188] on link "Hide Older Bookings" at bounding box center [621, 185] width 80 height 10
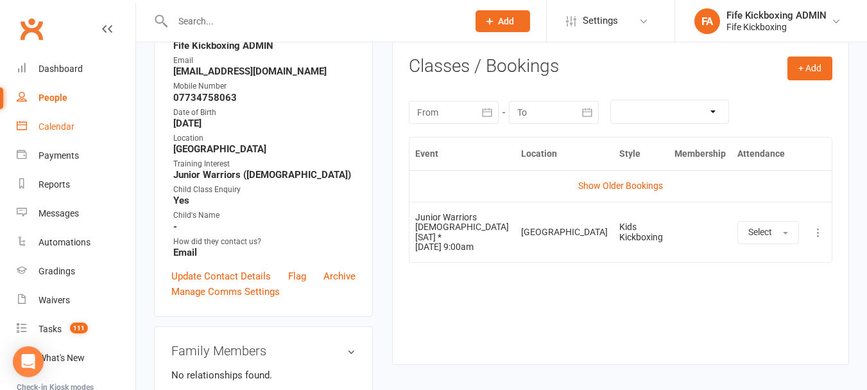
click at [98, 128] on link "Calendar" at bounding box center [76, 126] width 119 height 29
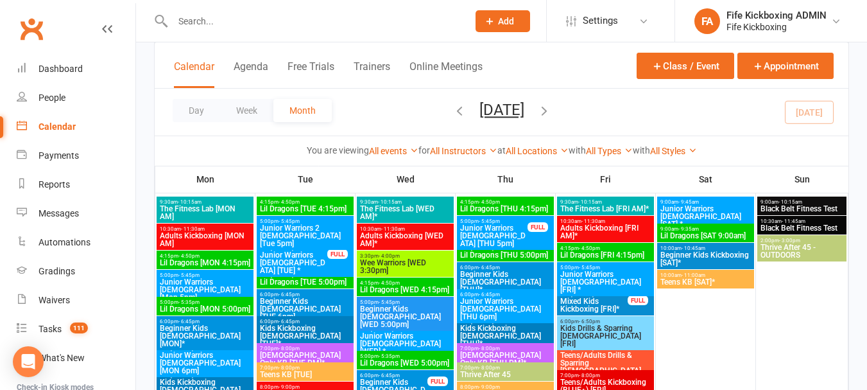
scroll to position [1155, 0]
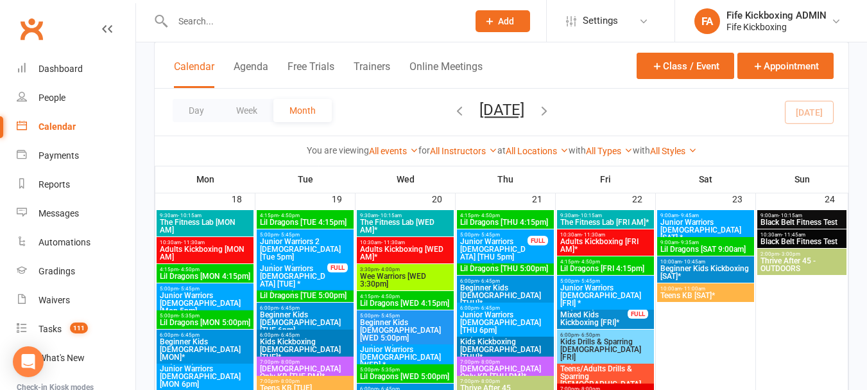
click at [696, 219] on span "Junior Warriors [DEMOGRAPHIC_DATA] [SAT] *" at bounding box center [706, 229] width 92 height 23
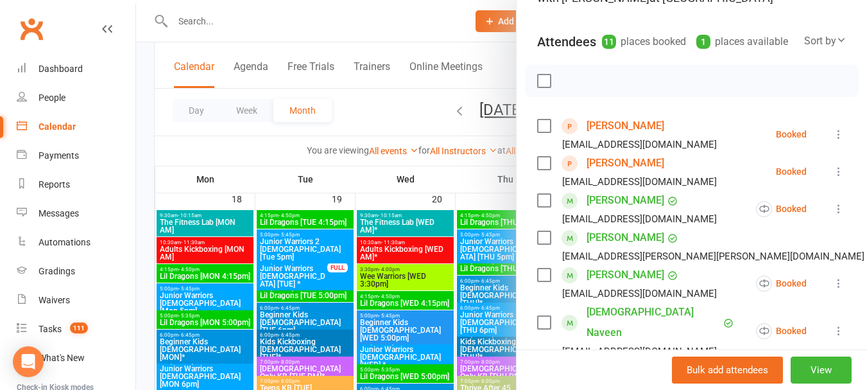
scroll to position [128, 0]
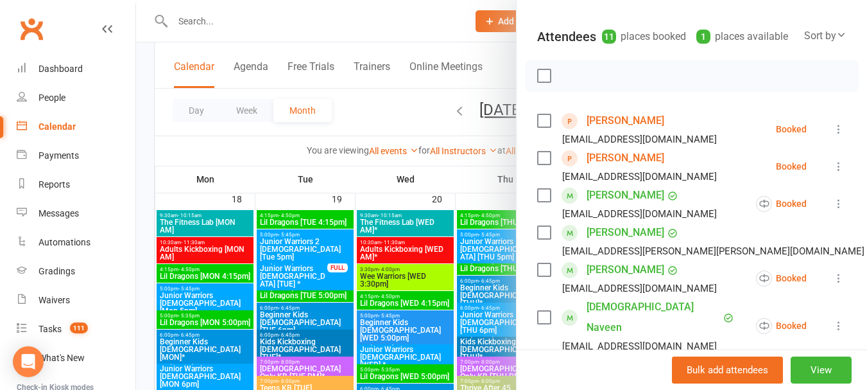
click at [620, 168] on link "Harvey Baker" at bounding box center [626, 158] width 78 height 21
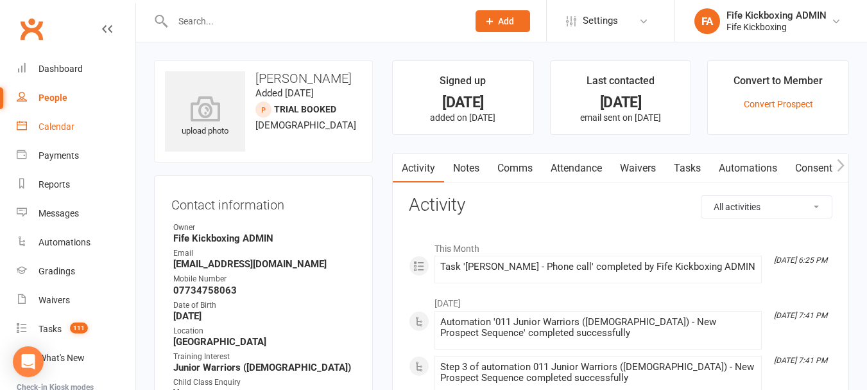
click at [79, 134] on link "Calendar" at bounding box center [76, 126] width 119 height 29
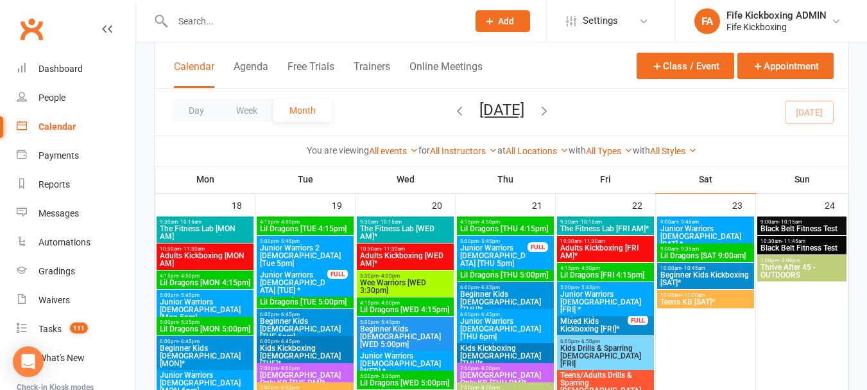
scroll to position [1155, 0]
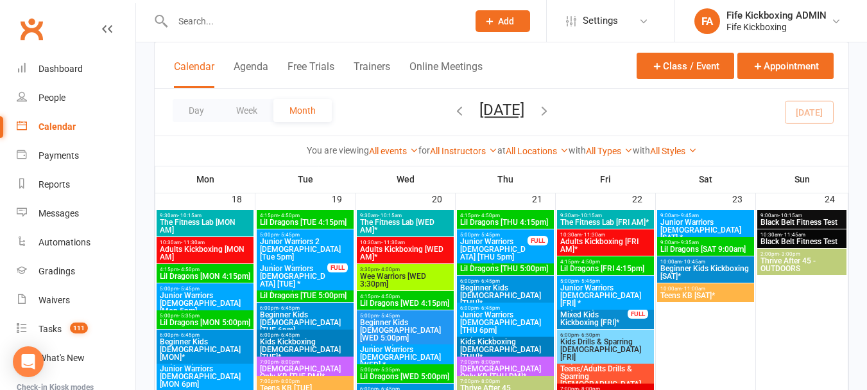
click at [688, 218] on span "Junior Warriors [DEMOGRAPHIC_DATA] [SAT] *" at bounding box center [706, 229] width 92 height 23
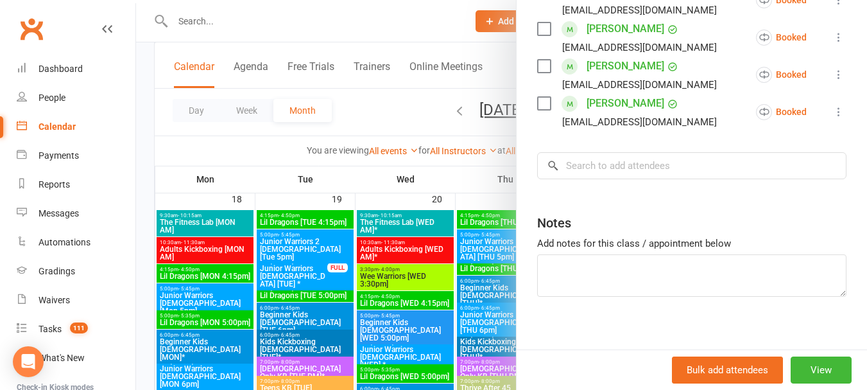
scroll to position [546, 0]
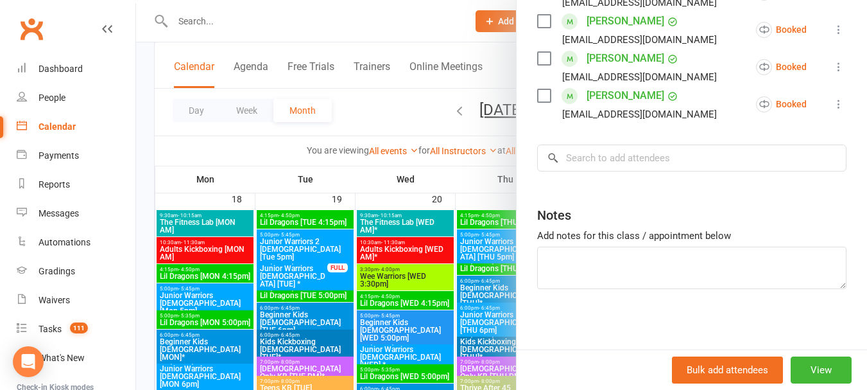
click at [410, 105] on div at bounding box center [501, 195] width 731 height 390
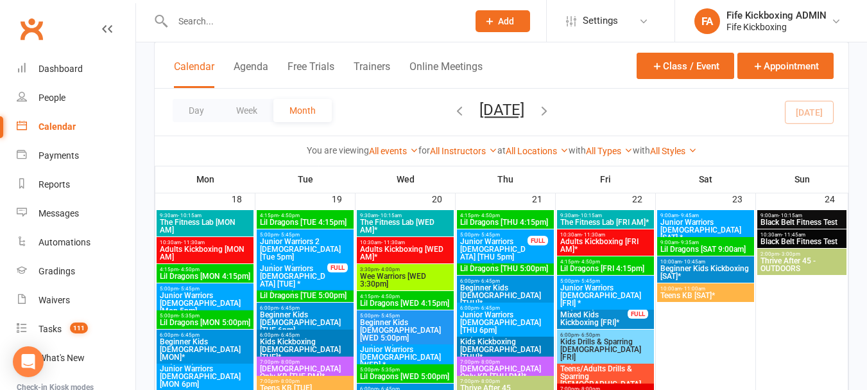
click at [694, 239] on span "- 9:35am" at bounding box center [688, 242] width 21 height 6
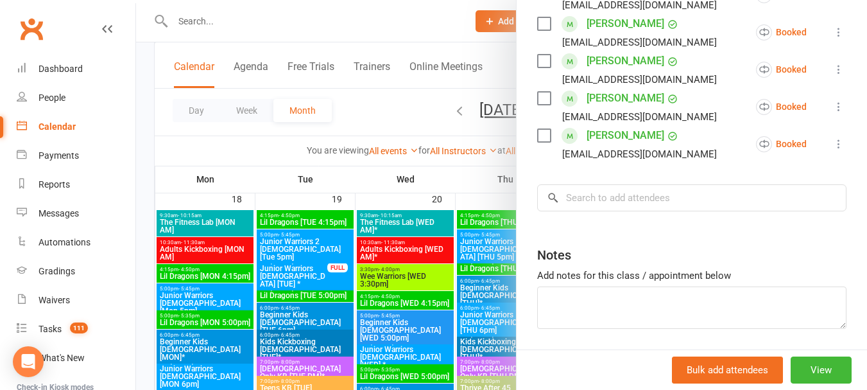
scroll to position [449, 0]
click at [393, 114] on div at bounding box center [501, 195] width 731 height 390
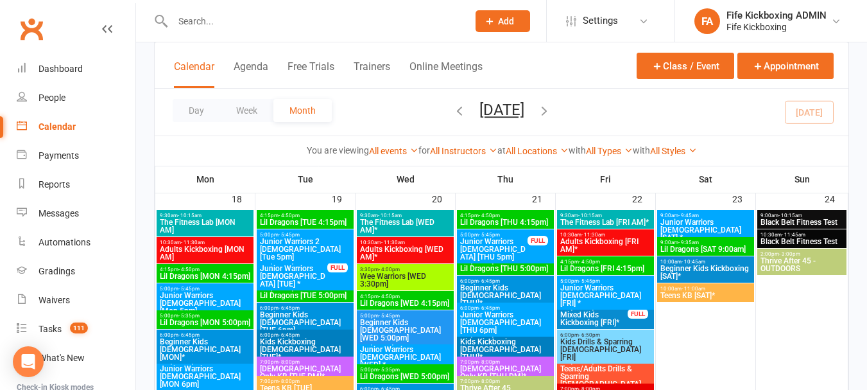
click at [677, 263] on span "10:00am - 10:45am" at bounding box center [706, 262] width 92 height 6
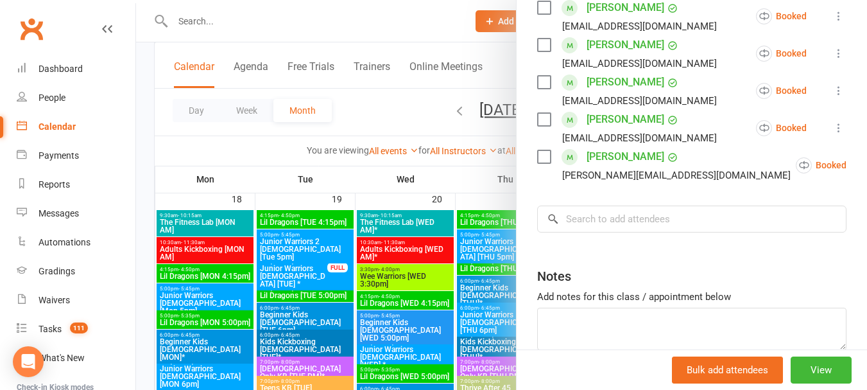
scroll to position [397, 0]
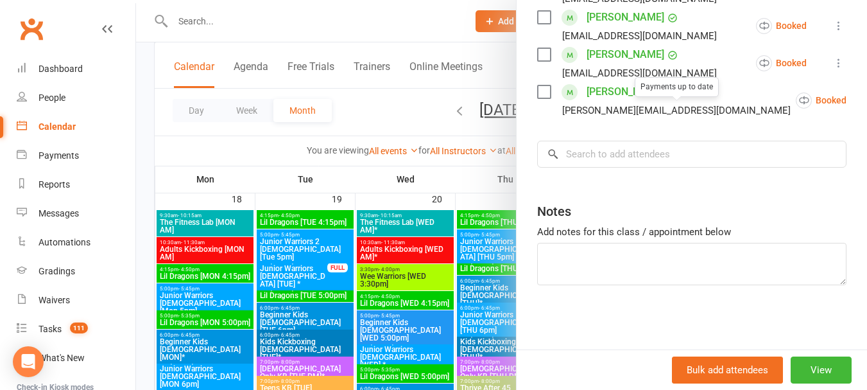
drag, startPoint x: 336, startPoint y: 107, endPoint x: 487, endPoint y: 132, distance: 153.4
click at [335, 107] on div at bounding box center [501, 195] width 731 height 390
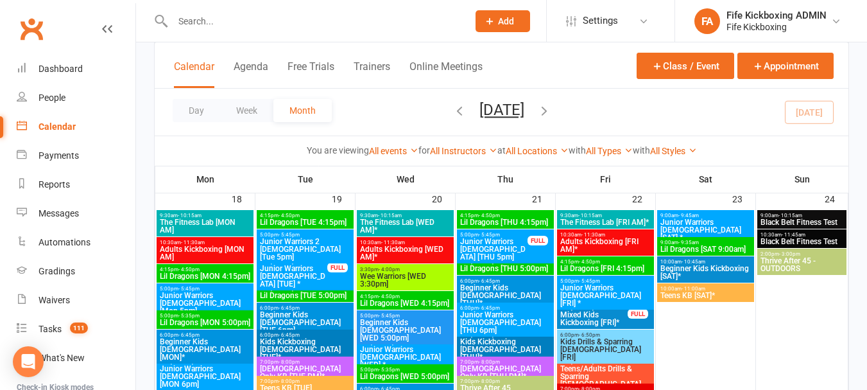
click at [700, 294] on span "Teens KB [SAT]*" at bounding box center [706, 295] width 92 height 8
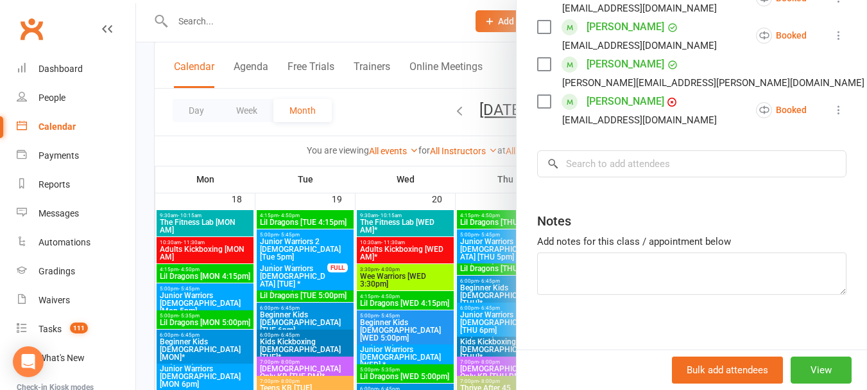
scroll to position [695, 0]
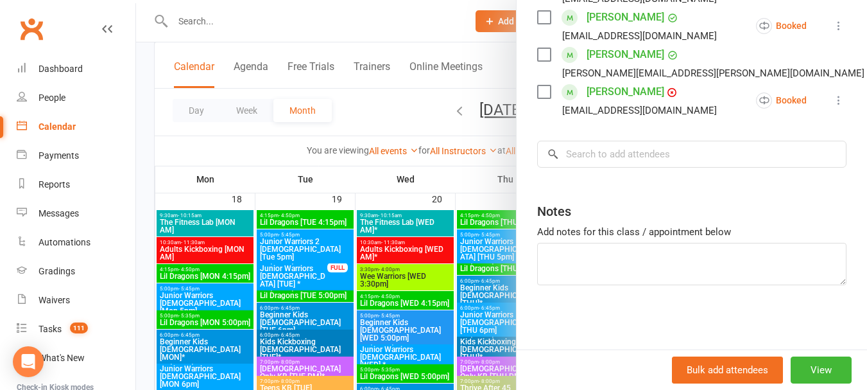
click at [415, 113] on div at bounding box center [501, 195] width 731 height 390
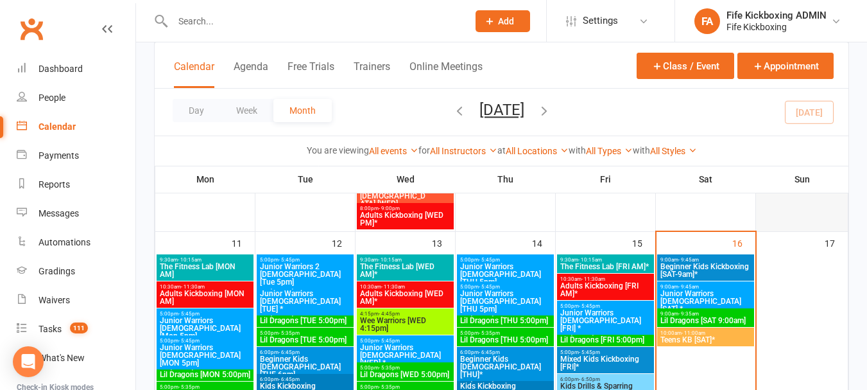
scroll to position [770, 0]
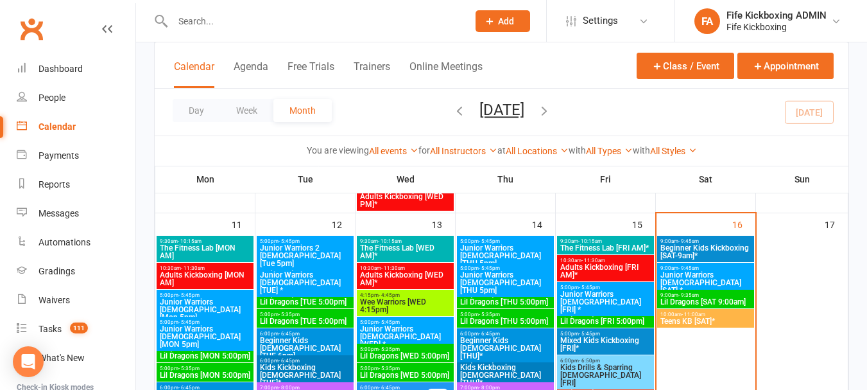
click at [736, 245] on span "Beginner Kids Kickboxing [SAT-9am]*" at bounding box center [706, 251] width 92 height 15
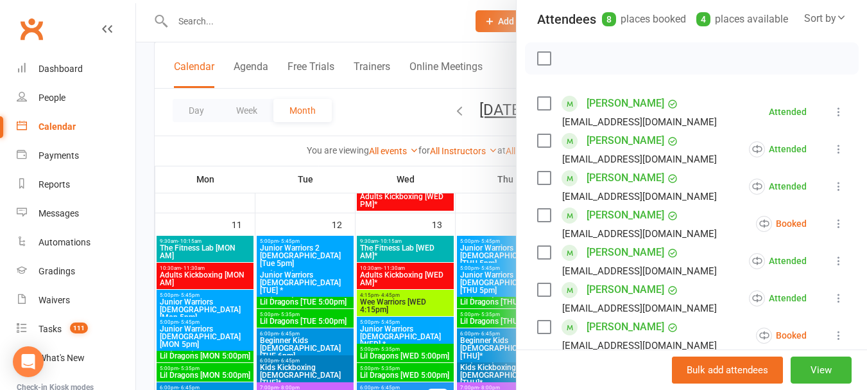
scroll to position [193, 0]
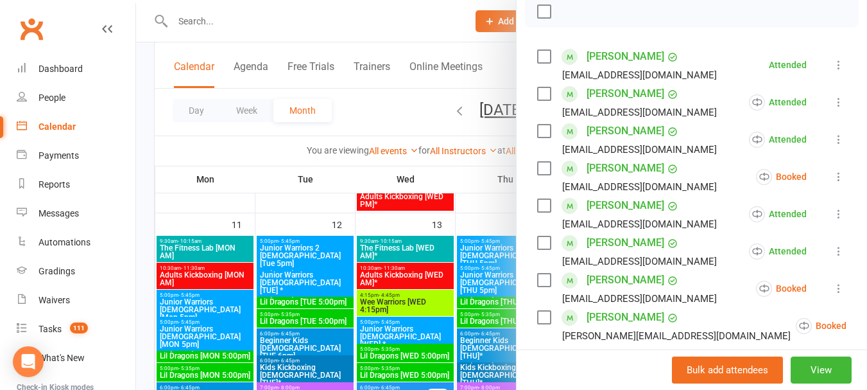
click at [610, 67] on link "[PERSON_NAME]" at bounding box center [626, 56] width 78 height 21
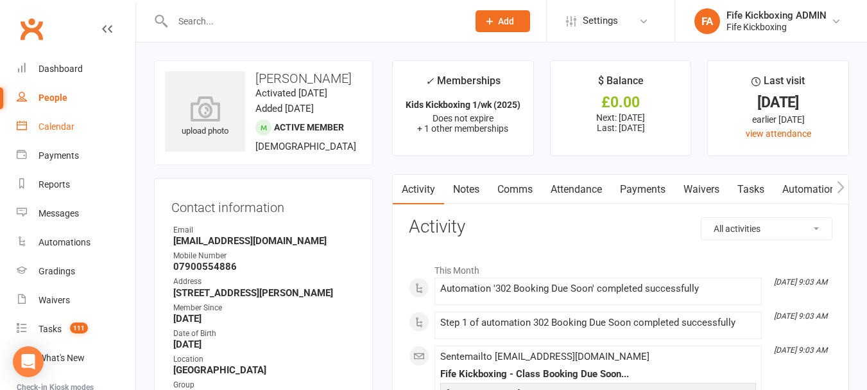
click at [89, 127] on link "Calendar" at bounding box center [76, 126] width 119 height 29
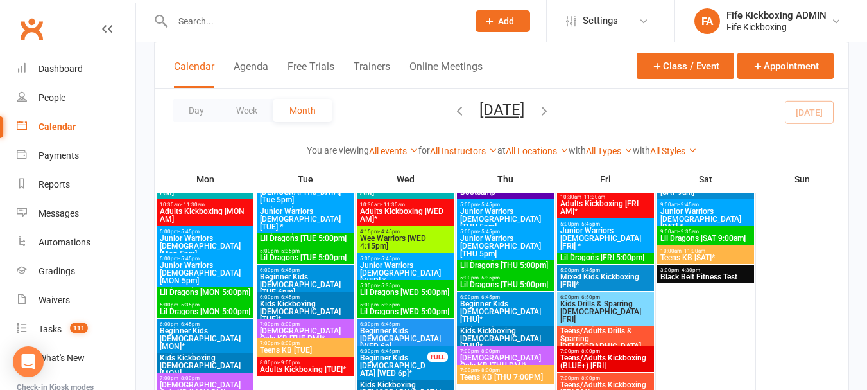
scroll to position [834, 0]
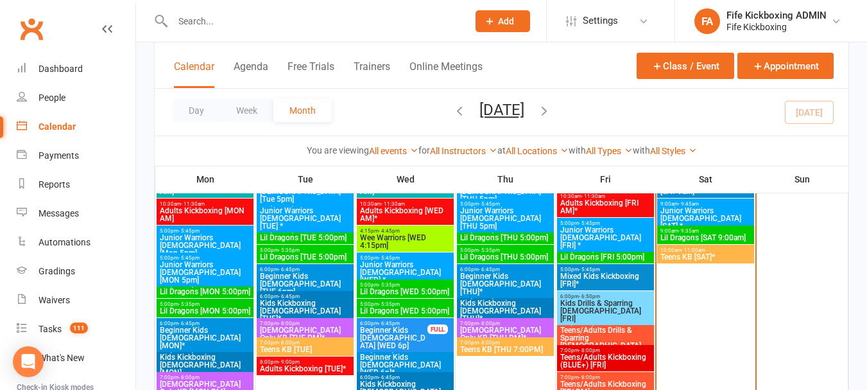
click at [259, 25] on input "text" at bounding box center [314, 21] width 290 height 18
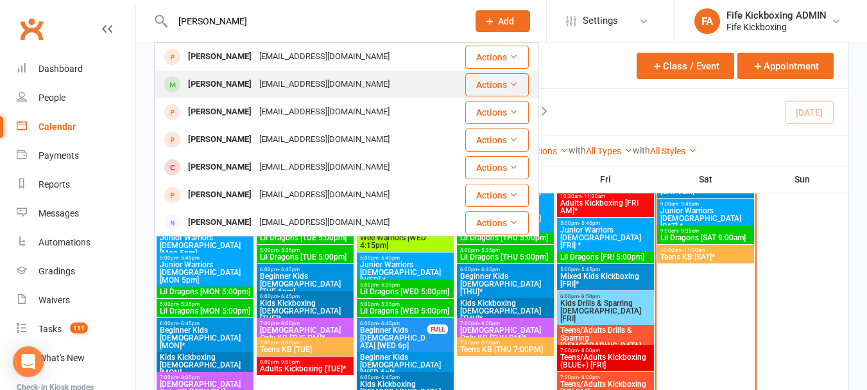
type input "cameron kerr"
click at [284, 72] on div "Cameron Kerr allankerr@hotmail.com" at bounding box center [309, 84] width 309 height 26
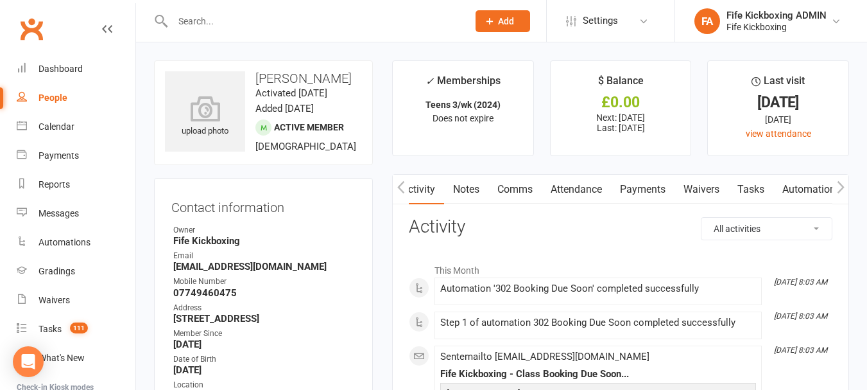
scroll to position [0, 1]
click at [596, 185] on link "Attendance" at bounding box center [575, 190] width 69 height 30
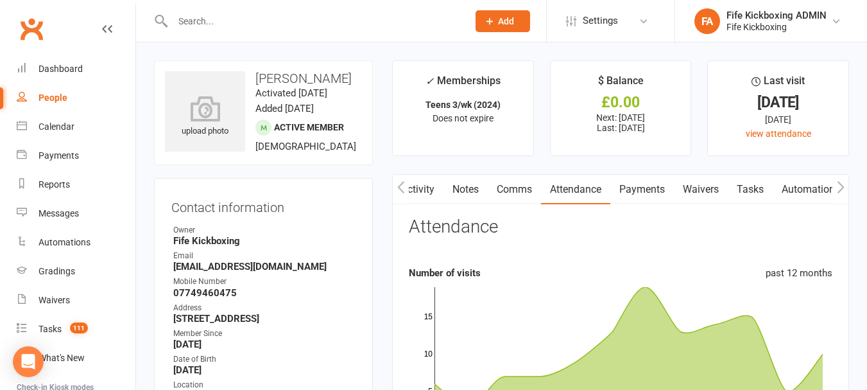
click at [276, 26] on input "text" at bounding box center [314, 21] width 290 height 18
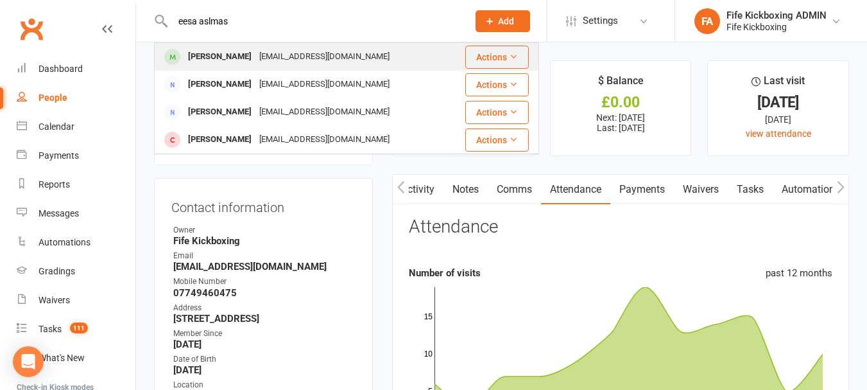
type input "eesa aslmas"
click at [293, 49] on div "[EMAIL_ADDRESS][DOMAIN_NAME]" at bounding box center [324, 56] width 138 height 19
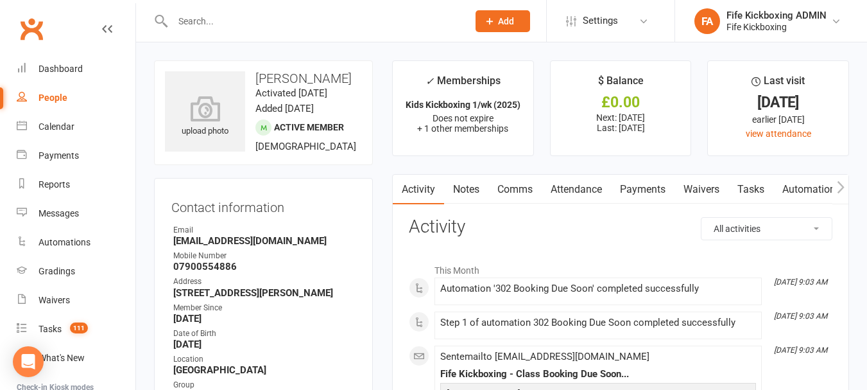
click at [575, 187] on link "Attendance" at bounding box center [576, 190] width 69 height 30
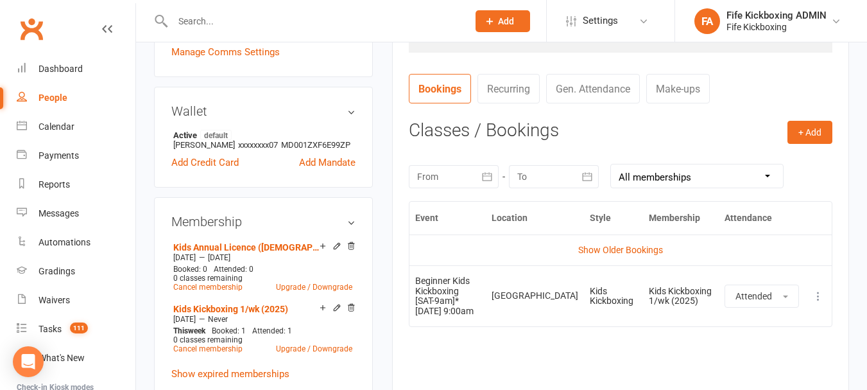
scroll to position [578, 0]
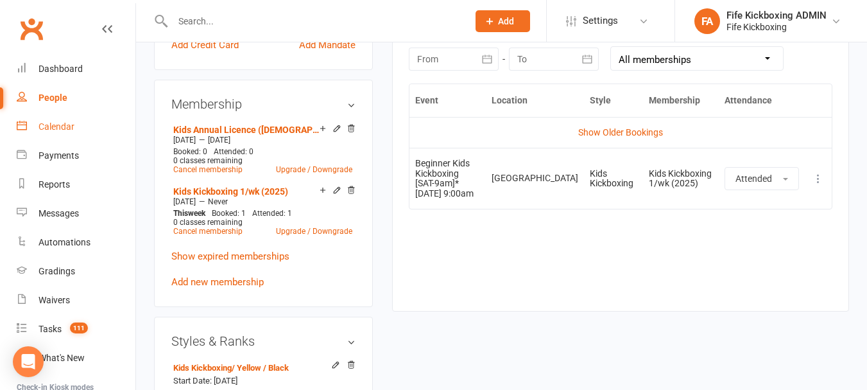
click at [76, 121] on link "Calendar" at bounding box center [76, 126] width 119 height 29
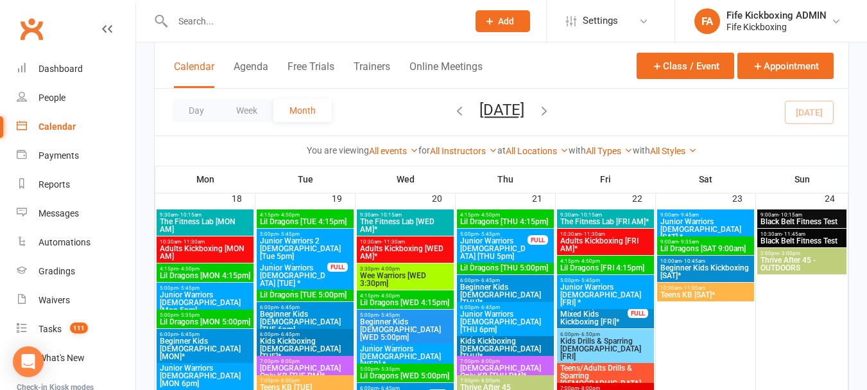
scroll to position [1220, 0]
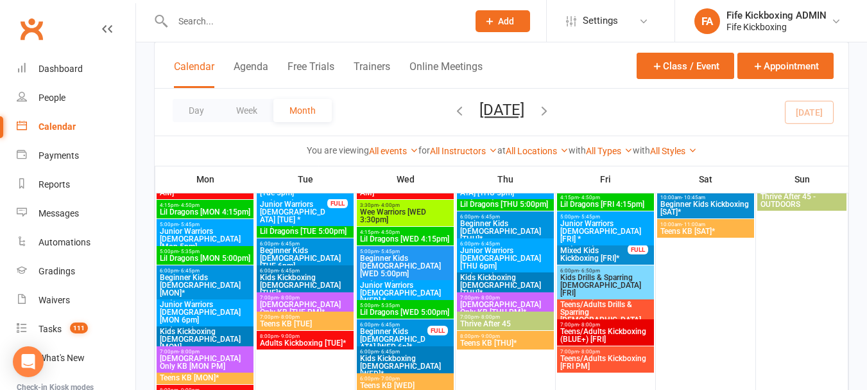
click at [623, 248] on span "Mixed Kids Kickboxing [FRI]*" at bounding box center [594, 253] width 69 height 15
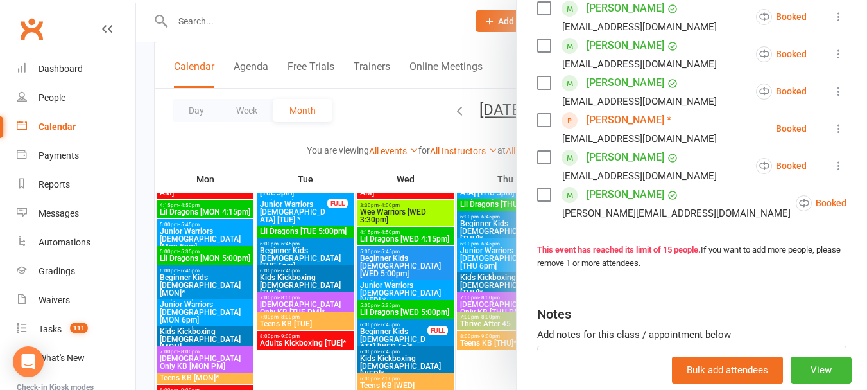
scroll to position [578, 0]
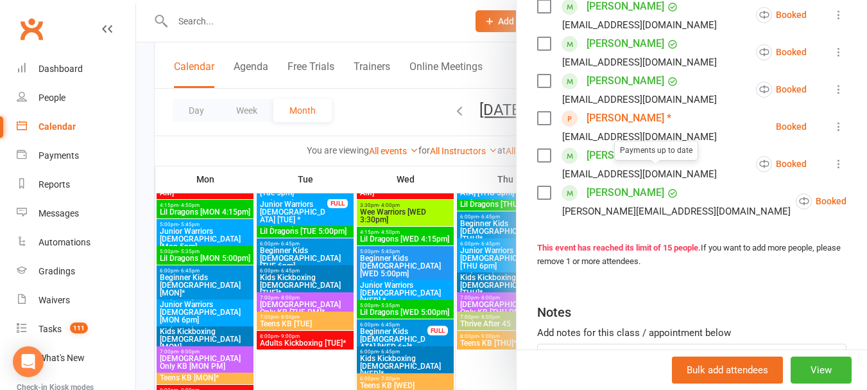
click at [388, 127] on div at bounding box center [501, 195] width 731 height 390
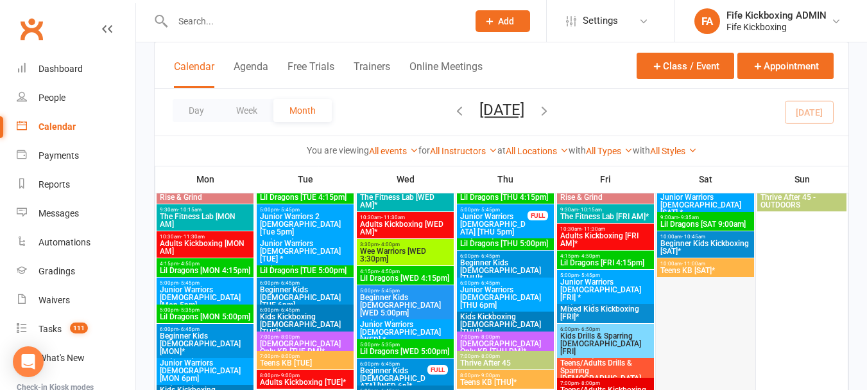
scroll to position [1540, 0]
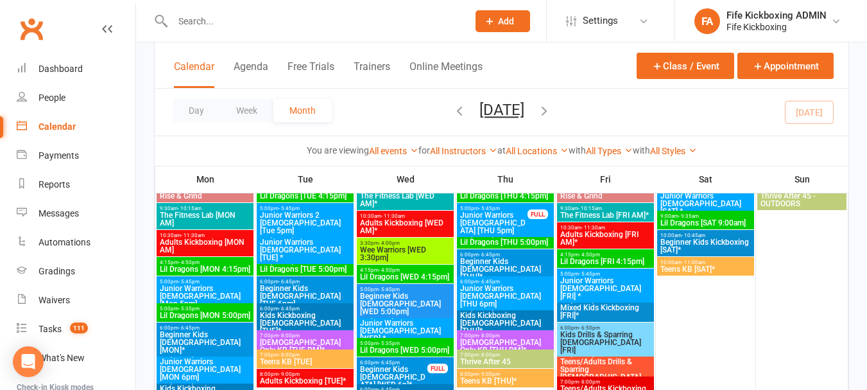
click at [632, 299] on span "5:00pm - 5:45pm" at bounding box center [606, 301] width 92 height 6
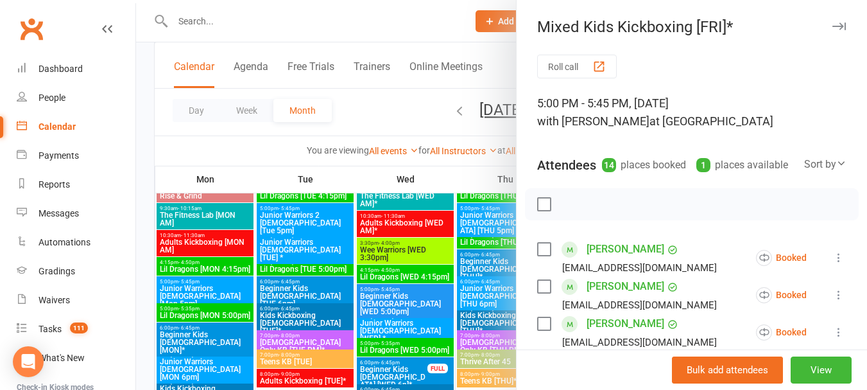
click at [406, 113] on div at bounding box center [501, 195] width 731 height 390
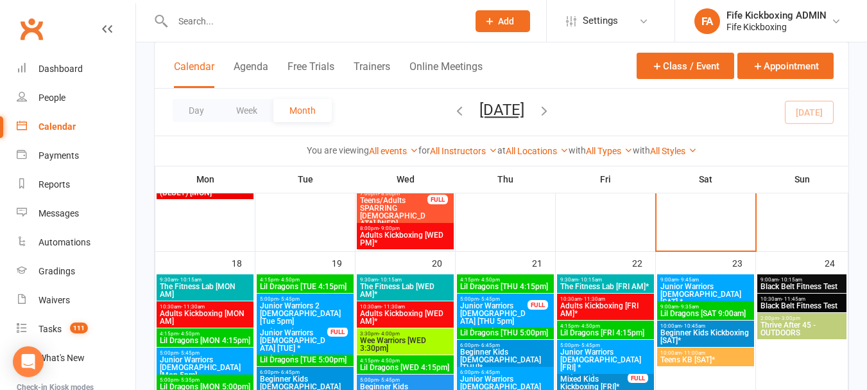
scroll to position [1155, 0]
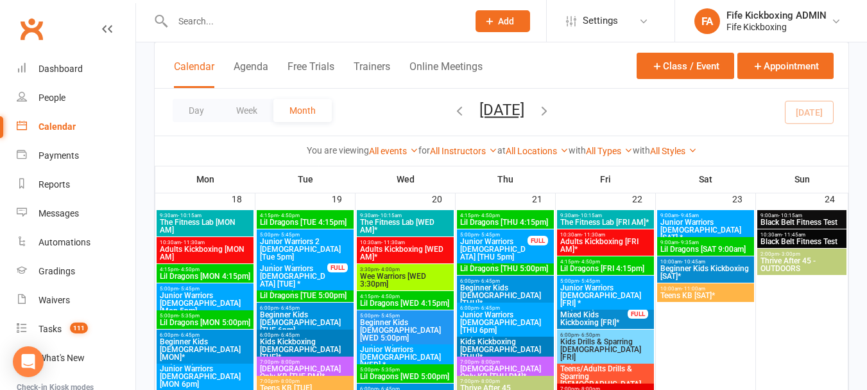
click at [623, 316] on span "Mixed Kids Kickboxing [FRI]*" at bounding box center [594, 318] width 69 height 15
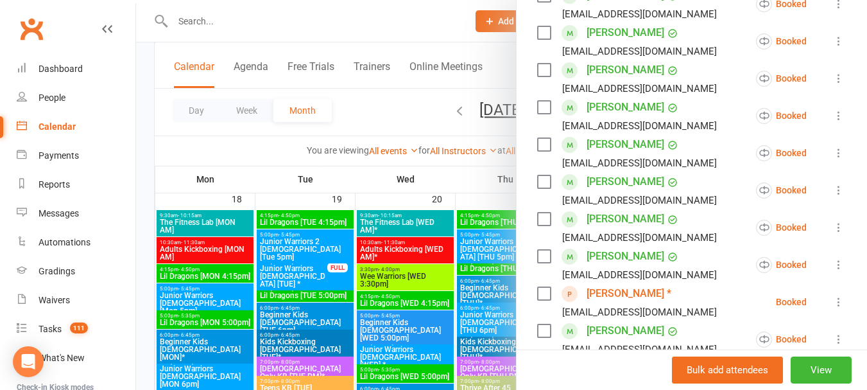
scroll to position [513, 0]
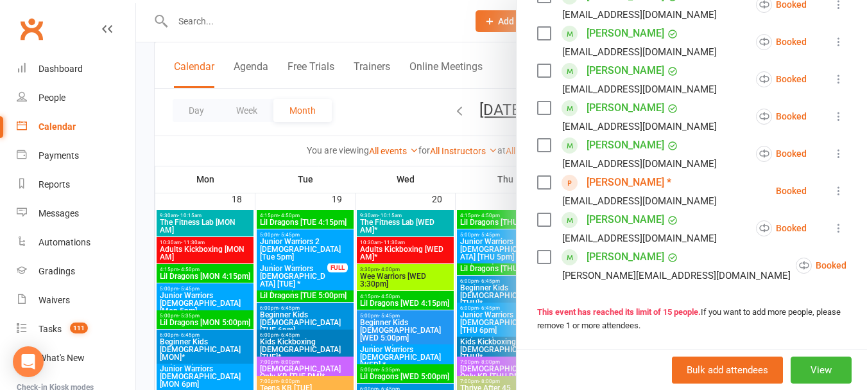
click at [405, 106] on div at bounding box center [501, 195] width 731 height 390
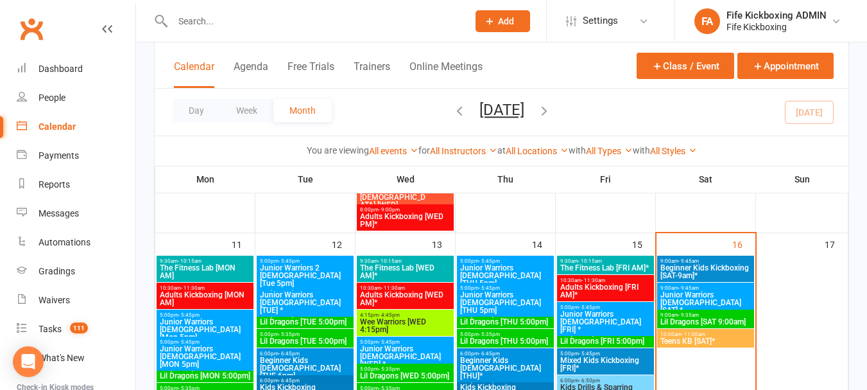
scroll to position [770, 0]
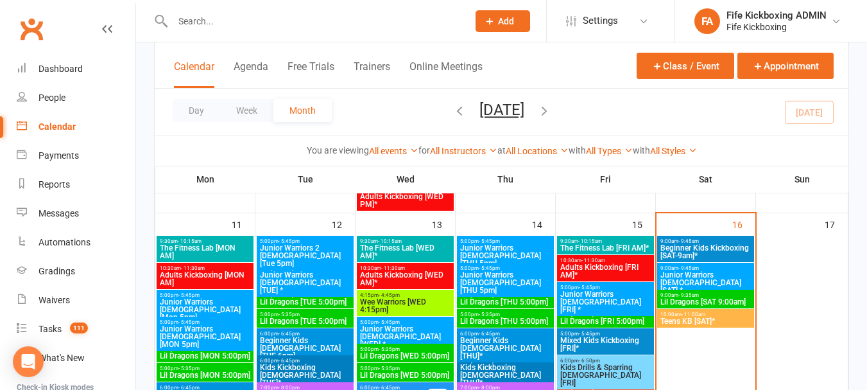
click at [257, 20] on input "text" at bounding box center [314, 21] width 290 height 18
type input "[PERSON_NAME]"
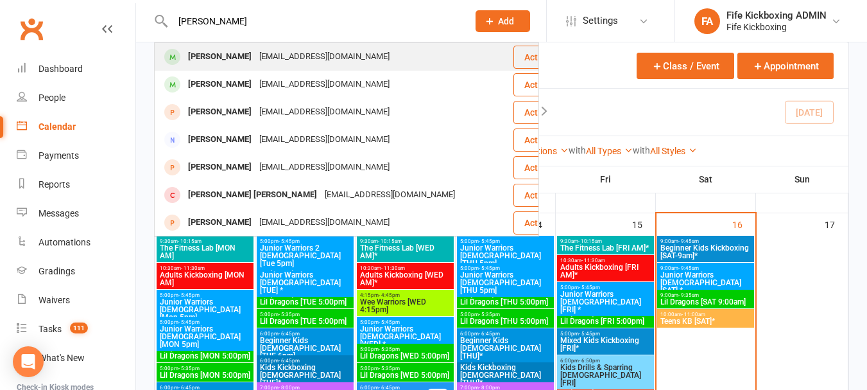
click at [295, 67] on div "[PERSON_NAME] [EMAIL_ADDRESS][DOMAIN_NAME]" at bounding box center [333, 57] width 357 height 26
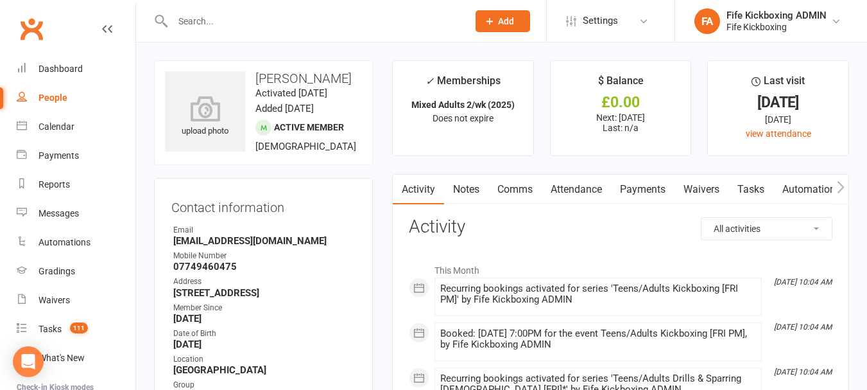
click at [583, 190] on link "Attendance" at bounding box center [576, 190] width 69 height 30
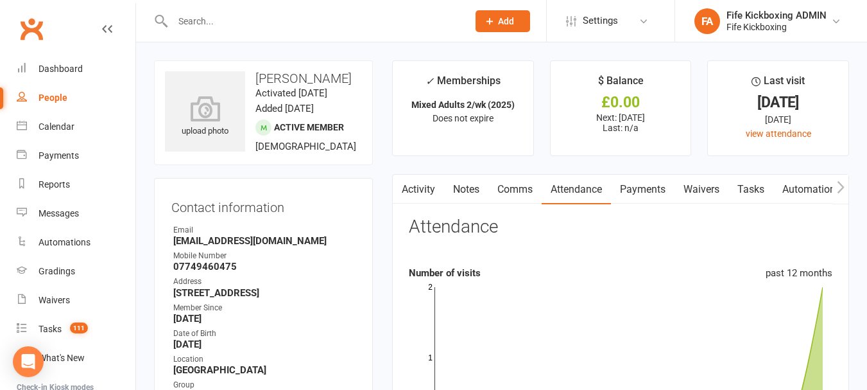
click at [841, 183] on icon "button" at bounding box center [841, 186] width 8 height 13
click at [694, 183] on link "Mobile App" at bounding box center [716, 190] width 69 height 30
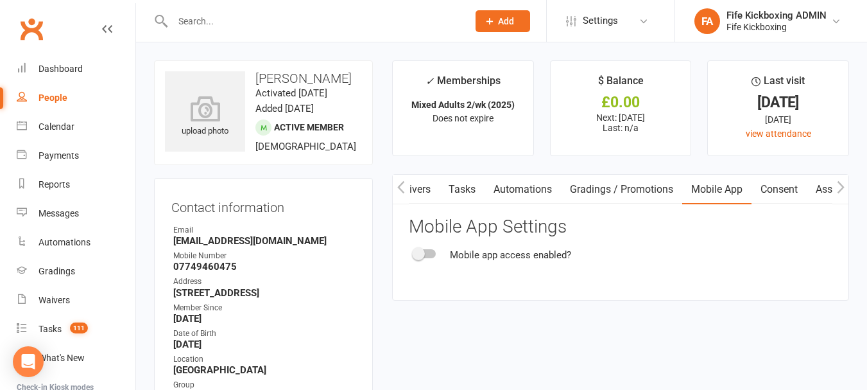
click at [420, 248] on span at bounding box center [418, 253] width 13 height 13
click at [414, 252] on input "checkbox" at bounding box center [414, 252] width 0 height 0
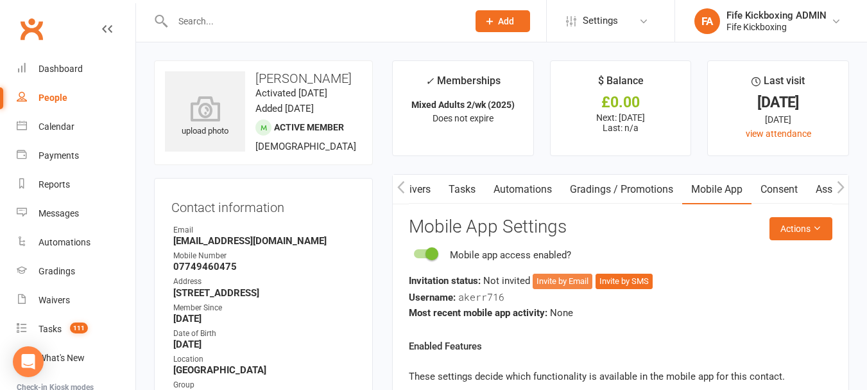
click at [559, 279] on button "Invite by Email" at bounding box center [563, 280] width 60 height 15
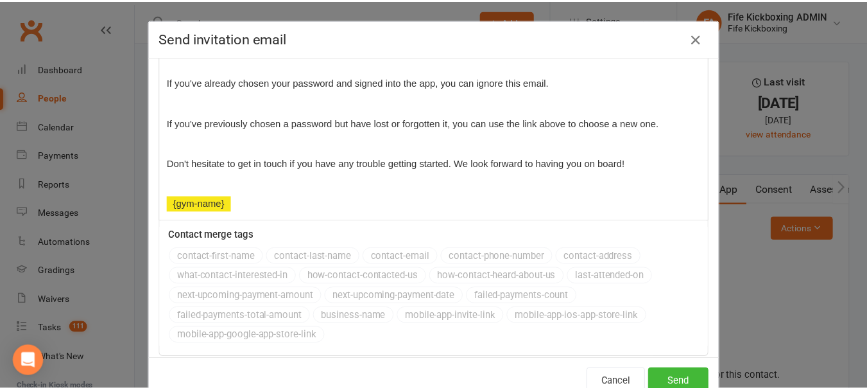
scroll to position [321, 0]
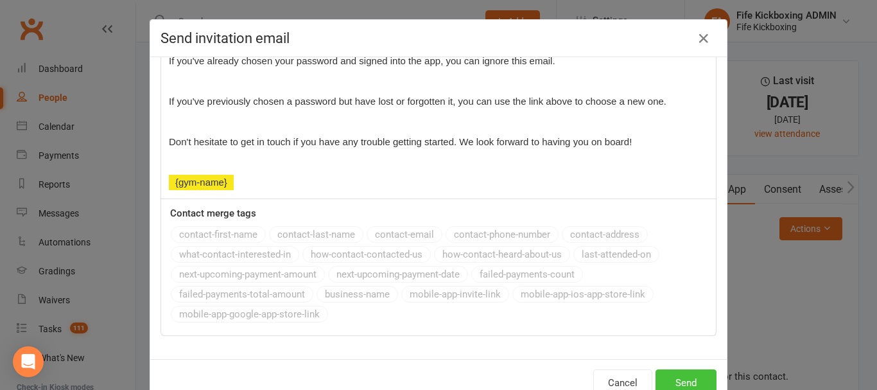
click at [682, 379] on button "Send" at bounding box center [685, 382] width 61 height 27
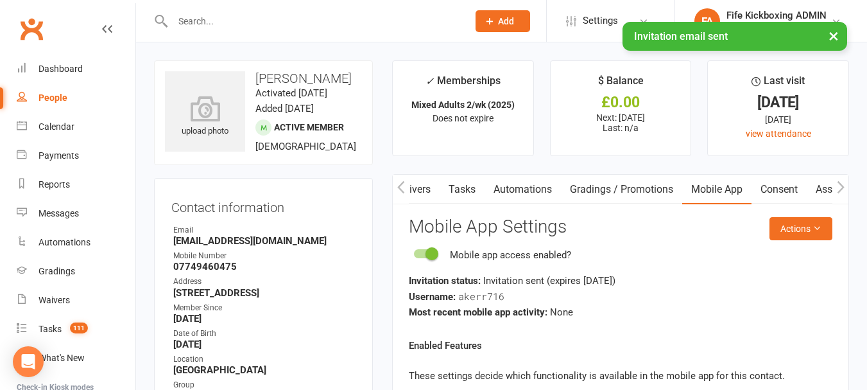
click at [404, 185] on icon "button" at bounding box center [401, 186] width 8 height 13
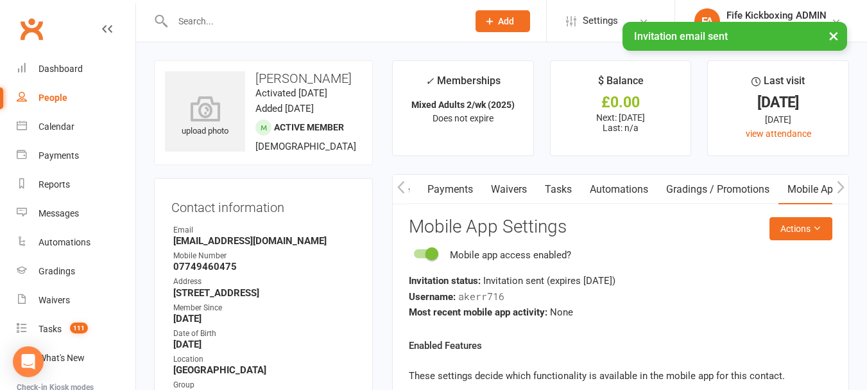
click at [404, 185] on icon "button" at bounding box center [401, 186] width 8 height 13
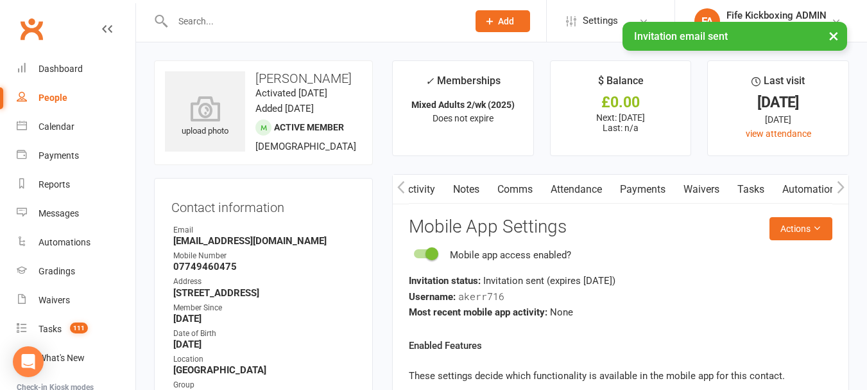
click at [404, 185] on icon "button" at bounding box center [401, 186] width 8 height 13
click at [409, 185] on link "Activity" at bounding box center [418, 190] width 51 height 30
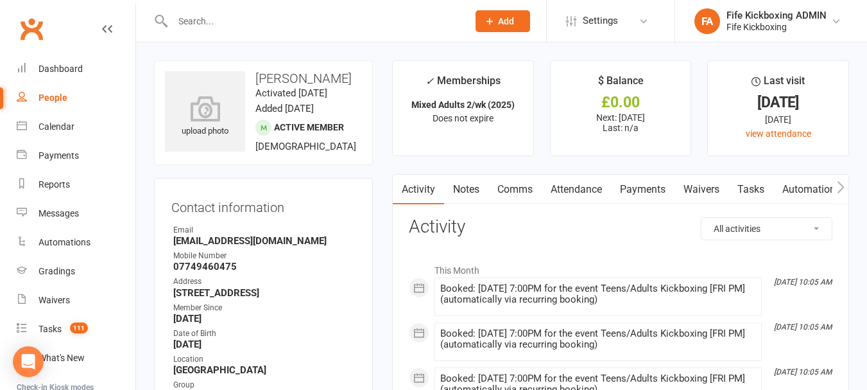
click at [479, 186] on link "Notes" at bounding box center [466, 190] width 44 height 30
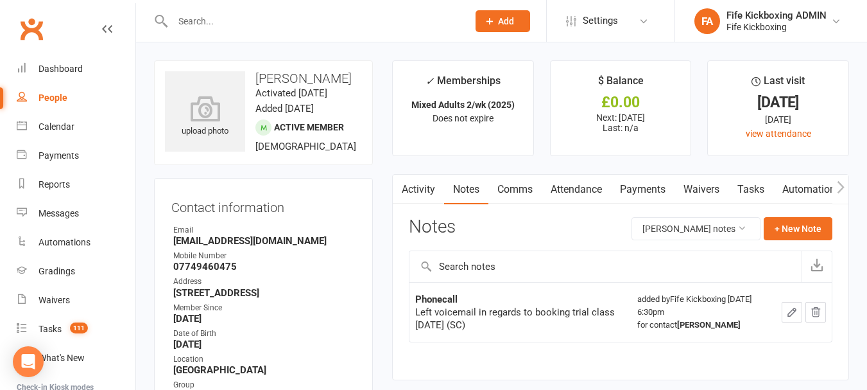
click at [424, 185] on link "Activity" at bounding box center [418, 190] width 51 height 30
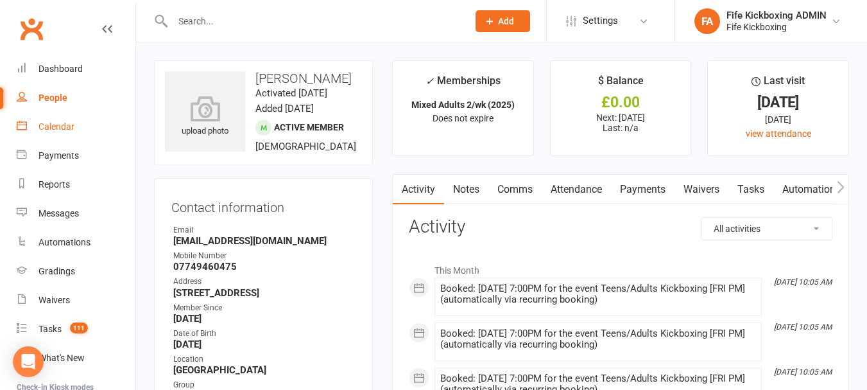
click at [55, 136] on link "Calendar" at bounding box center [76, 126] width 119 height 29
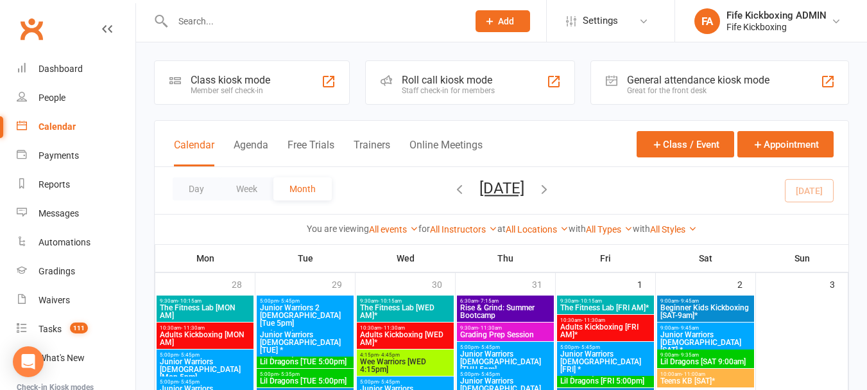
click at [236, 19] on input "text" at bounding box center [314, 21] width 290 height 18
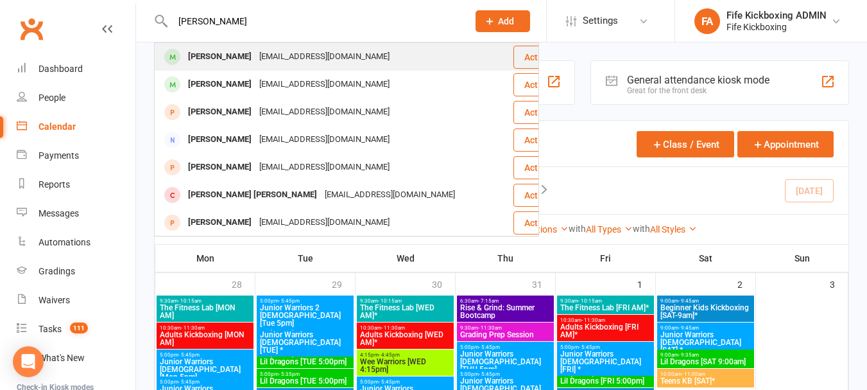
type input "[PERSON_NAME]"
click at [275, 50] on div "[EMAIL_ADDRESS][DOMAIN_NAME]" at bounding box center [324, 56] width 138 height 19
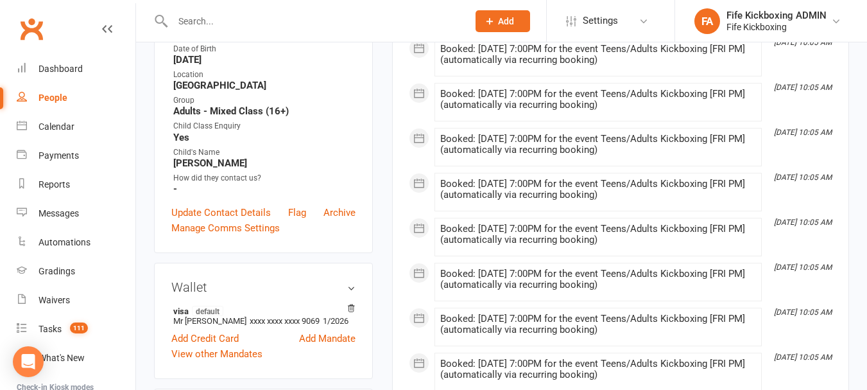
scroll to position [321, 0]
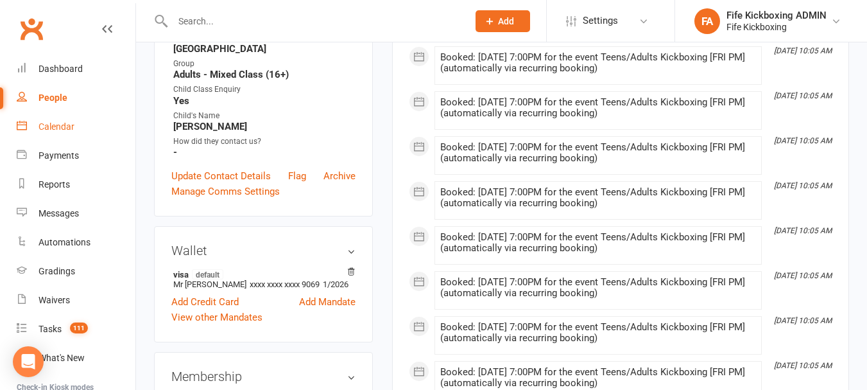
click at [78, 122] on link "Calendar" at bounding box center [76, 126] width 119 height 29
